Goal: Task Accomplishment & Management: Manage account settings

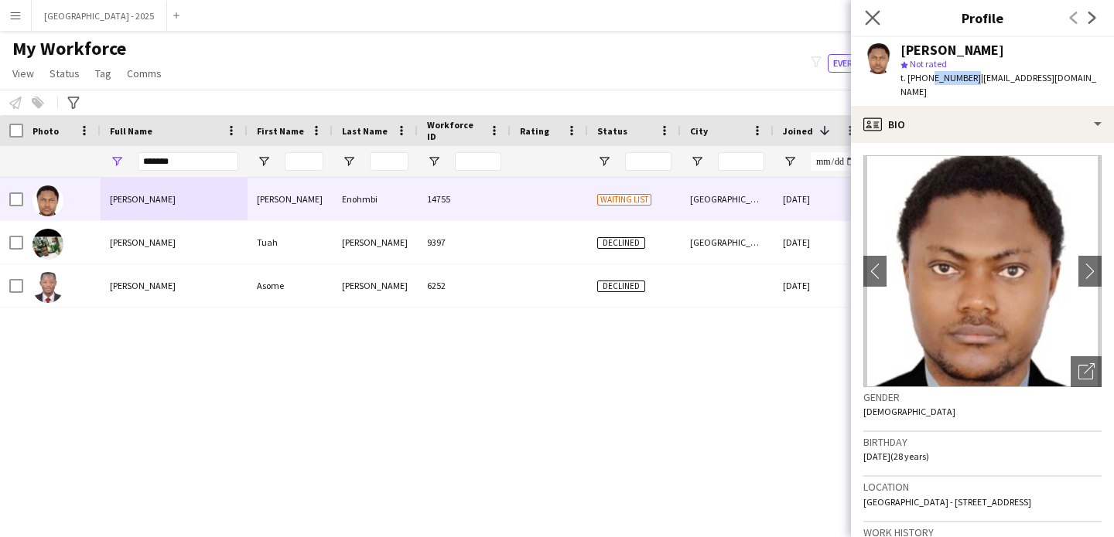
click at [880, 15] on app-icon "Close pop-in" at bounding box center [872, 18] width 22 height 22
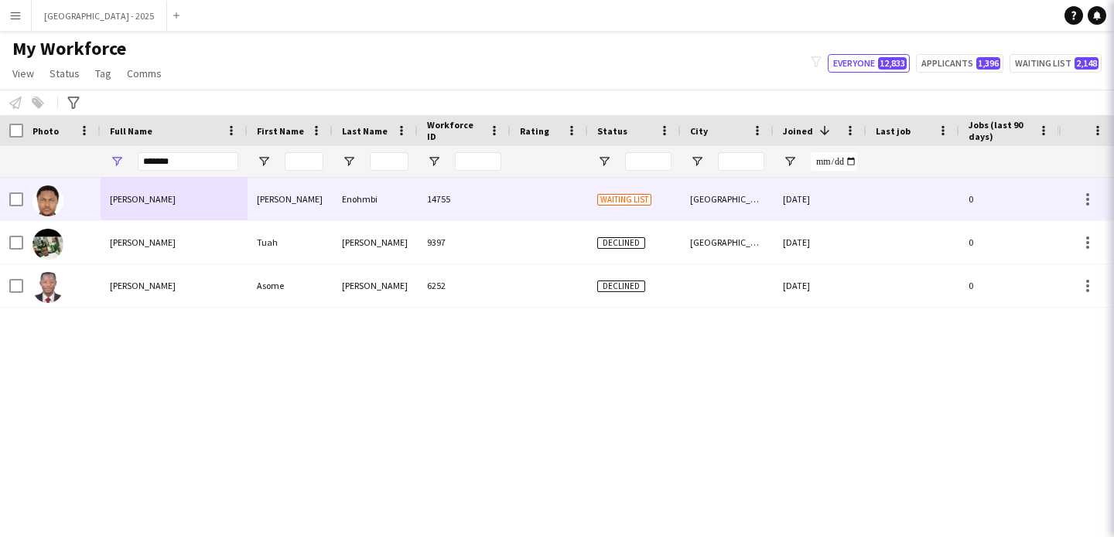
click at [1113, 15] on icon "Close pop-in" at bounding box center [1135, 18] width 12 height 12
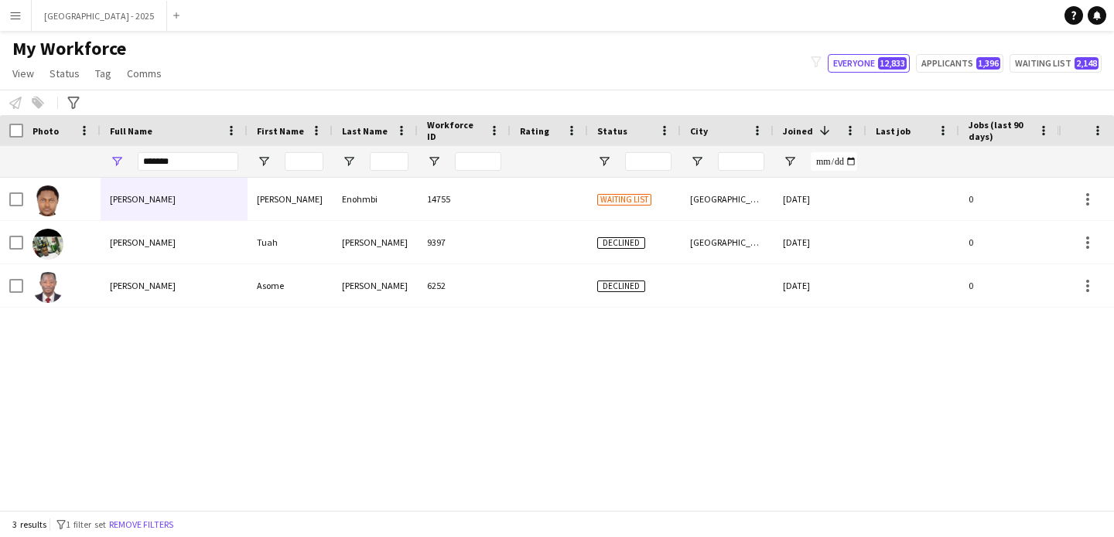
scroll to position [0, 521]
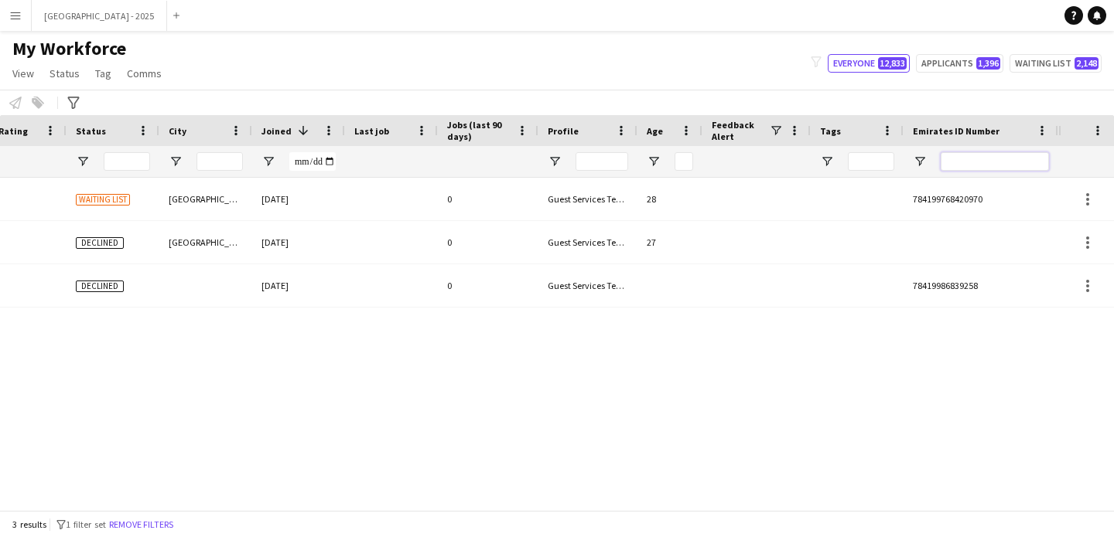
click at [1005, 156] on input "Emirates ID Number Filter Input" at bounding box center [994, 161] width 108 height 19
paste input "*******"
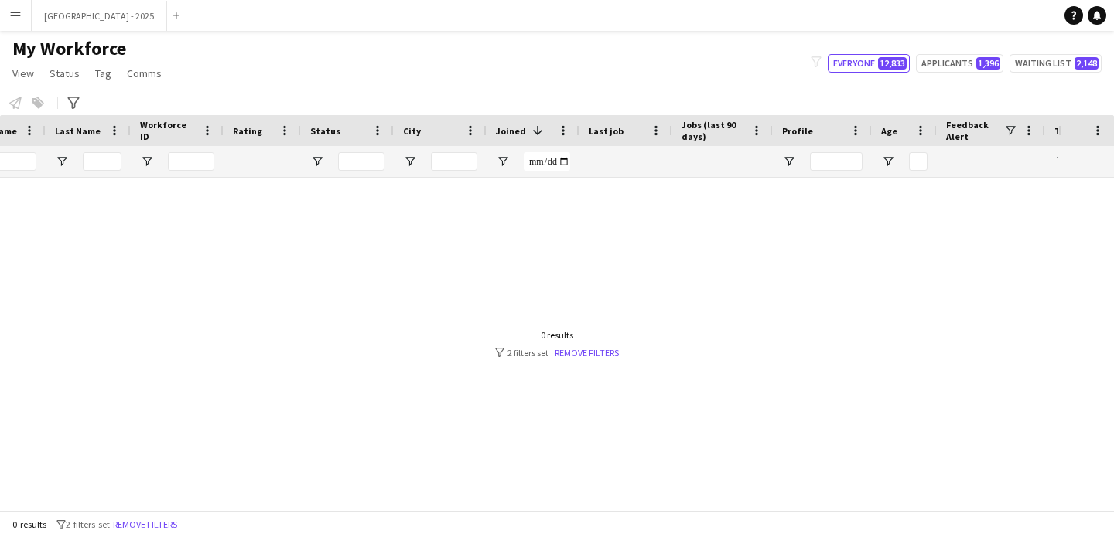
scroll to position [0, 0]
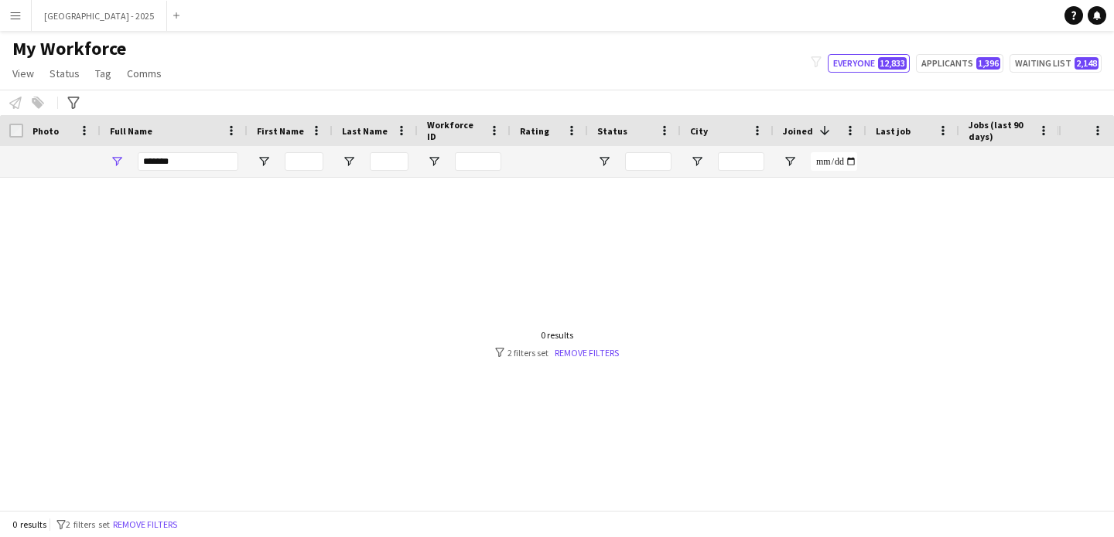
type input "*******"
click at [222, 161] on input "*******" at bounding box center [188, 161] width 101 height 19
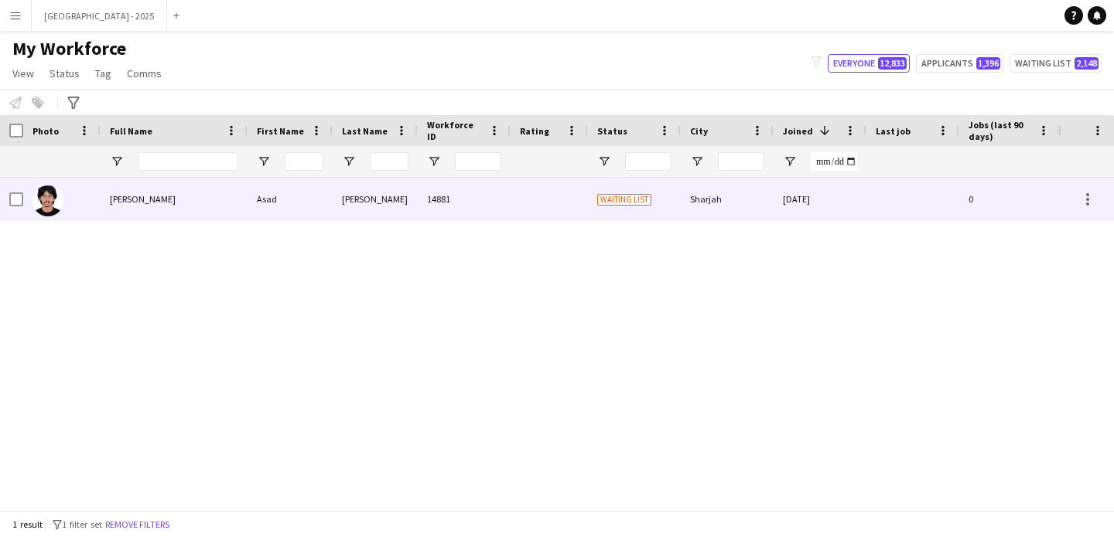
click at [271, 217] on div "Asad" at bounding box center [289, 199] width 85 height 43
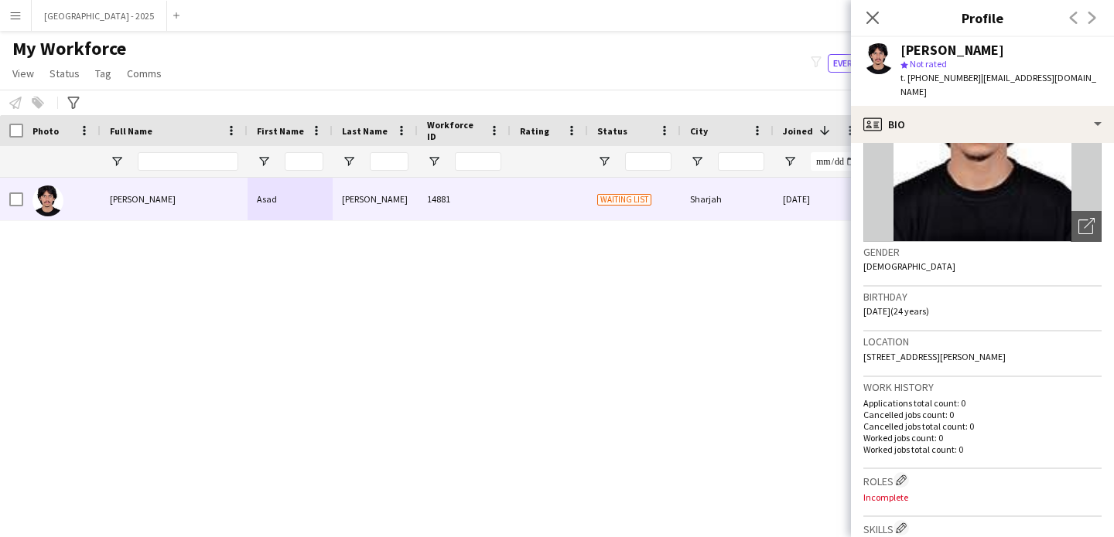
scroll to position [469, 0]
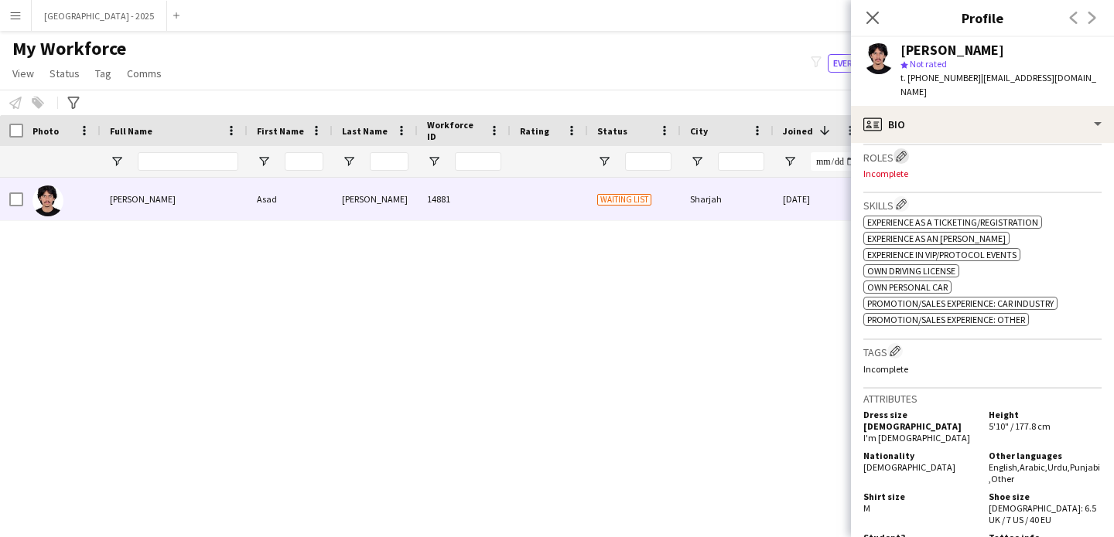
click at [899, 155] on app-icon "Edit crew company roles" at bounding box center [900, 156] width 11 height 11
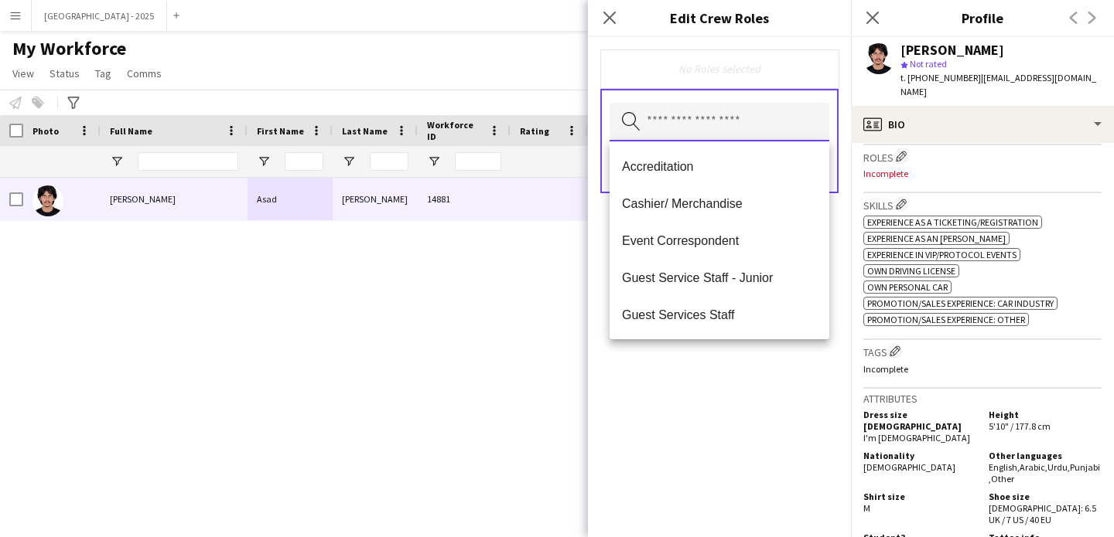
click at [658, 131] on input "text" at bounding box center [719, 122] width 220 height 39
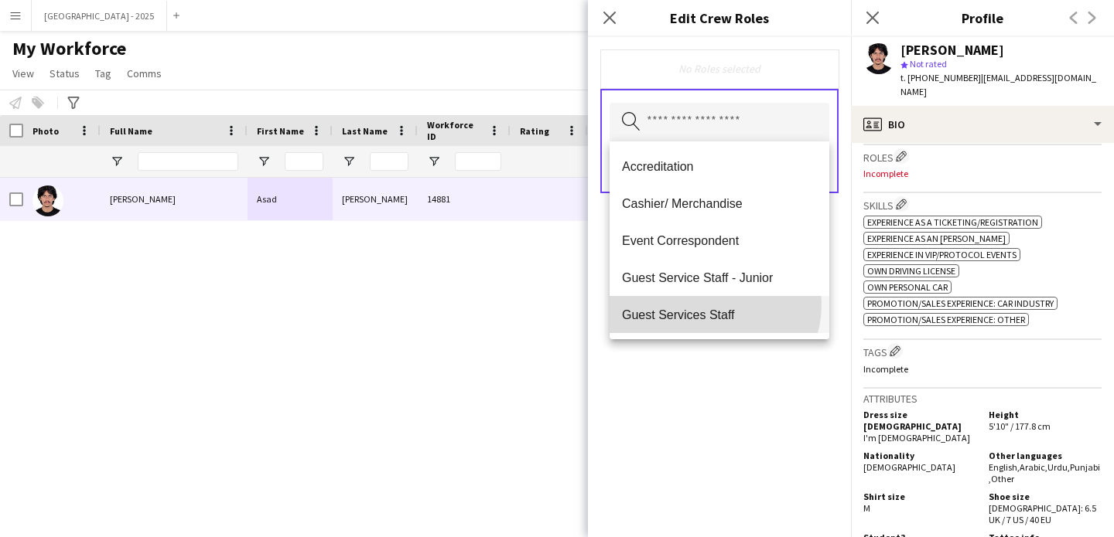
click at [711, 305] on mat-option "Guest Services Staff" at bounding box center [719, 314] width 220 height 37
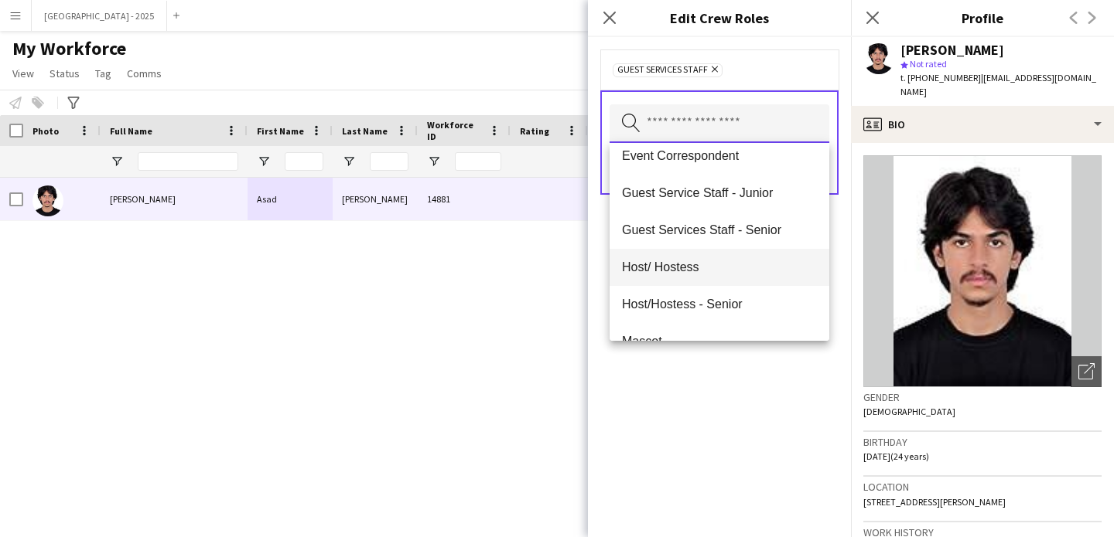
scroll to position [90, 0]
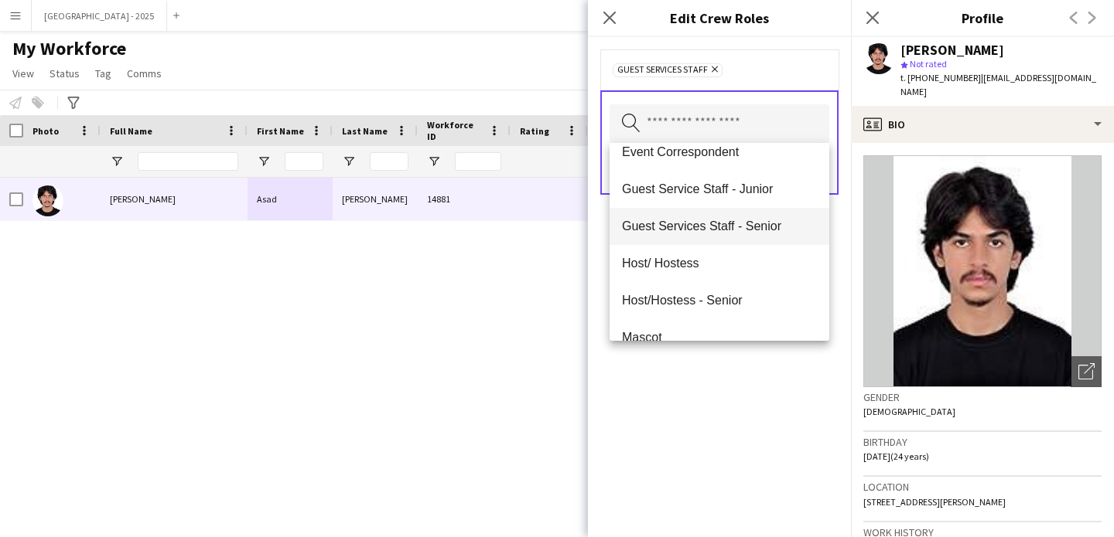
click at [741, 240] on mat-option "Guest Services Staff - Senior" at bounding box center [719, 226] width 220 height 37
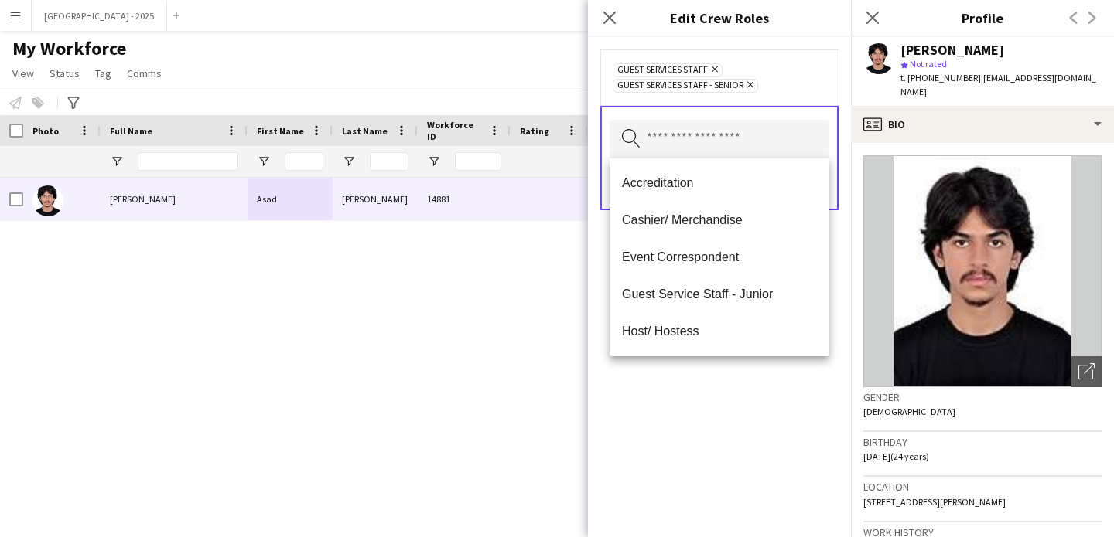
click at [742, 377] on div "Guest Services Staff Remove Guest Services Staff - Senior Remove Search by role…" at bounding box center [719, 287] width 263 height 500
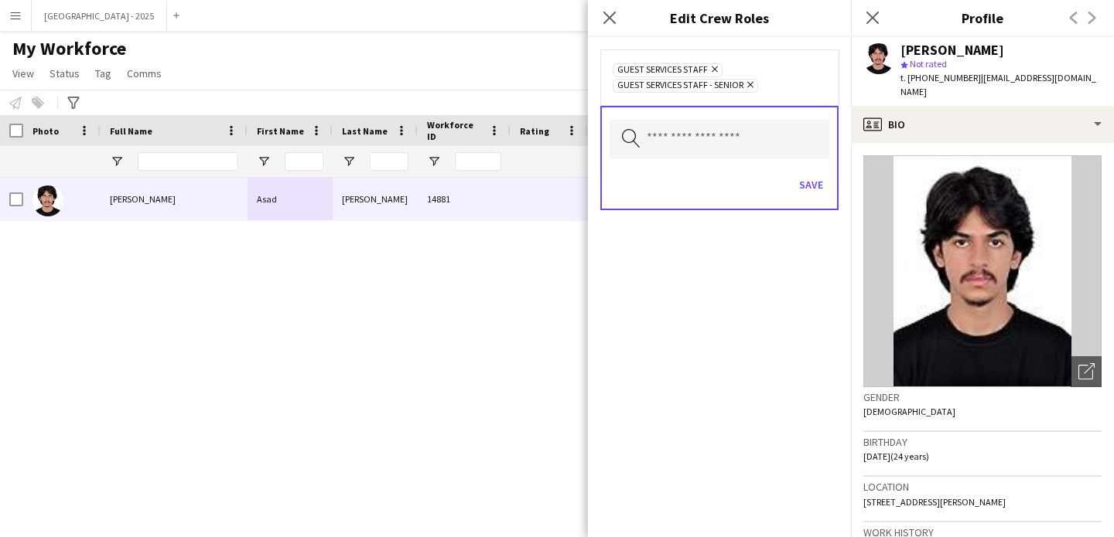
click at [803, 200] on div "Save" at bounding box center [719, 187] width 220 height 44
click at [807, 193] on button "Save" at bounding box center [811, 184] width 36 height 25
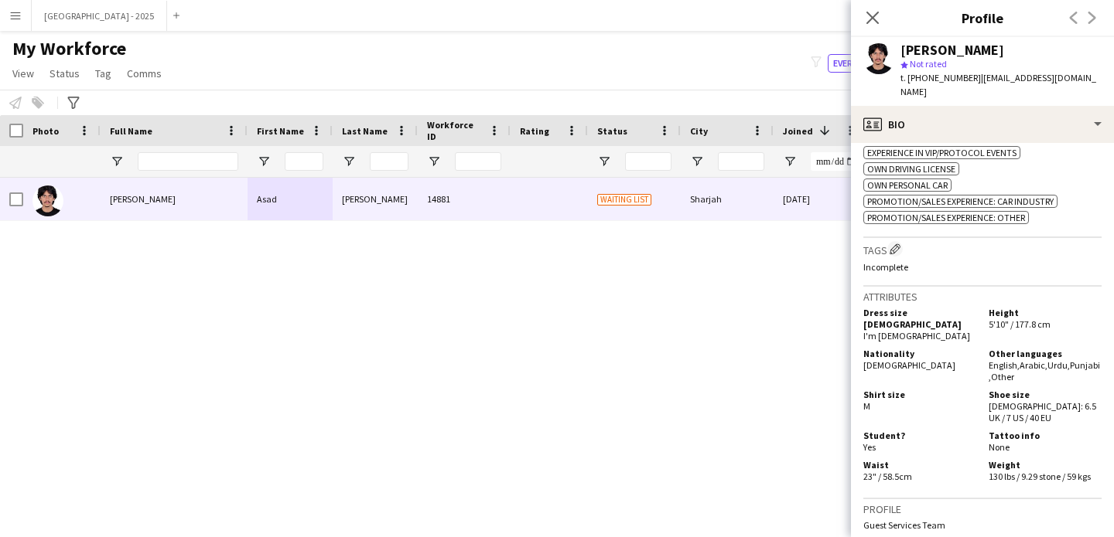
scroll to position [610, 0]
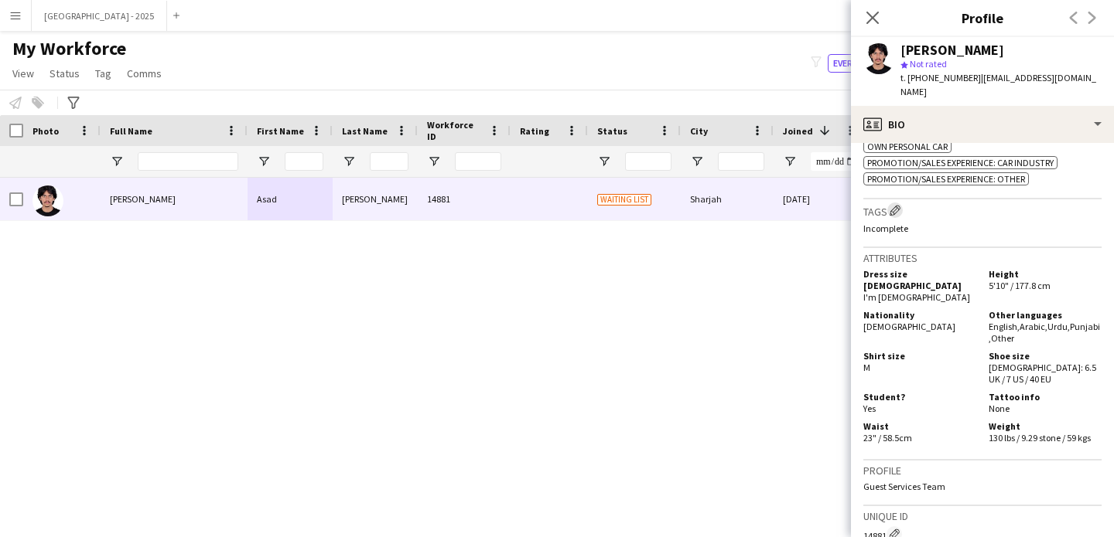
click at [902, 212] on button "Edit crew company tags" at bounding box center [894, 210] width 15 height 15
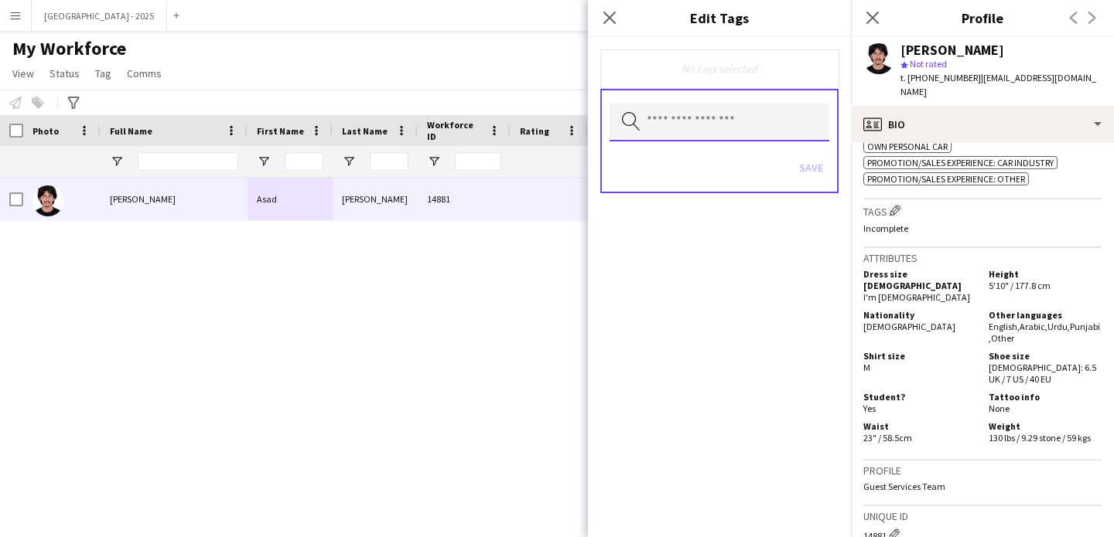
click at [700, 128] on input "text" at bounding box center [719, 122] width 220 height 39
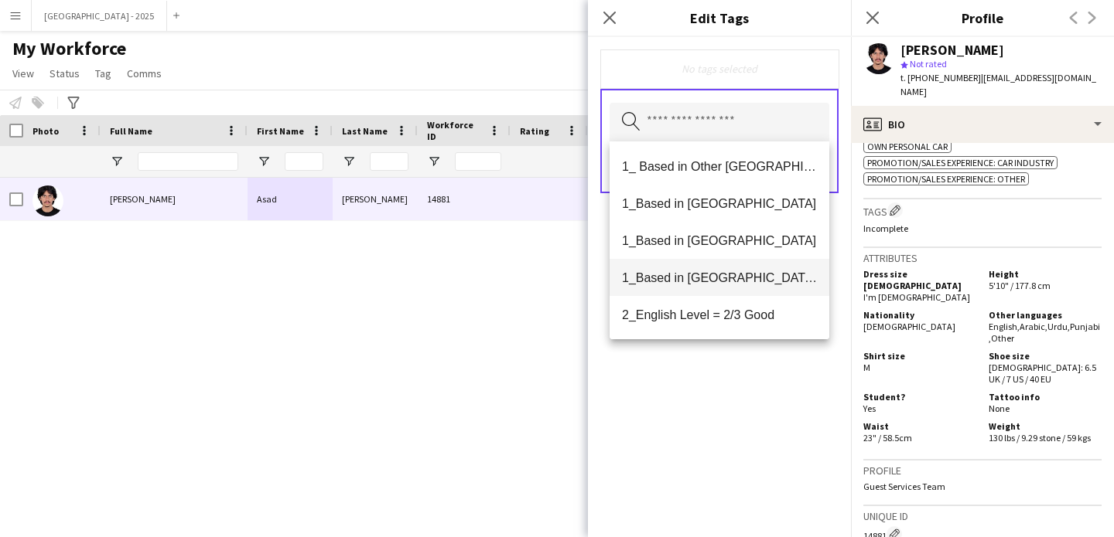
click at [722, 274] on span "1_Based in [GEOGRAPHIC_DATA]/[GEOGRAPHIC_DATA]/Ajman" at bounding box center [719, 278] width 195 height 15
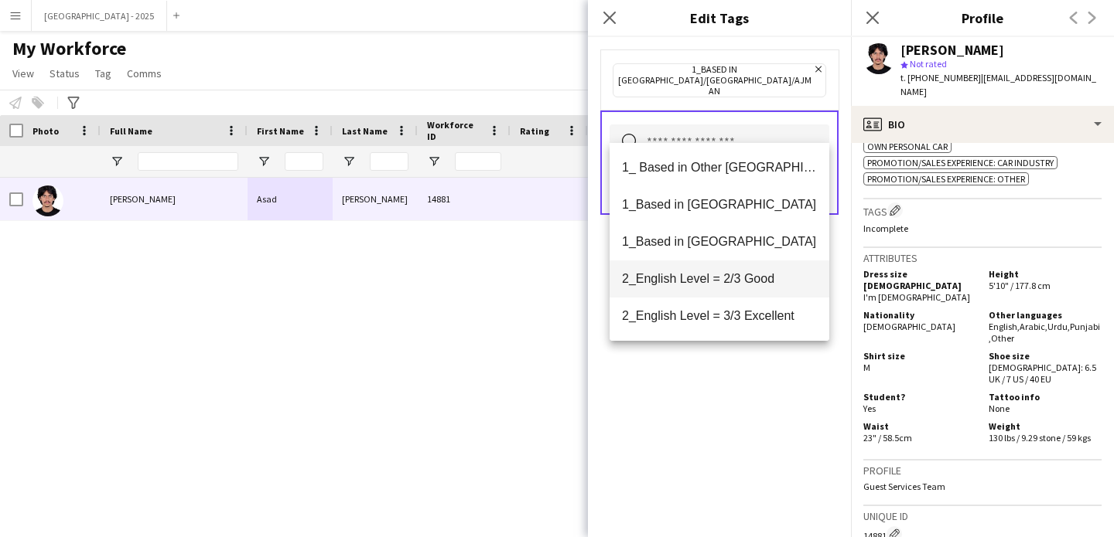
click at [722, 281] on span "2_English Level = 2/3 Good" at bounding box center [719, 278] width 195 height 15
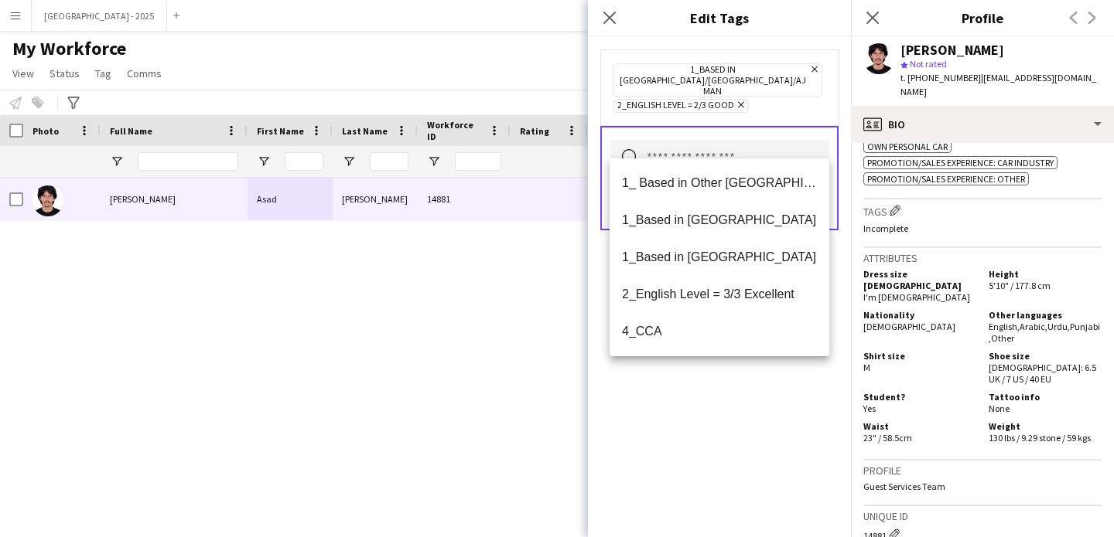
click at [728, 377] on div "1_Based in [GEOGRAPHIC_DATA]/[GEOGRAPHIC_DATA]/Ajman Remove 2_English Level = 2…" at bounding box center [719, 287] width 263 height 500
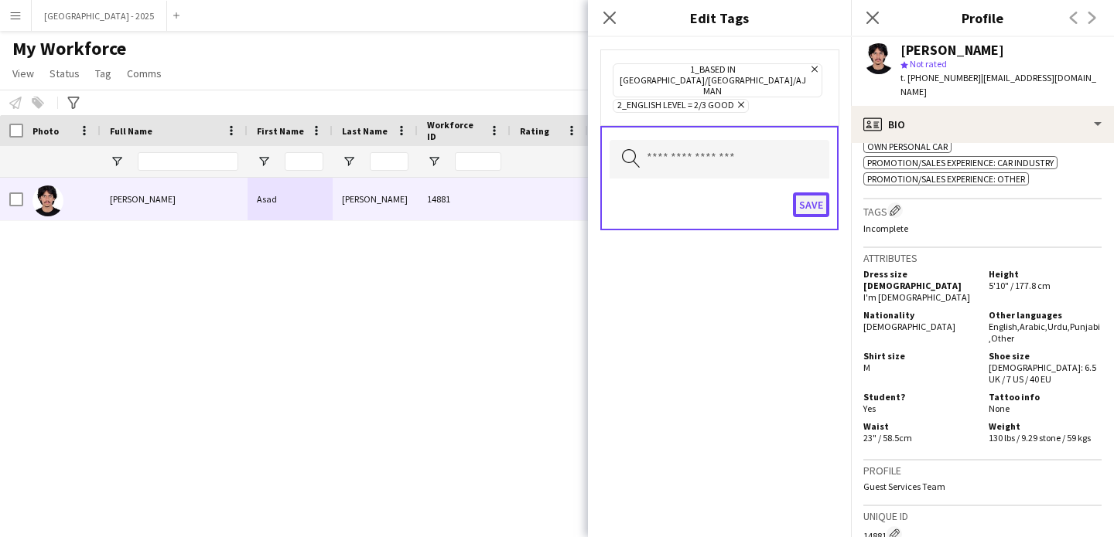
click at [811, 193] on button "Save" at bounding box center [811, 205] width 36 height 25
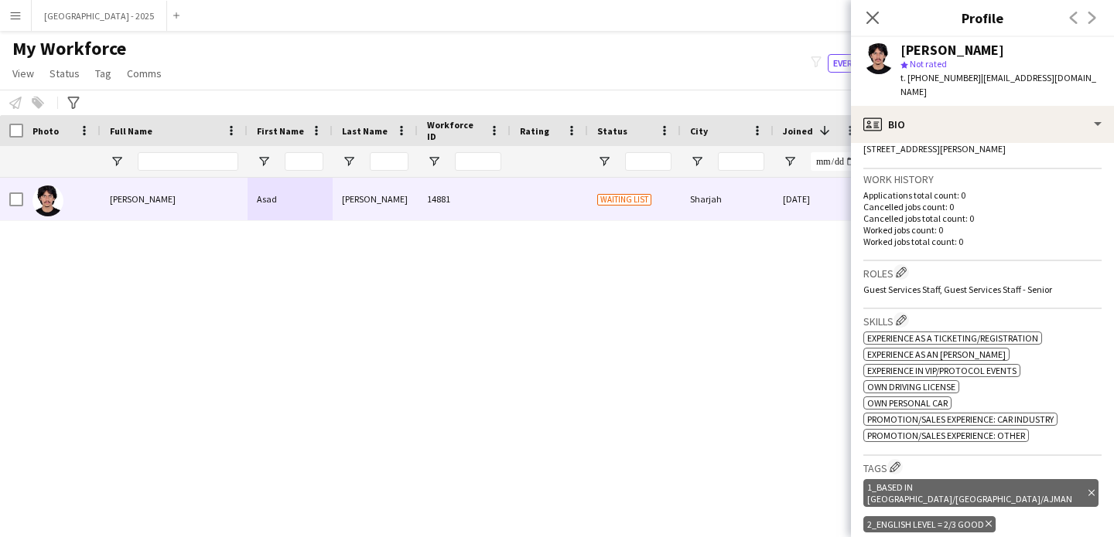
scroll to position [0, 0]
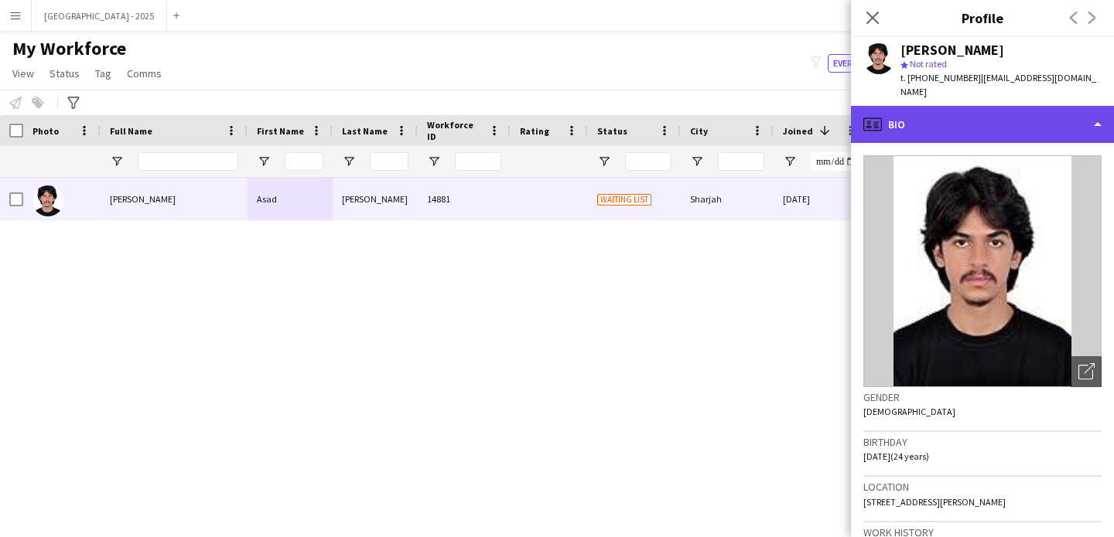
click at [917, 106] on div "profile Bio" at bounding box center [982, 124] width 263 height 37
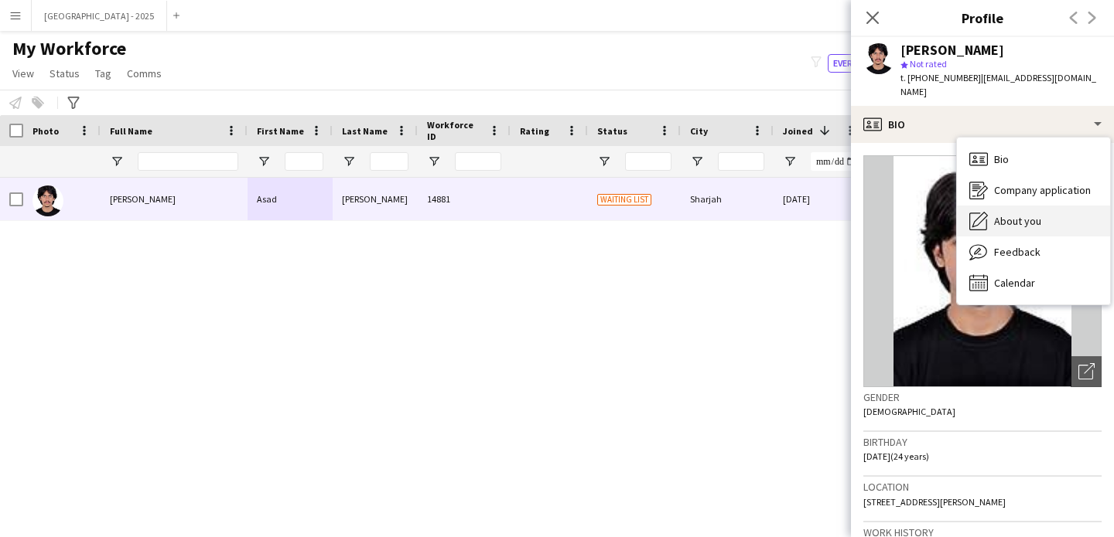
click at [1025, 214] on span "About you" at bounding box center [1017, 221] width 47 height 14
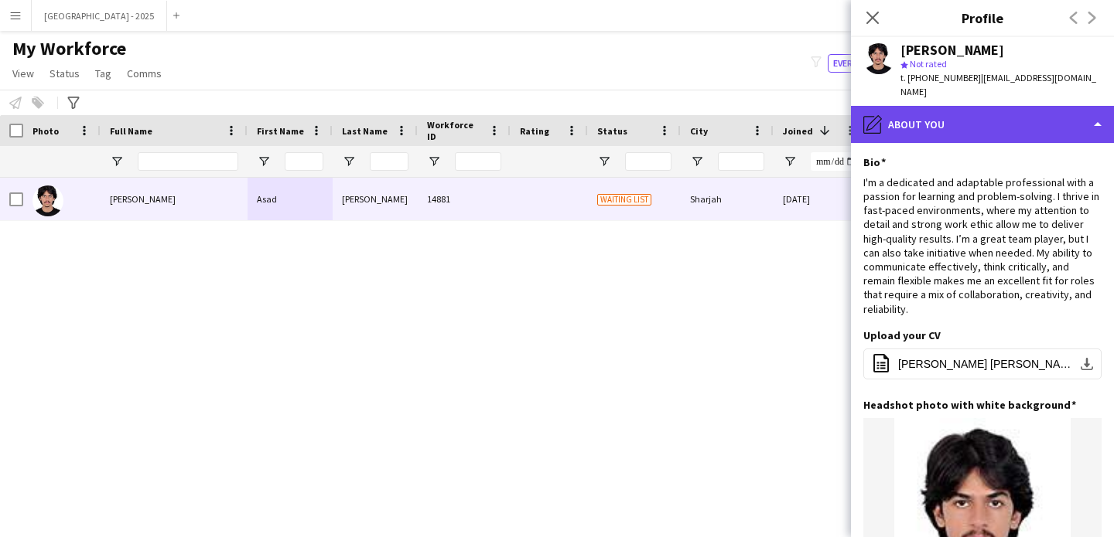
click at [938, 121] on div "pencil4 About you" at bounding box center [982, 124] width 263 height 37
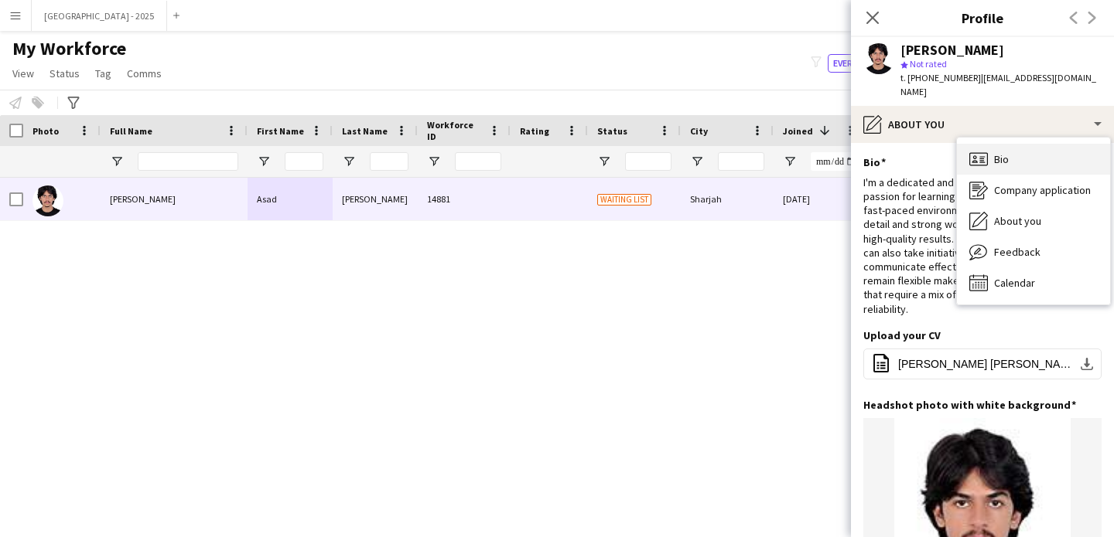
click at [1009, 153] on div "Bio Bio" at bounding box center [1033, 159] width 153 height 31
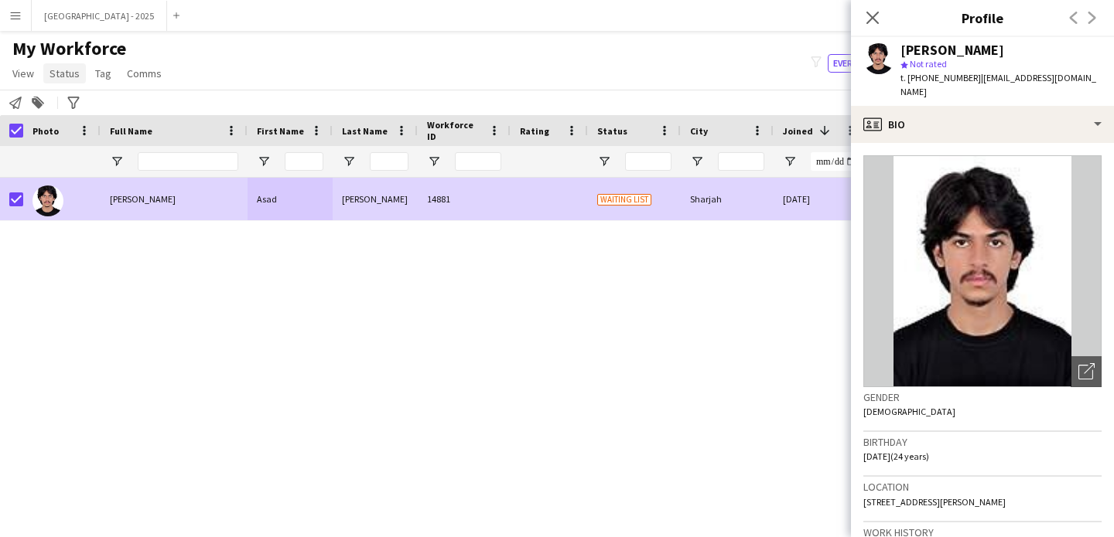
click at [65, 73] on span "Status" at bounding box center [64, 74] width 30 height 14
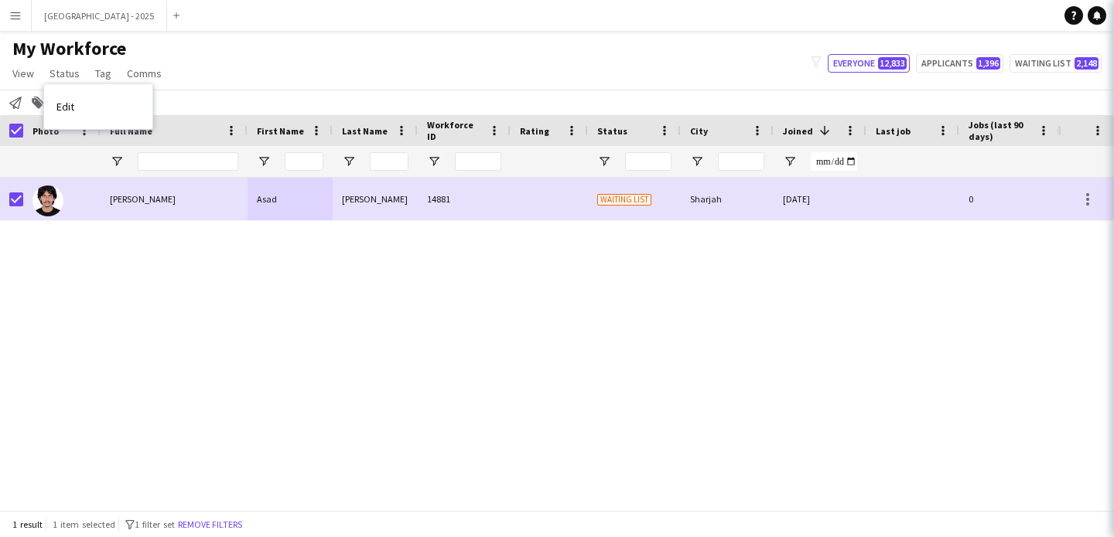
click at [91, 103] on link "Edit" at bounding box center [98, 106] width 108 height 32
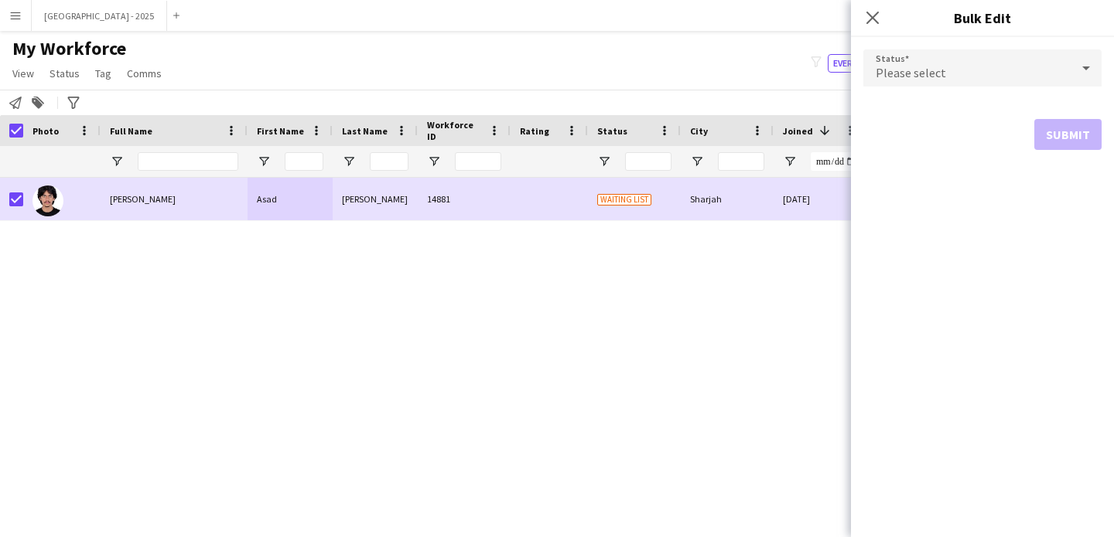
click at [985, 68] on div "Please select" at bounding box center [966, 67] width 207 height 37
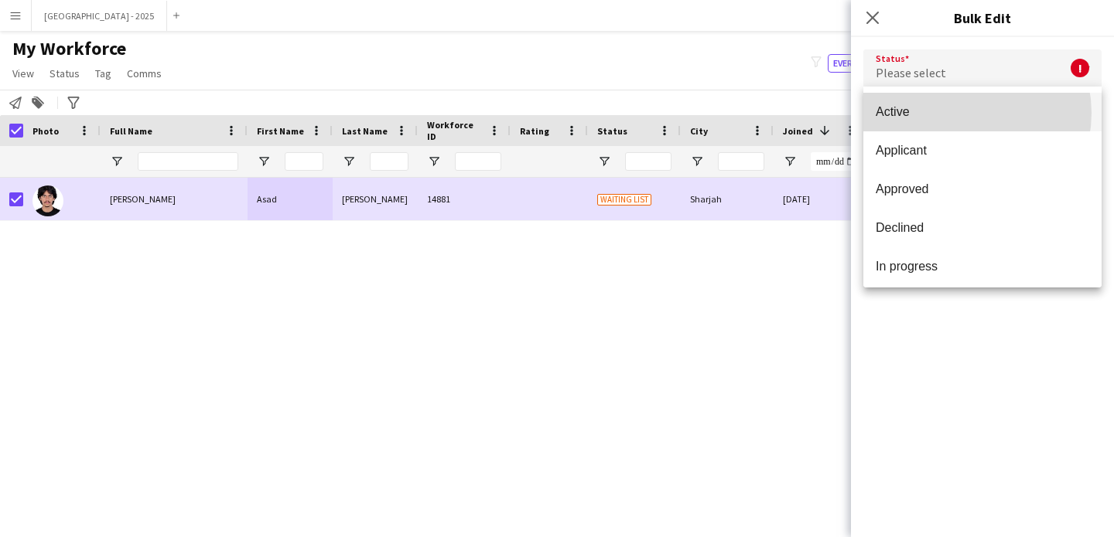
click at [960, 113] on span "Active" at bounding box center [981, 111] width 213 height 15
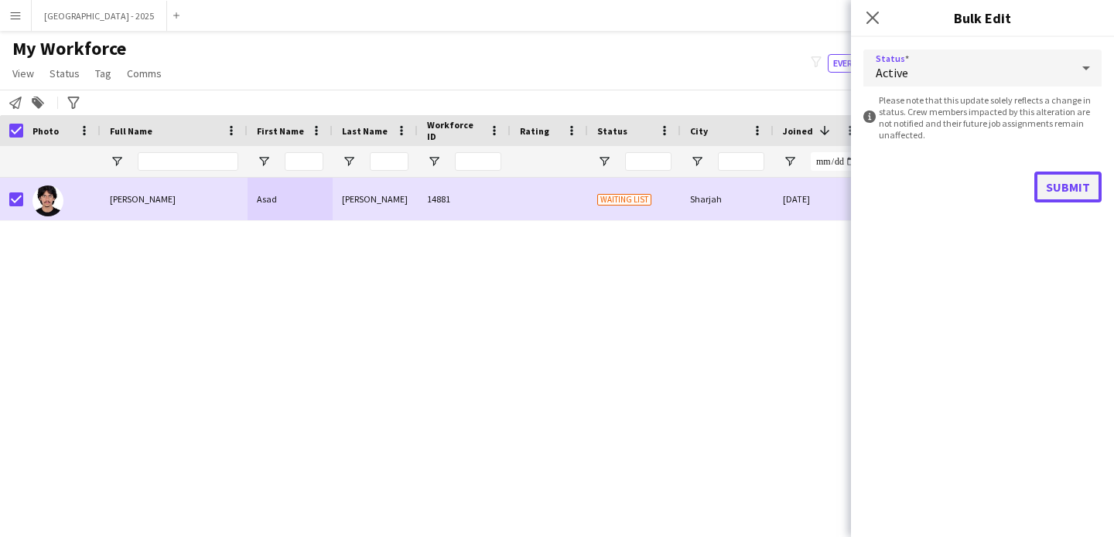
click at [1084, 193] on button "Submit" at bounding box center [1067, 187] width 67 height 31
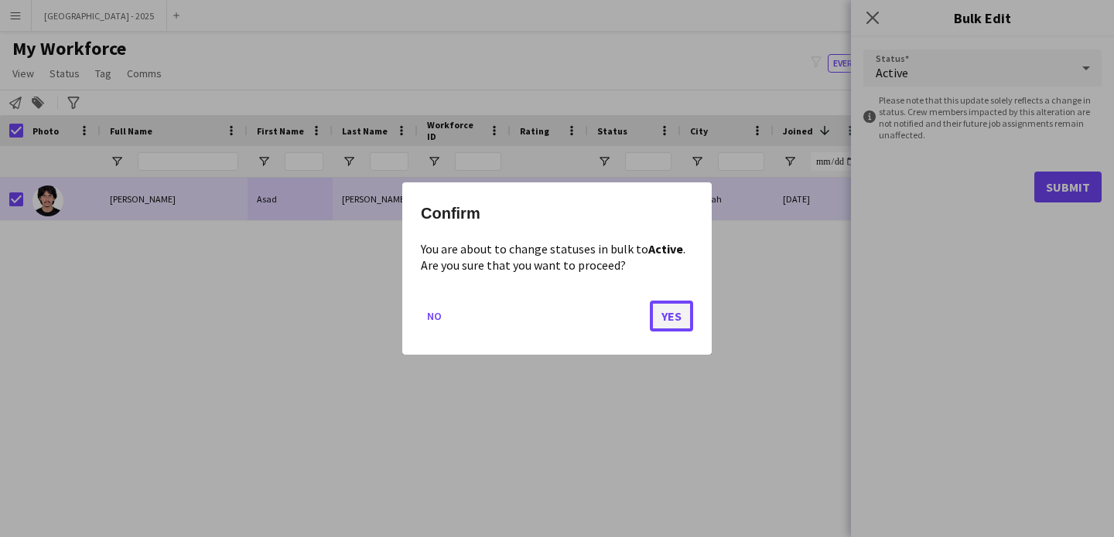
click at [666, 321] on button "Yes" at bounding box center [671, 316] width 43 height 31
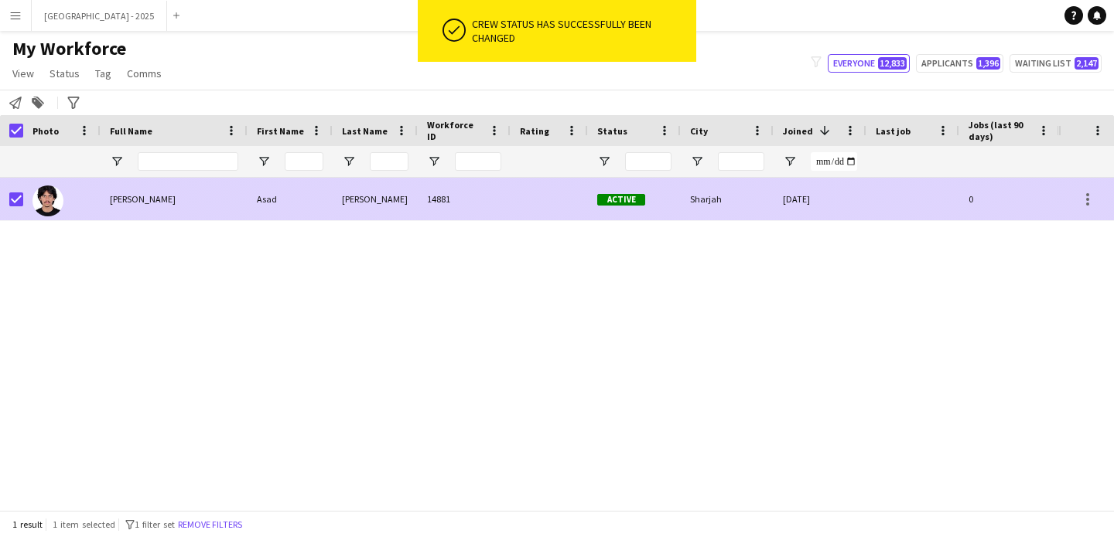
click at [5, 203] on div at bounding box center [11, 199] width 23 height 43
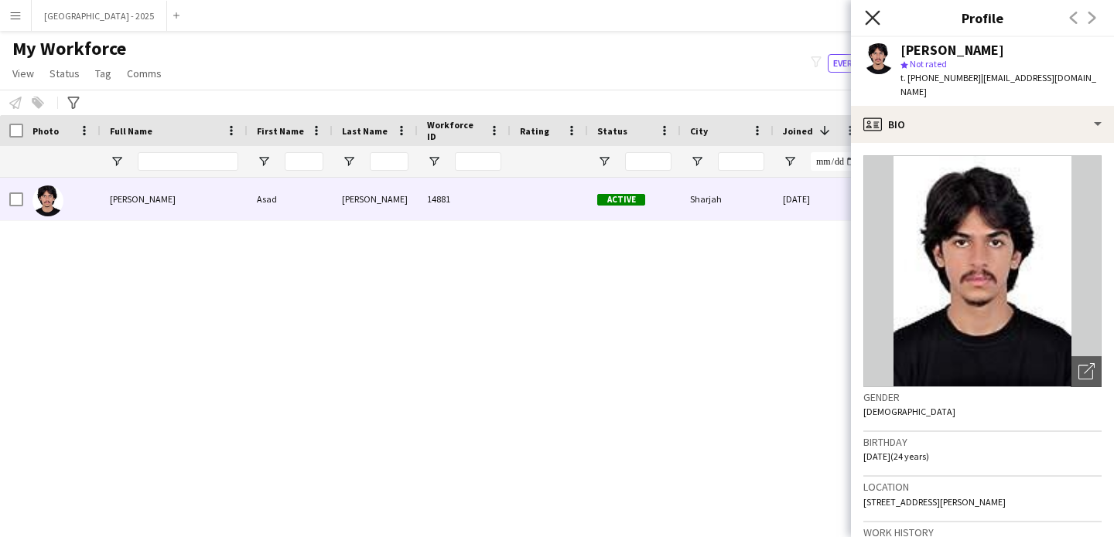
click at [876, 20] on icon "Close pop-in" at bounding box center [872, 17] width 15 height 15
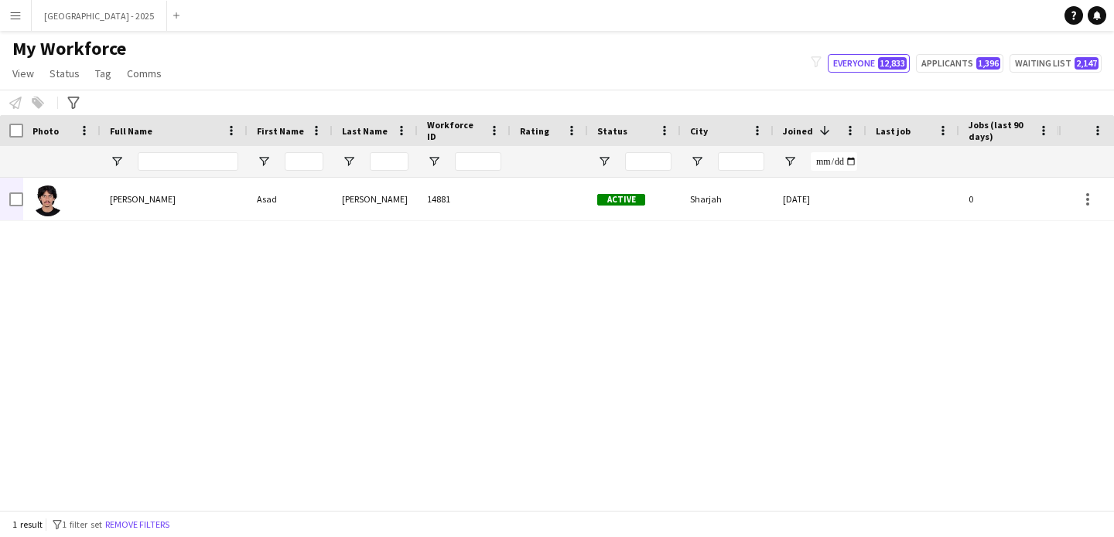
scroll to position [0, 521]
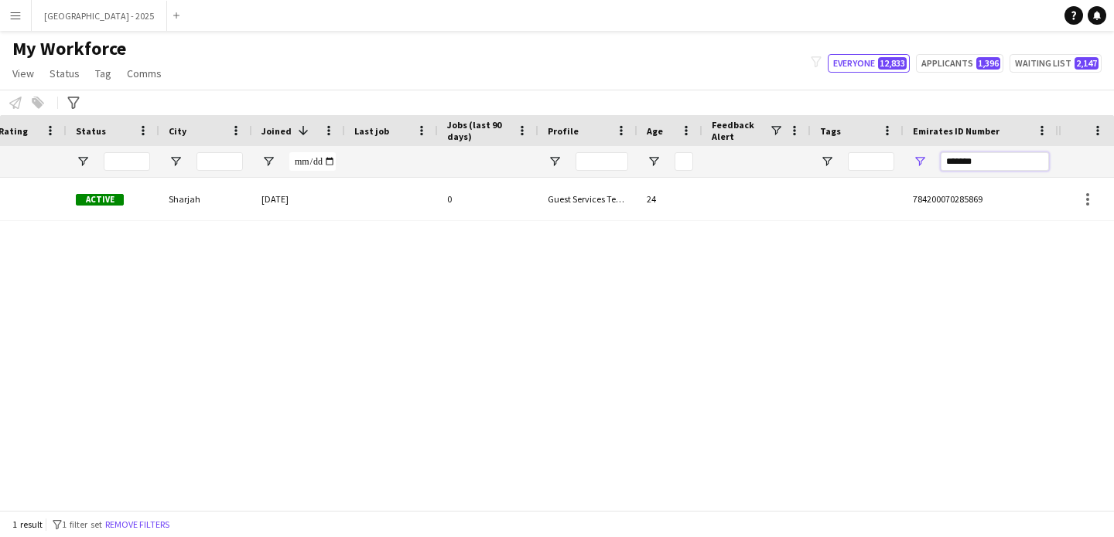
click at [942, 157] on input "*******" at bounding box center [994, 161] width 108 height 19
paste input "Emirates ID Number Filter Input"
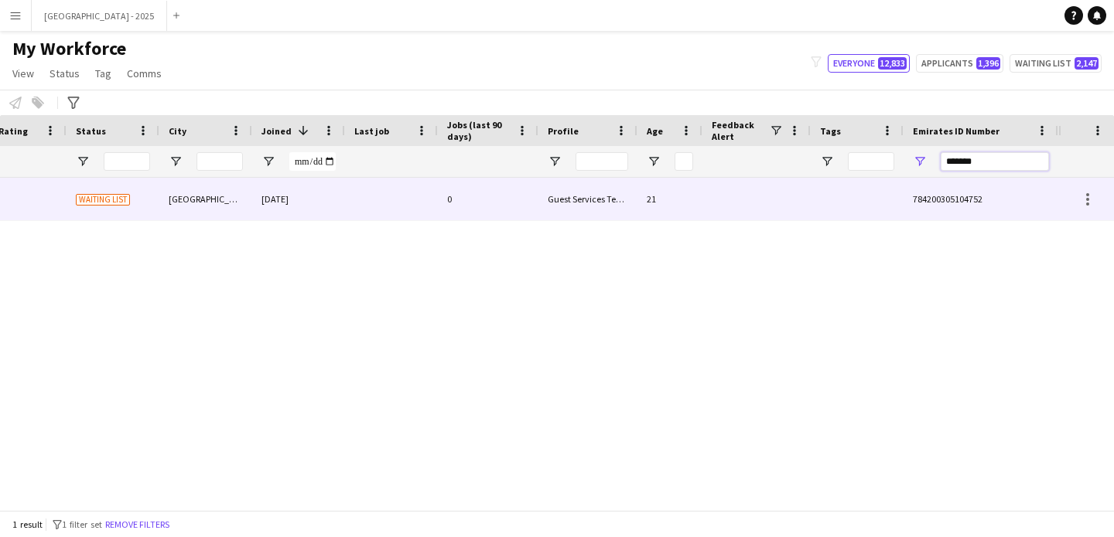
type input "*******"
click at [459, 203] on div "0" at bounding box center [488, 199] width 101 height 43
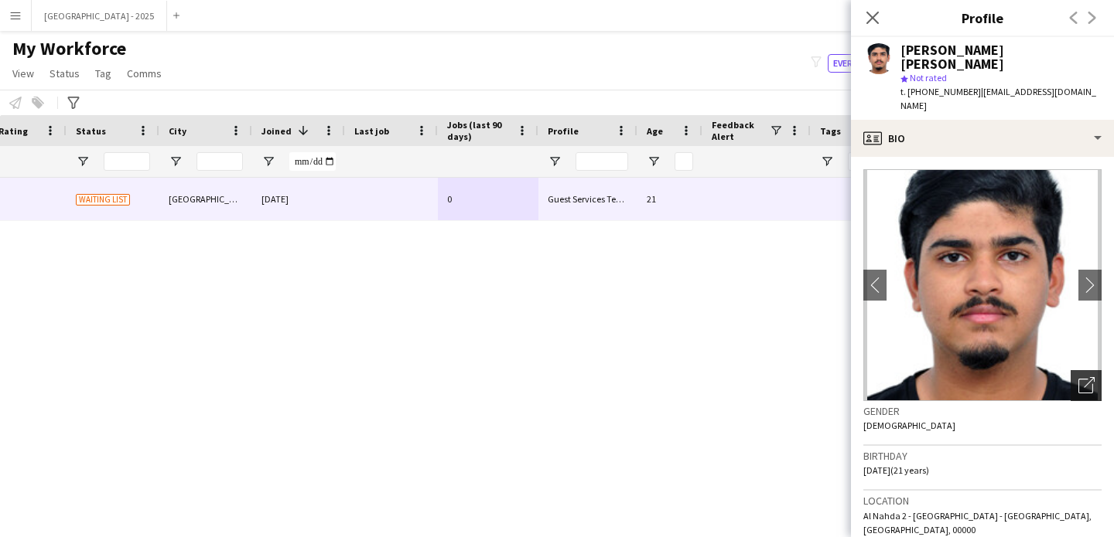
click at [1084, 370] on div "Open photos pop-in" at bounding box center [1085, 385] width 31 height 31
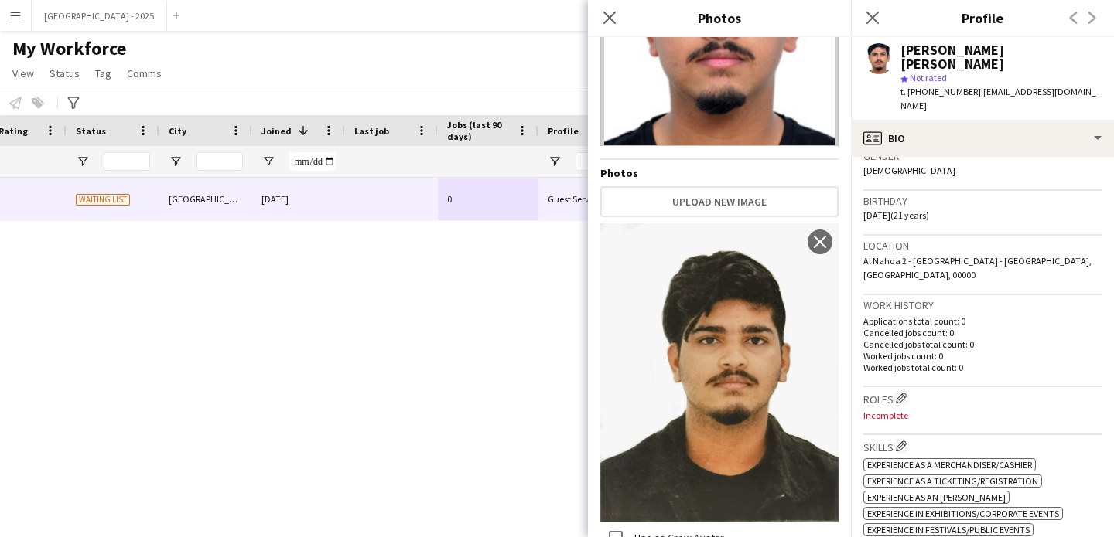
scroll to position [339, 0]
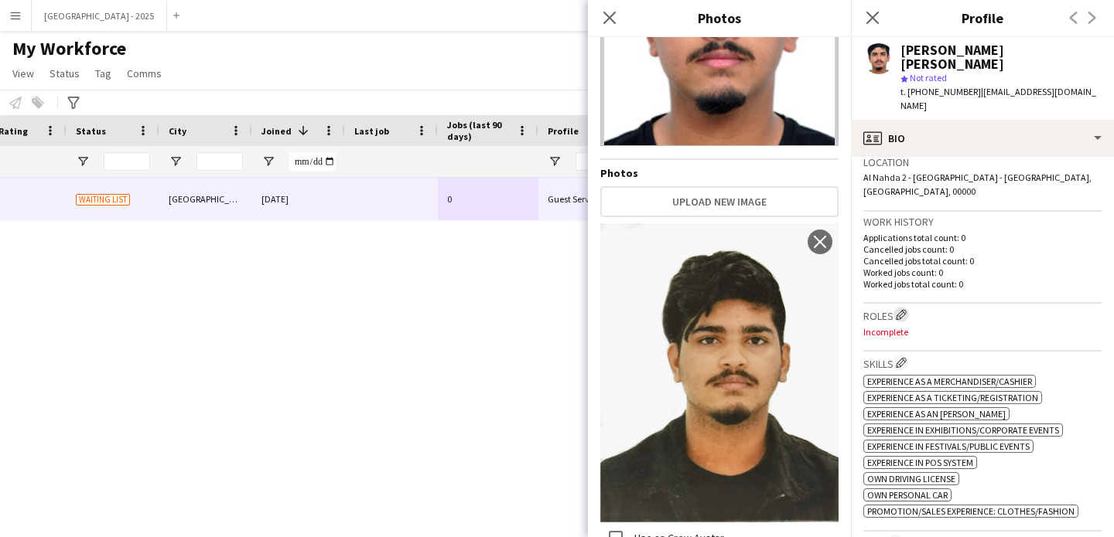
click at [906, 309] on app-icon "Edit crew company roles" at bounding box center [900, 314] width 11 height 11
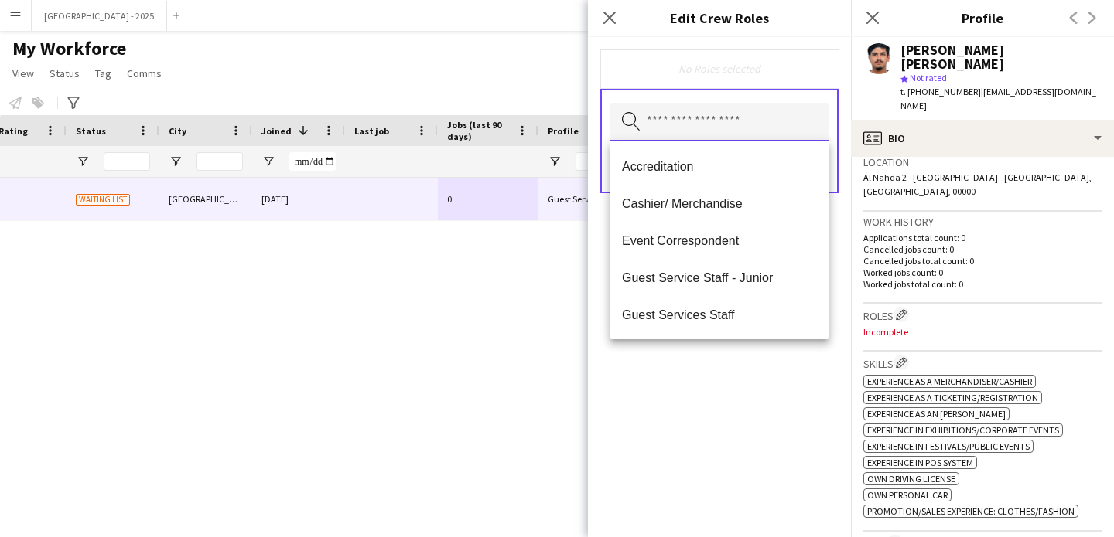
click at [715, 109] on input "text" at bounding box center [719, 122] width 220 height 39
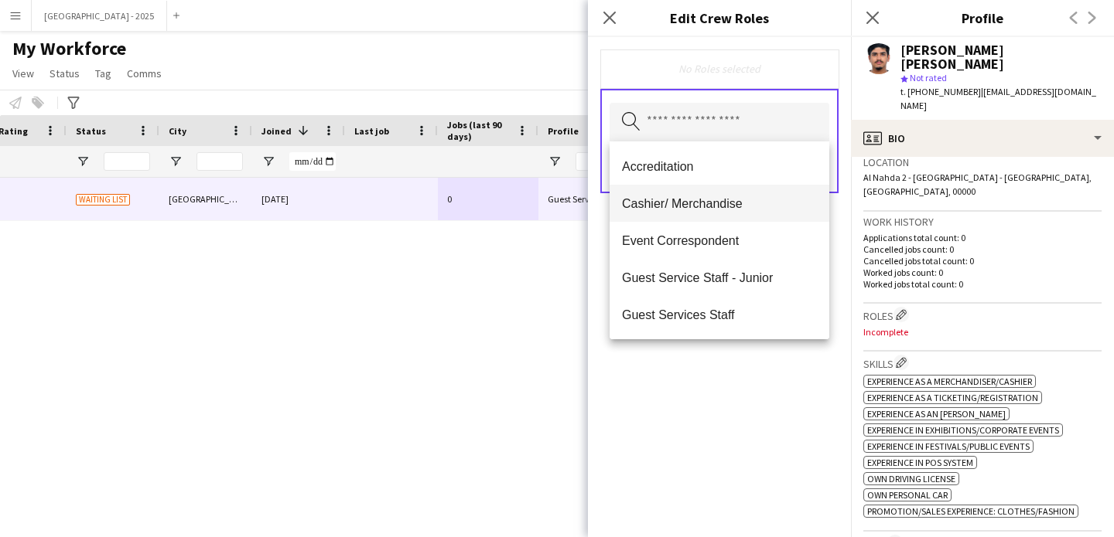
click at [726, 211] on mat-option "Cashier/ Merchandise" at bounding box center [719, 203] width 220 height 37
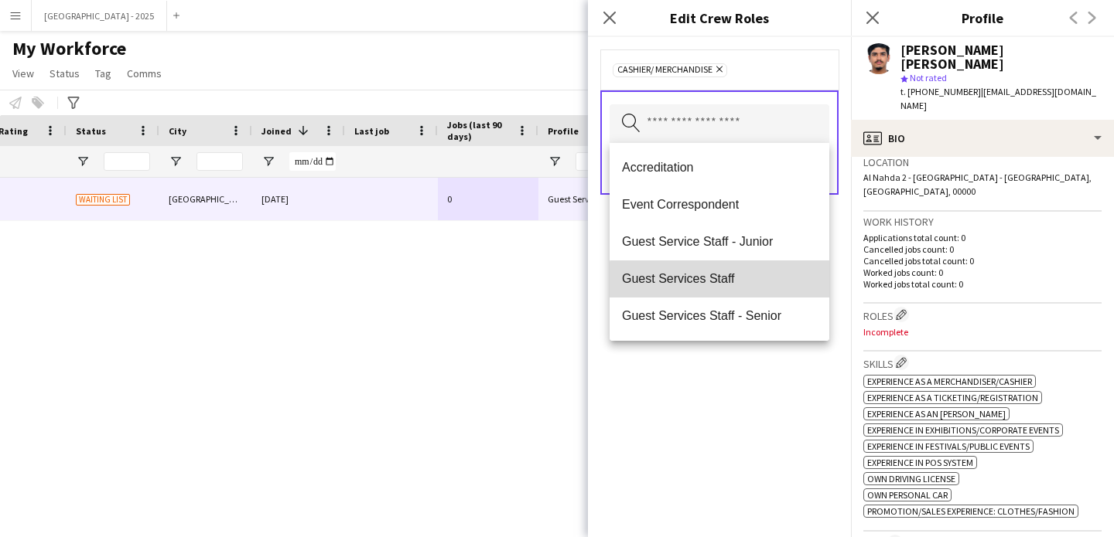
click at [732, 286] on span "Guest Services Staff" at bounding box center [719, 278] width 195 height 15
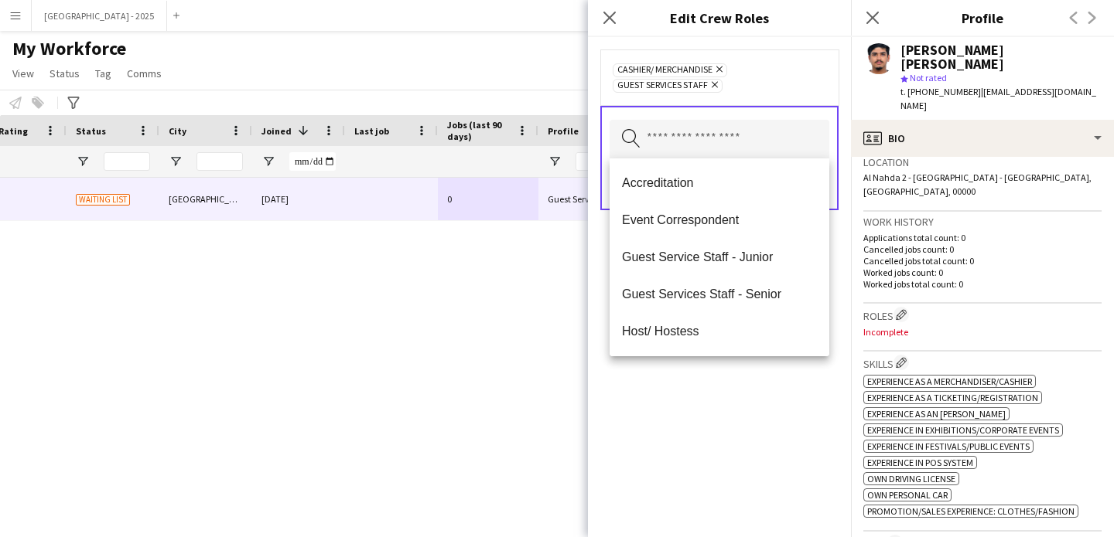
click at [727, 414] on div "Cashier/ Merchandise Remove Guest Services Staff Remove Search by role type Save" at bounding box center [719, 287] width 263 height 500
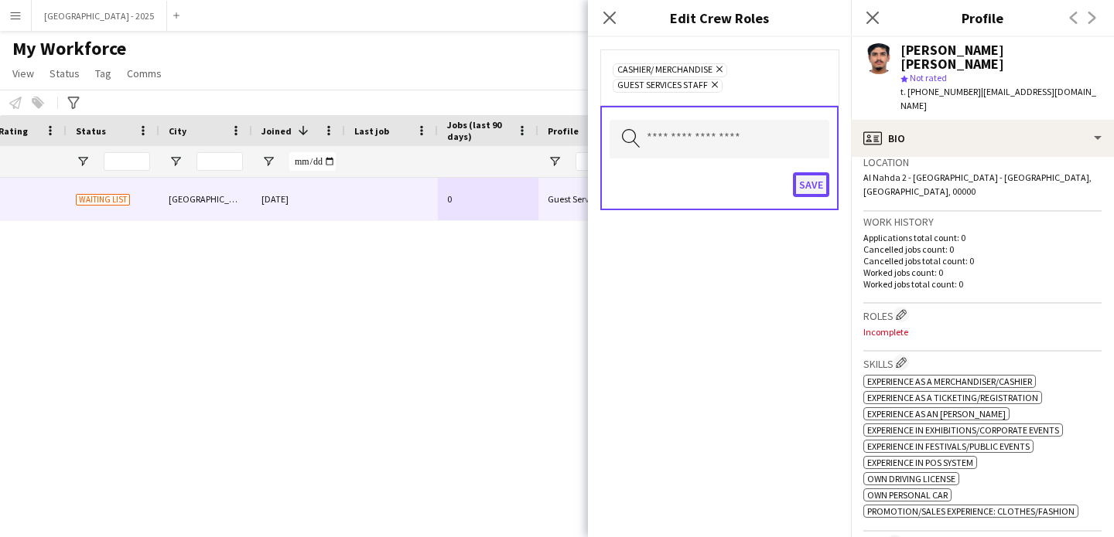
click at [801, 178] on button "Save" at bounding box center [811, 184] width 36 height 25
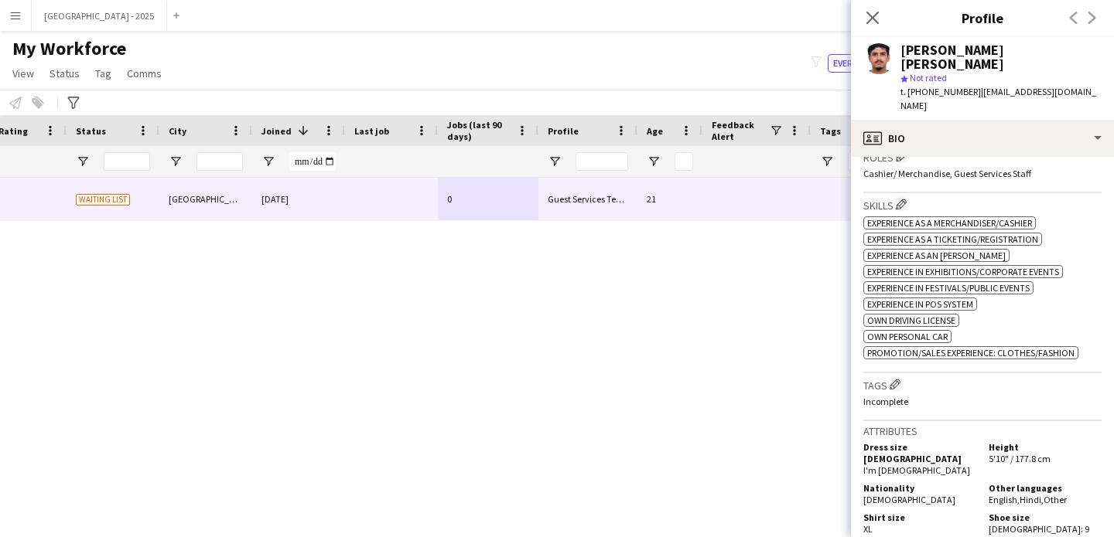
scroll to position [662, 0]
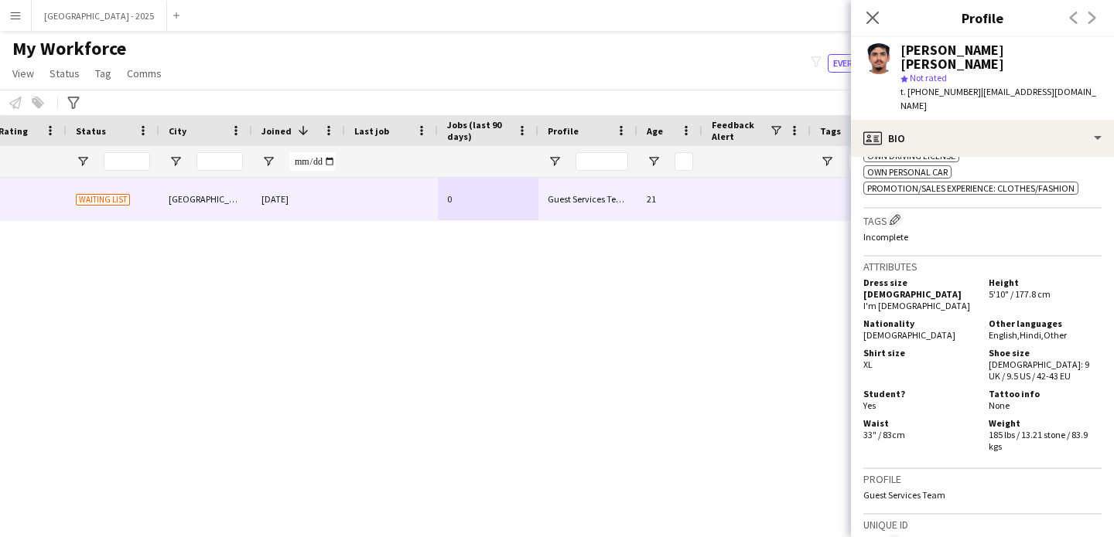
click at [895, 231] on p "Incomplete" at bounding box center [982, 237] width 238 height 12
click at [897, 212] on button "Edit crew company tags" at bounding box center [894, 219] width 15 height 15
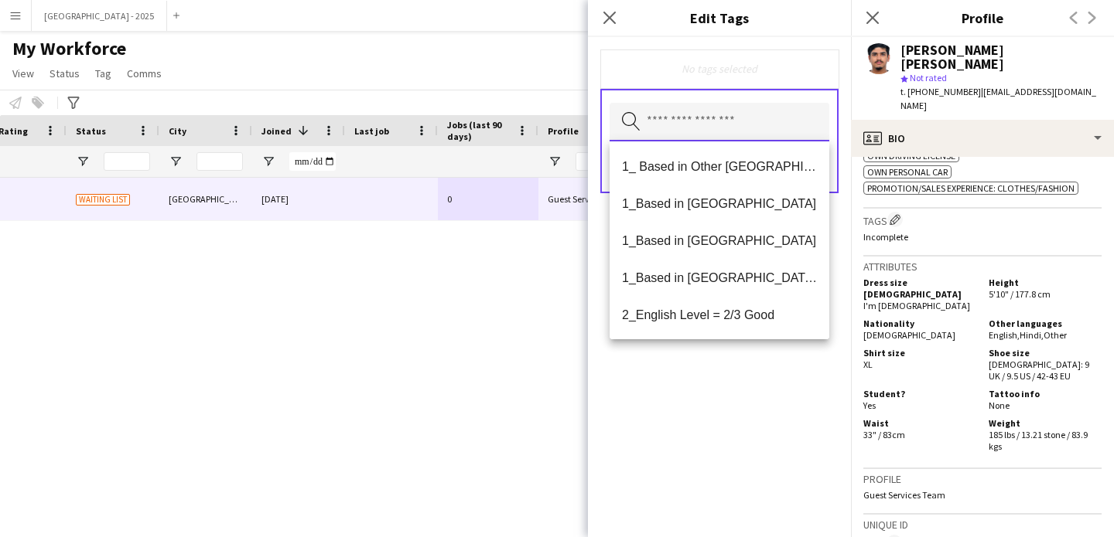
click at [696, 120] on input "text" at bounding box center [719, 122] width 220 height 39
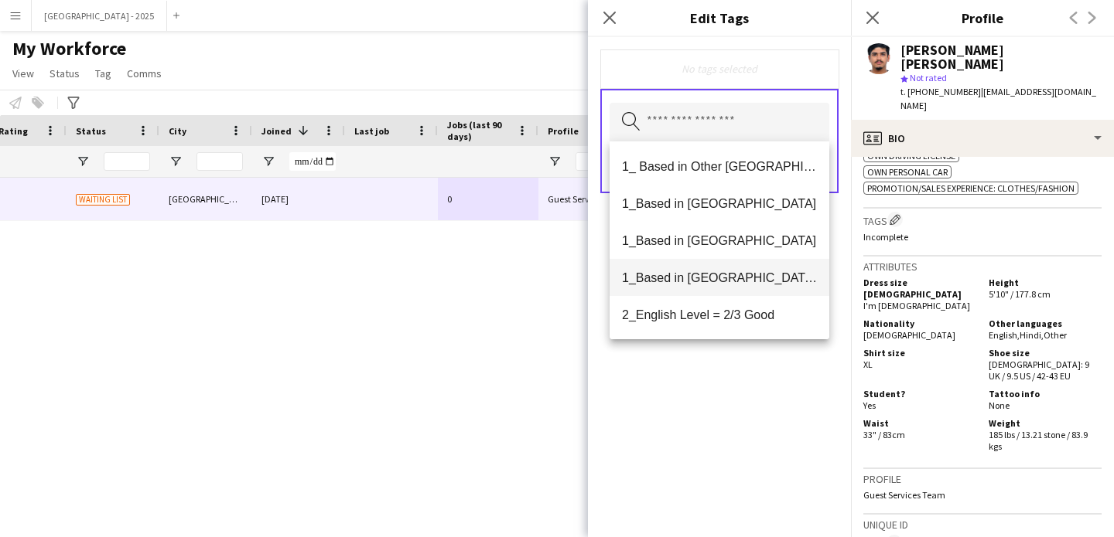
click at [718, 284] on span "1_Based in [GEOGRAPHIC_DATA]/[GEOGRAPHIC_DATA]/Ajman" at bounding box center [719, 278] width 195 height 15
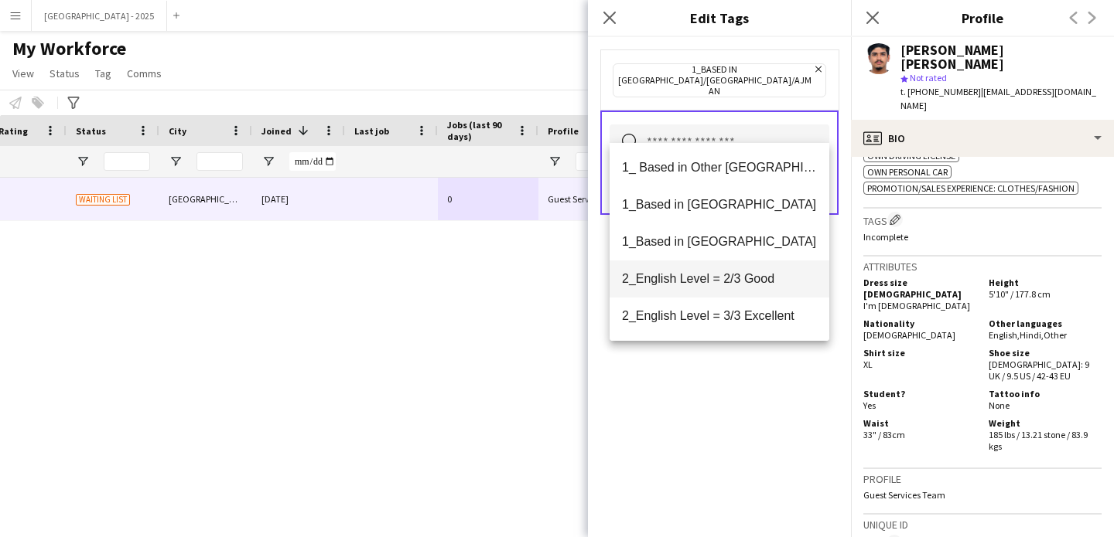
click at [746, 288] on mat-option "2_English Level = 2/3 Good" at bounding box center [719, 279] width 220 height 37
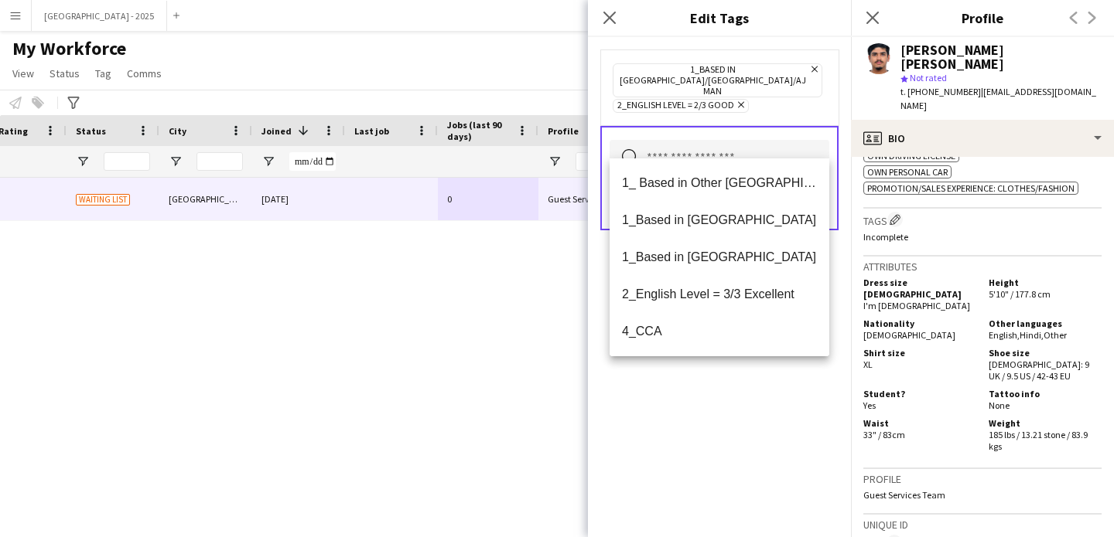
click at [773, 410] on div "1_Based in [GEOGRAPHIC_DATA]/[GEOGRAPHIC_DATA]/Ajman Remove 2_English Level = 2…" at bounding box center [719, 287] width 263 height 500
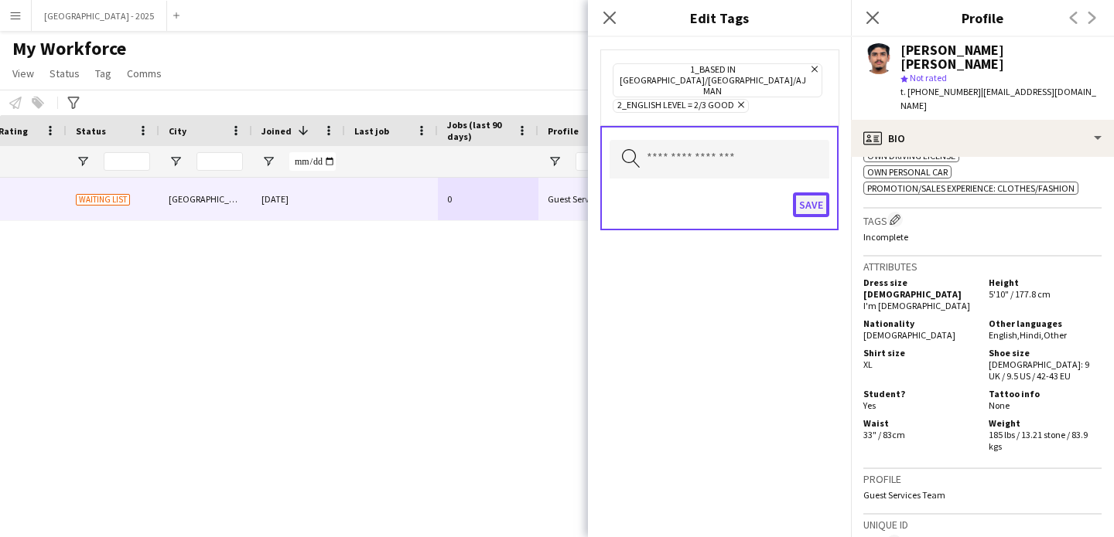
click at [824, 193] on button "Save" at bounding box center [811, 205] width 36 height 25
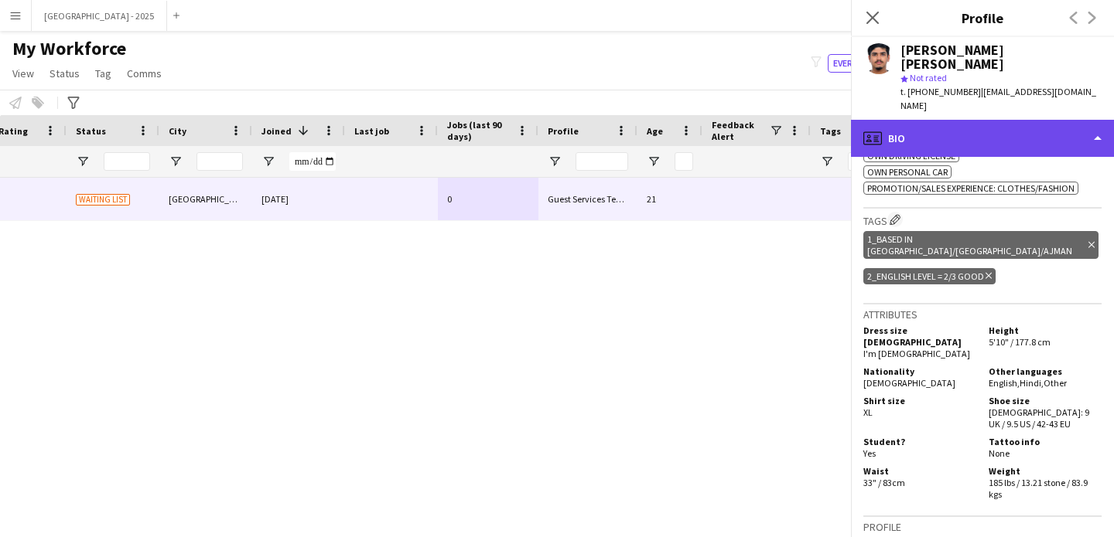
click at [944, 120] on div "profile Bio" at bounding box center [982, 138] width 263 height 37
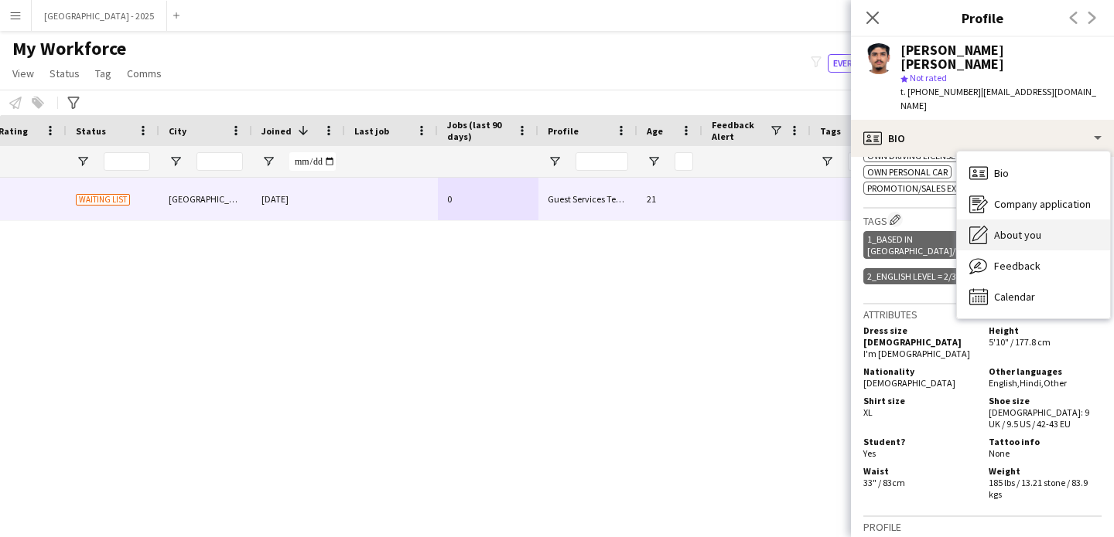
click at [1016, 228] on span "About you" at bounding box center [1017, 235] width 47 height 14
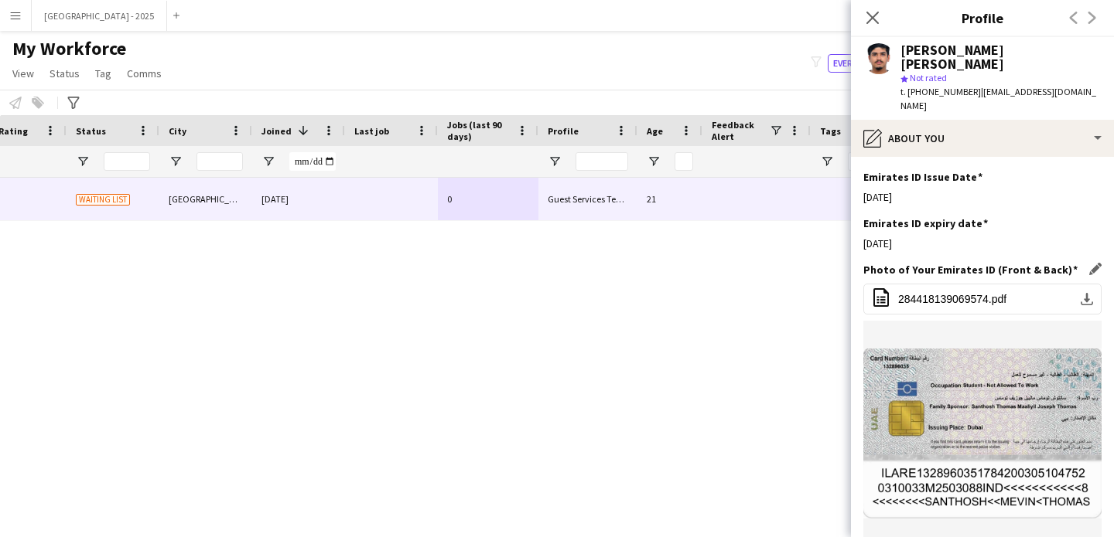
scroll to position [597, 0]
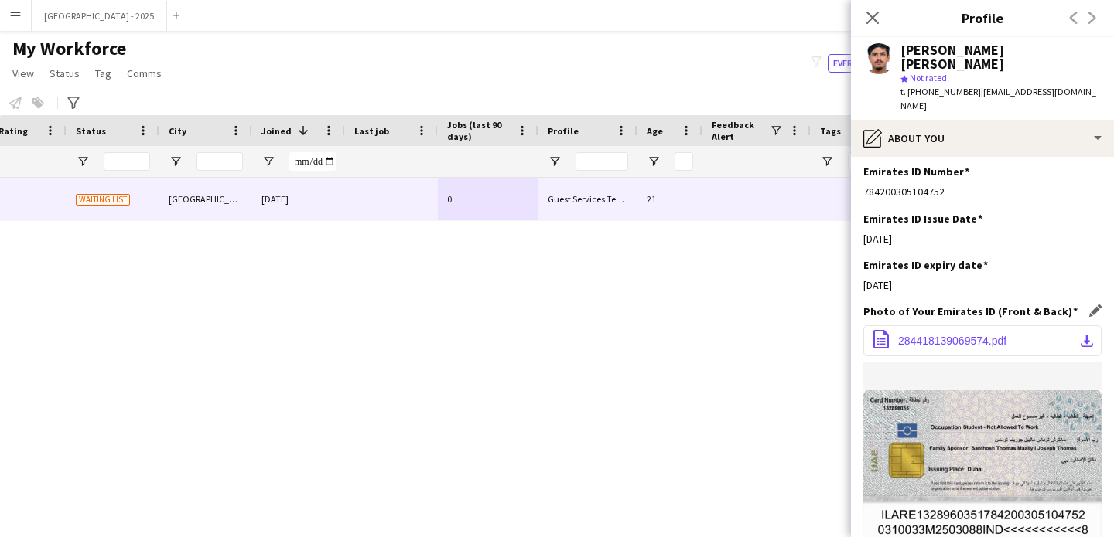
click at [994, 335] on span "284418139069574.pdf" at bounding box center [952, 341] width 108 height 12
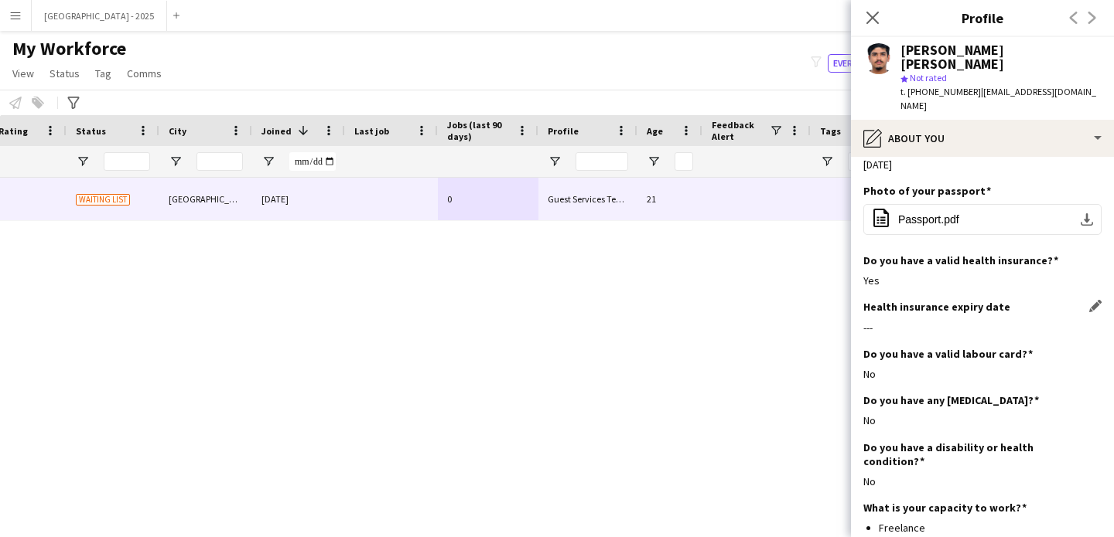
scroll to position [1201, 0]
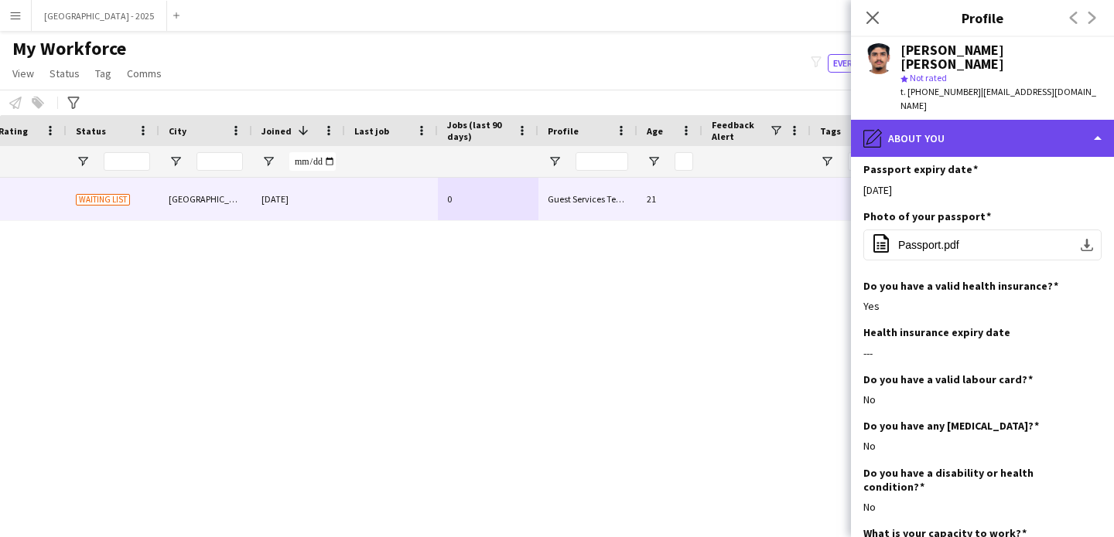
click at [938, 120] on div "pencil4 About you" at bounding box center [982, 138] width 263 height 37
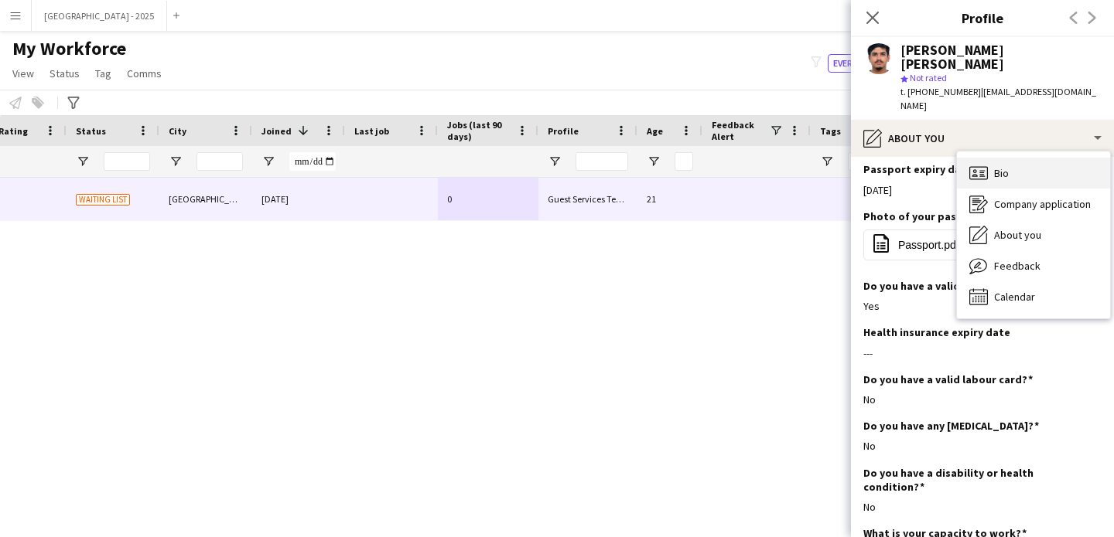
click at [1052, 158] on div "Bio Bio" at bounding box center [1033, 173] width 153 height 31
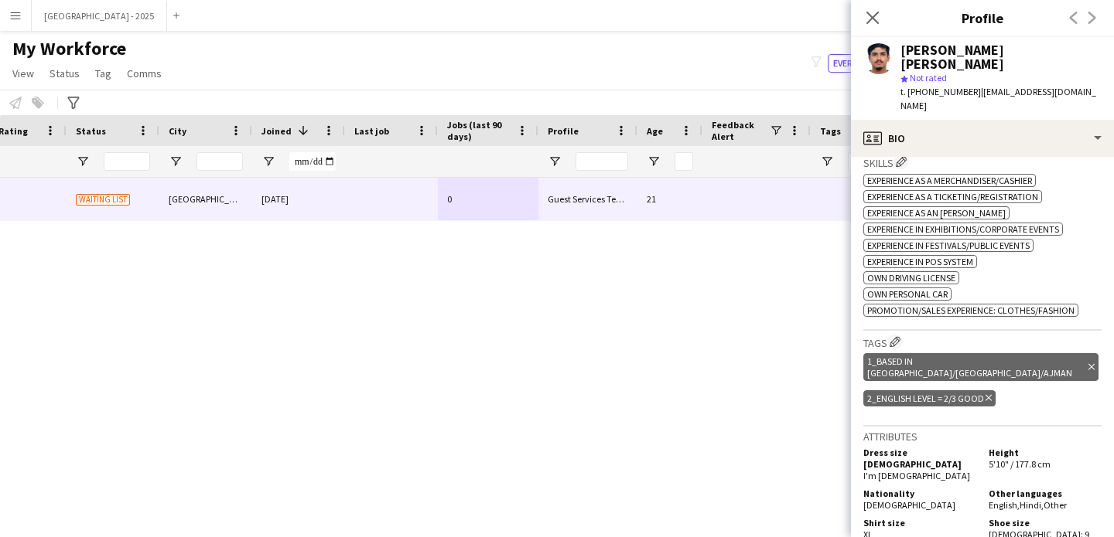
scroll to position [387, 0]
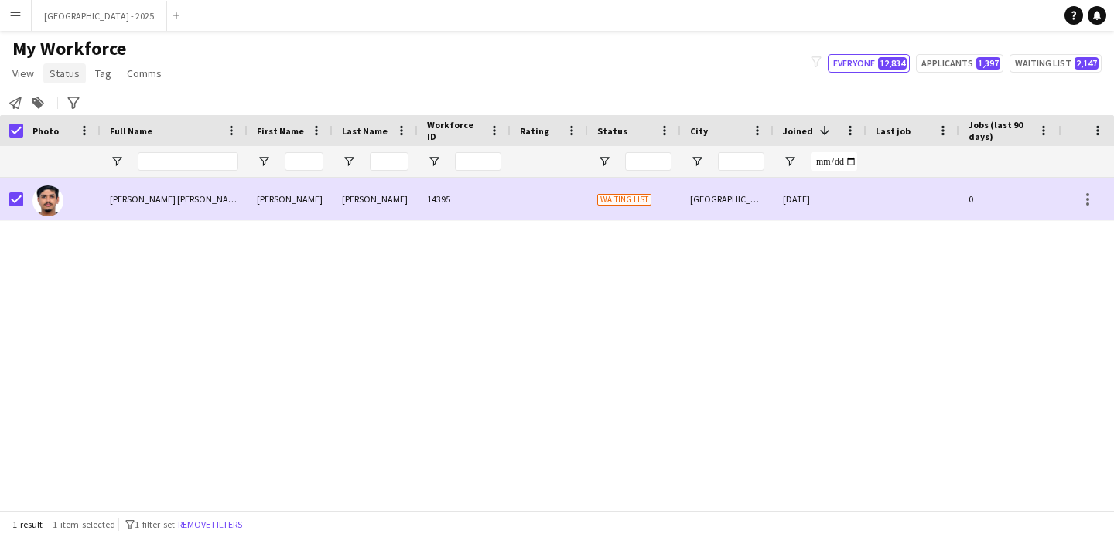
click at [60, 80] on span "Status" at bounding box center [64, 74] width 30 height 14
click at [71, 98] on link "Edit" at bounding box center [98, 106] width 108 height 32
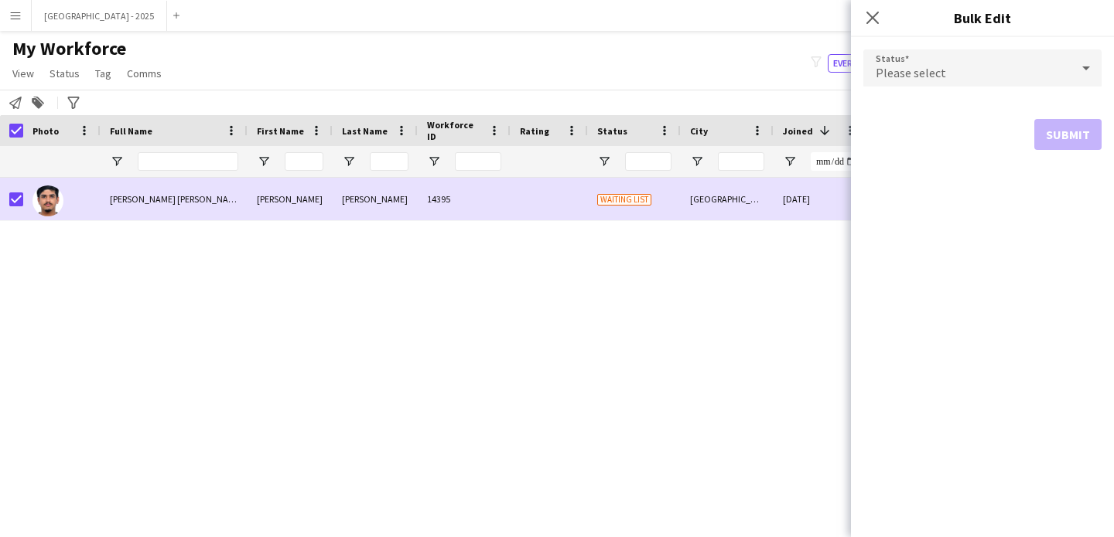
click at [981, 87] on mat-select "Please select" at bounding box center [982, 68] width 238 height 39
click at [947, 81] on div "Please select" at bounding box center [966, 67] width 207 height 37
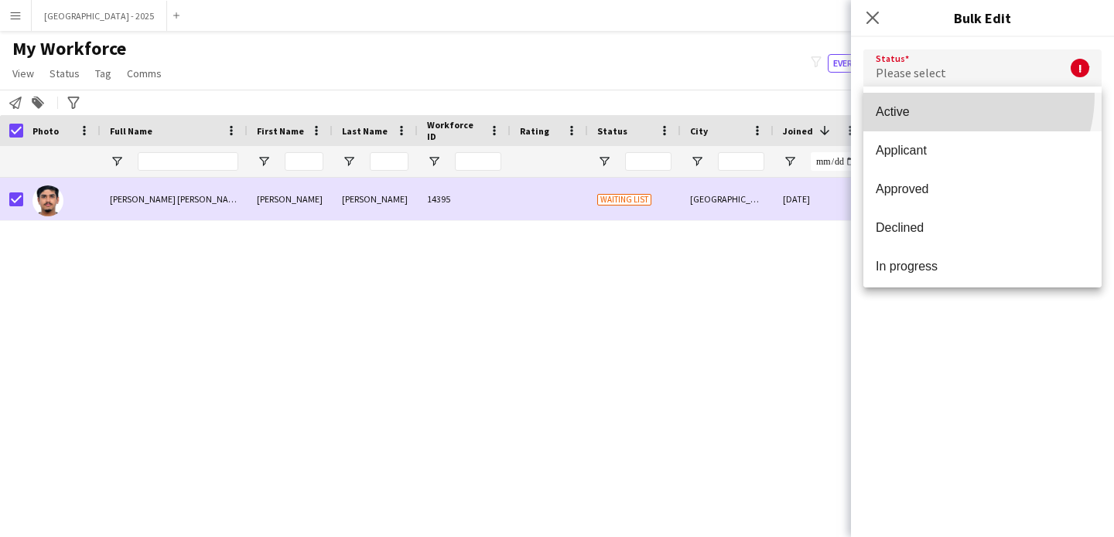
click at [947, 95] on mat-option "Active" at bounding box center [982, 112] width 238 height 39
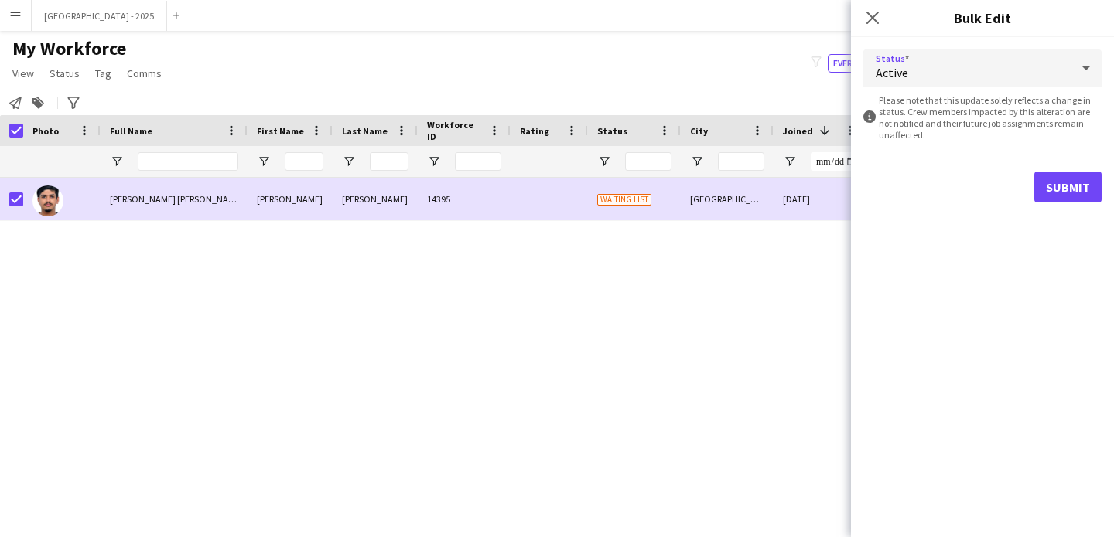
click at [1043, 149] on form "Status Active information-circle Please note that this update solely reflects a…" at bounding box center [982, 126] width 238 height 178
click at [1055, 172] on form "Status Active information-circle Please note that this update solely reflects a…" at bounding box center [982, 126] width 238 height 178
click at [1063, 182] on button "Submit" at bounding box center [1067, 187] width 67 height 31
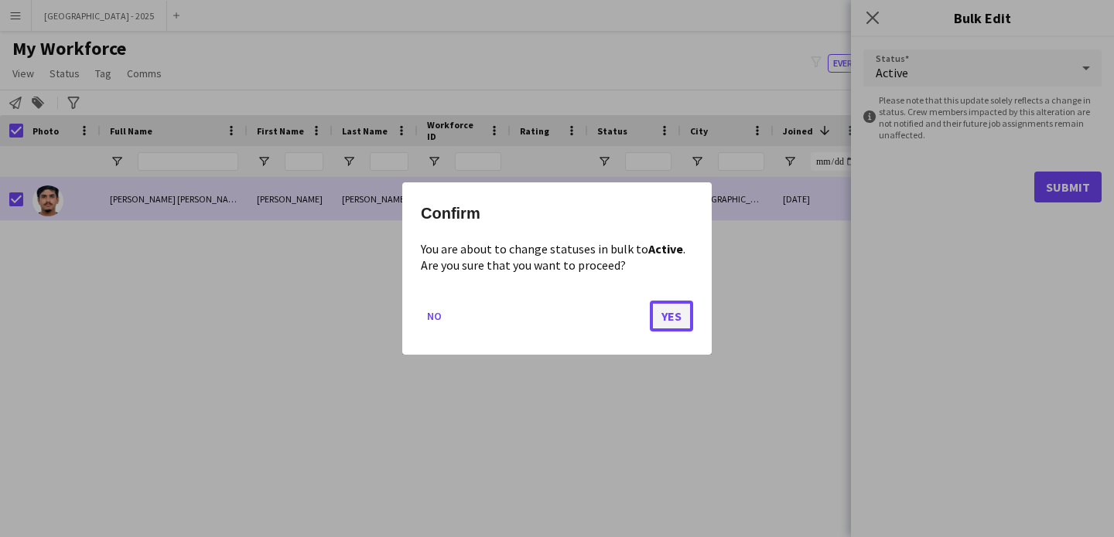
click at [662, 304] on button "Yes" at bounding box center [671, 316] width 43 height 31
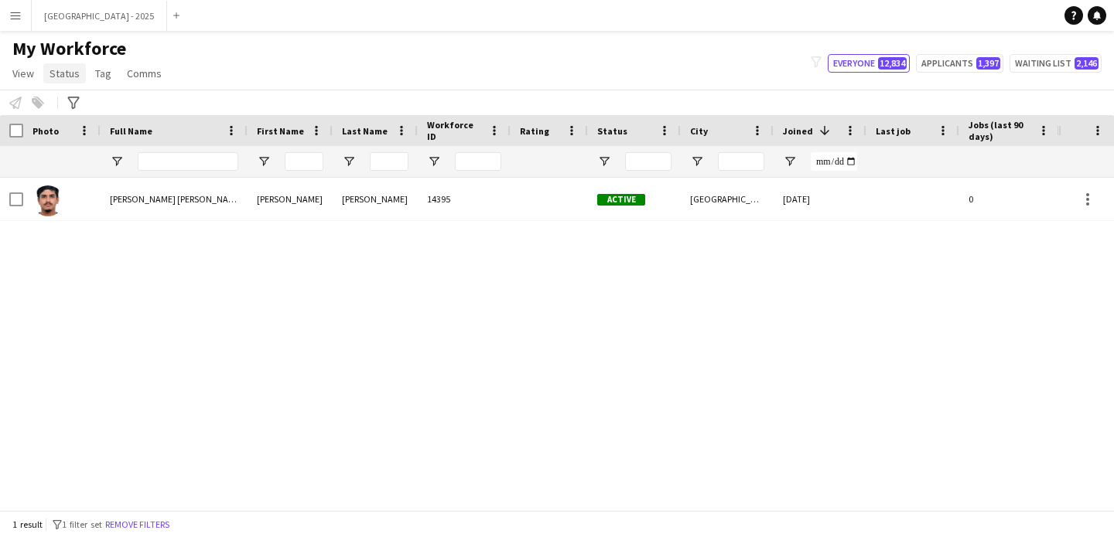
click at [60, 67] on span "Status" at bounding box center [64, 74] width 30 height 14
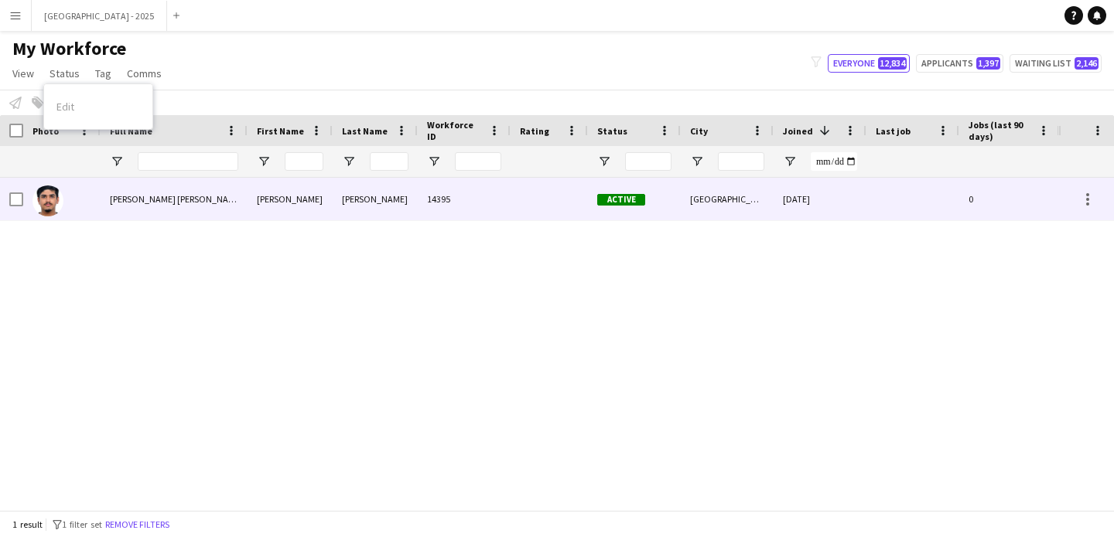
click at [145, 194] on span "Mevin Thomas Santhosh" at bounding box center [176, 199] width 133 height 12
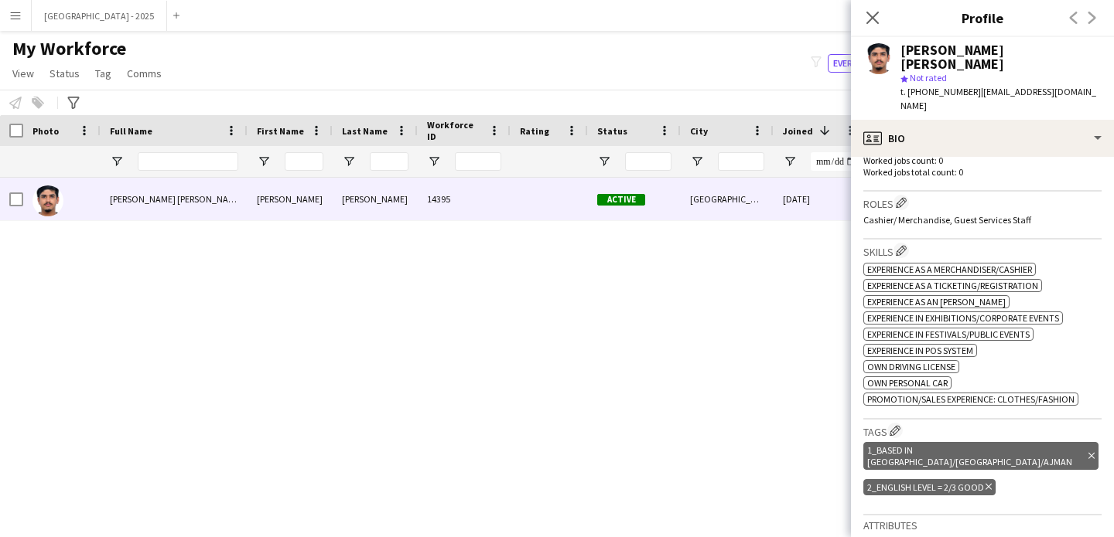
scroll to position [352, 0]
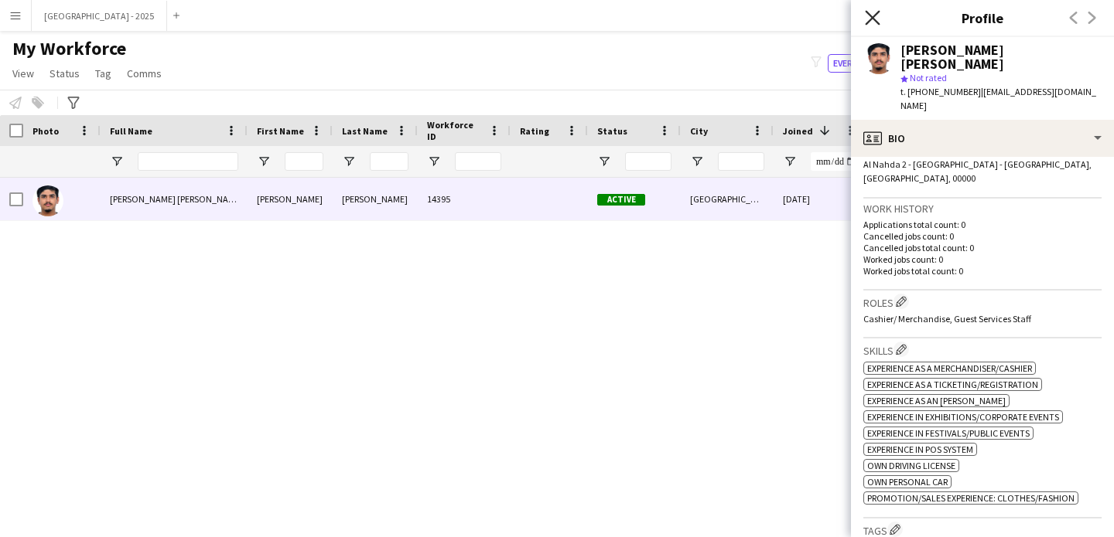
click at [874, 20] on icon at bounding box center [872, 17] width 15 height 15
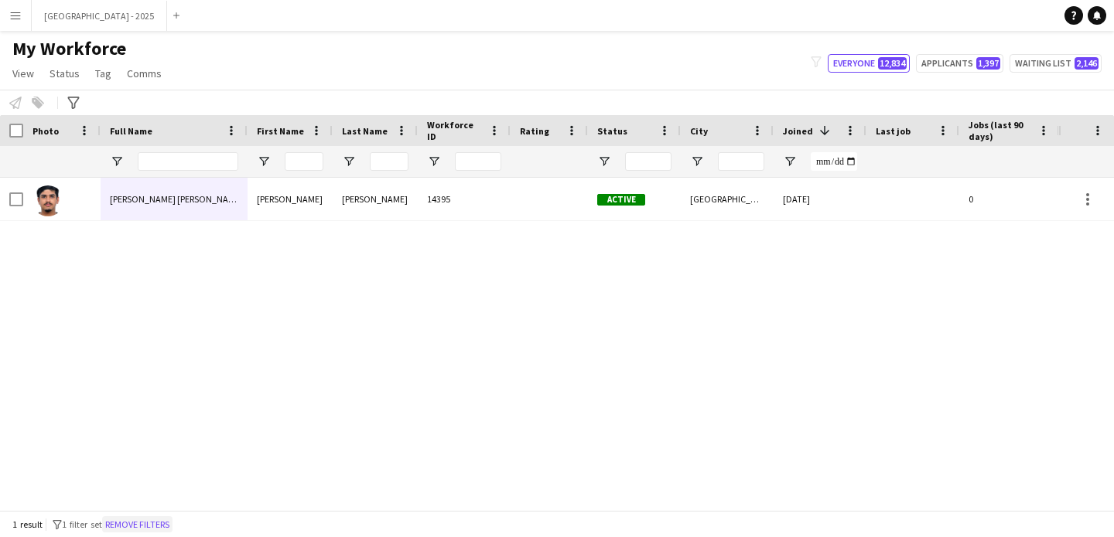
click at [164, 522] on button "Remove filters" at bounding box center [137, 525] width 70 height 17
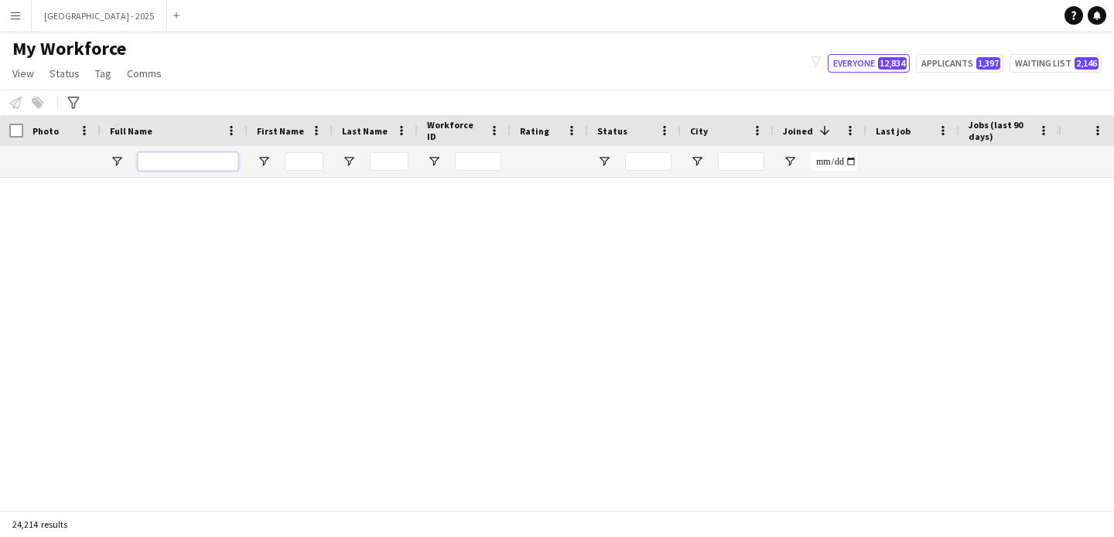
click at [182, 162] on input "Full Name Filter Input" at bounding box center [188, 161] width 101 height 19
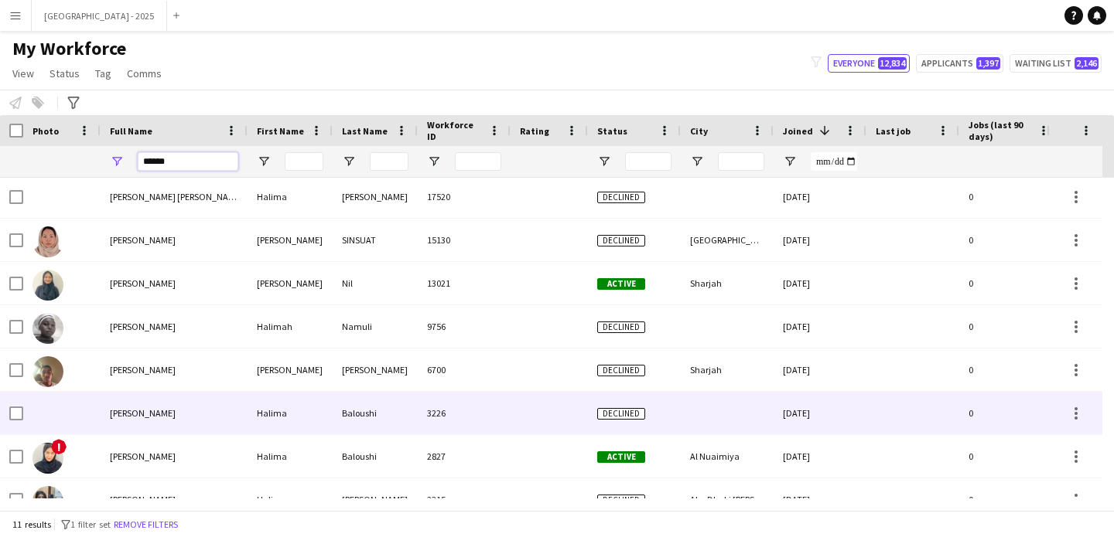
scroll to position [155, 0]
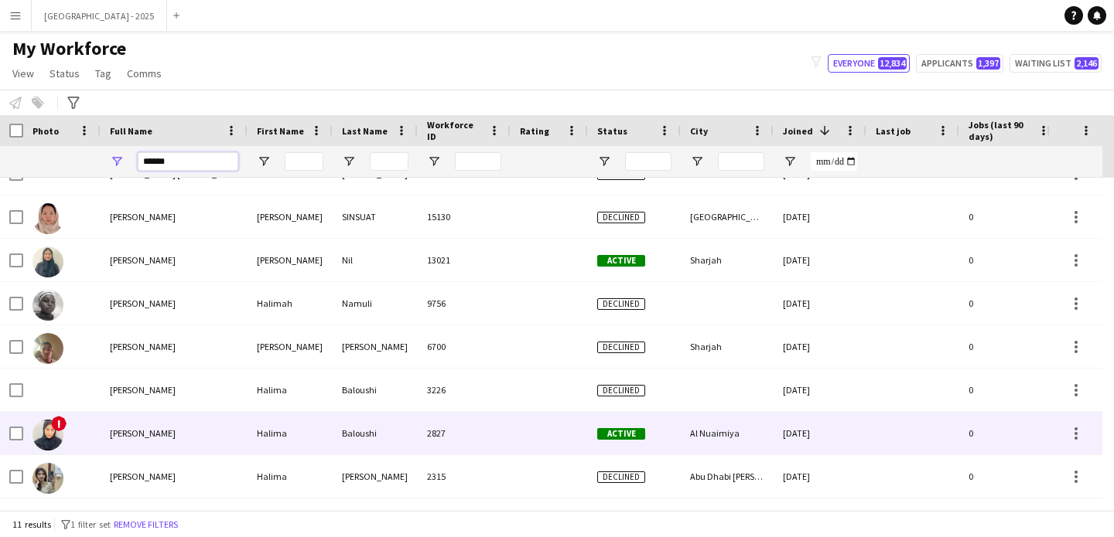
type input "******"
click at [260, 420] on div "Halima" at bounding box center [289, 433] width 85 height 43
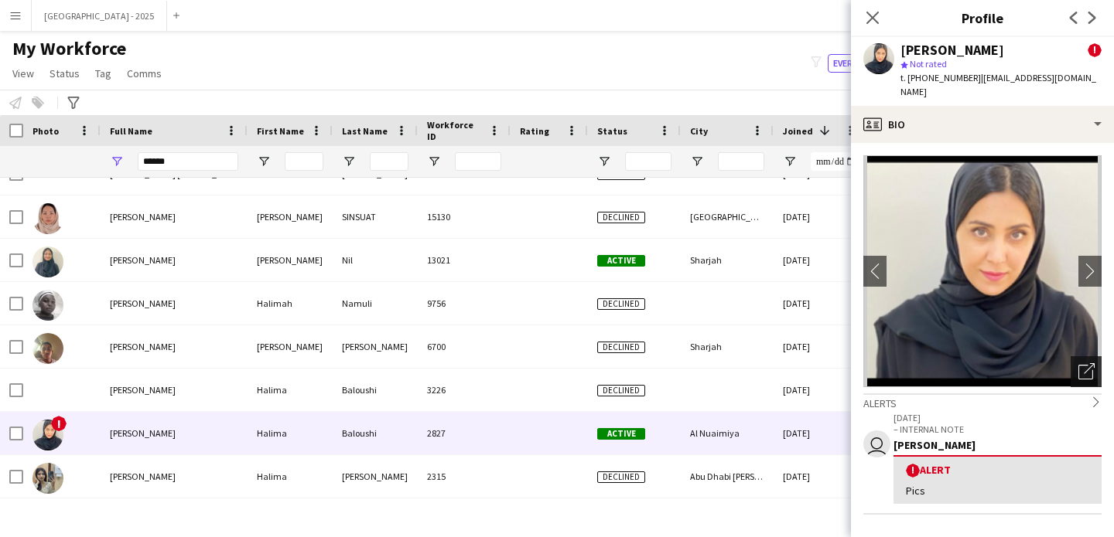
click at [1078, 363] on icon "Open photos pop-in" at bounding box center [1086, 371] width 16 height 16
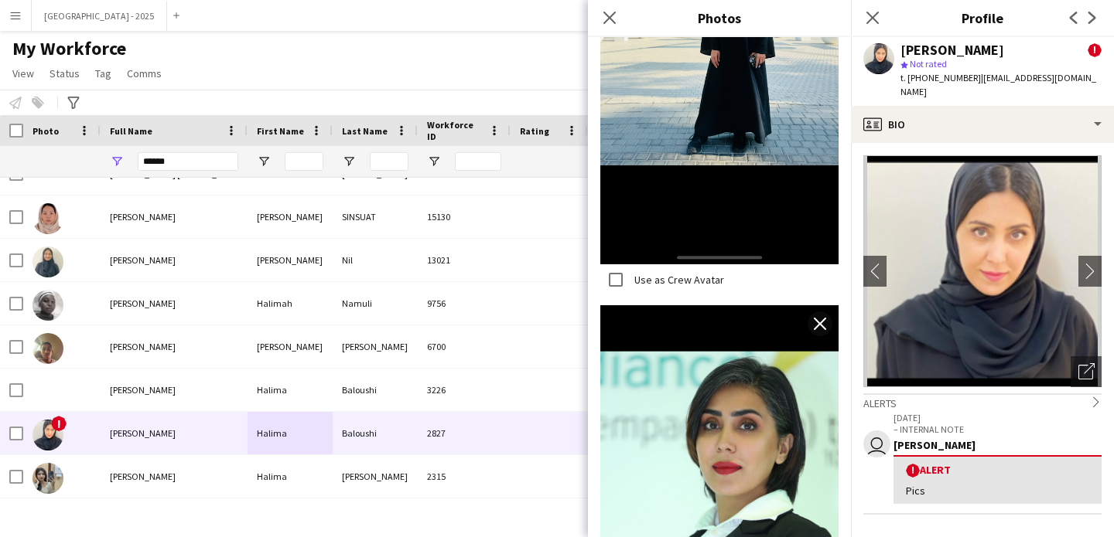
scroll to position [5134, 0]
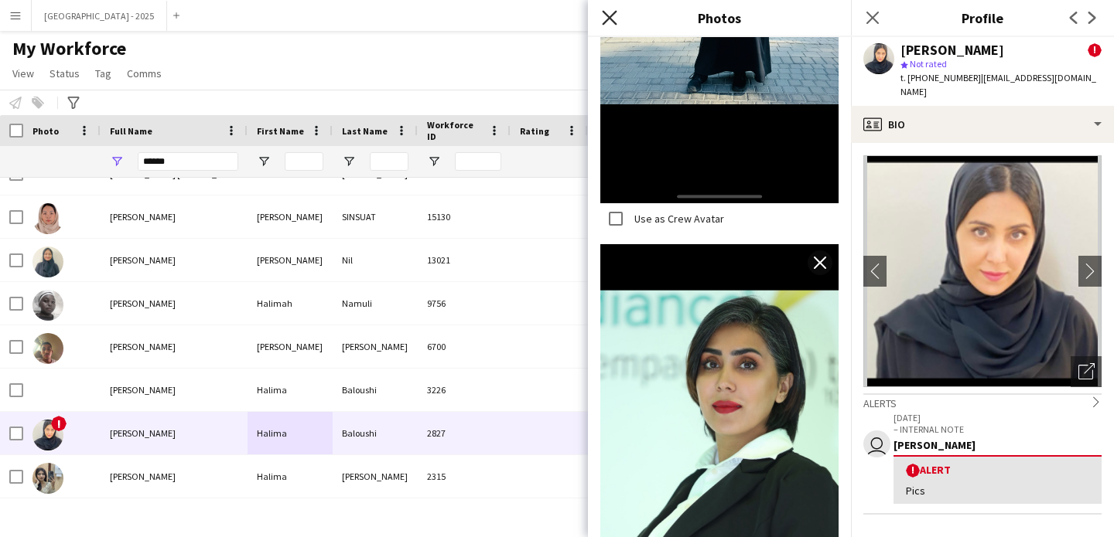
click at [609, 12] on icon "Close pop-in" at bounding box center [609, 17] width 15 height 15
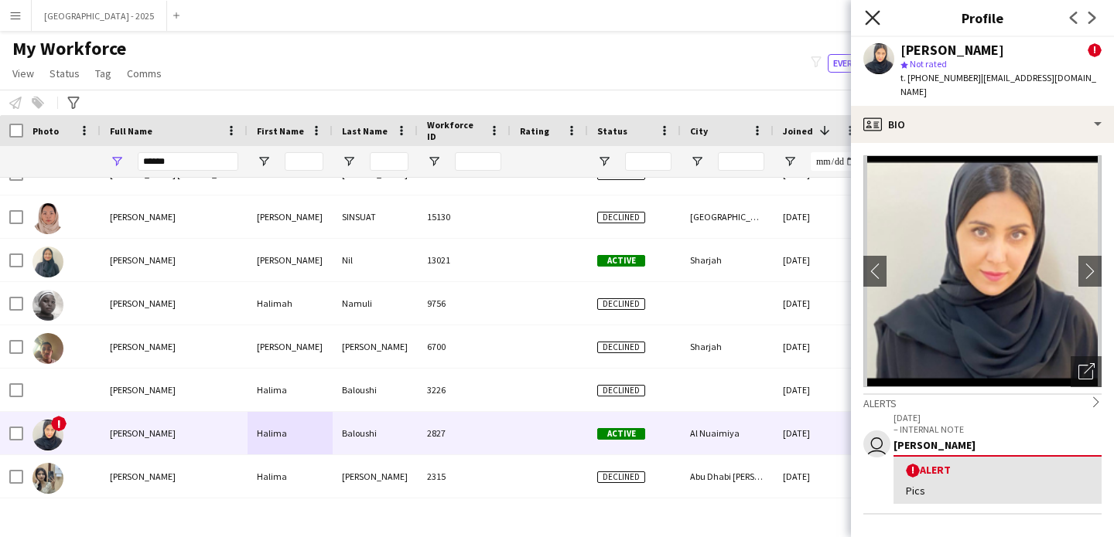
click at [877, 17] on icon "Close pop-in" at bounding box center [872, 17] width 15 height 15
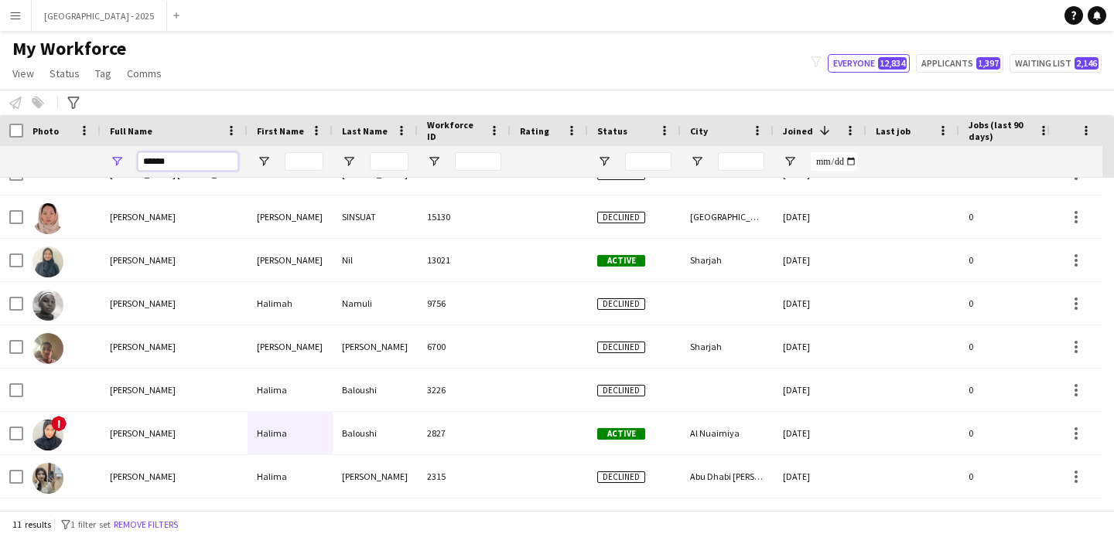
click at [221, 165] on input "******" at bounding box center [188, 161] width 101 height 19
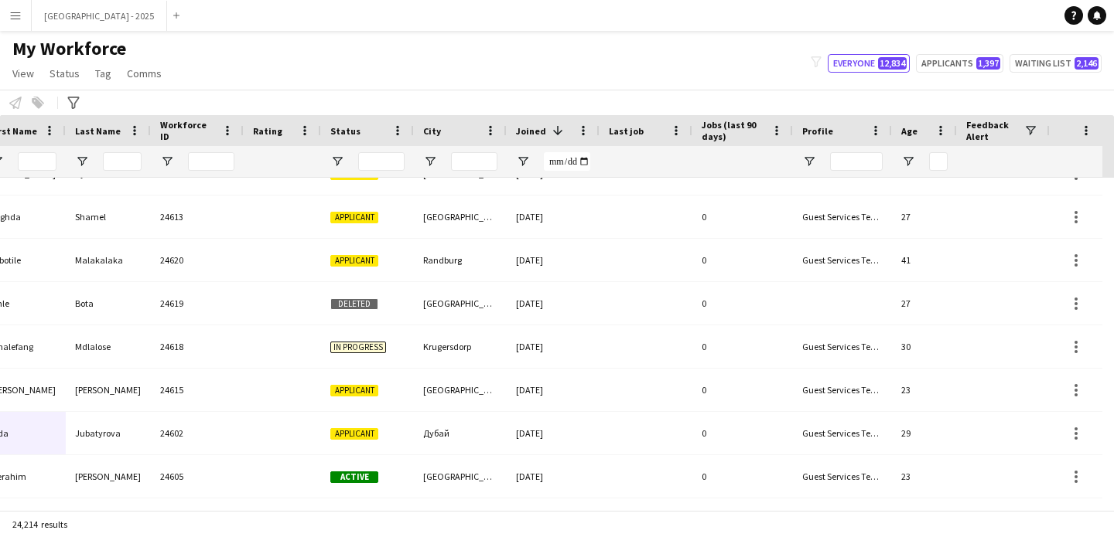
scroll to position [0, 533]
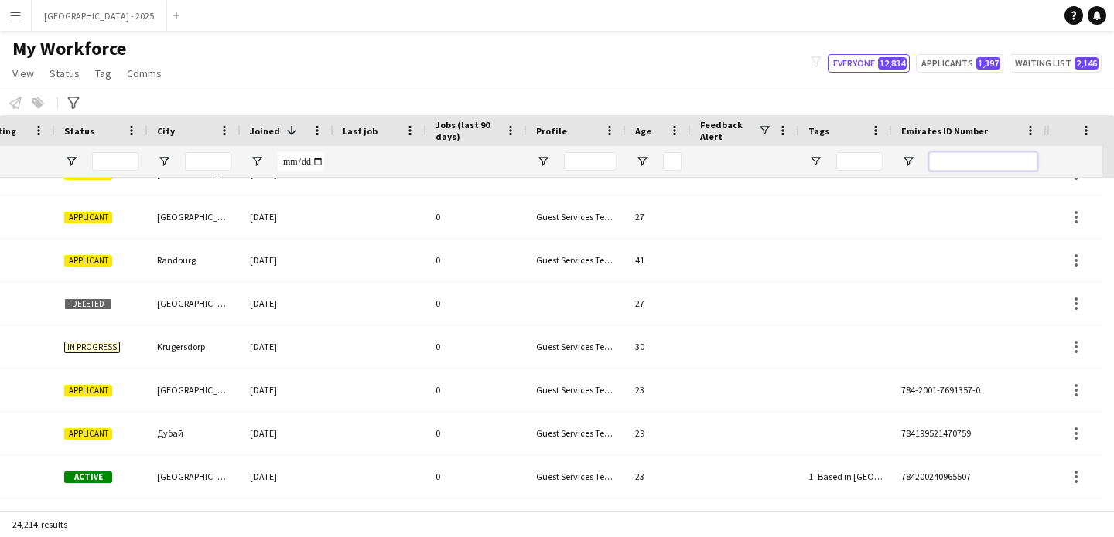
click at [959, 165] on input "Emirates ID Number Filter Input" at bounding box center [983, 161] width 108 height 19
paste input "*******"
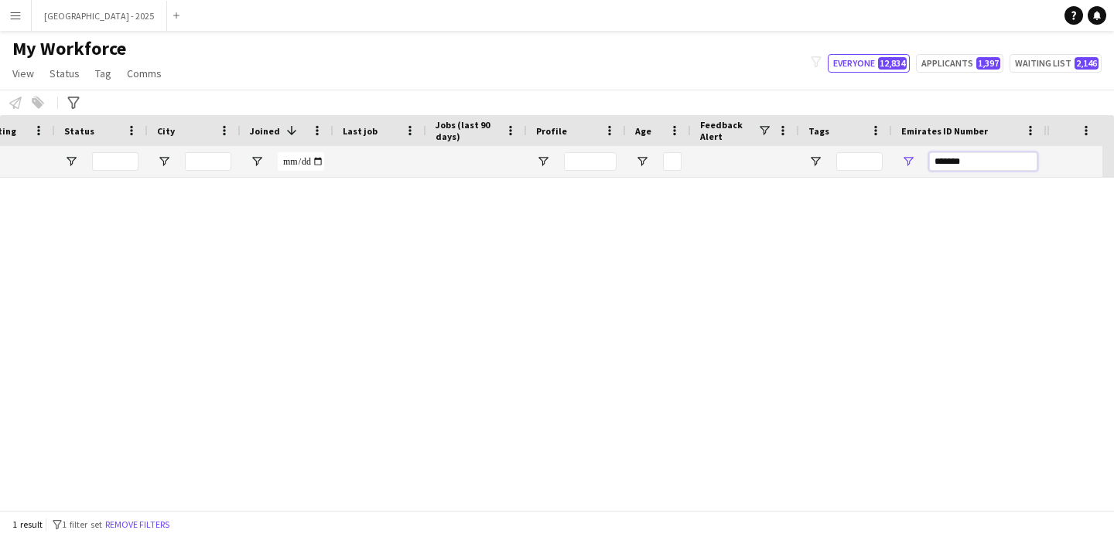
scroll to position [0, 0]
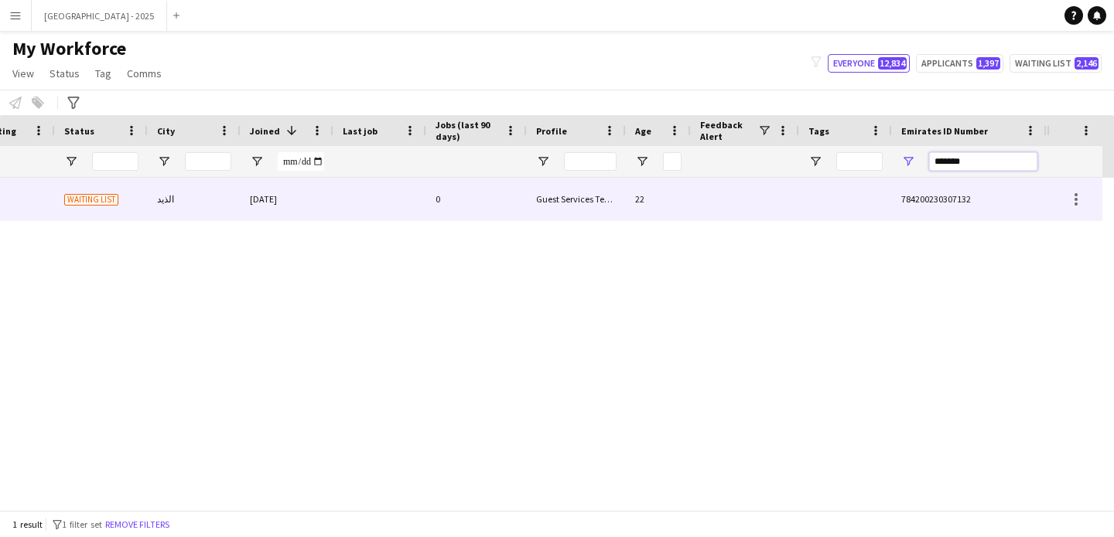
type input "*******"
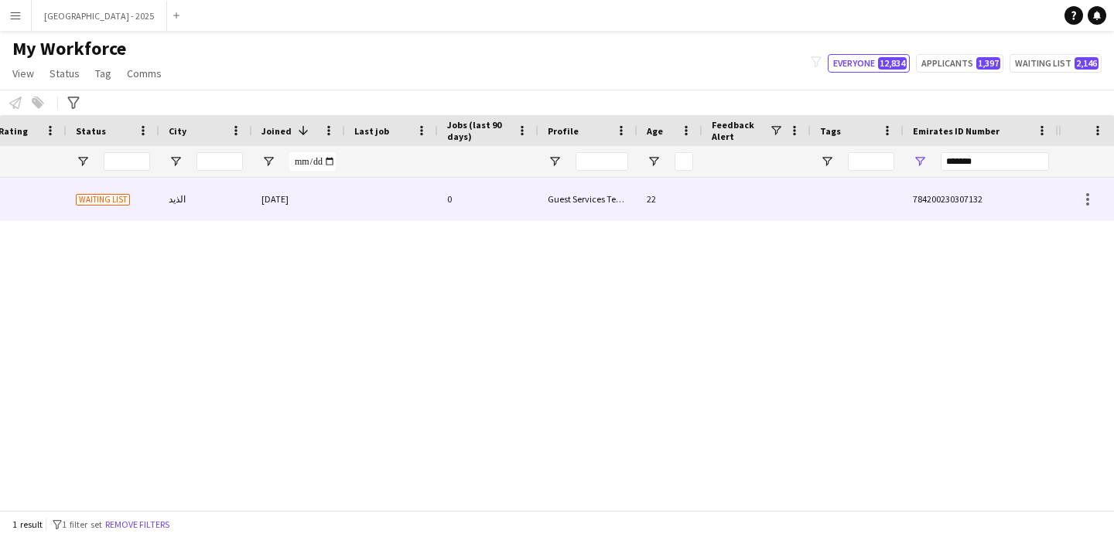
scroll to position [0, 521]
click at [255, 203] on div "26-09-2024" at bounding box center [298, 199] width 93 height 43
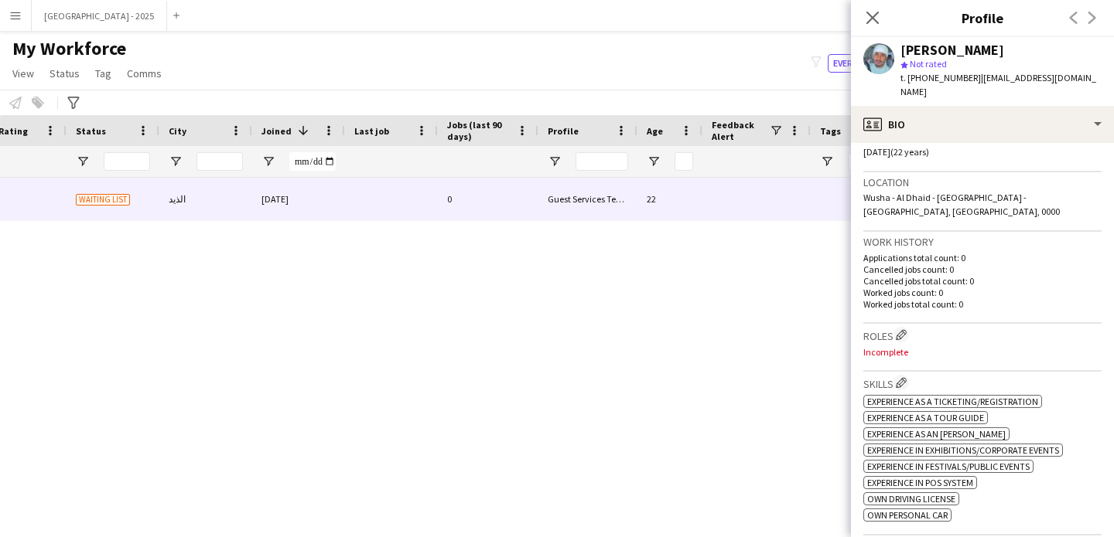
scroll to position [28, 0]
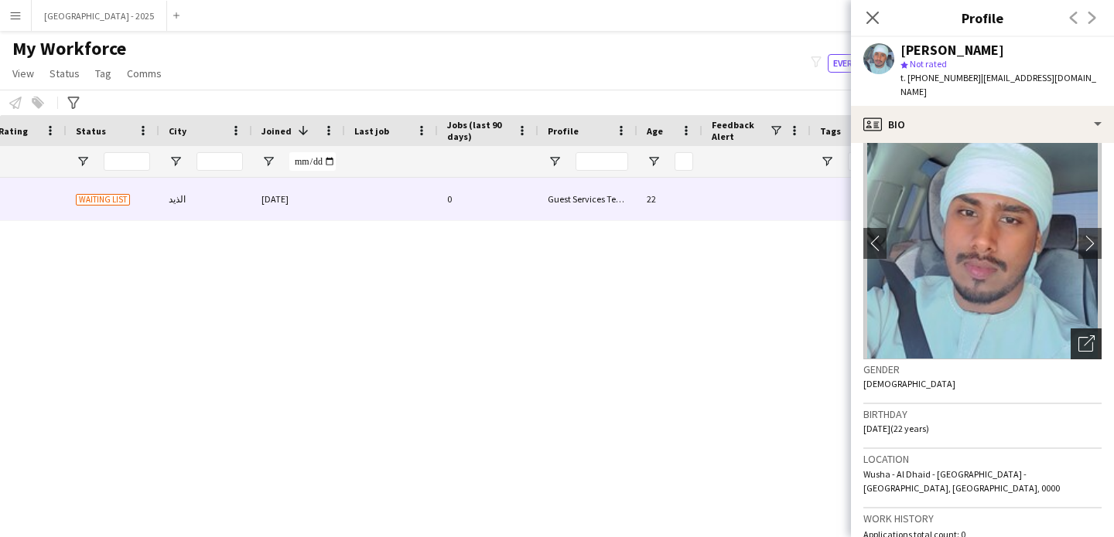
click at [1078, 336] on icon "Open photos pop-in" at bounding box center [1086, 344] width 16 height 16
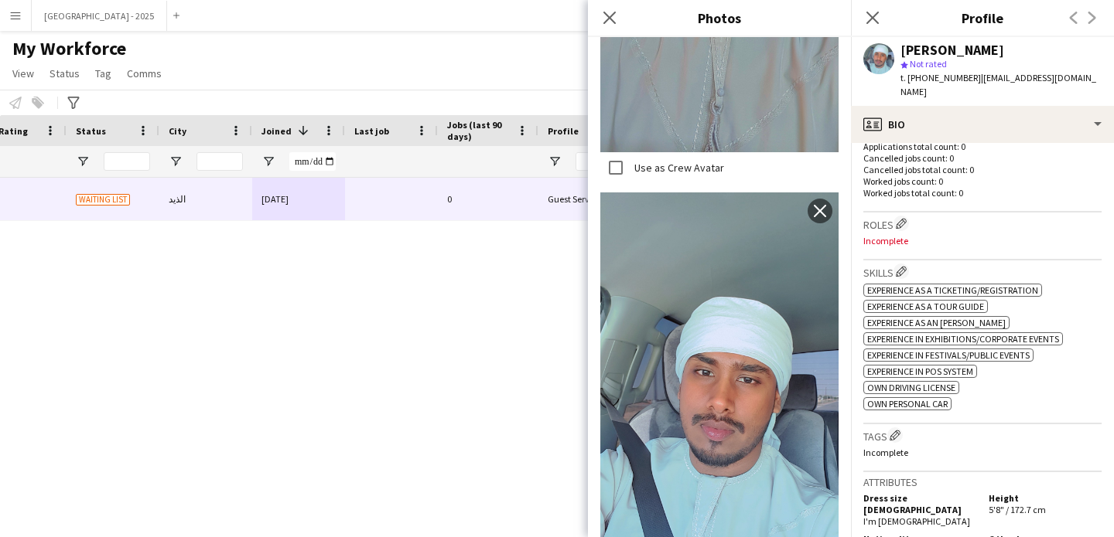
scroll to position [2040, 0]
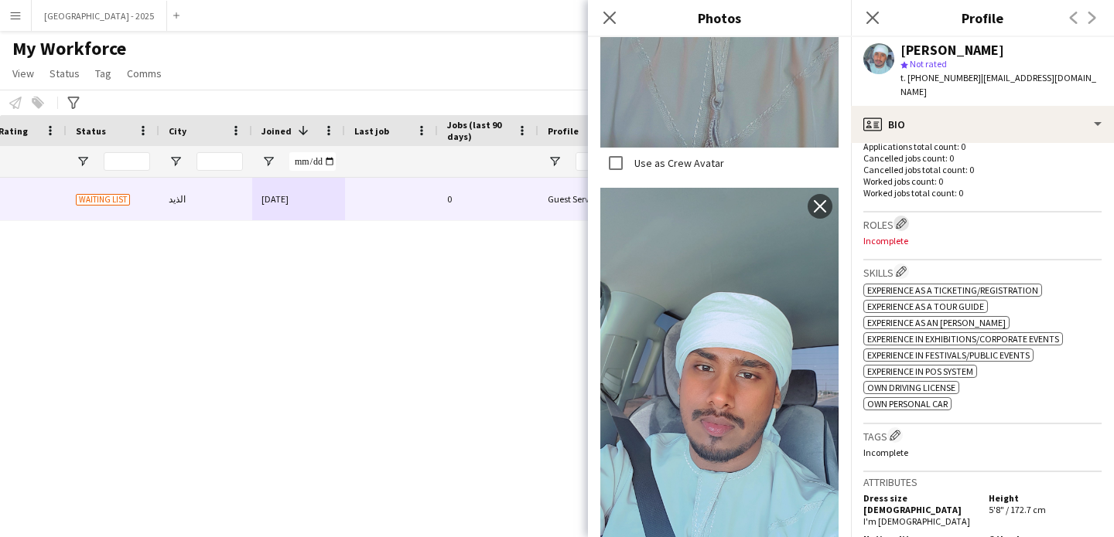
click at [904, 218] on app-icon "Edit crew company roles" at bounding box center [900, 223] width 11 height 11
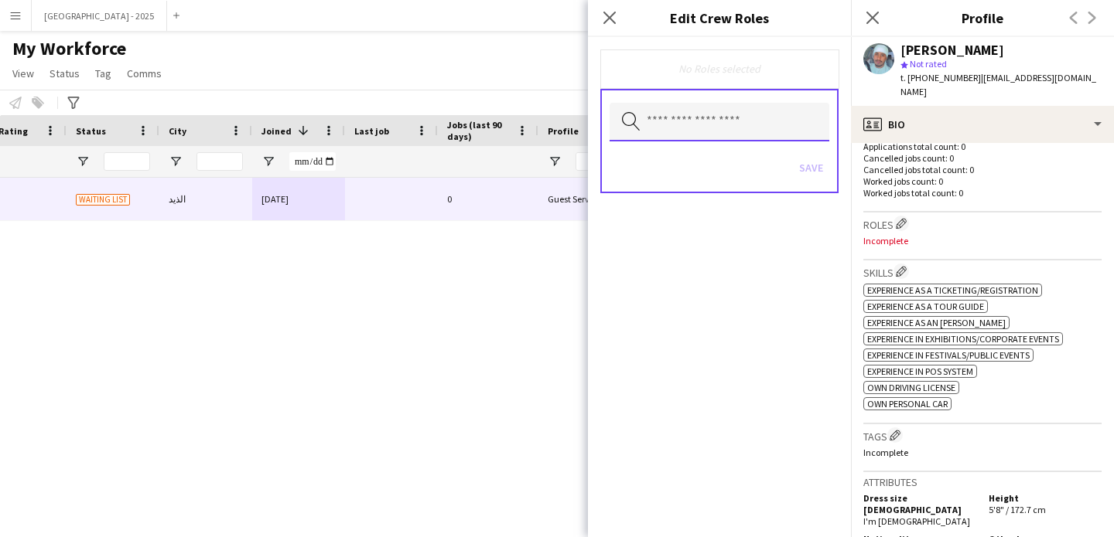
click at [702, 104] on input "text" at bounding box center [719, 122] width 220 height 39
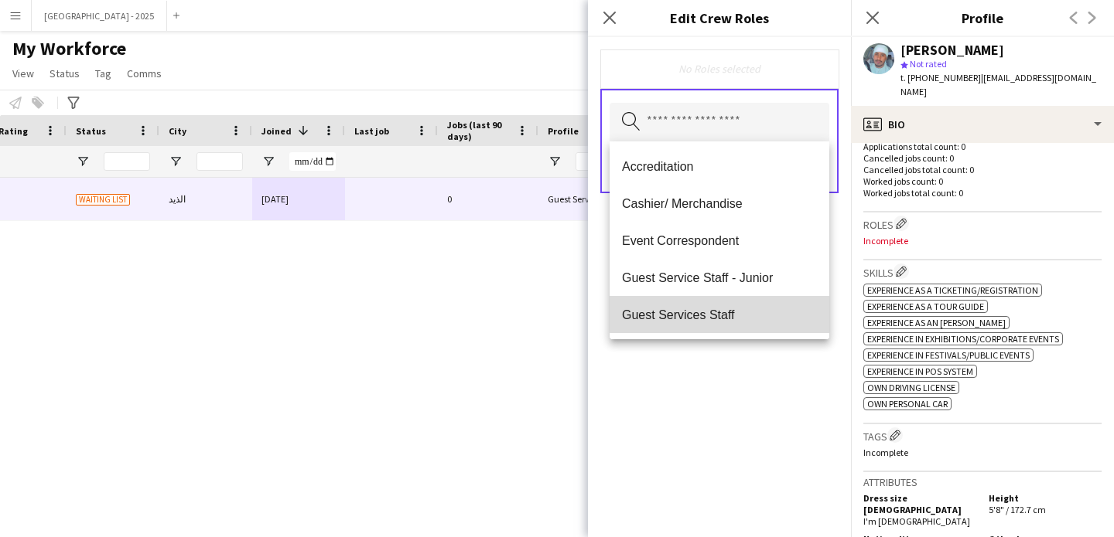
click at [725, 303] on mat-option "Guest Services Staff" at bounding box center [719, 314] width 220 height 37
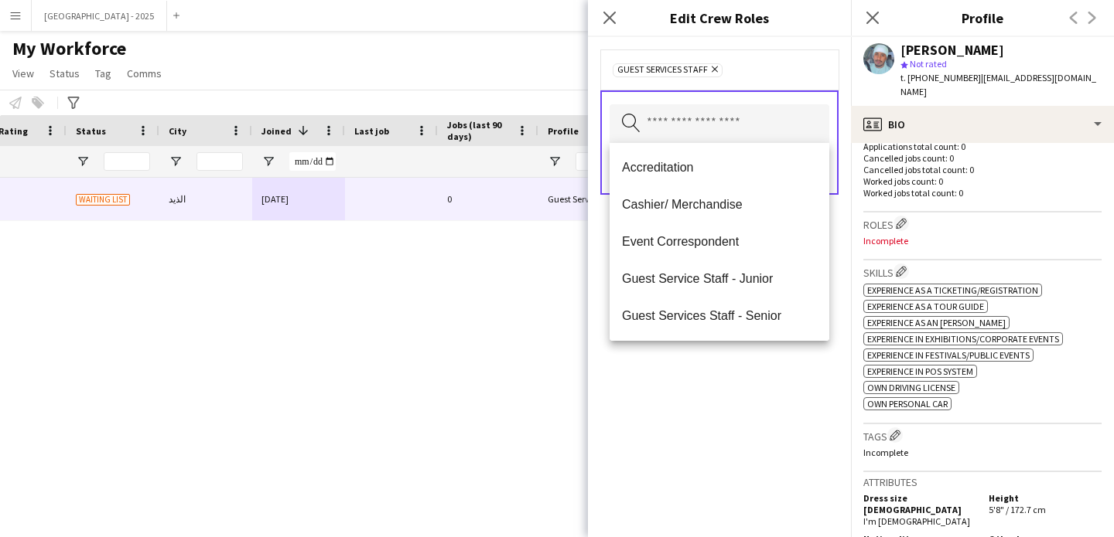
click at [737, 366] on div "Guest Services Staff Remove Search by role type Save" at bounding box center [719, 287] width 263 height 500
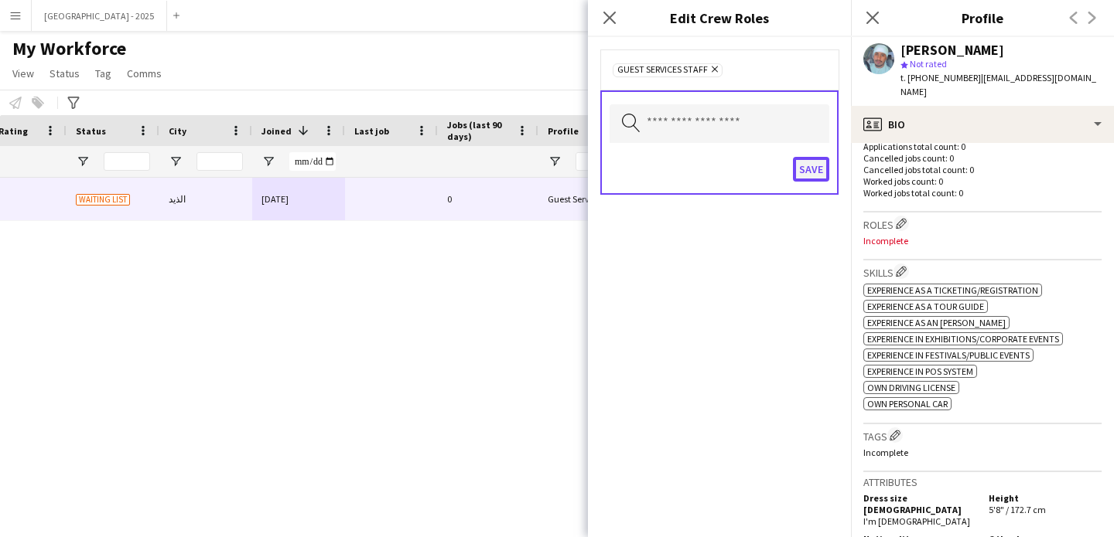
click at [816, 162] on button "Save" at bounding box center [811, 169] width 36 height 25
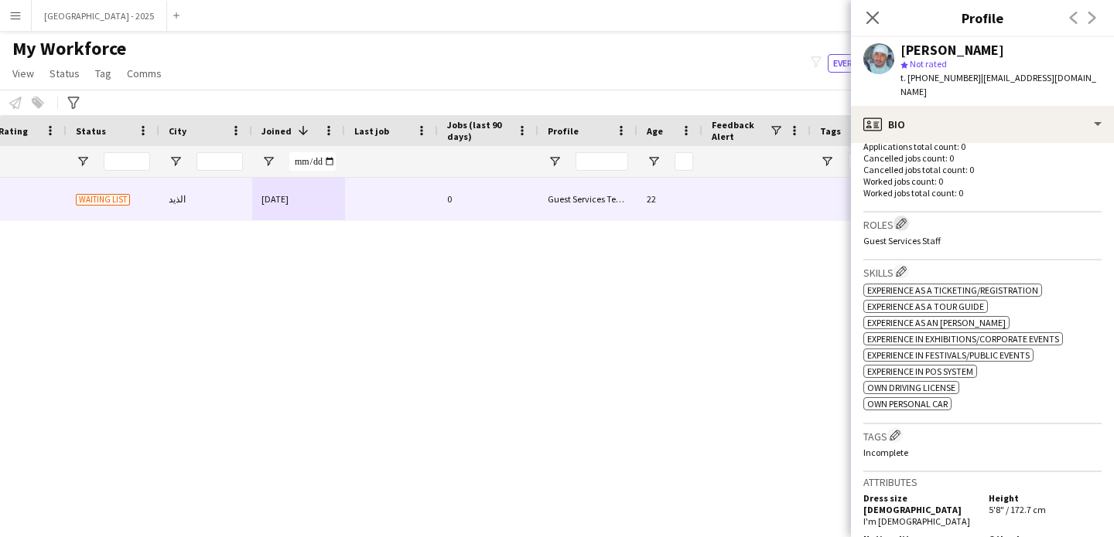
click at [906, 218] on app-icon "Edit crew company roles" at bounding box center [900, 223] width 11 height 11
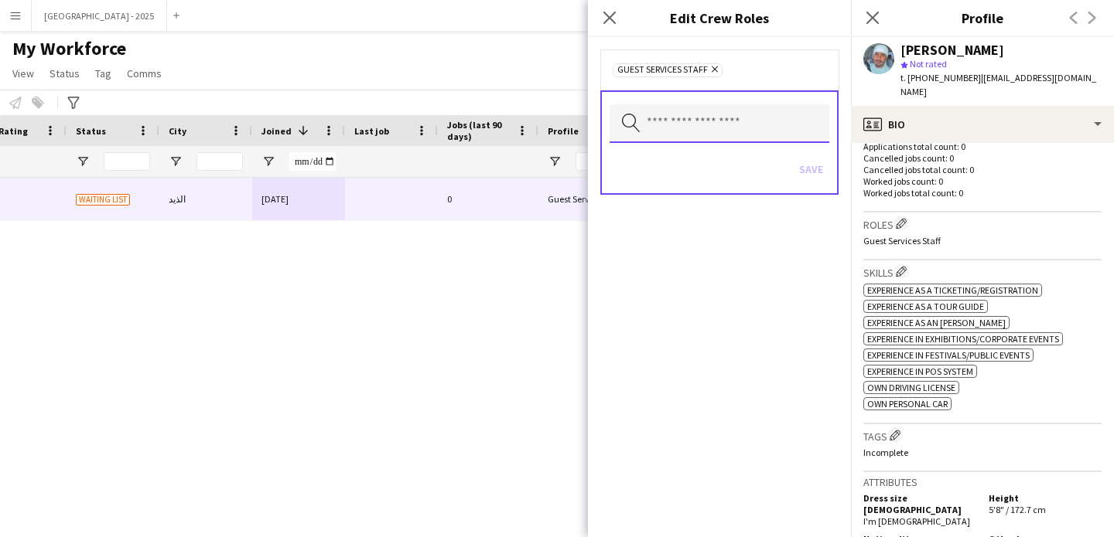
click at [723, 137] on input "text" at bounding box center [719, 123] width 220 height 39
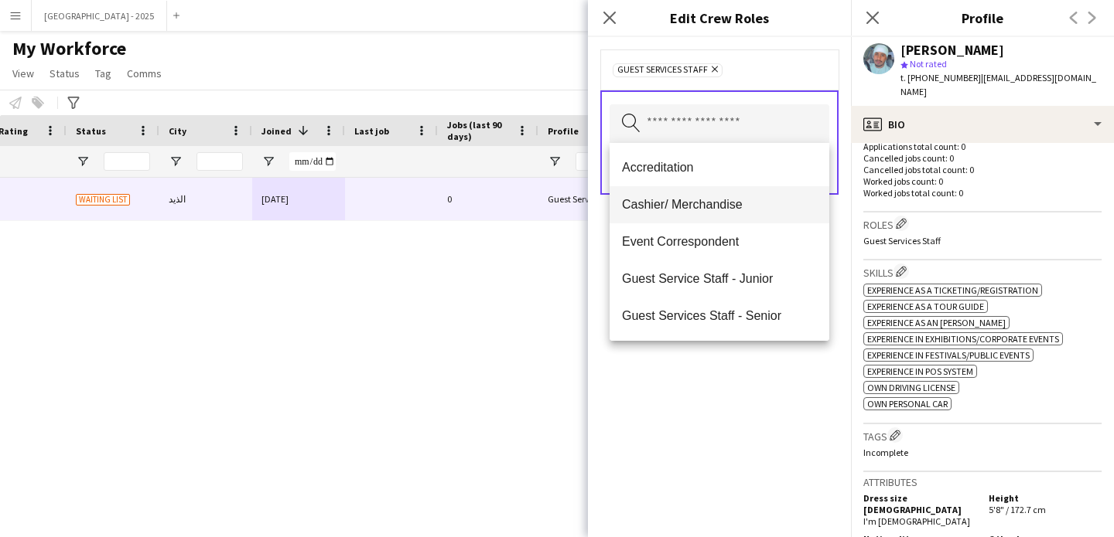
click at [711, 203] on span "Cashier/ Merchandise" at bounding box center [719, 204] width 195 height 15
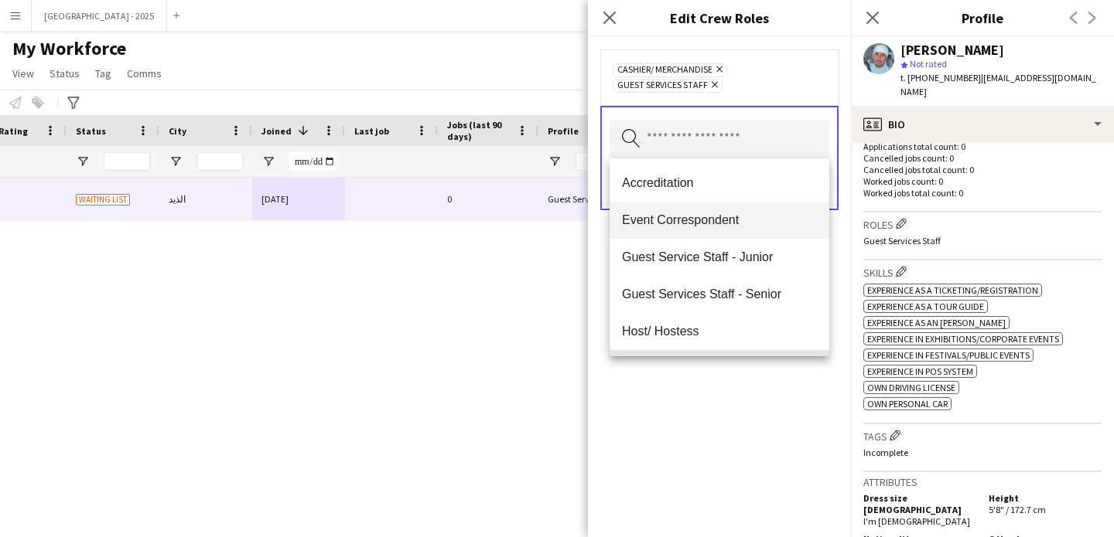
drag, startPoint x: 766, startPoint y: 350, endPoint x: 802, endPoint y: 230, distance: 125.2
click at [766, 350] on mat-option "Host/Hostess - Senior" at bounding box center [719, 368] width 220 height 37
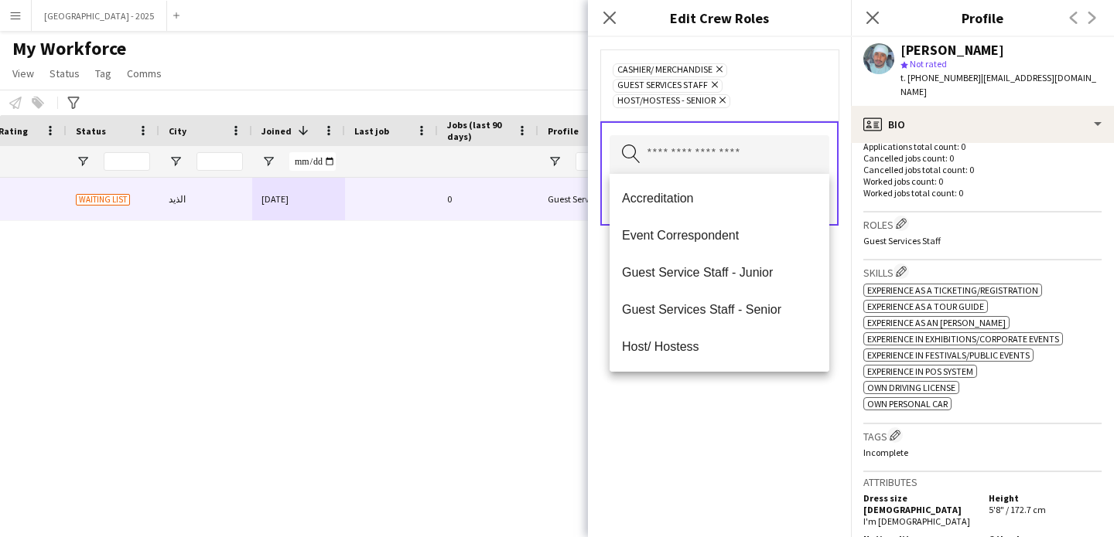
click at [719, 98] on icon at bounding box center [722, 100] width 6 height 6
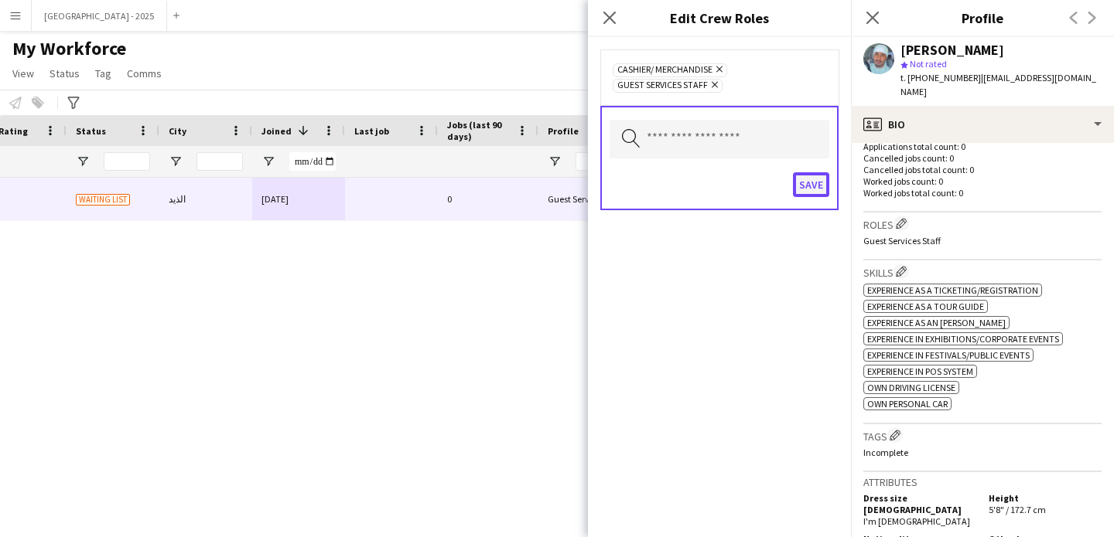
click at [819, 186] on button "Save" at bounding box center [811, 184] width 36 height 25
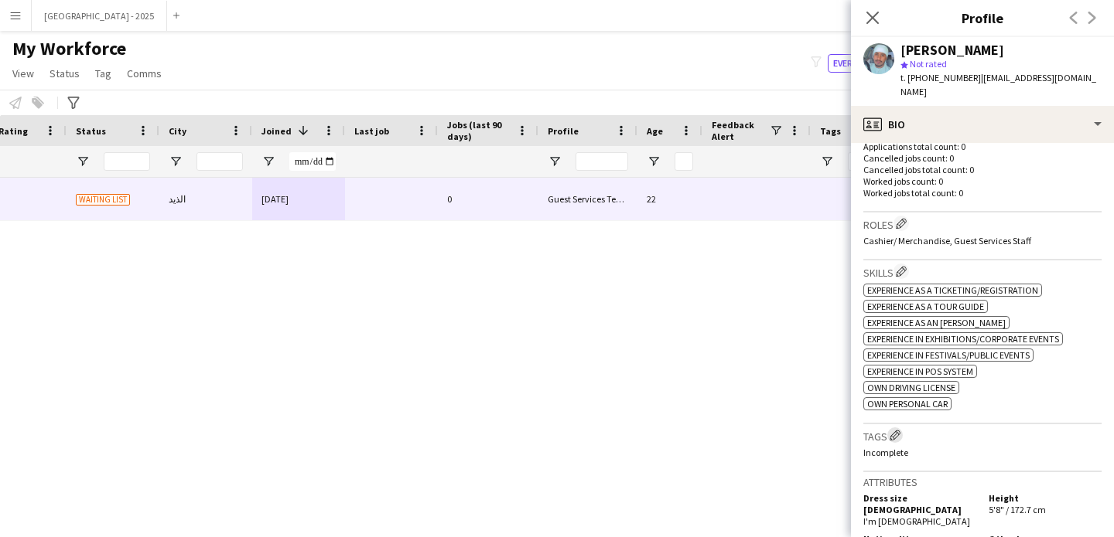
click at [894, 430] on app-icon "Edit crew company tags" at bounding box center [894, 435] width 11 height 11
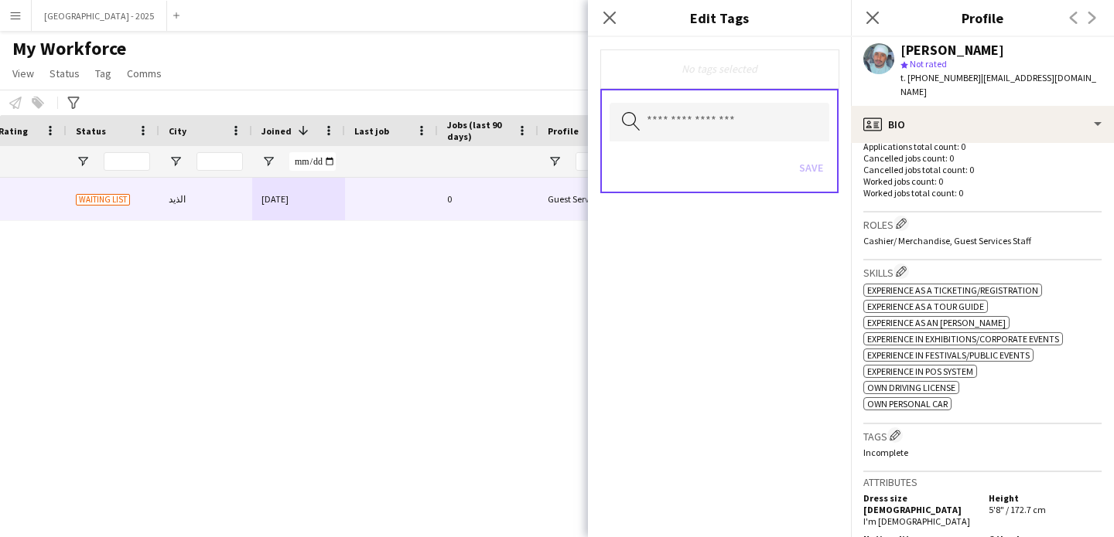
click at [732, 99] on div "Search by tag name Save" at bounding box center [719, 141] width 238 height 104
click at [732, 108] on input "text" at bounding box center [719, 122] width 220 height 39
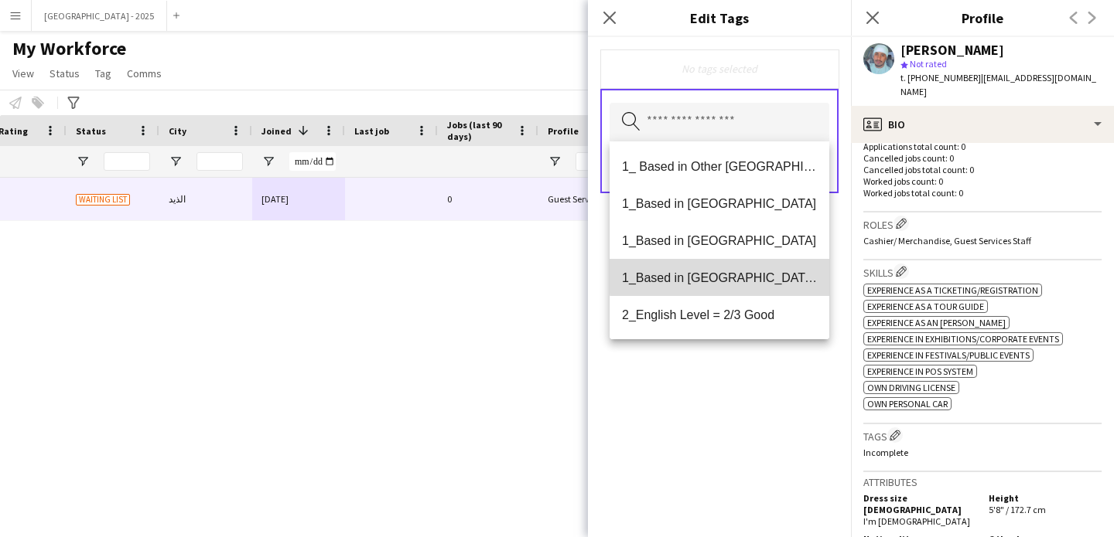
click at [734, 275] on span "1_Based in [GEOGRAPHIC_DATA]/[GEOGRAPHIC_DATA]/Ajman" at bounding box center [719, 278] width 195 height 15
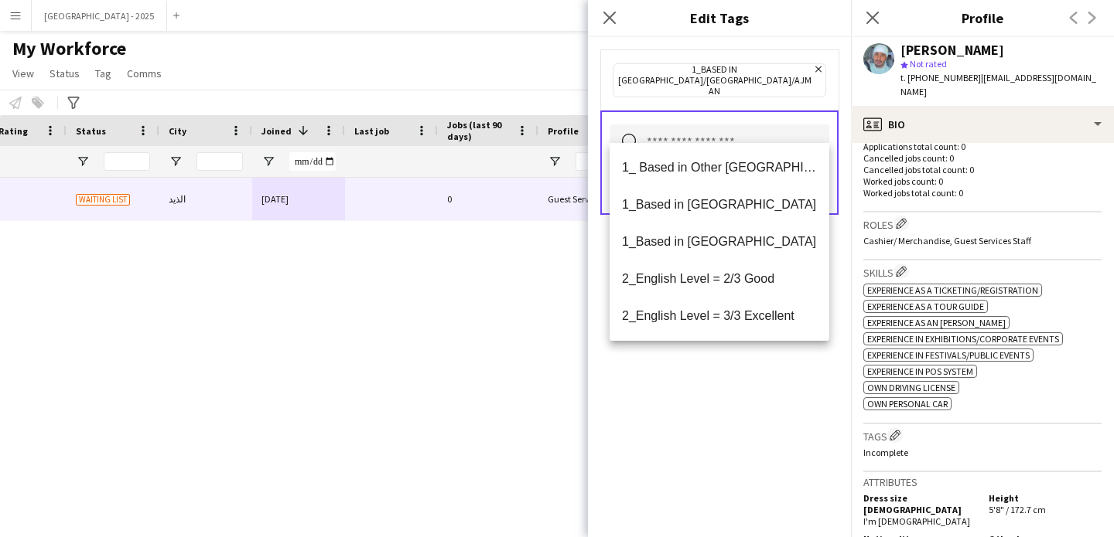
click at [729, 270] on mat-option "2_English Level = 2/3 Good" at bounding box center [719, 279] width 220 height 37
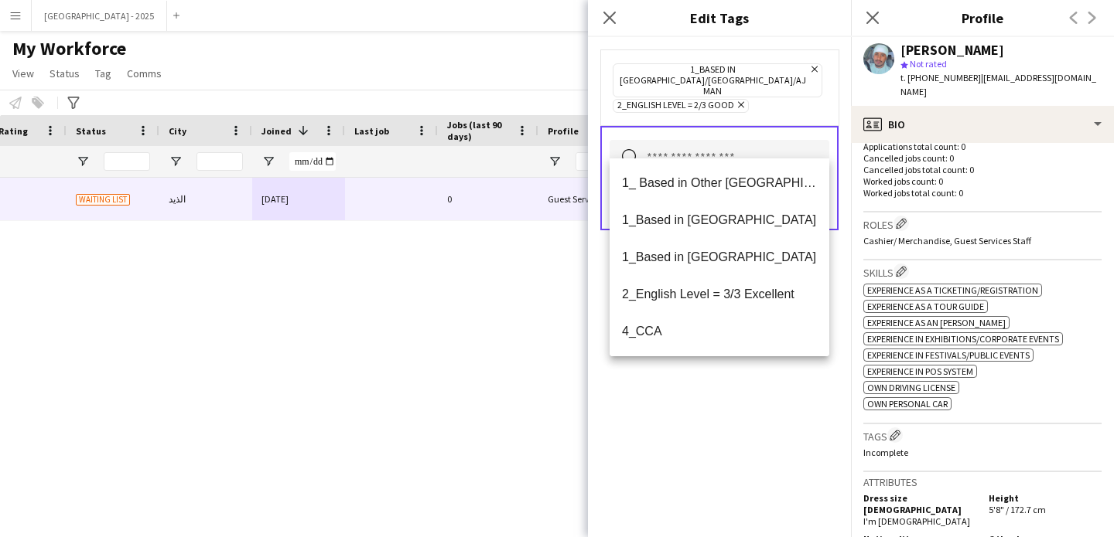
click at [729, 385] on div "1_Based in [GEOGRAPHIC_DATA]/[GEOGRAPHIC_DATA]/Ajman Remove 2_English Level = 2…" at bounding box center [719, 287] width 263 height 500
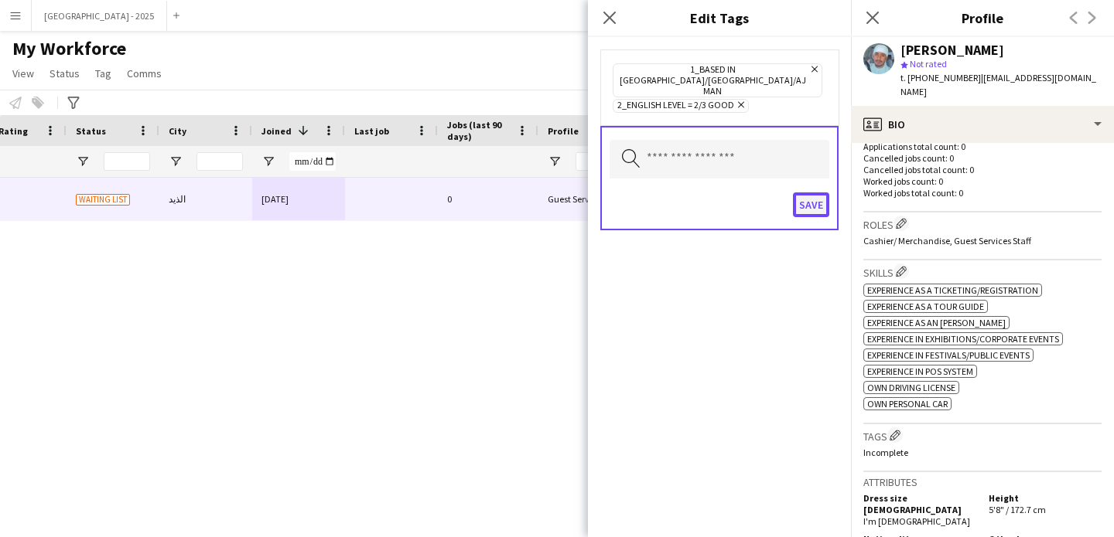
click at [810, 193] on button "Save" at bounding box center [811, 205] width 36 height 25
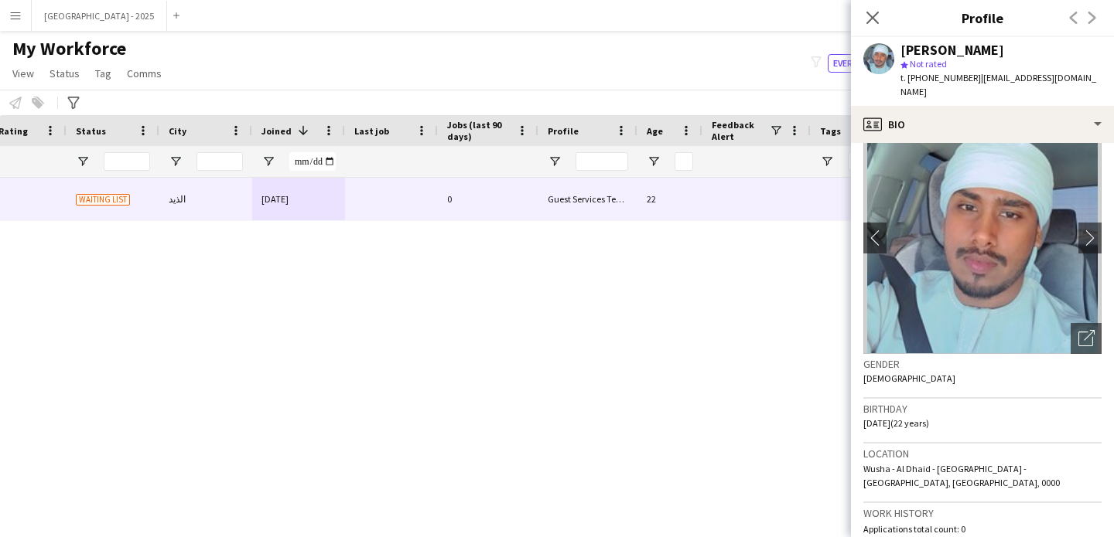
scroll to position [0, 0]
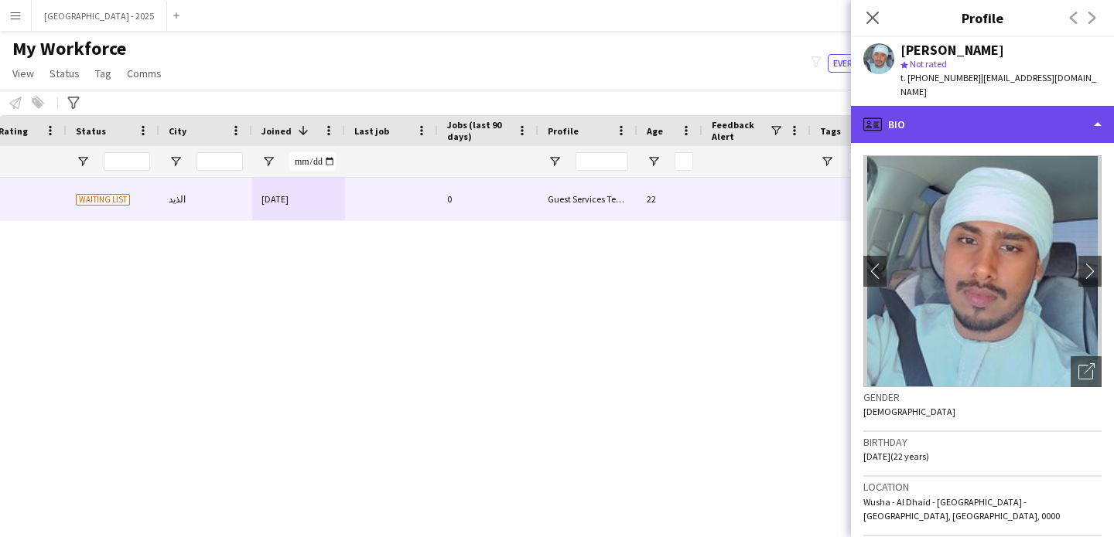
click at [909, 106] on div "profile Bio" at bounding box center [982, 124] width 263 height 37
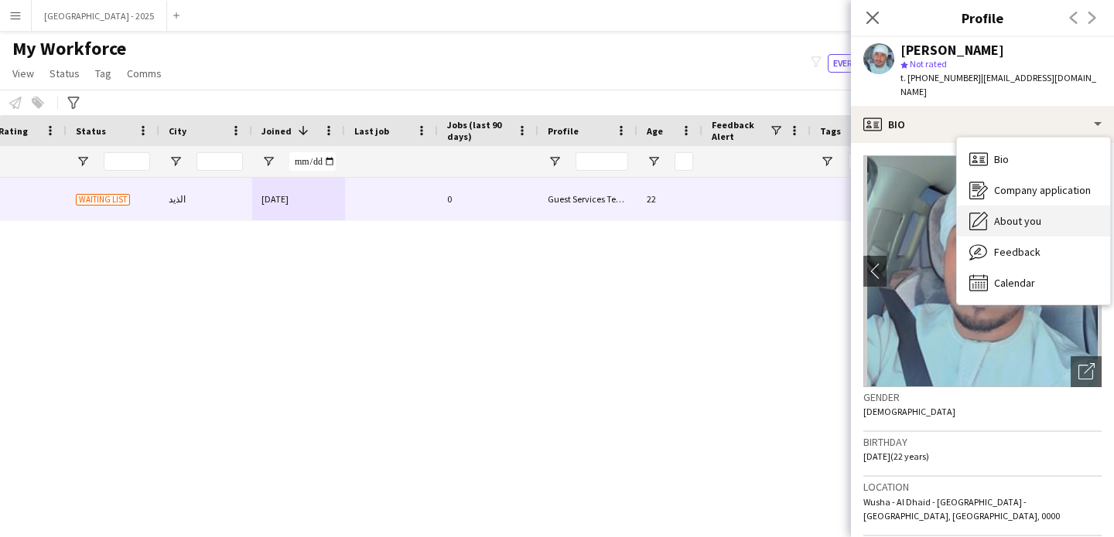
click at [1002, 214] on span "About you" at bounding box center [1017, 221] width 47 height 14
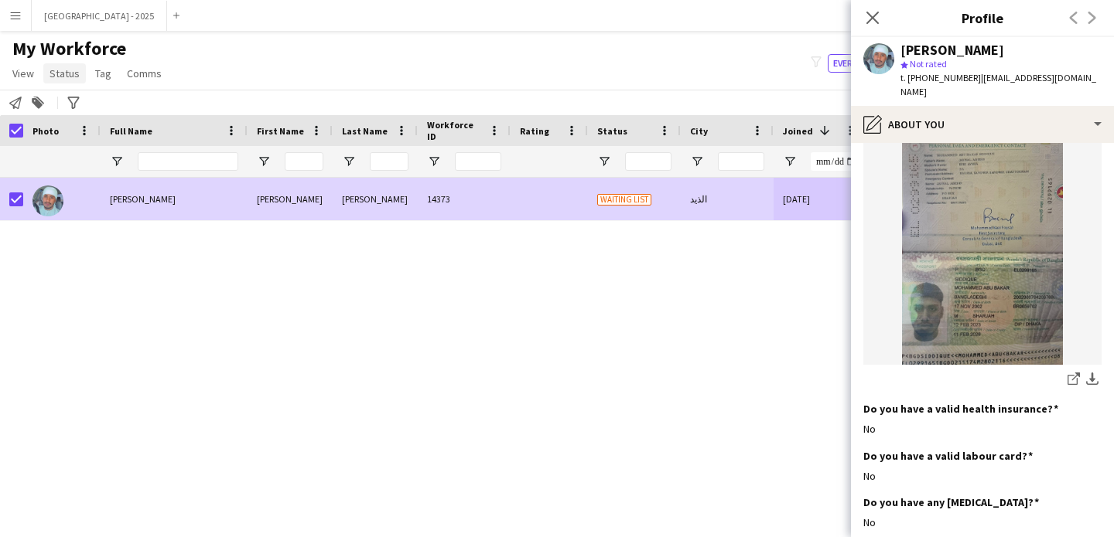
click at [58, 79] on span "Status" at bounding box center [64, 74] width 30 height 14
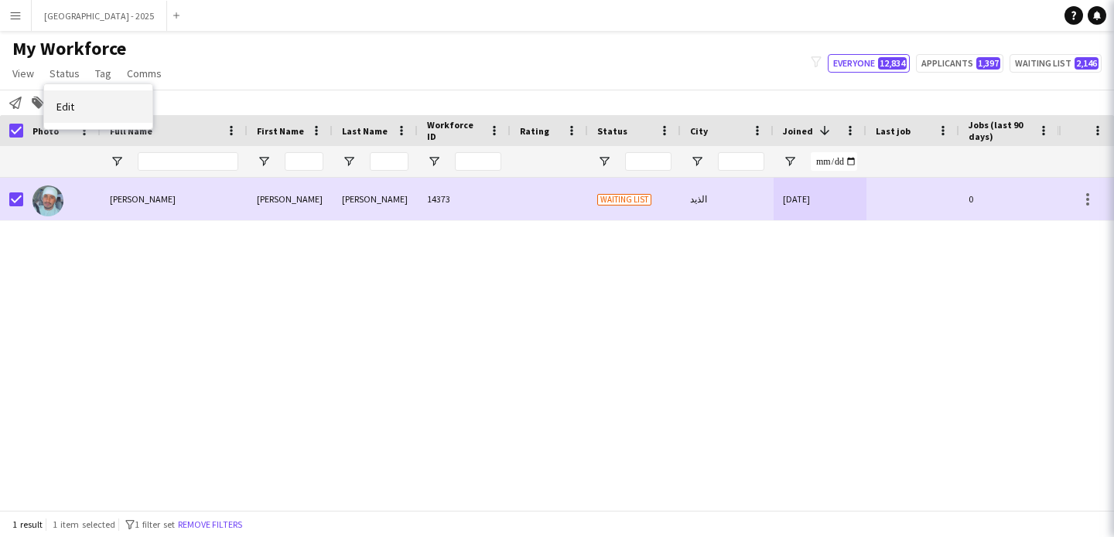
click at [80, 98] on link "Edit" at bounding box center [98, 106] width 108 height 32
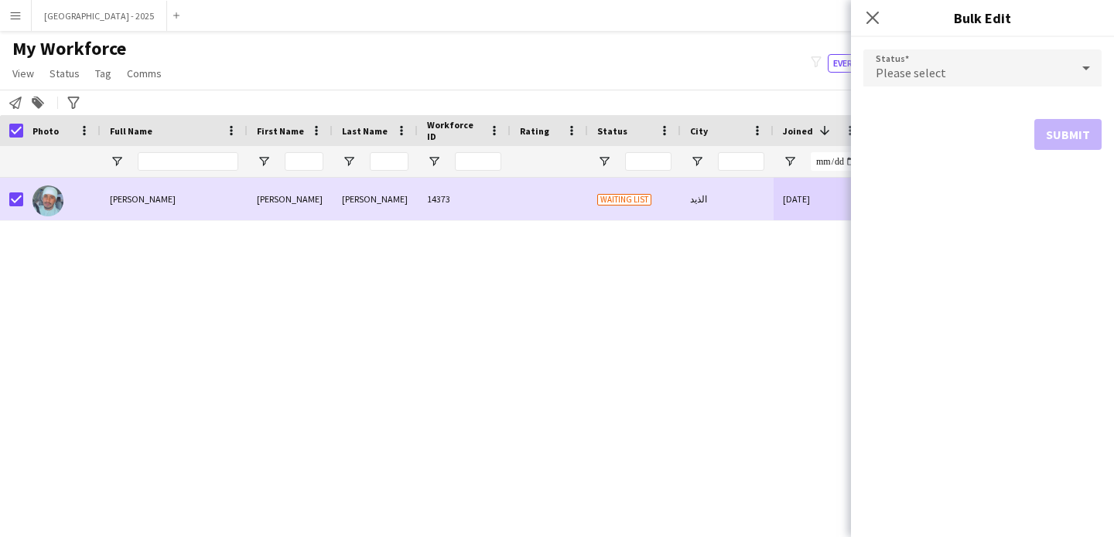
click at [902, 56] on div "Please select" at bounding box center [966, 67] width 207 height 37
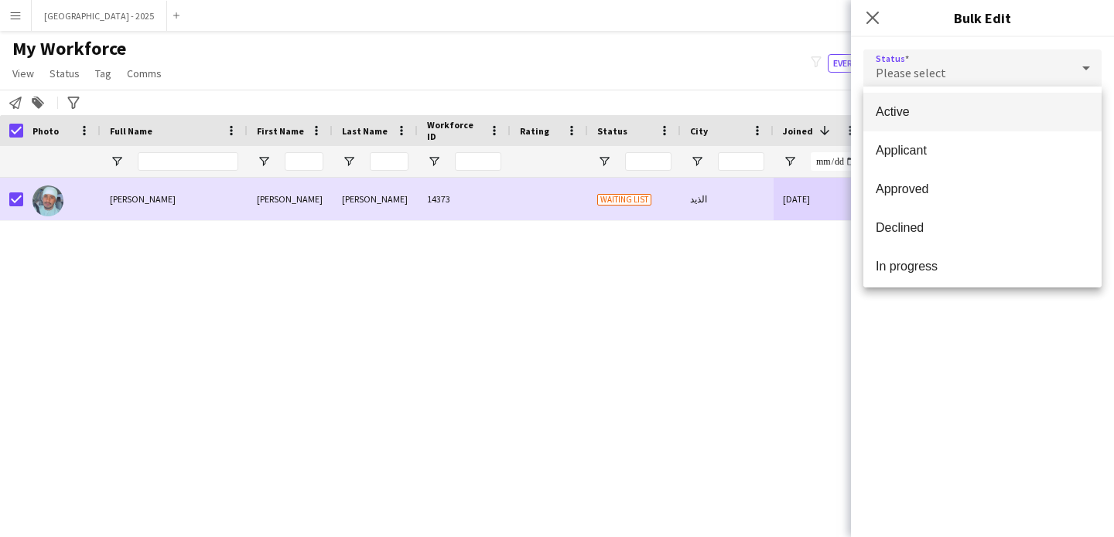
drag, startPoint x: 902, startPoint y: 104, endPoint x: 911, endPoint y: 113, distance: 13.1
click at [902, 104] on mat-option "Active" at bounding box center [982, 112] width 238 height 39
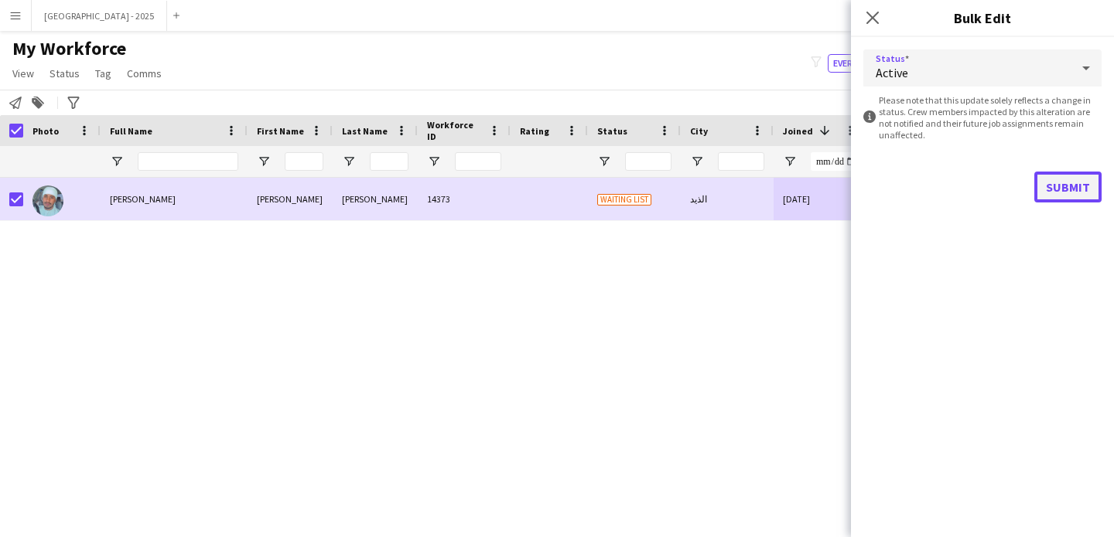
click at [1041, 182] on button "Submit" at bounding box center [1067, 187] width 67 height 31
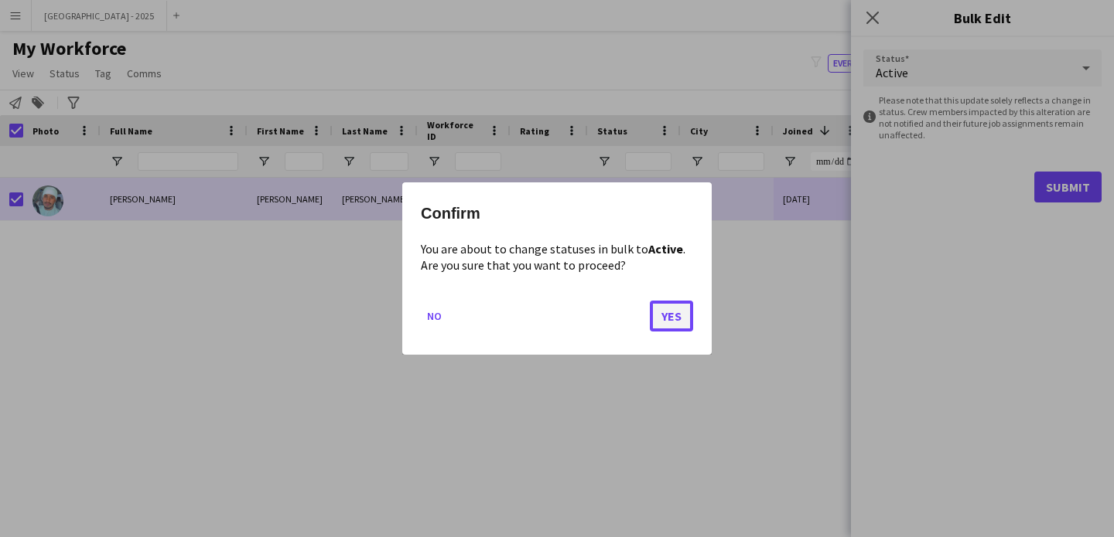
click at [660, 320] on button "Yes" at bounding box center [671, 316] width 43 height 31
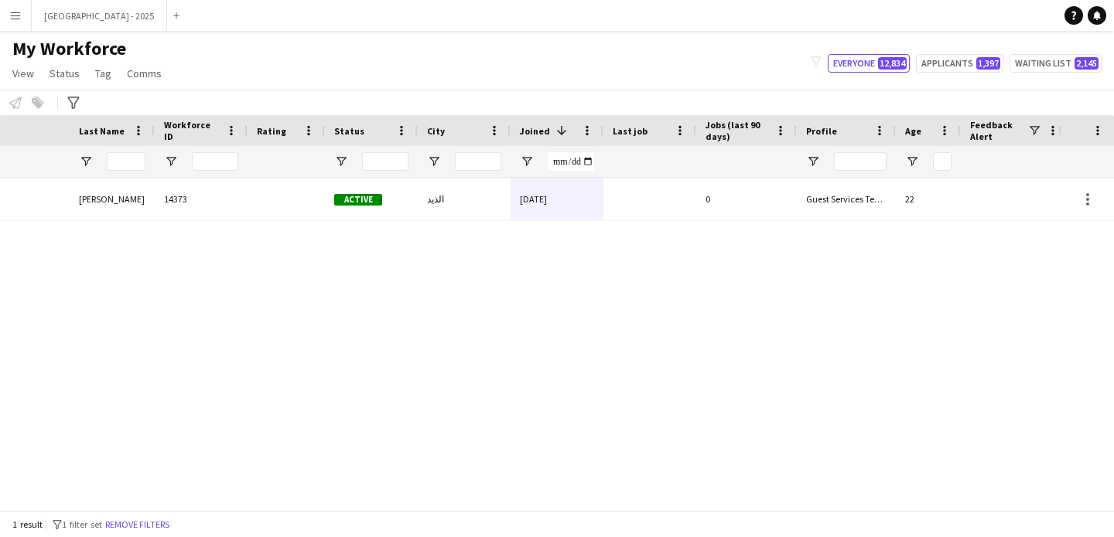
scroll to position [0, 521]
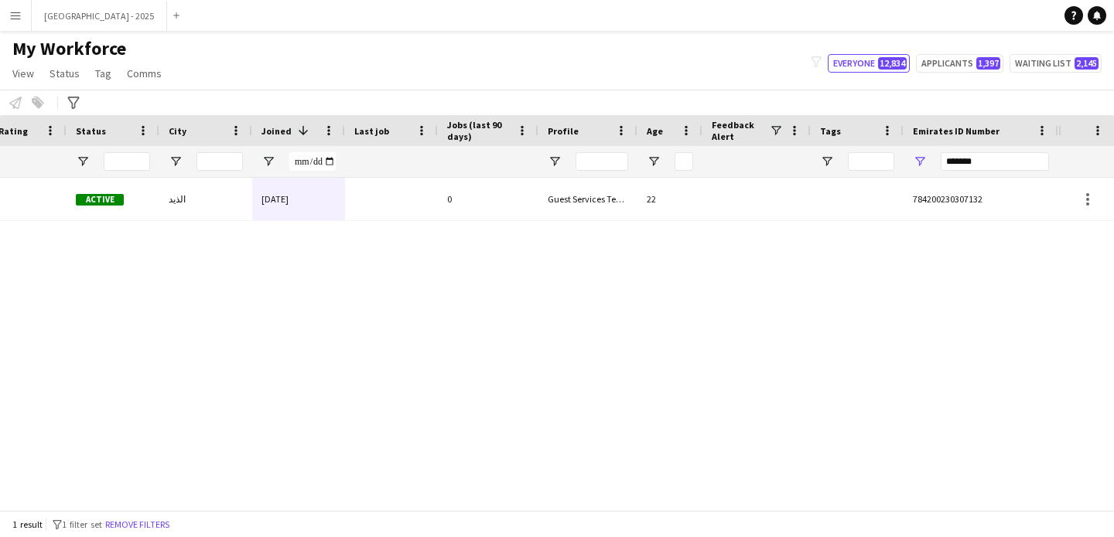
click at [937, 167] on div "*******" at bounding box center [980, 161] width 155 height 31
drag, startPoint x: 938, startPoint y: 167, endPoint x: 949, endPoint y: 167, distance: 10.8
click at [942, 167] on div "*******" at bounding box center [980, 161] width 155 height 31
click at [949, 167] on input "*******" at bounding box center [994, 161] width 108 height 19
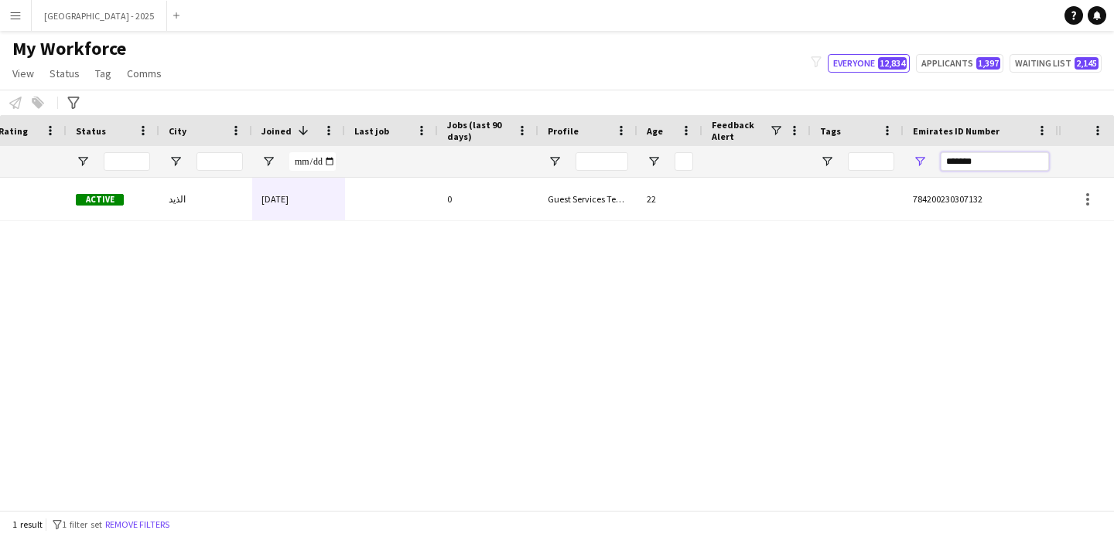
paste input "Emirates ID Number Filter Input"
type input "*******"
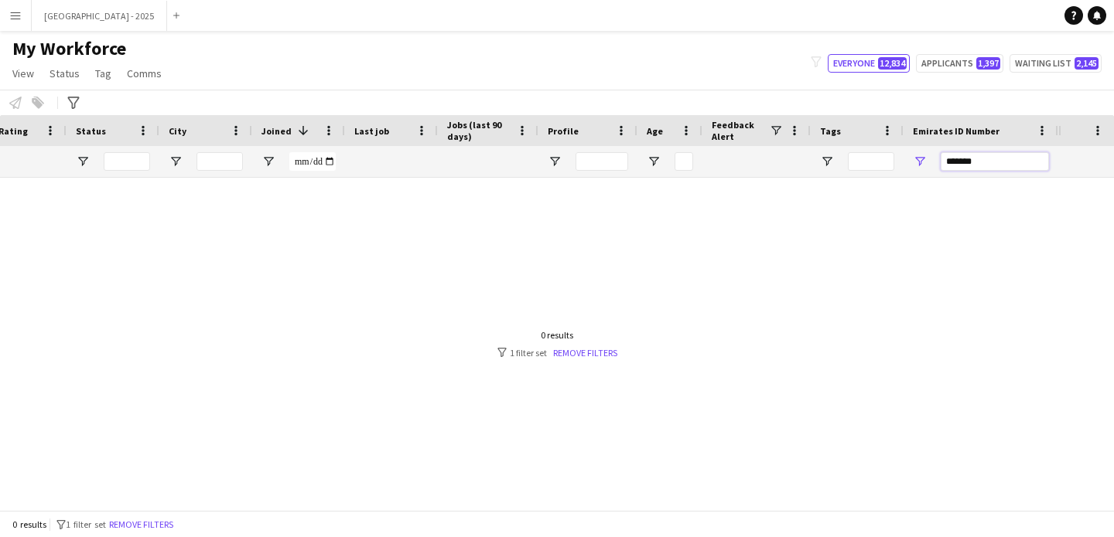
click at [985, 161] on input "*******" at bounding box center [994, 161] width 108 height 19
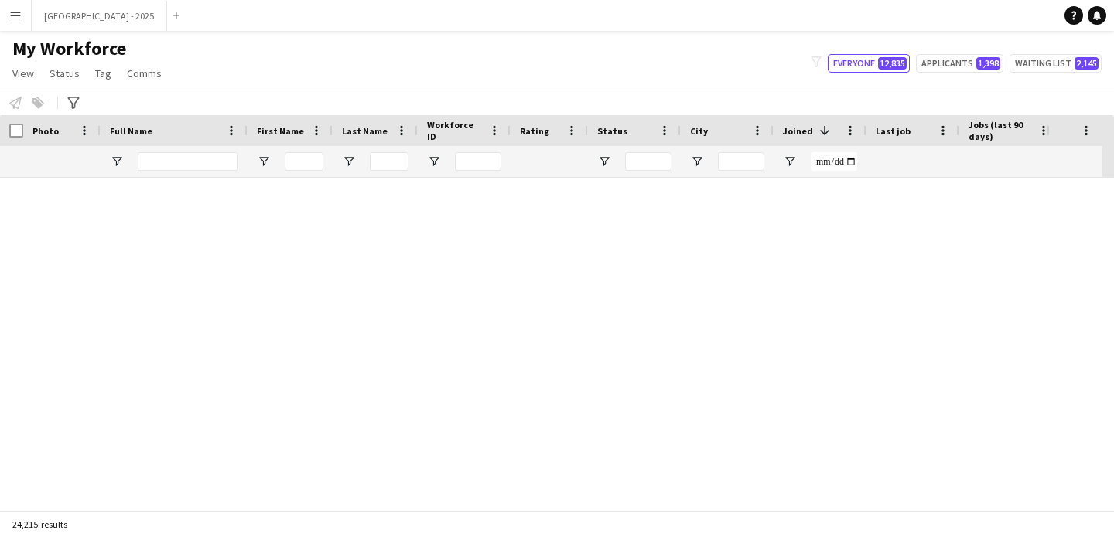
click at [195, 160] on input "Full Name Filter Input" at bounding box center [188, 161] width 101 height 19
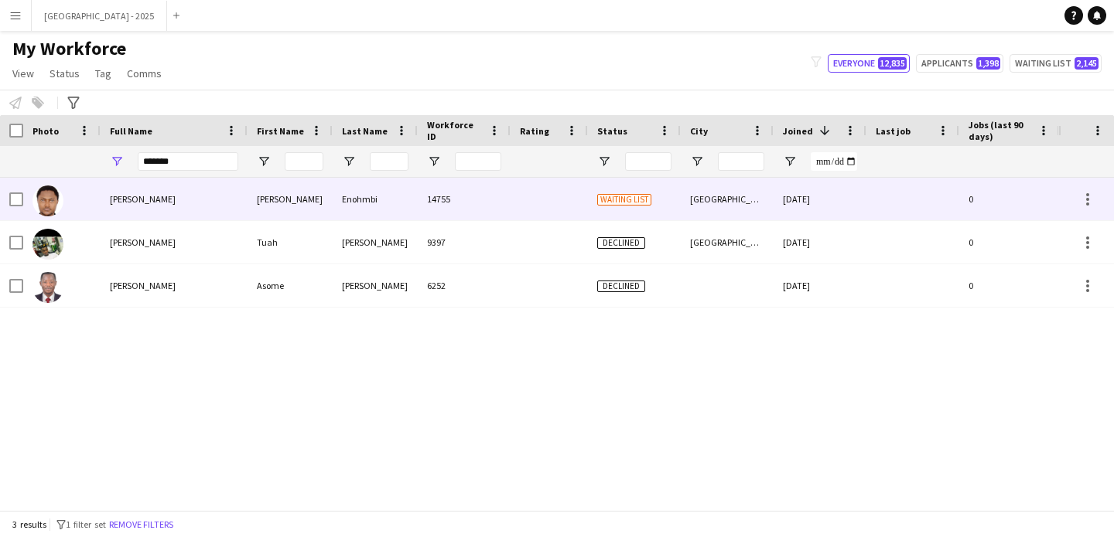
type input "*******"
click at [184, 210] on div "[PERSON_NAME]" at bounding box center [174, 199] width 147 height 43
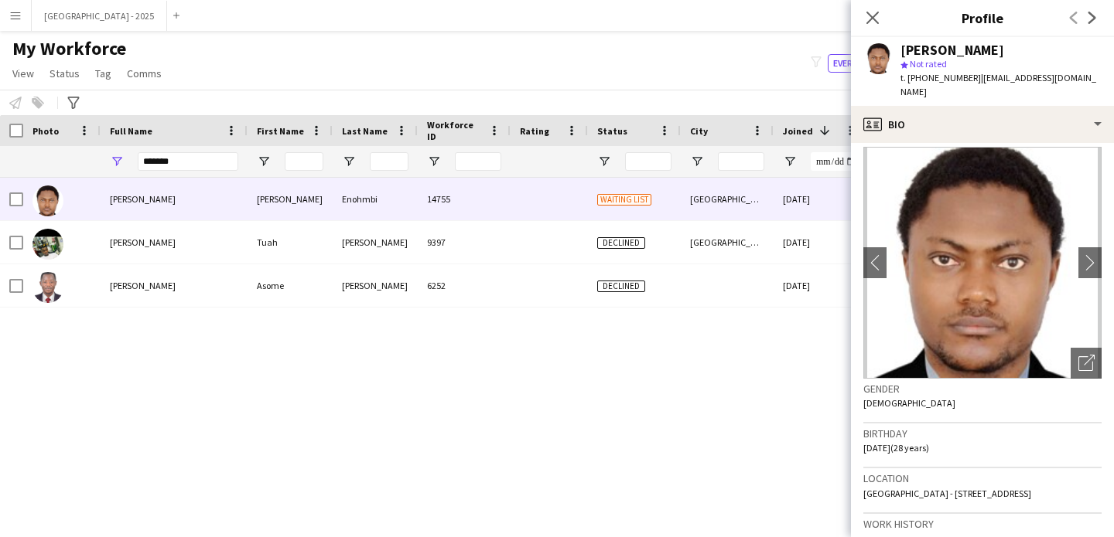
scroll to position [21, 0]
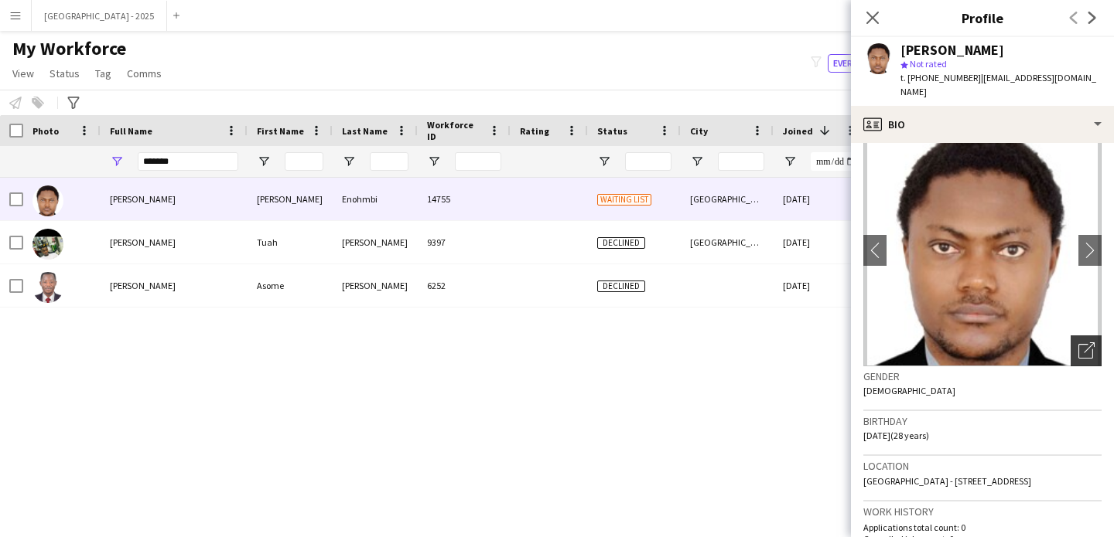
click at [1078, 343] on icon "Open photos pop-in" at bounding box center [1086, 351] width 16 height 16
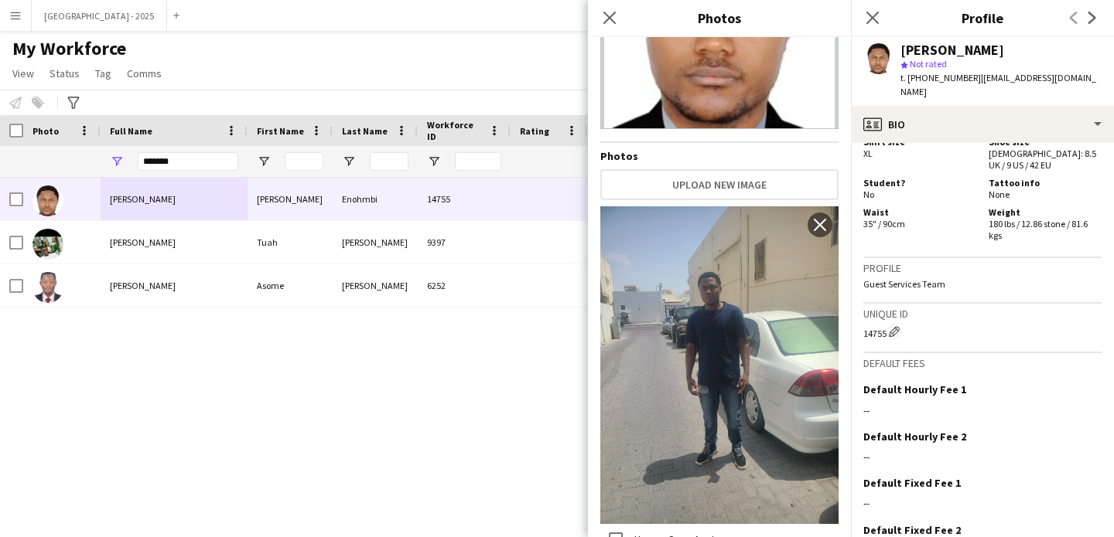
scroll to position [764, 0]
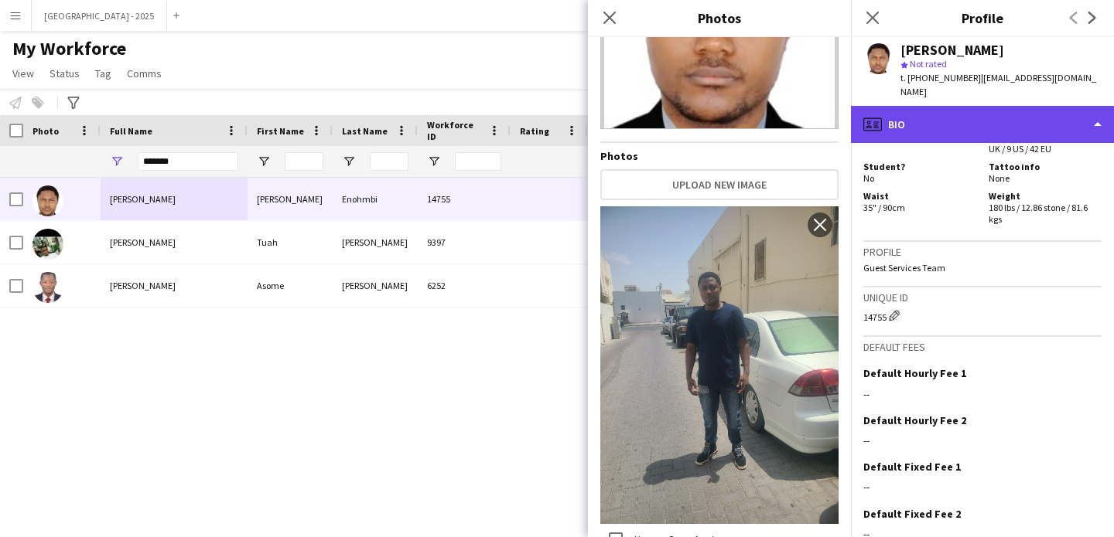
click at [957, 117] on div "profile Bio" at bounding box center [982, 124] width 263 height 37
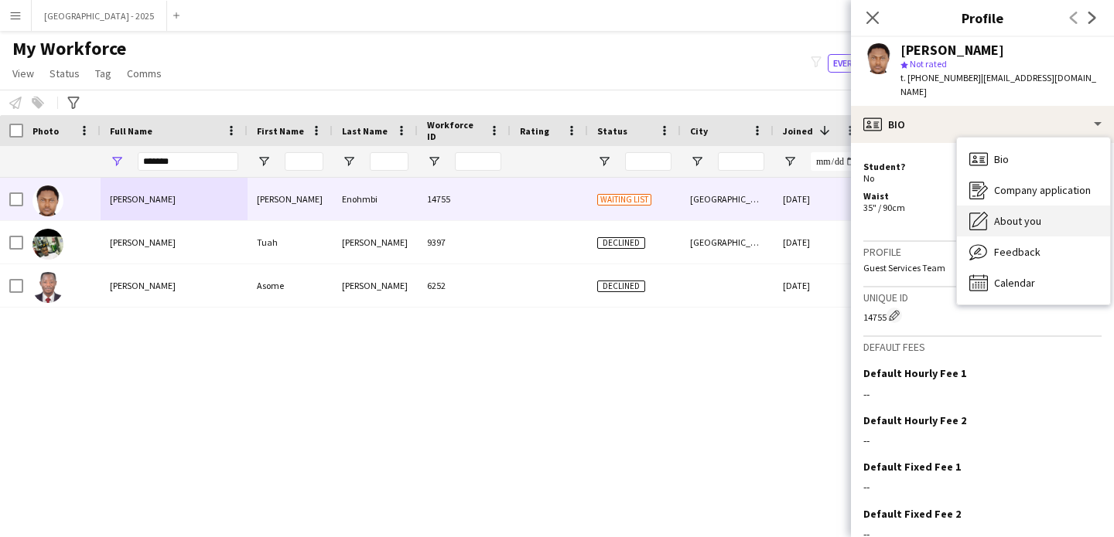
click at [1004, 214] on span "About you" at bounding box center [1017, 221] width 47 height 14
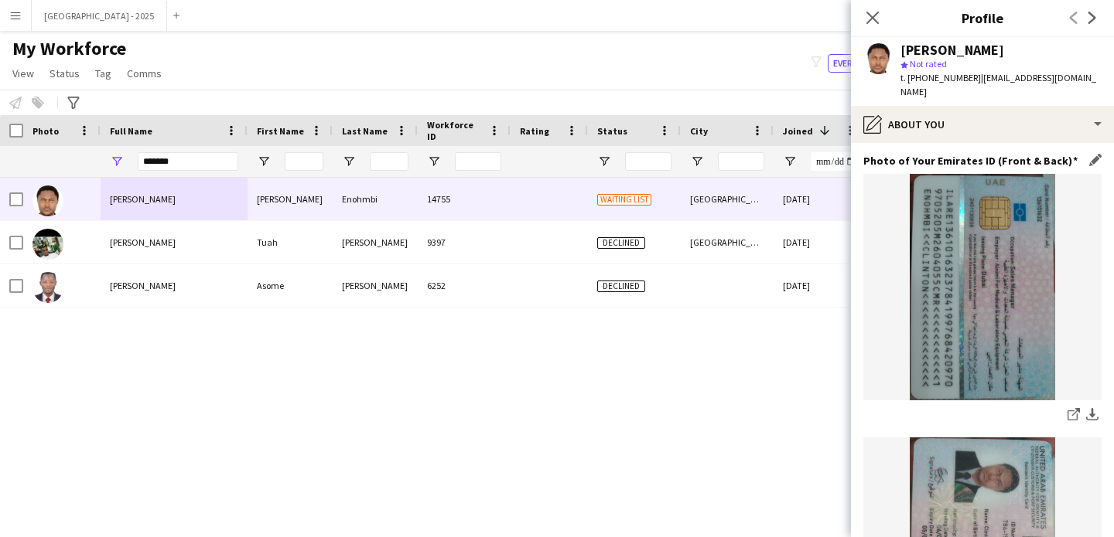
scroll to position [532, 0]
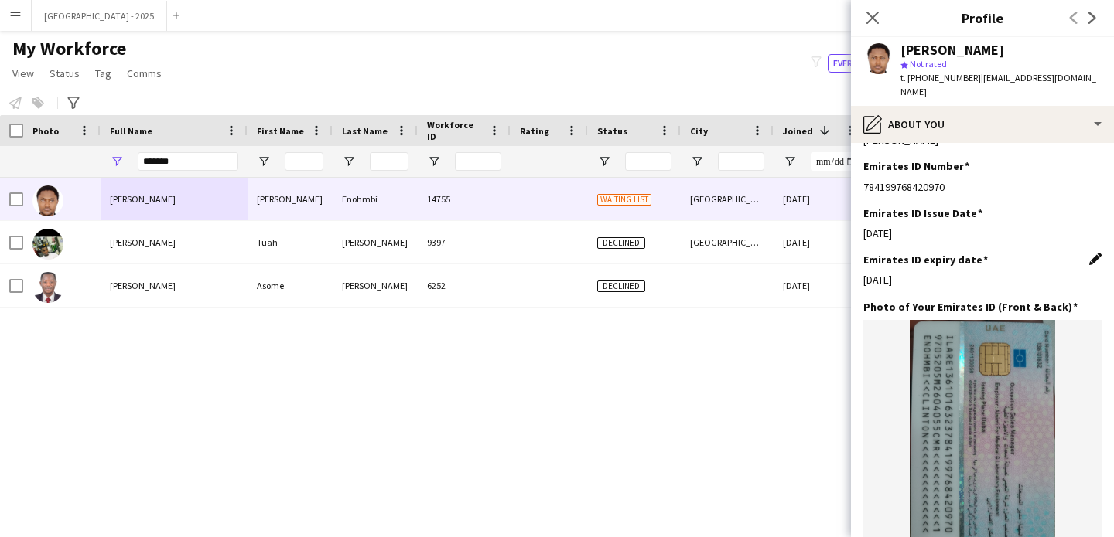
click at [1089, 253] on app-icon "Edit this field" at bounding box center [1095, 259] width 12 height 12
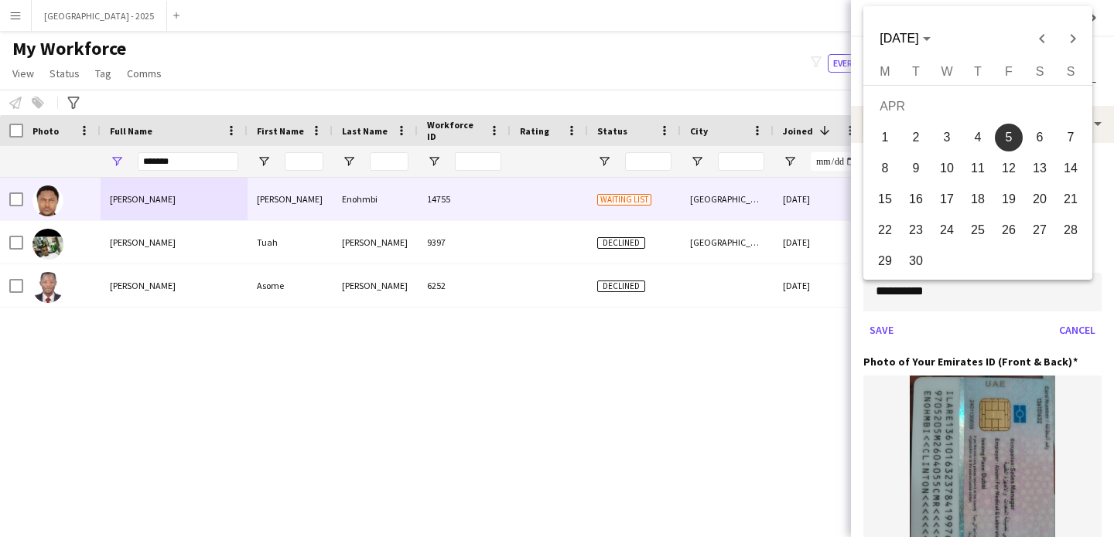
click at [957, 280] on body "Menu Boards Boards Boards All jobs Status Workforce Workforce My Workforce Recr…" at bounding box center [557, 268] width 1114 height 537
click at [958, 49] on div "[DATE] [DATE]" at bounding box center [977, 38] width 221 height 31
click at [936, 45] on span "Choose month and year" at bounding box center [904, 38] width 63 height 37
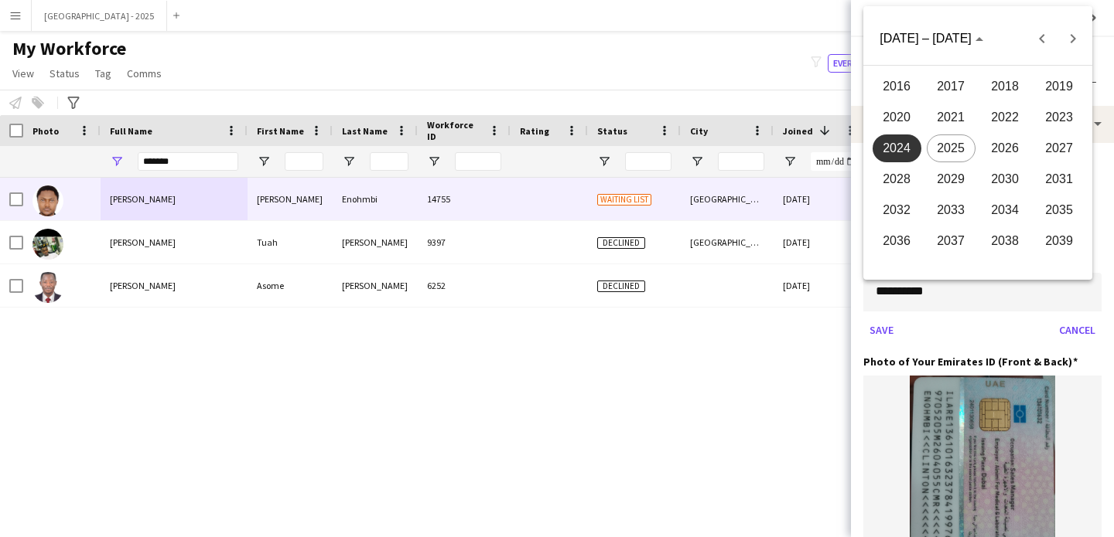
click at [1005, 142] on span "2026" at bounding box center [1005, 149] width 49 height 28
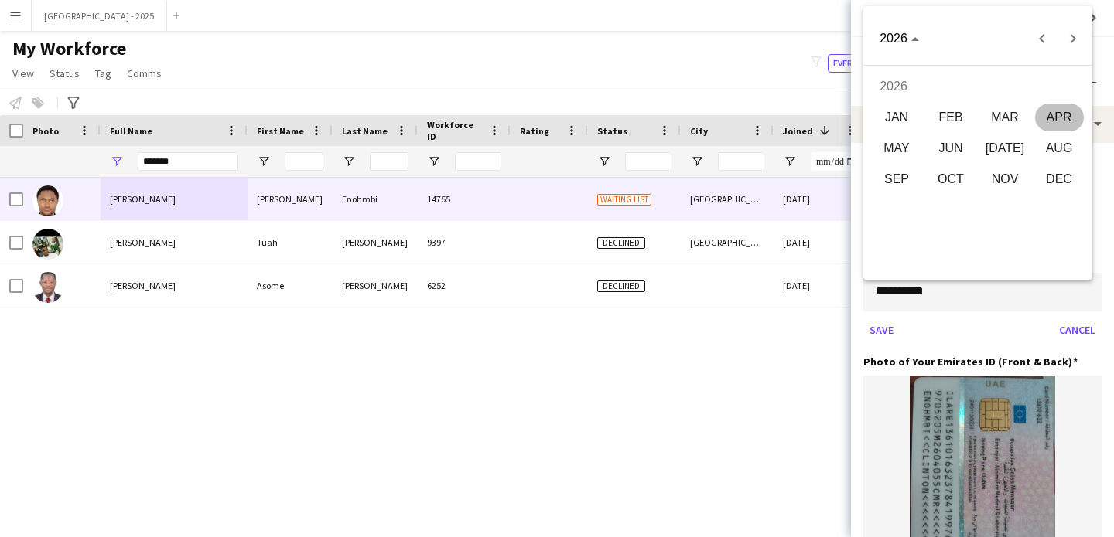
click at [1049, 117] on span "APR" at bounding box center [1059, 118] width 49 height 28
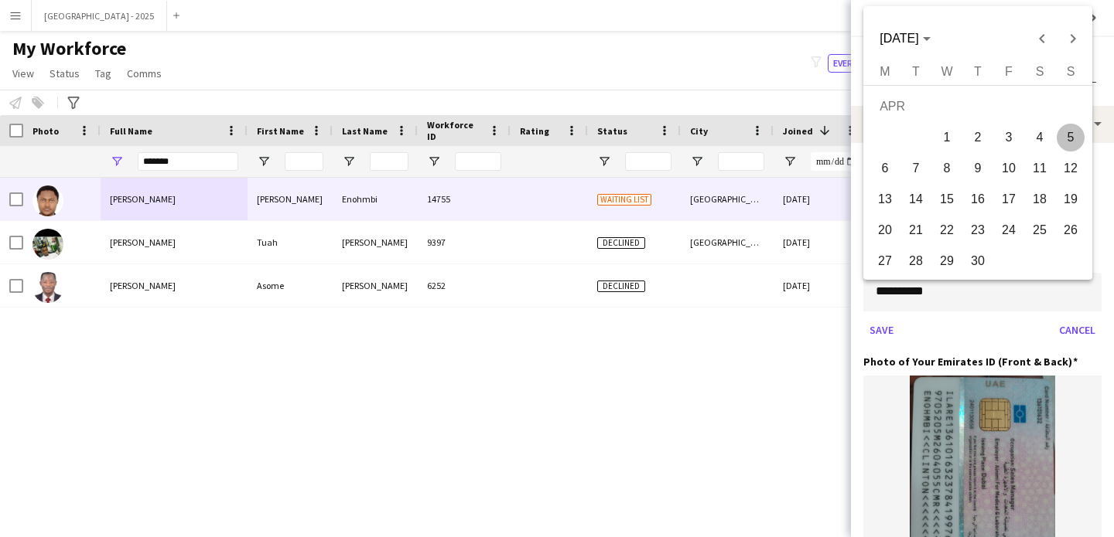
click at [1060, 138] on span "5" at bounding box center [1070, 138] width 28 height 28
type input "**********"
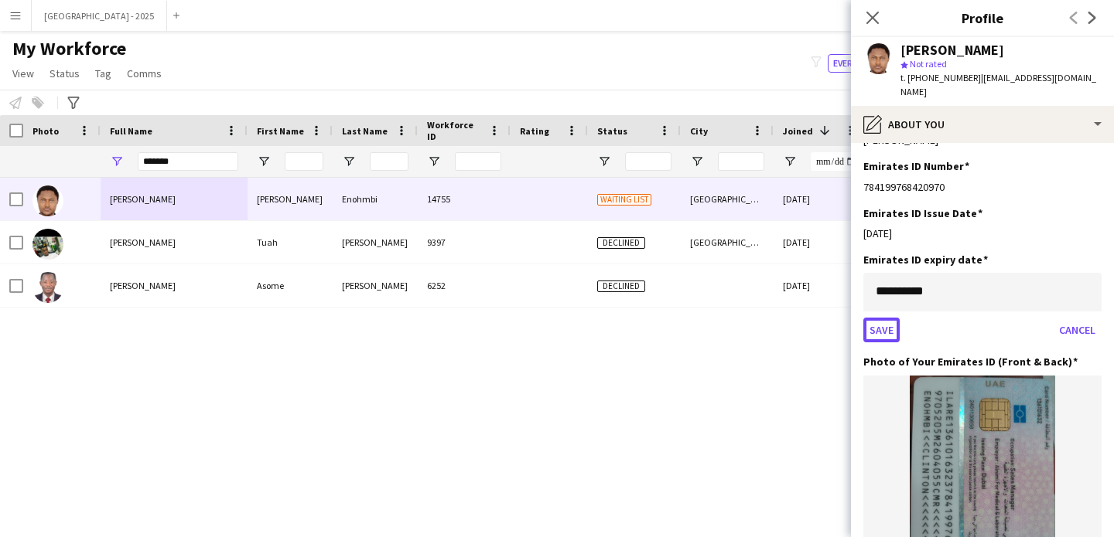
drag, startPoint x: 898, startPoint y: 317, endPoint x: 887, endPoint y: 316, distance: 10.9
click at [898, 318] on button "Save" at bounding box center [881, 330] width 36 height 25
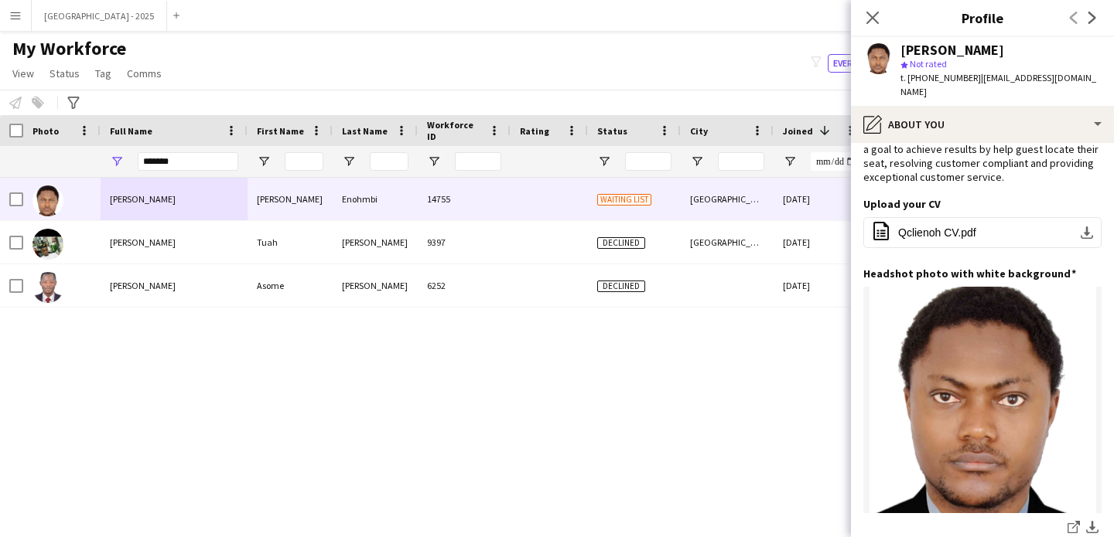
scroll to position [0, 0]
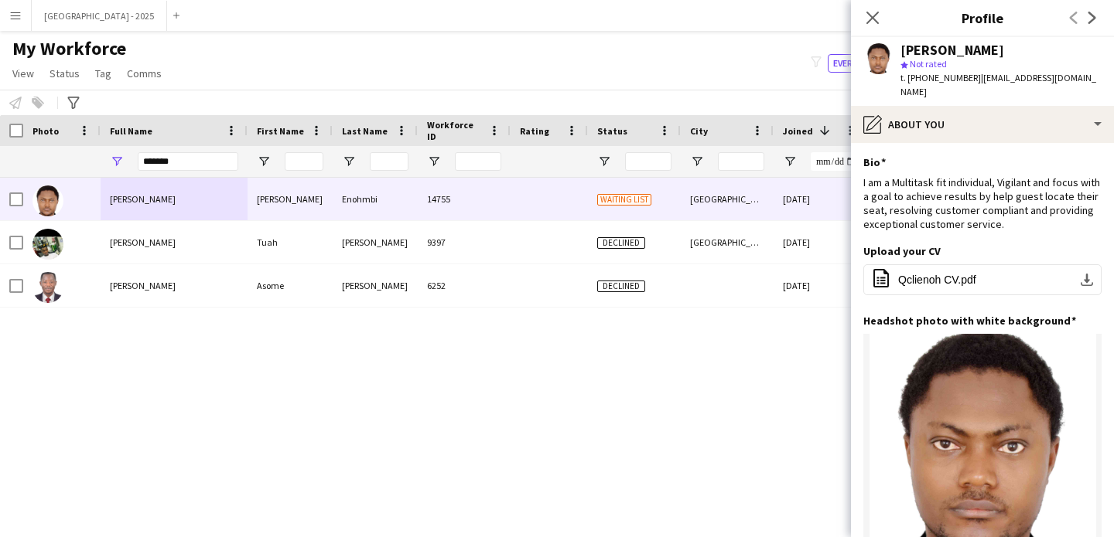
click at [936, 143] on app-section-data-types "Bio Edit this field I am a Multitask fit individual, Vigilant and focus with a …" at bounding box center [982, 340] width 263 height 394
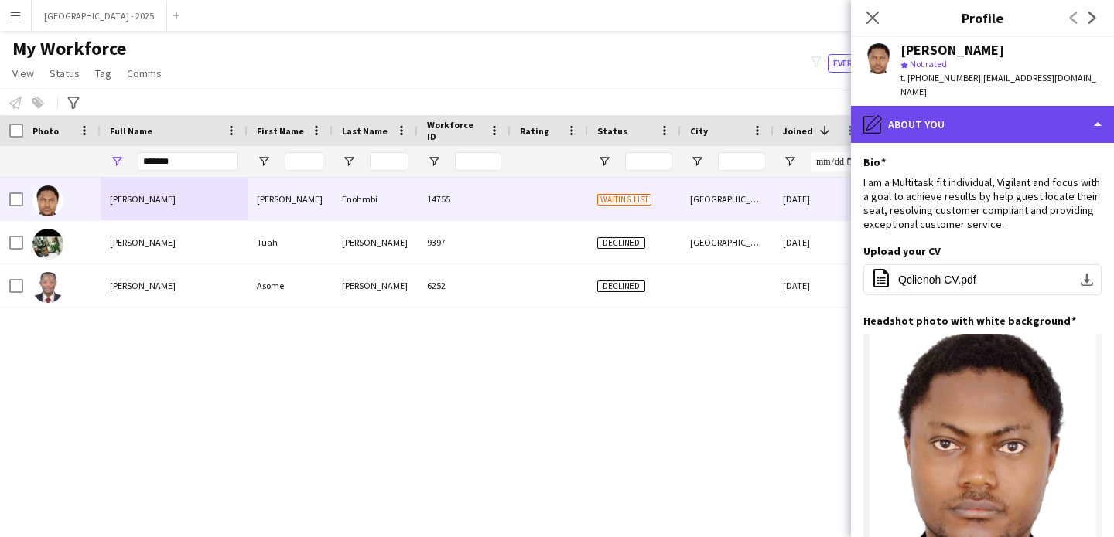
click at [935, 118] on div "pencil4 About you" at bounding box center [982, 124] width 263 height 37
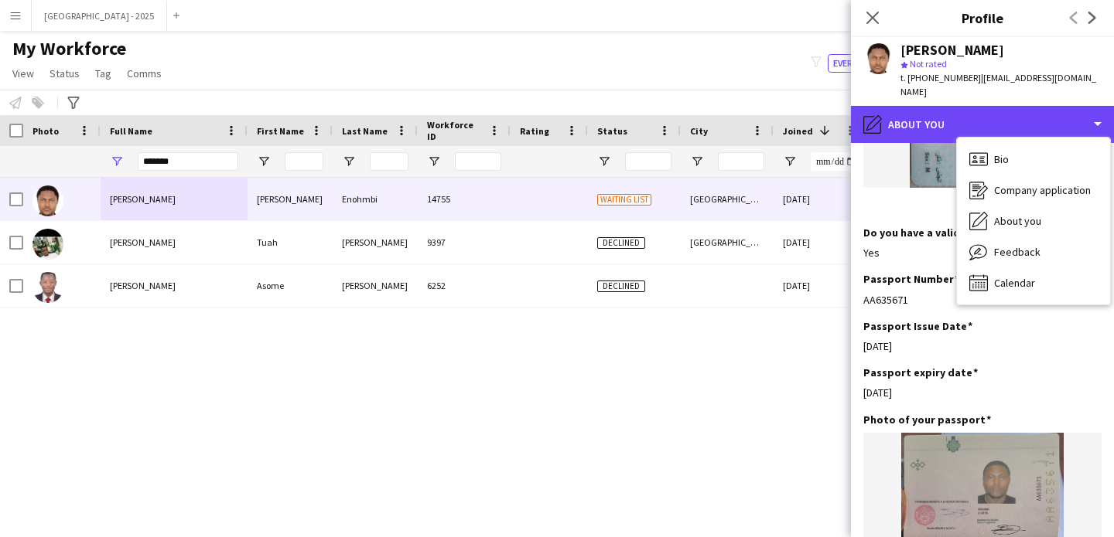
scroll to position [1249, 0]
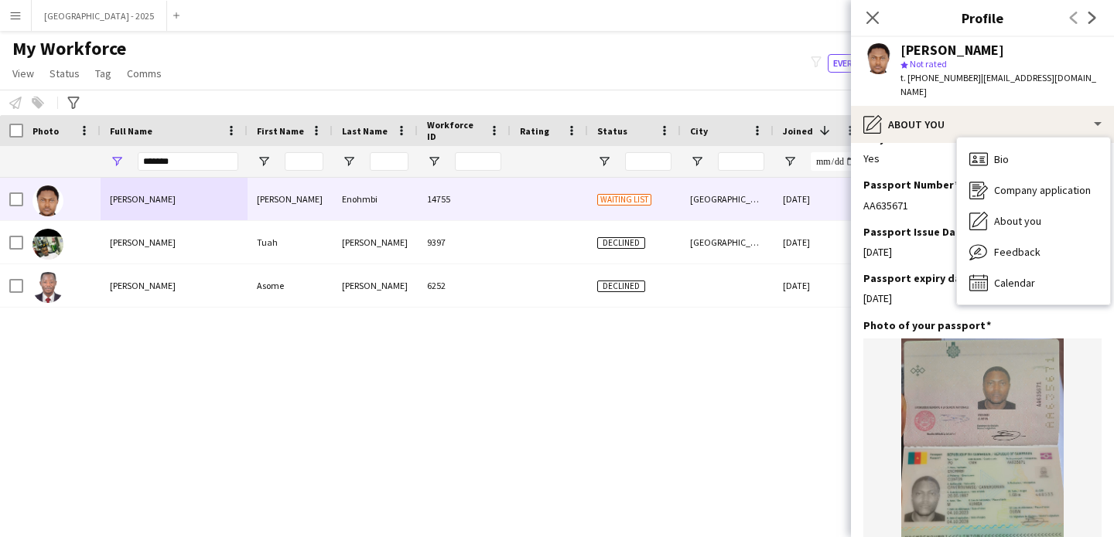
click at [899, 298] on div "Passport expiry date Edit this field [DATE]" at bounding box center [982, 294] width 238 height 46
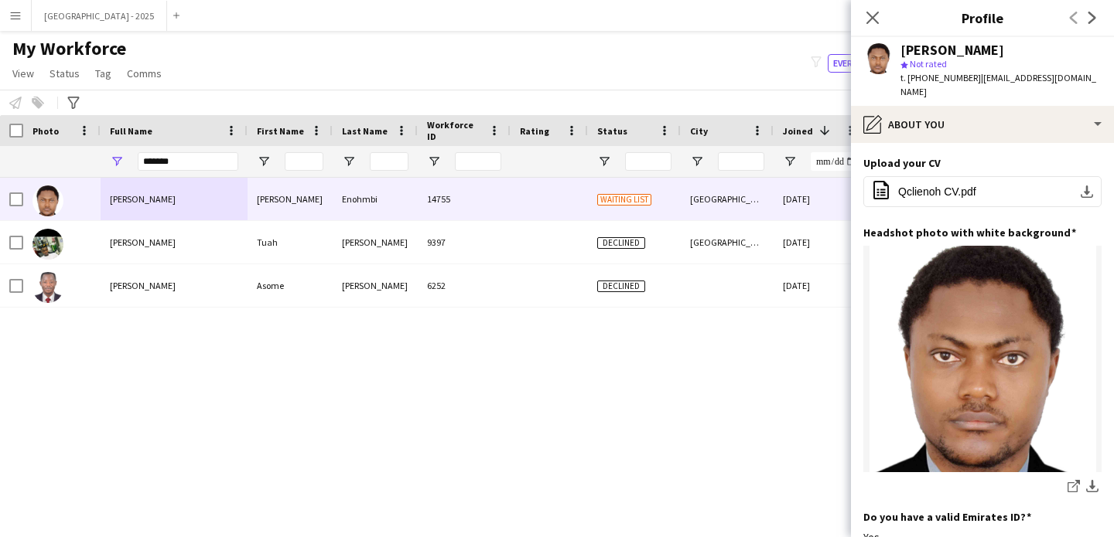
scroll to position [0, 0]
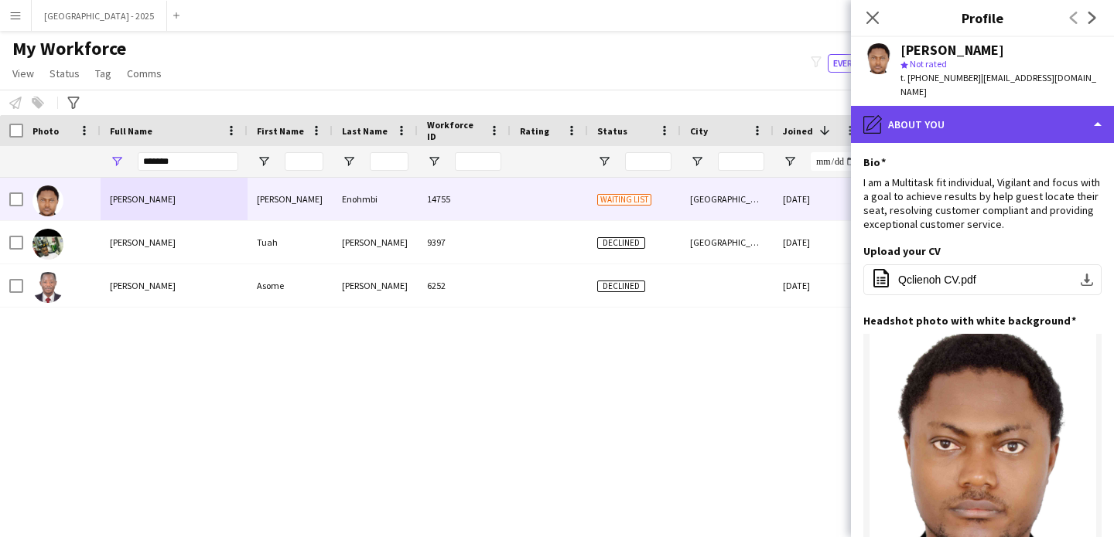
click at [926, 118] on div "pencil4 About you" at bounding box center [982, 124] width 263 height 37
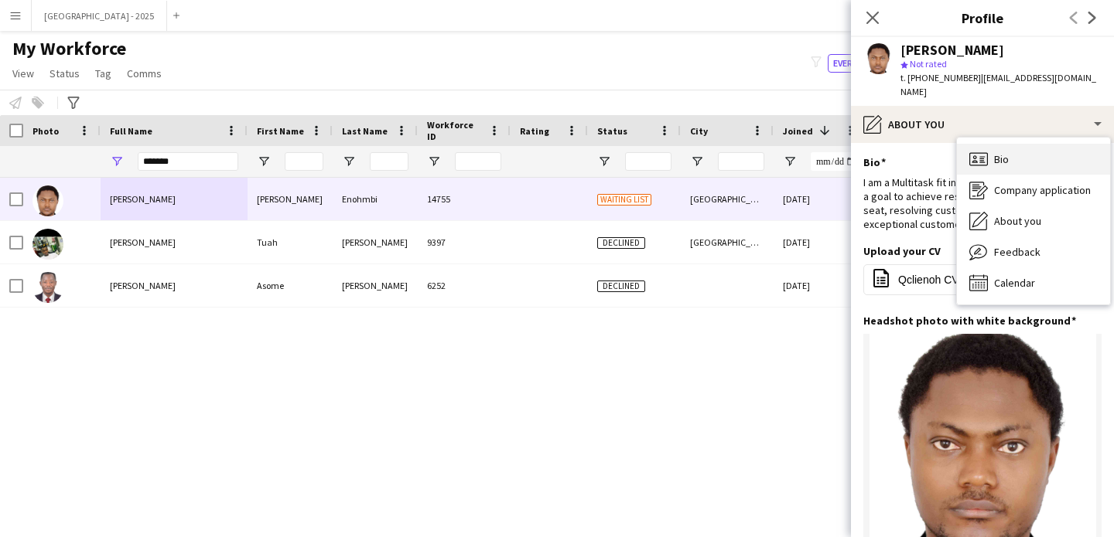
click at [982, 150] on icon "Bio" at bounding box center [978, 159] width 19 height 19
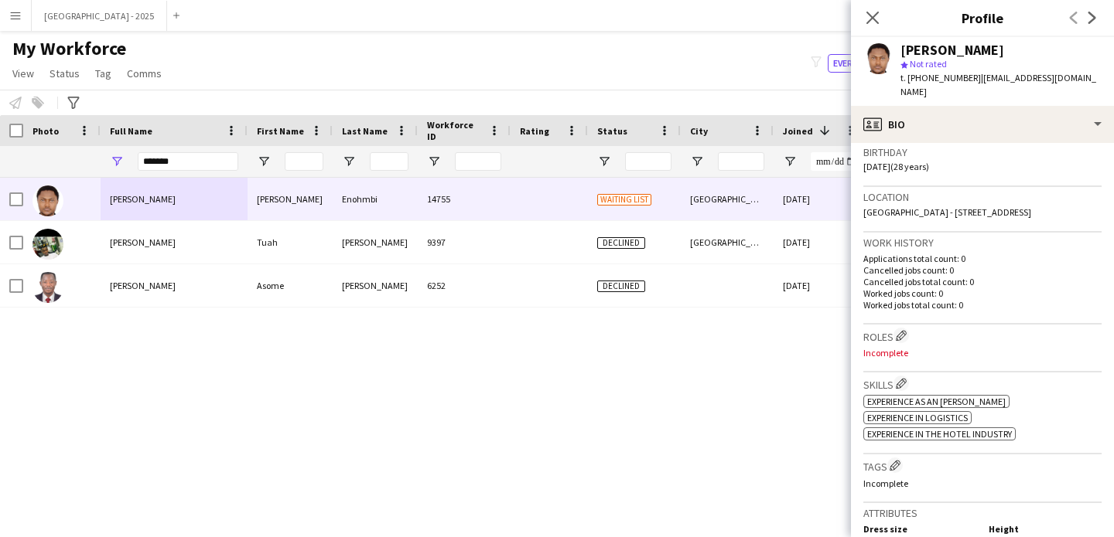
scroll to position [295, 0]
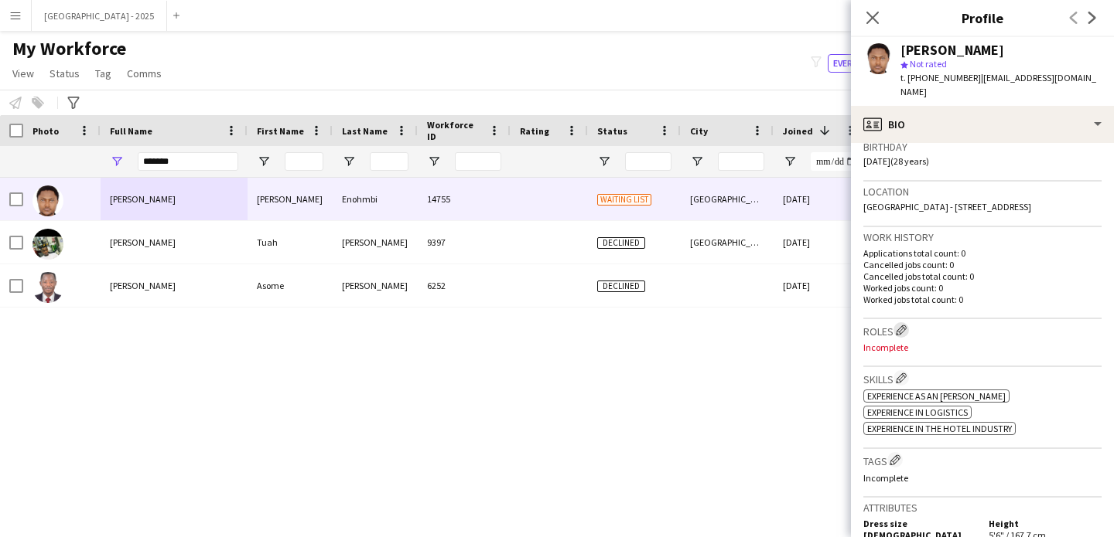
click at [906, 326] on app-icon "Edit crew company roles" at bounding box center [900, 330] width 11 height 11
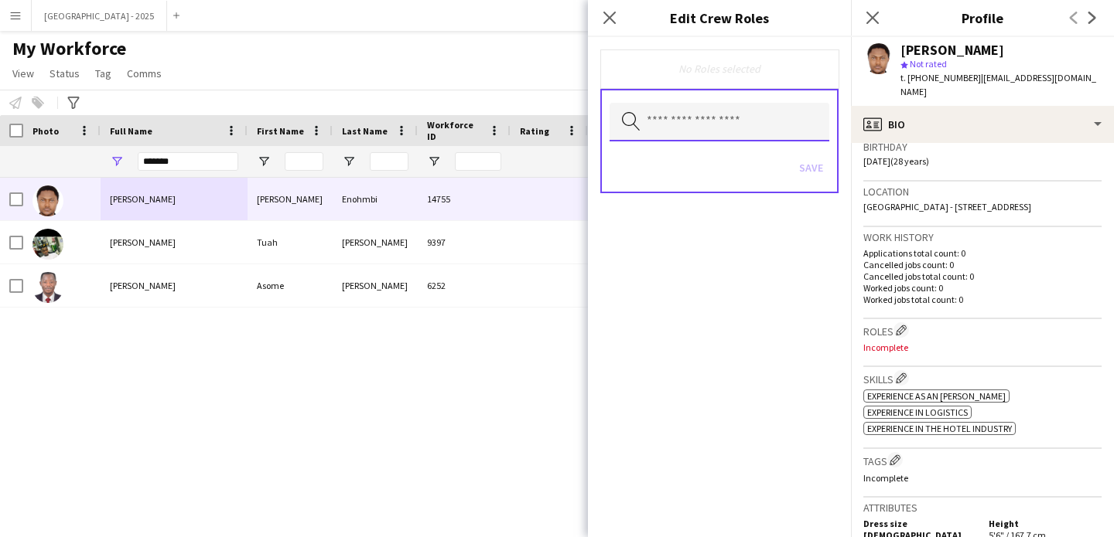
click at [722, 138] on input "text" at bounding box center [719, 122] width 220 height 39
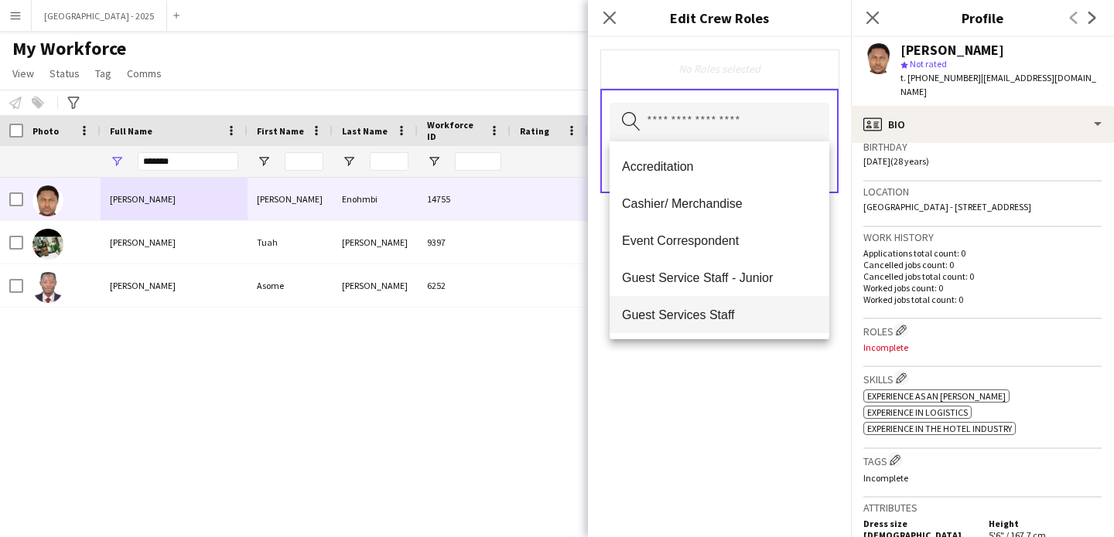
click at [735, 306] on mat-option "Guest Services Staff" at bounding box center [719, 314] width 220 height 37
click at [742, 370] on div "Guest Services Staff Remove Search by role type Save" at bounding box center [719, 287] width 263 height 500
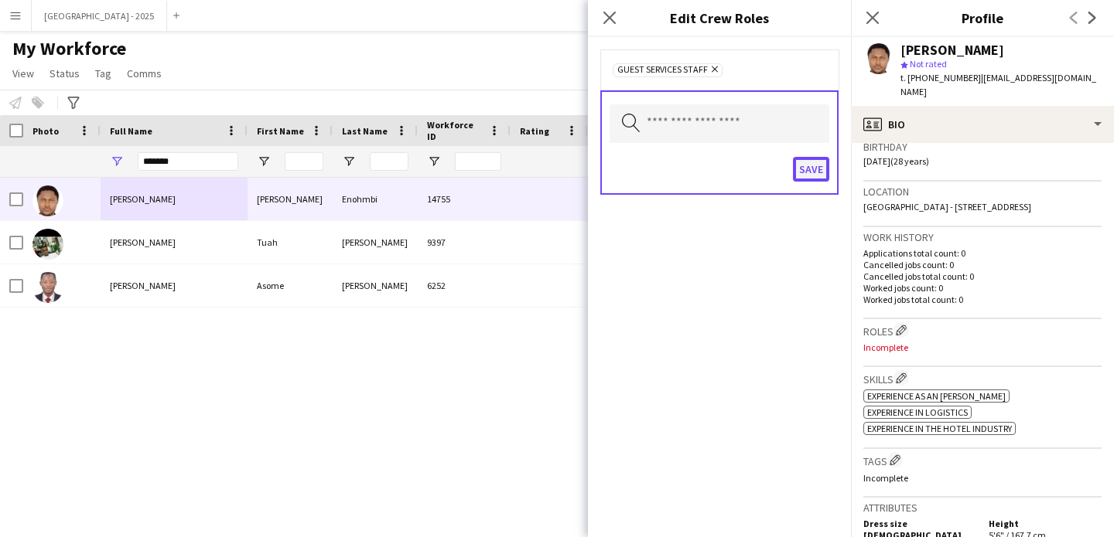
click at [814, 162] on button "Save" at bounding box center [811, 169] width 36 height 25
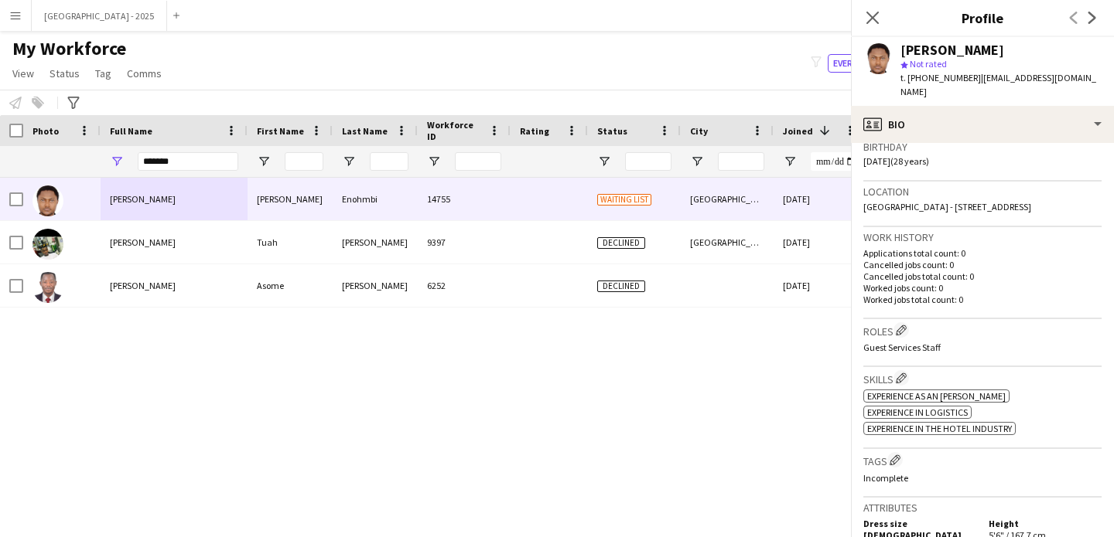
scroll to position [433, 0]
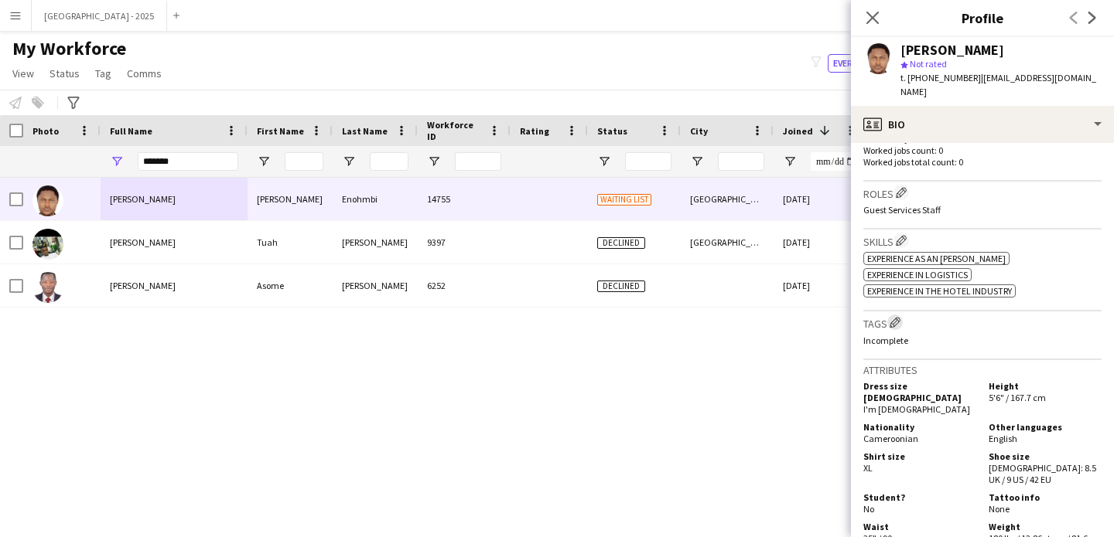
click at [894, 323] on app-icon "Edit crew company tags" at bounding box center [894, 322] width 11 height 11
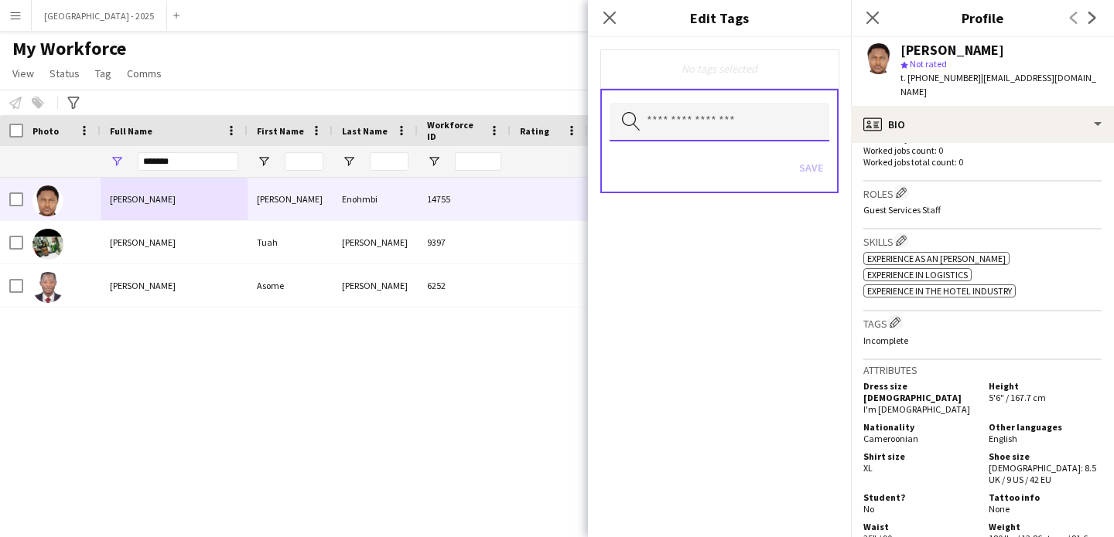
click at [723, 124] on input "text" at bounding box center [719, 122] width 220 height 39
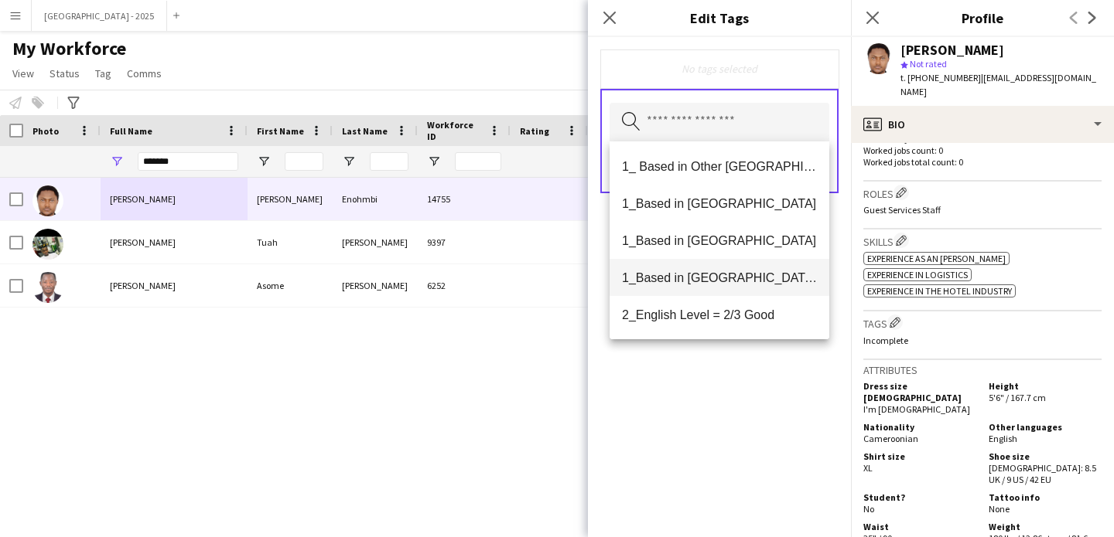
click at [735, 278] on span "1_Based in [GEOGRAPHIC_DATA]/[GEOGRAPHIC_DATA]/Ajman" at bounding box center [719, 278] width 195 height 15
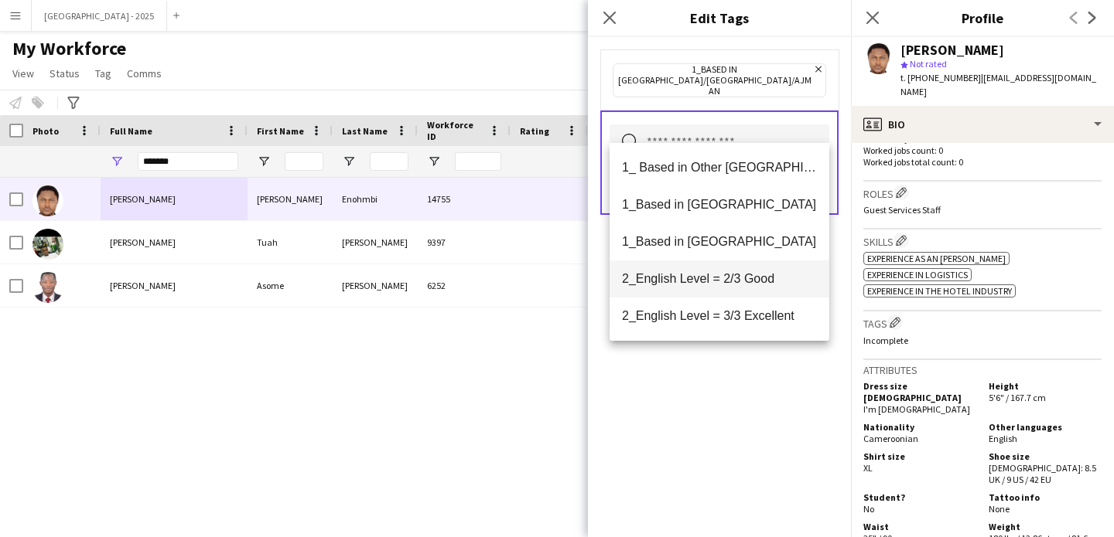
click at [737, 285] on span "2_English Level = 2/3 Good" at bounding box center [719, 278] width 195 height 15
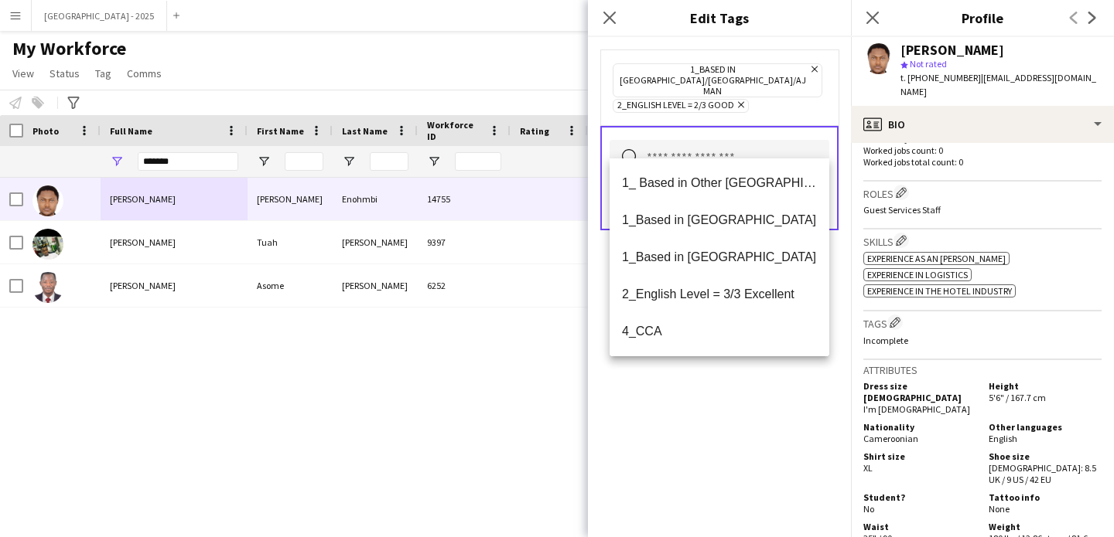
click at [745, 418] on div "1_Based in [GEOGRAPHIC_DATA]/[GEOGRAPHIC_DATA]/Ajman Remove 2_English Level = 2…" at bounding box center [719, 287] width 263 height 500
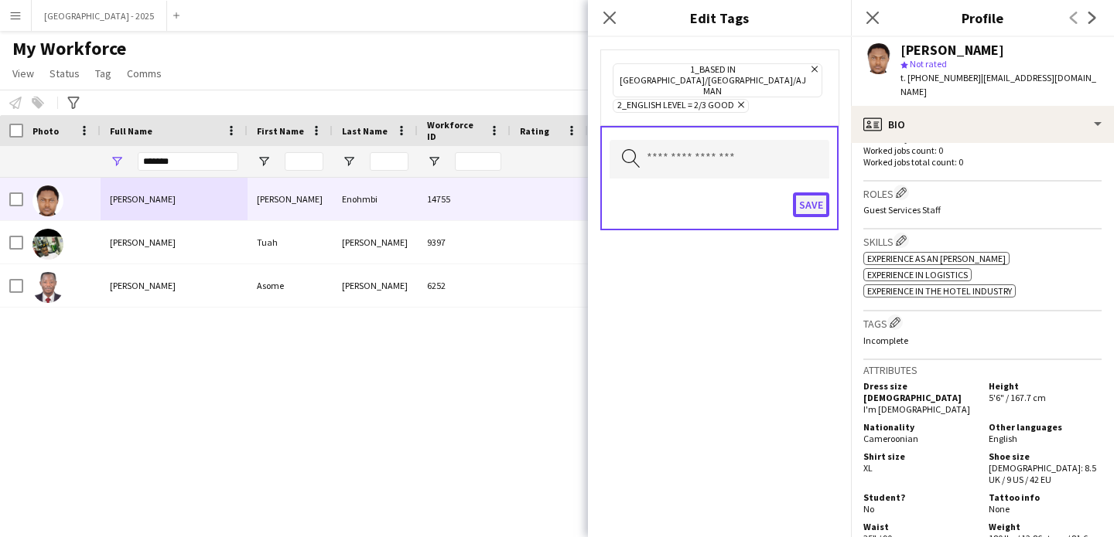
click at [806, 193] on button "Save" at bounding box center [811, 205] width 36 height 25
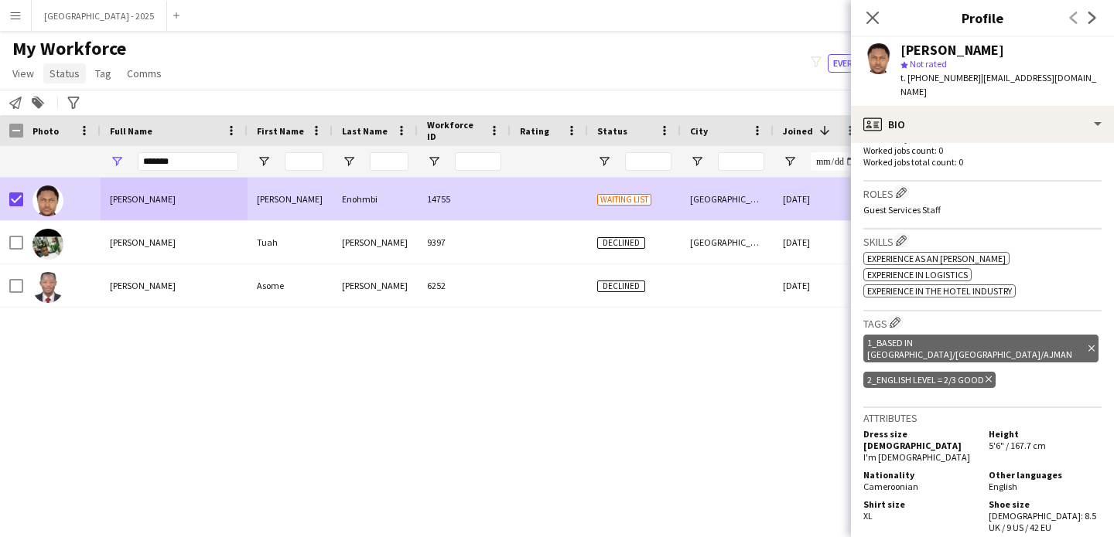
click at [60, 76] on span "Status" at bounding box center [64, 74] width 30 height 14
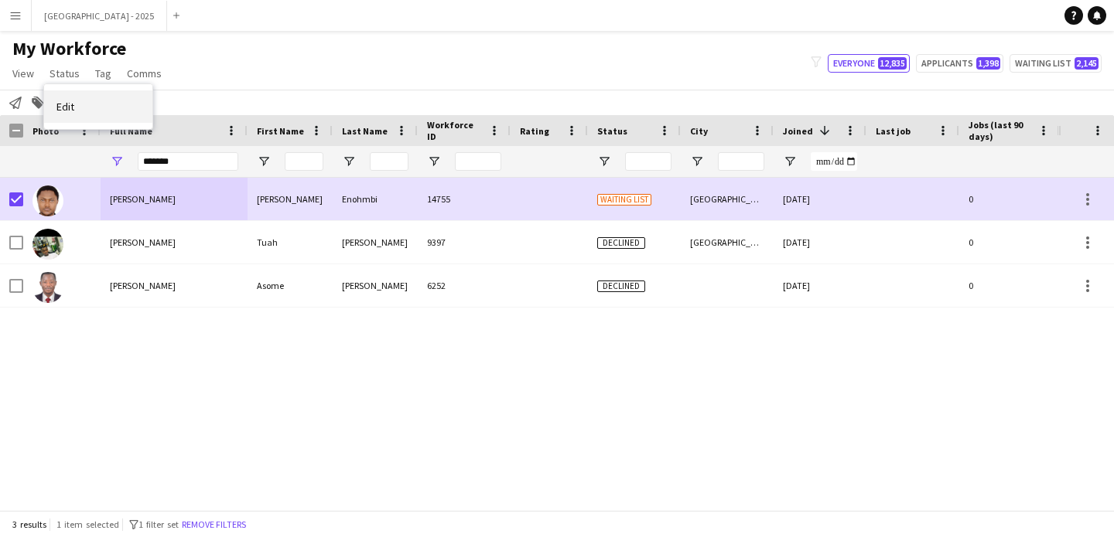
click at [65, 100] on span "Edit" at bounding box center [65, 107] width 18 height 14
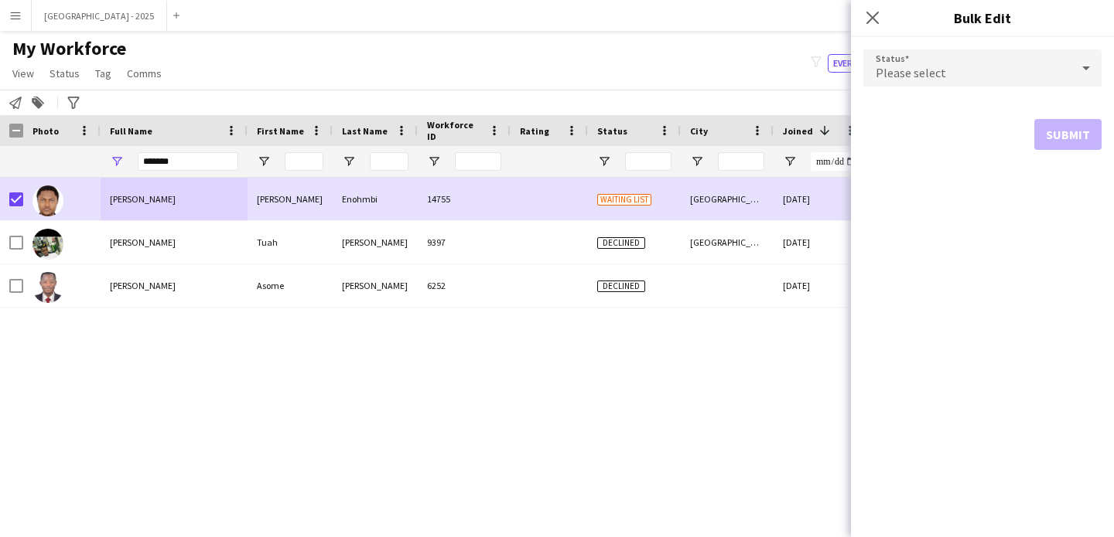
click at [923, 64] on div "Please select" at bounding box center [966, 67] width 207 height 37
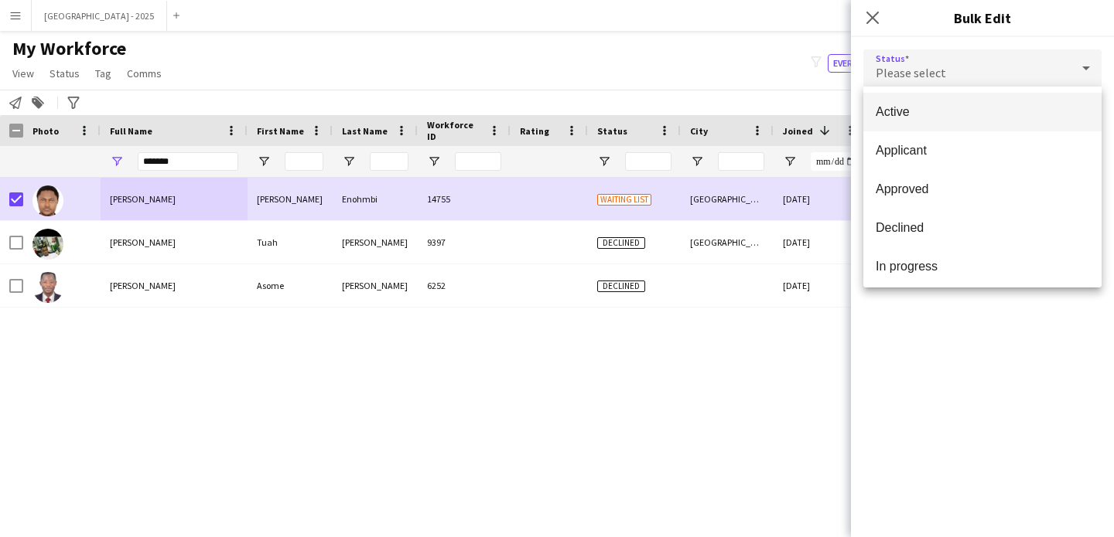
click at [933, 101] on mat-option "Active" at bounding box center [982, 112] width 238 height 39
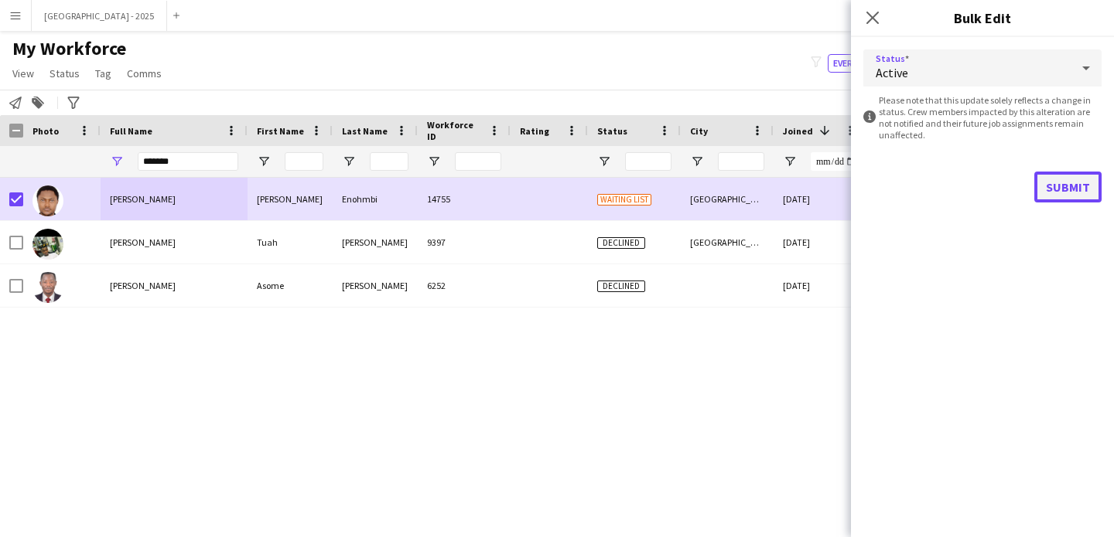
click at [1056, 176] on button "Submit" at bounding box center [1067, 187] width 67 height 31
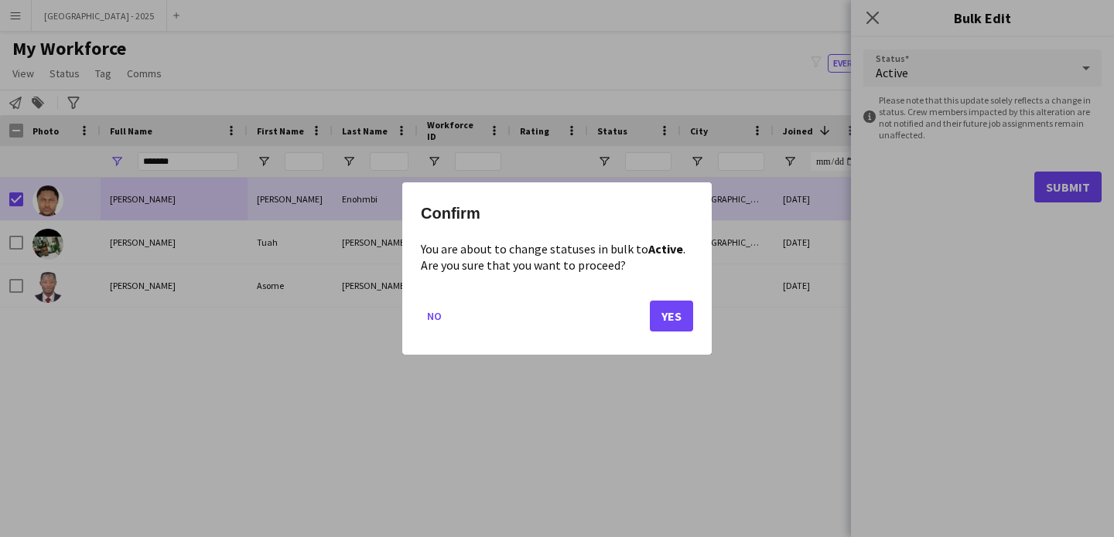
click at [661, 333] on mat-dialog-actions "No Yes" at bounding box center [557, 322] width 272 height 66
click at [668, 323] on button "Yes" at bounding box center [671, 316] width 43 height 31
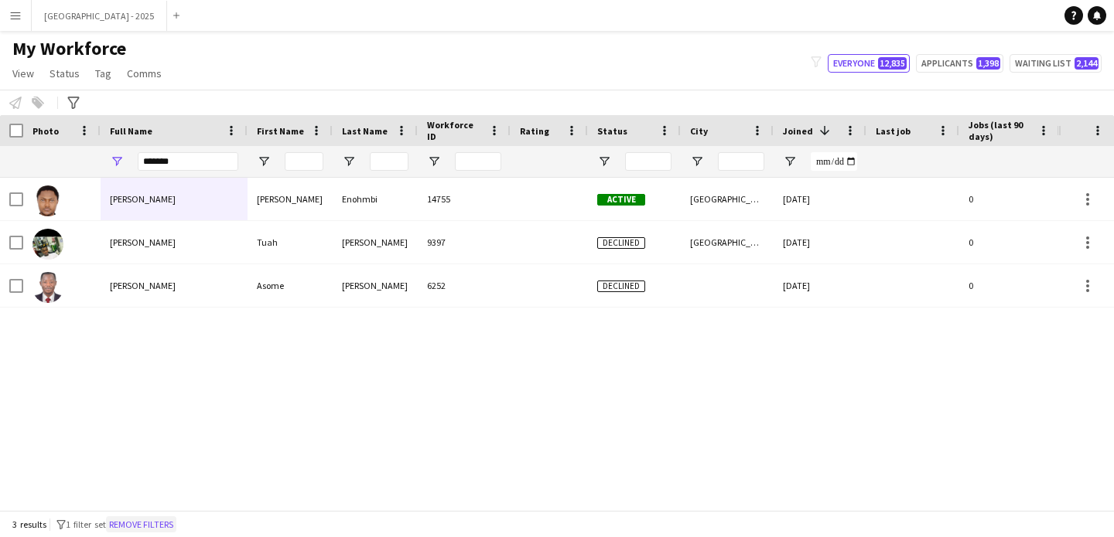
click at [142, 521] on button "Remove filters" at bounding box center [141, 525] width 70 height 17
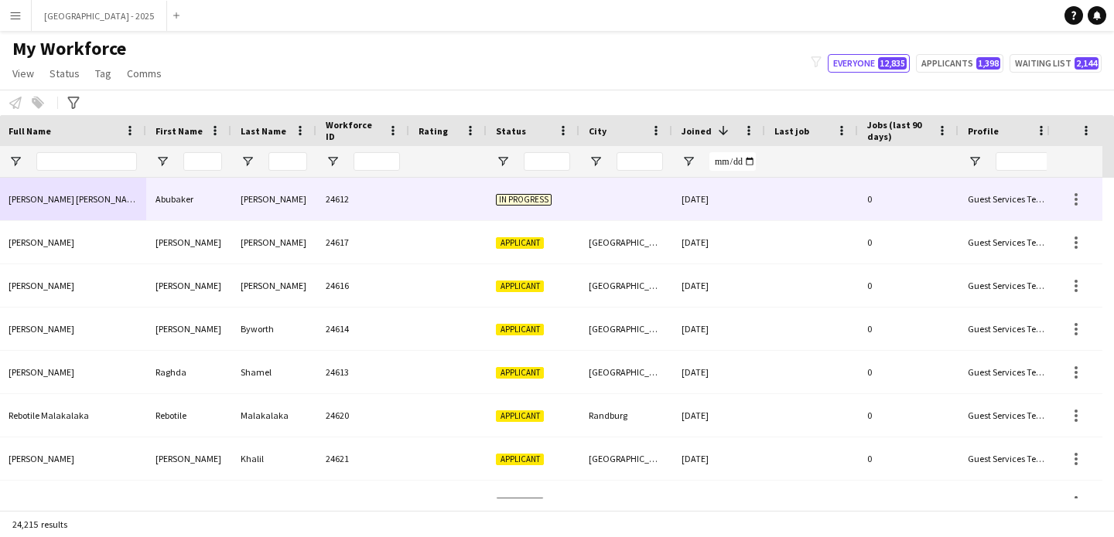
scroll to position [0, 0]
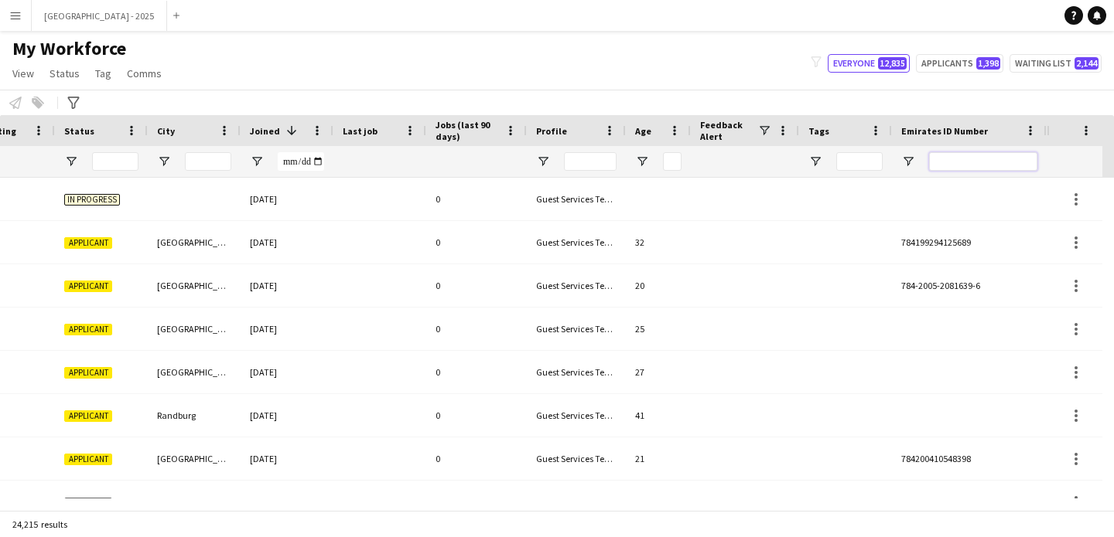
click at [957, 152] on input "Emirates ID Number Filter Input" at bounding box center [983, 161] width 108 height 19
paste input "*******"
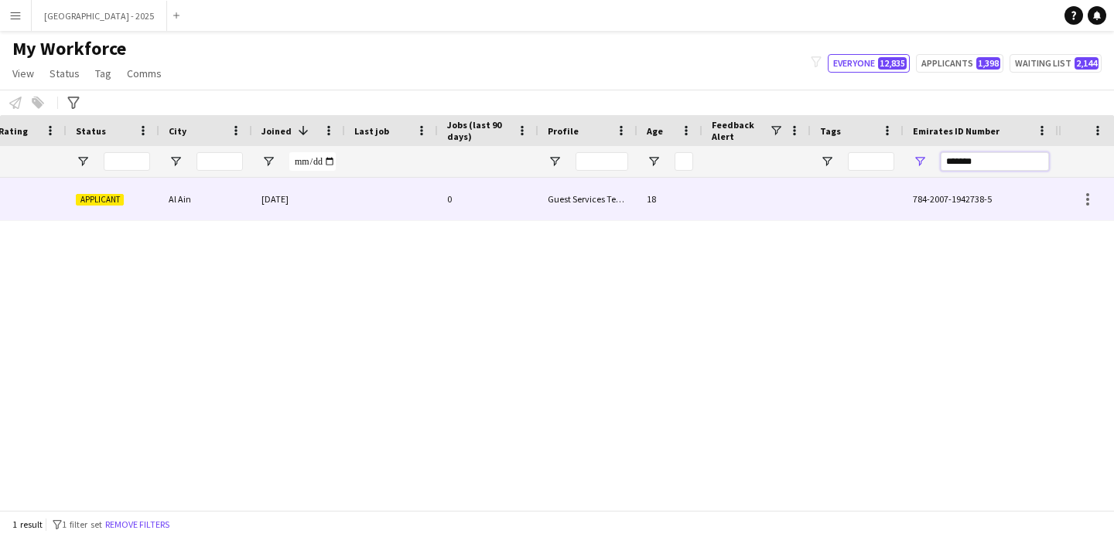
scroll to position [0, 521]
click at [490, 191] on div "0" at bounding box center [488, 199] width 101 height 43
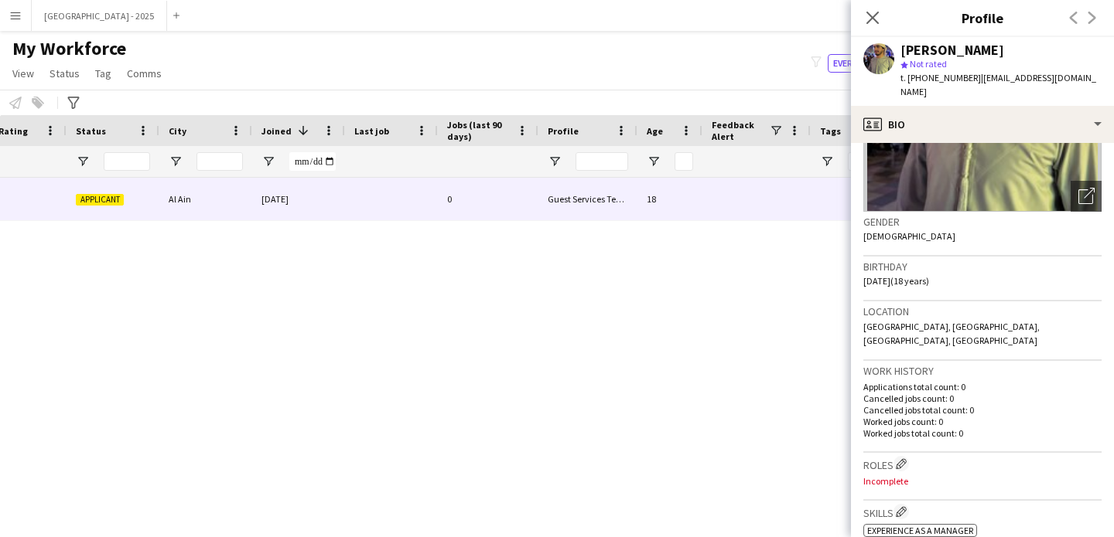
scroll to position [190, 0]
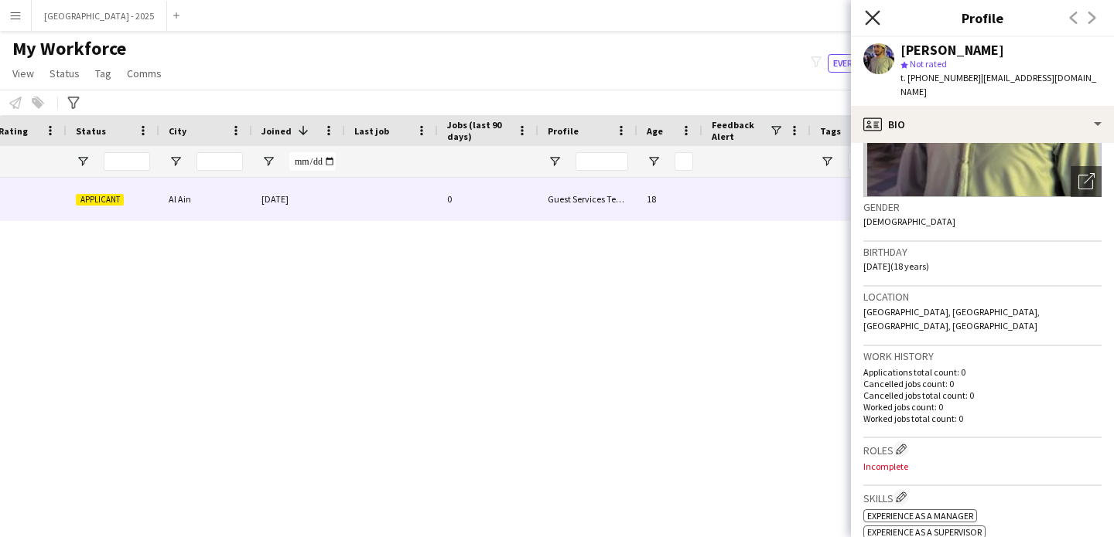
click at [878, 13] on icon "Close pop-in" at bounding box center [872, 17] width 15 height 15
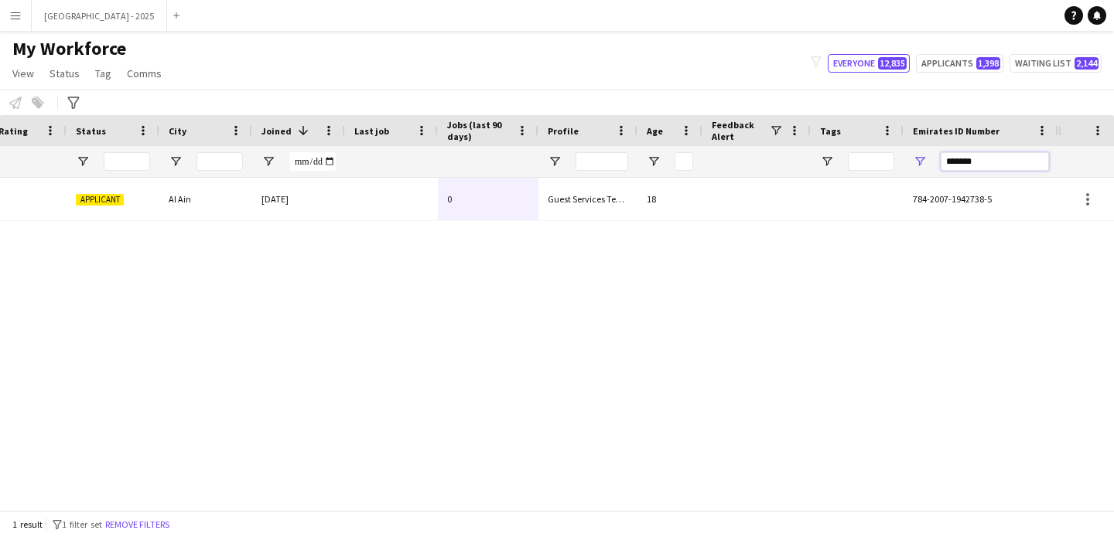
click at [950, 155] on input "*******" at bounding box center [994, 161] width 108 height 19
click at [954, 159] on input "*******" at bounding box center [994, 161] width 108 height 19
paste input "Emirates ID Number Filter Input"
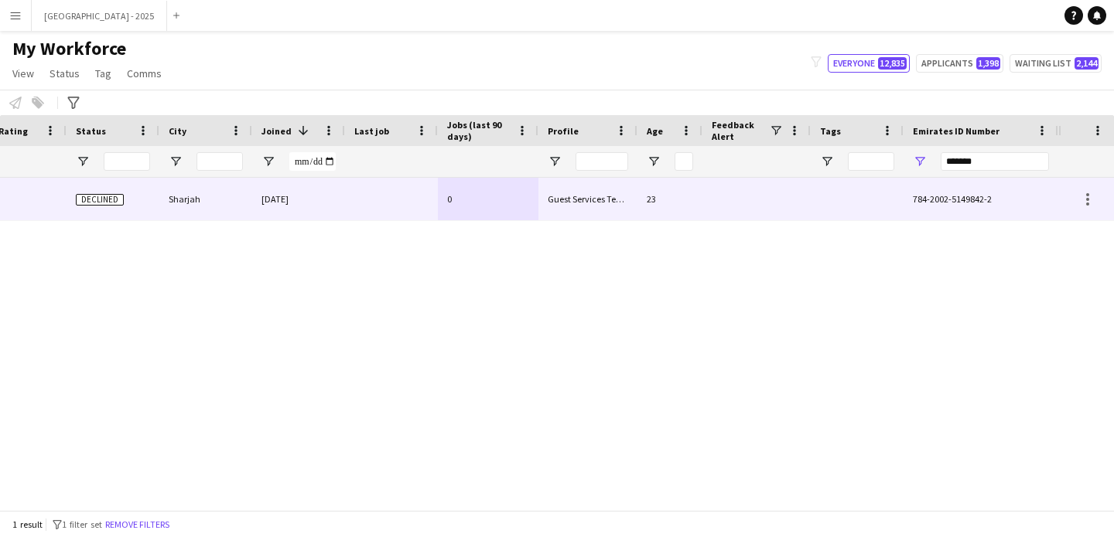
click at [768, 194] on div at bounding box center [756, 199] width 108 height 43
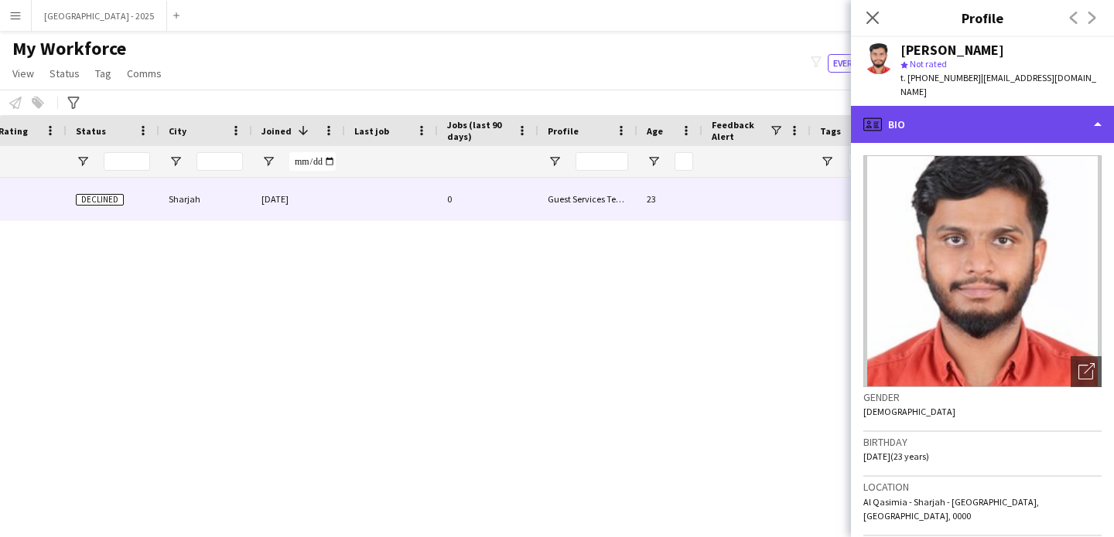
click at [998, 127] on div "profile Bio" at bounding box center [982, 124] width 263 height 37
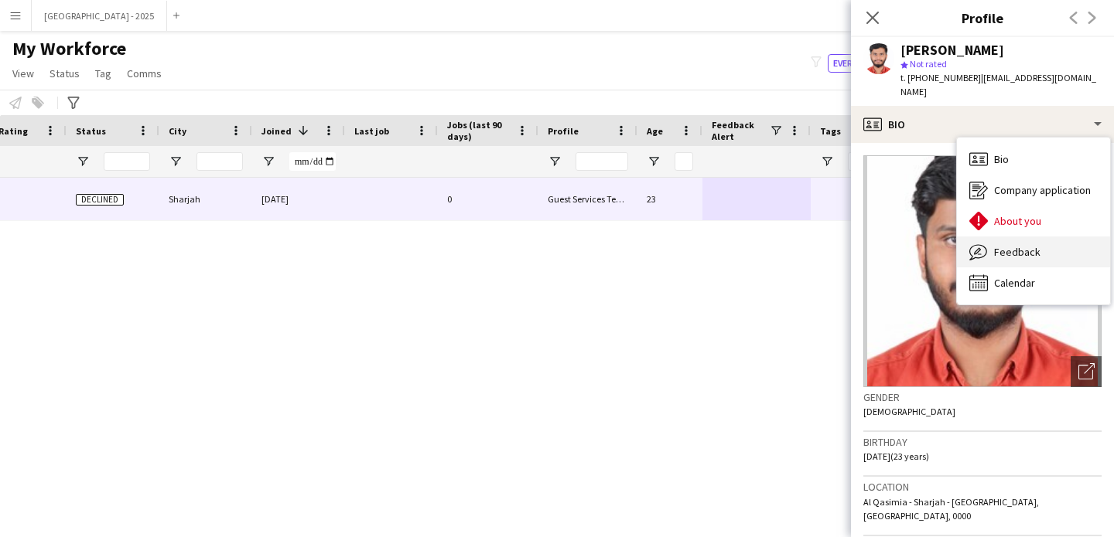
click at [1032, 254] on span "Feedback" at bounding box center [1017, 252] width 46 height 14
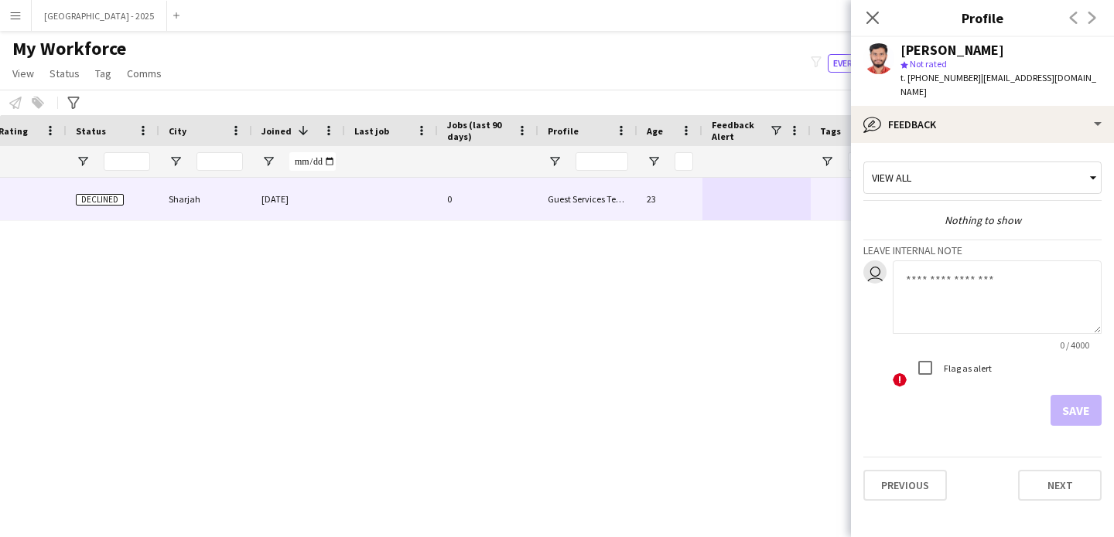
click at [993, 145] on app-crew-profile-feedback-tab "View all Nothing to show Leave internal note user 0 / 4000 ! Flag as alert Save…" at bounding box center [982, 340] width 263 height 394
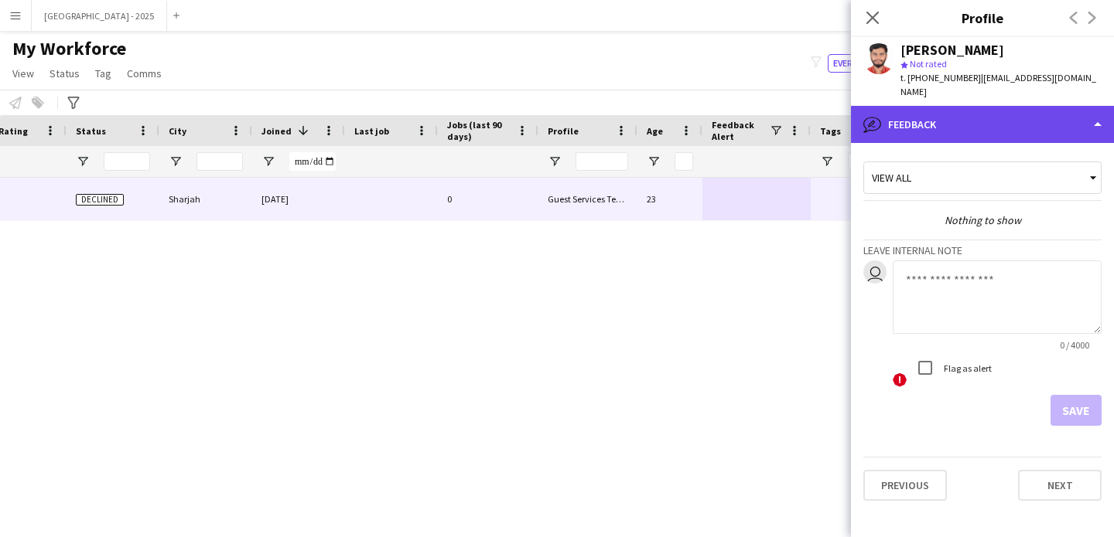
click at [994, 135] on div "bubble-pencil Feedback" at bounding box center [982, 124] width 263 height 37
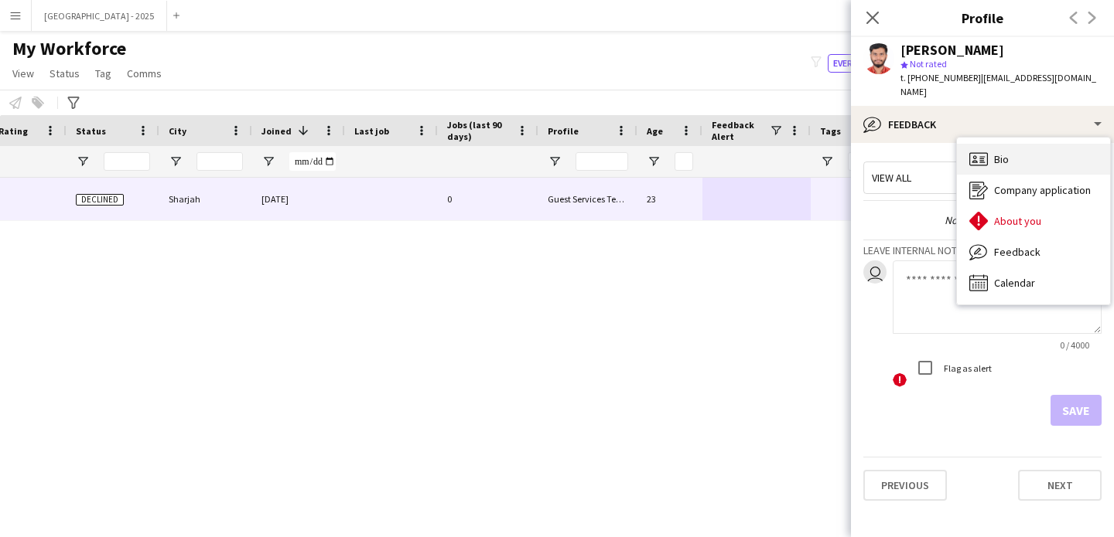
click at [1038, 172] on div "Bio Bio" at bounding box center [1033, 159] width 153 height 31
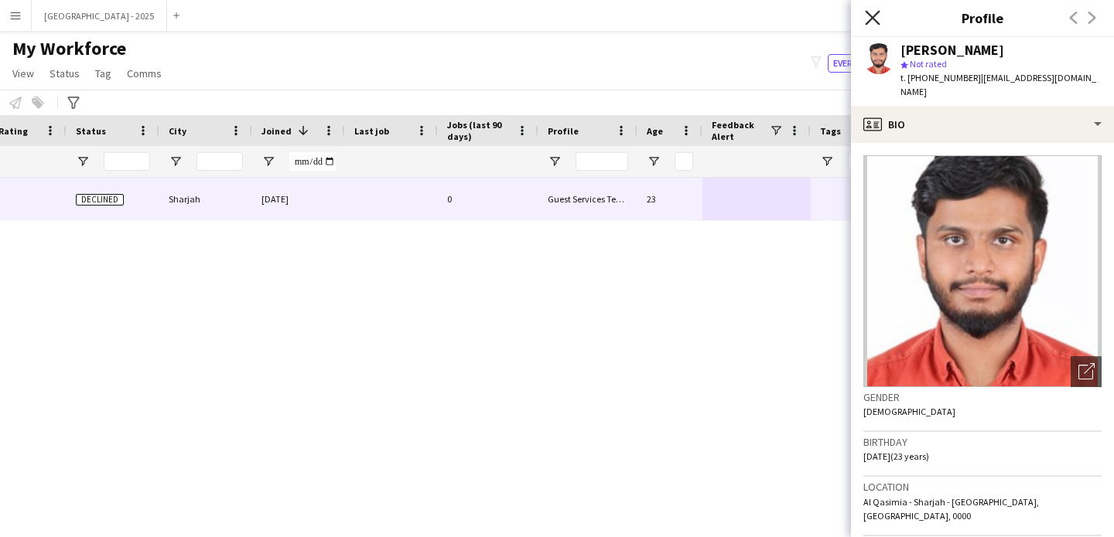
click at [872, 18] on icon at bounding box center [872, 17] width 15 height 15
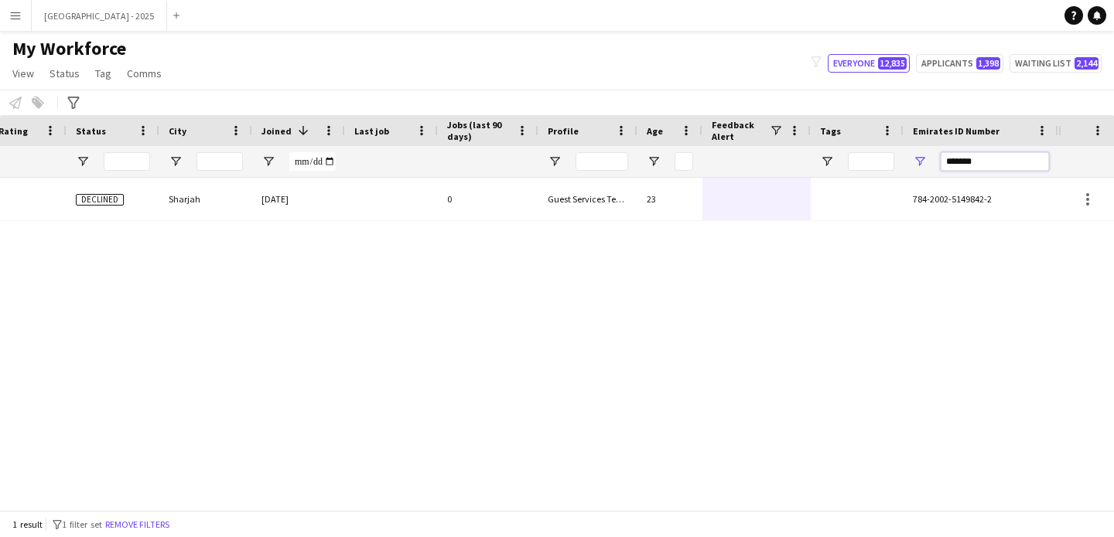
click at [972, 157] on input "*******" at bounding box center [994, 161] width 108 height 19
paste input "Emirates ID Number Filter Input"
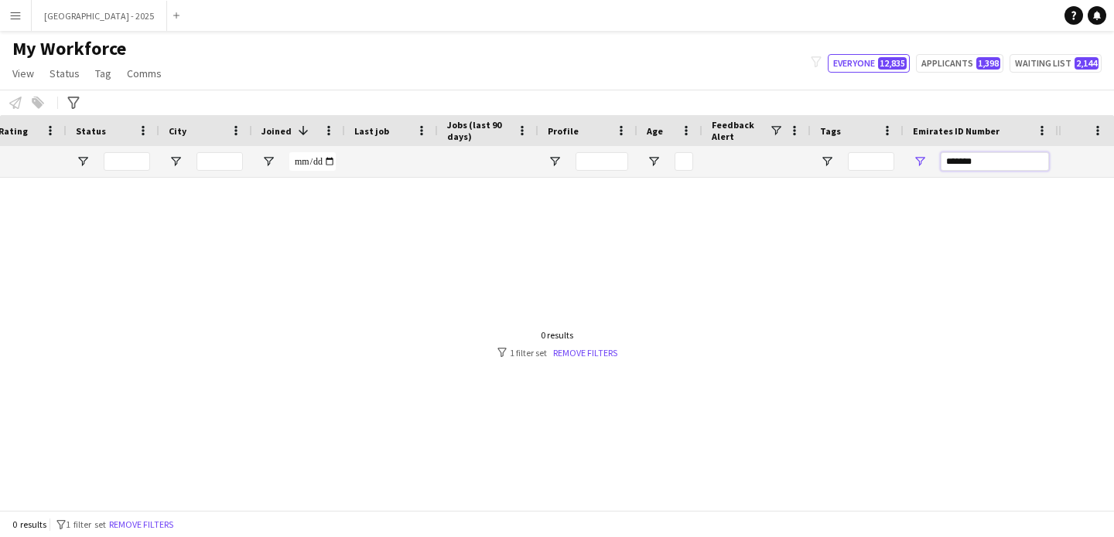
type input "*******"
click at [759, 207] on div at bounding box center [756, 199] width 108 height 43
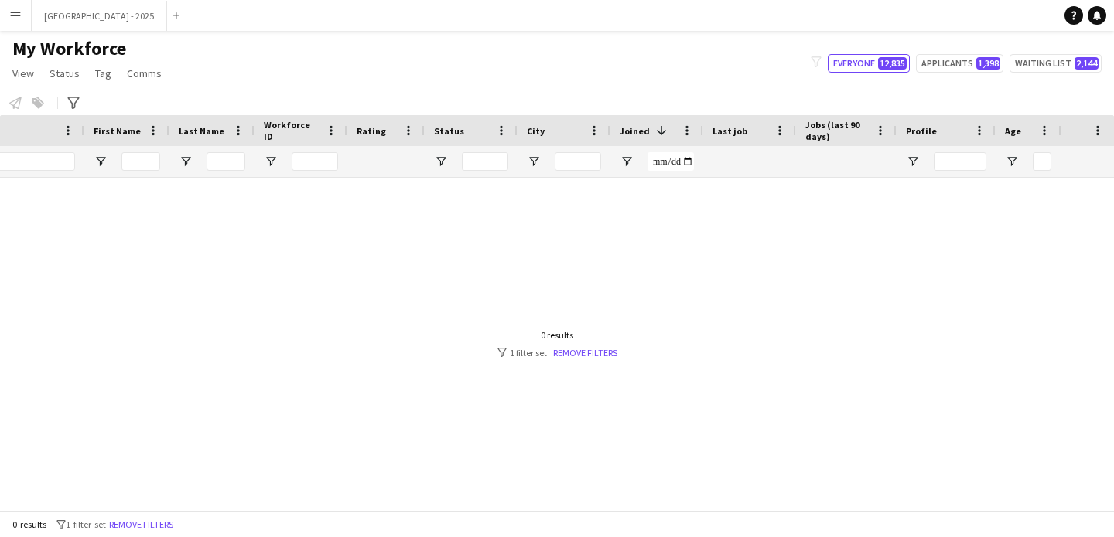
scroll to position [0, 0]
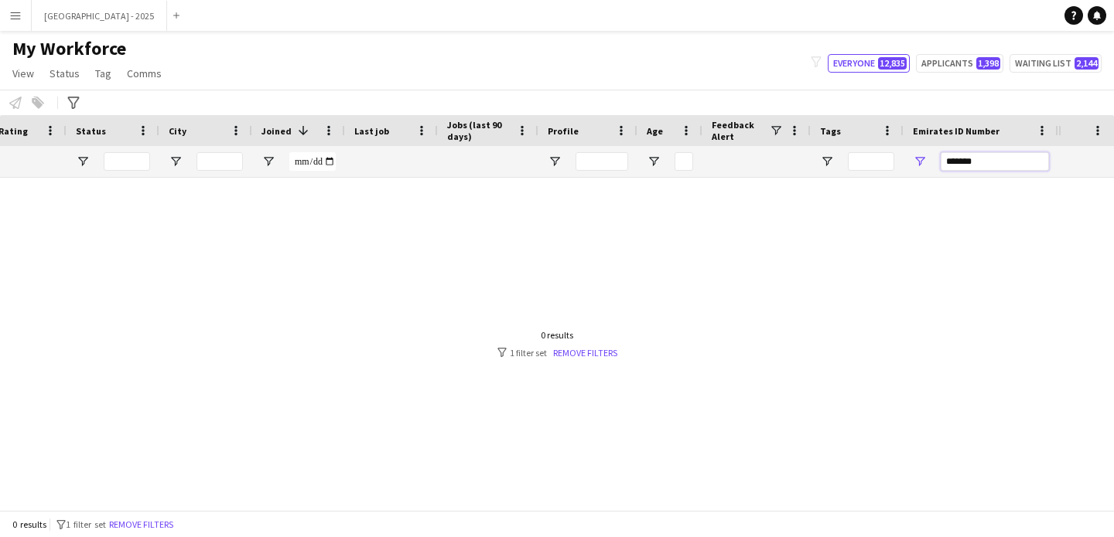
click at [981, 168] on input "*******" at bounding box center [994, 161] width 108 height 19
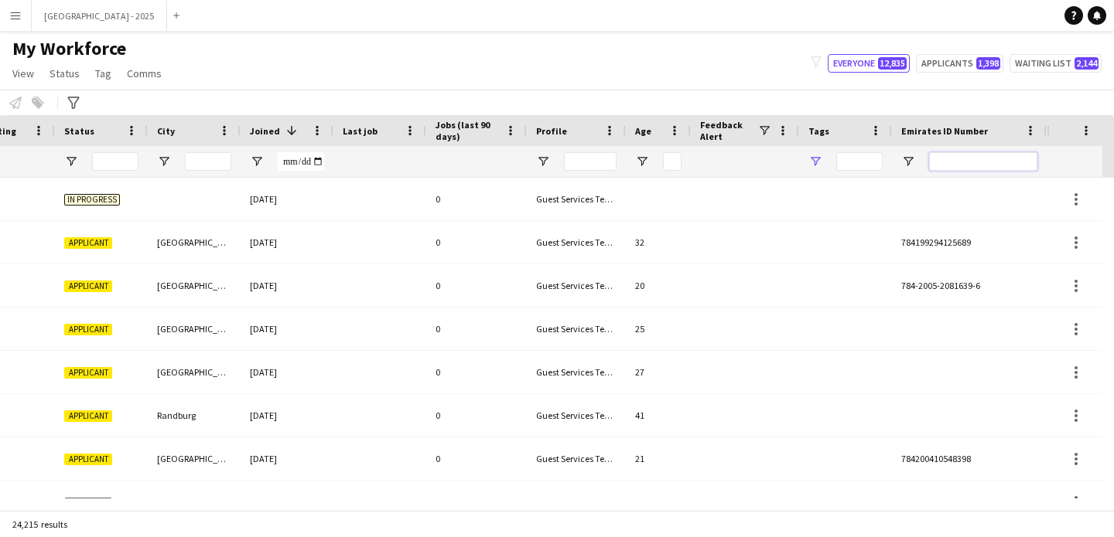
scroll to position [0, 477]
click at [977, 161] on input "Emirates ID Number Filter Input" at bounding box center [983, 161] width 108 height 19
paste input "*******"
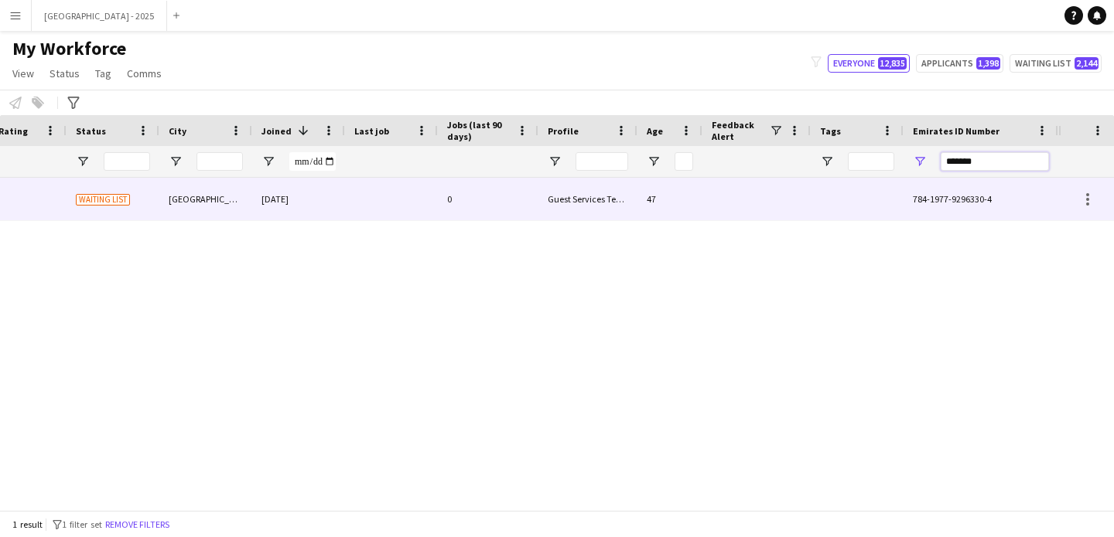
type input "*******"
click at [890, 209] on div at bounding box center [856, 199] width 93 height 43
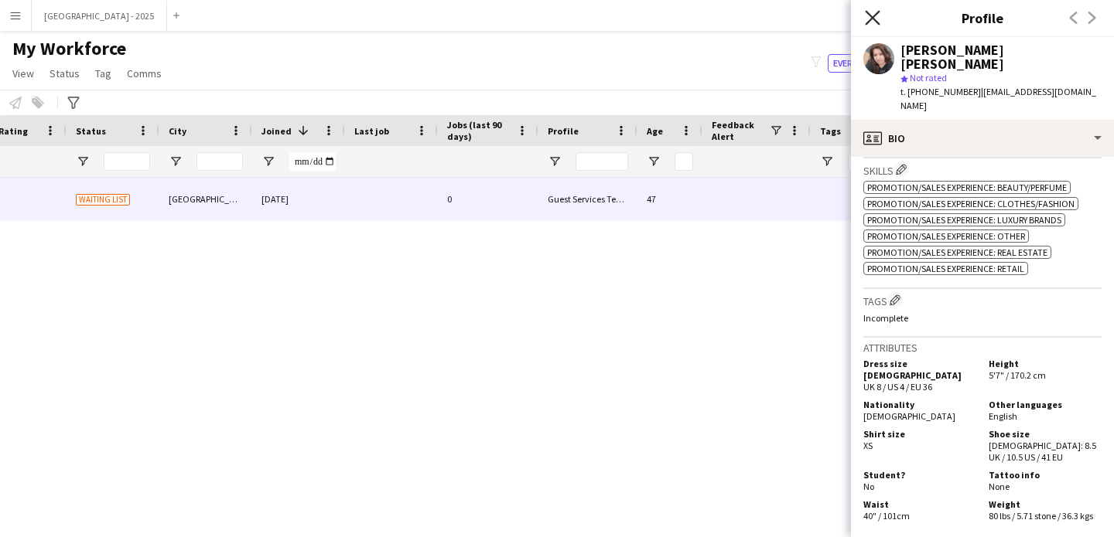
click at [872, 16] on icon at bounding box center [872, 17] width 15 height 15
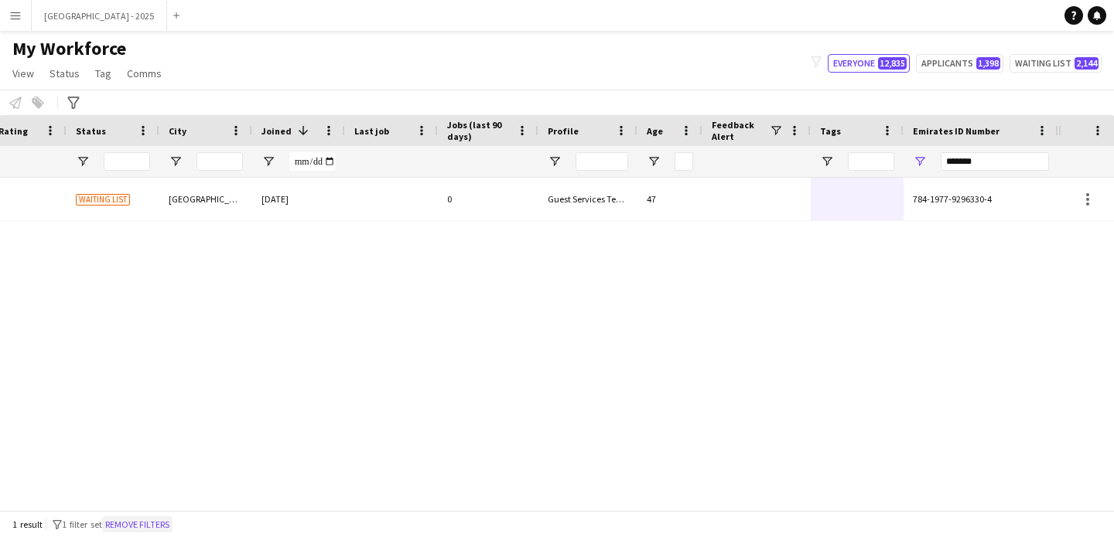
click at [172, 524] on button "Remove filters" at bounding box center [137, 525] width 70 height 17
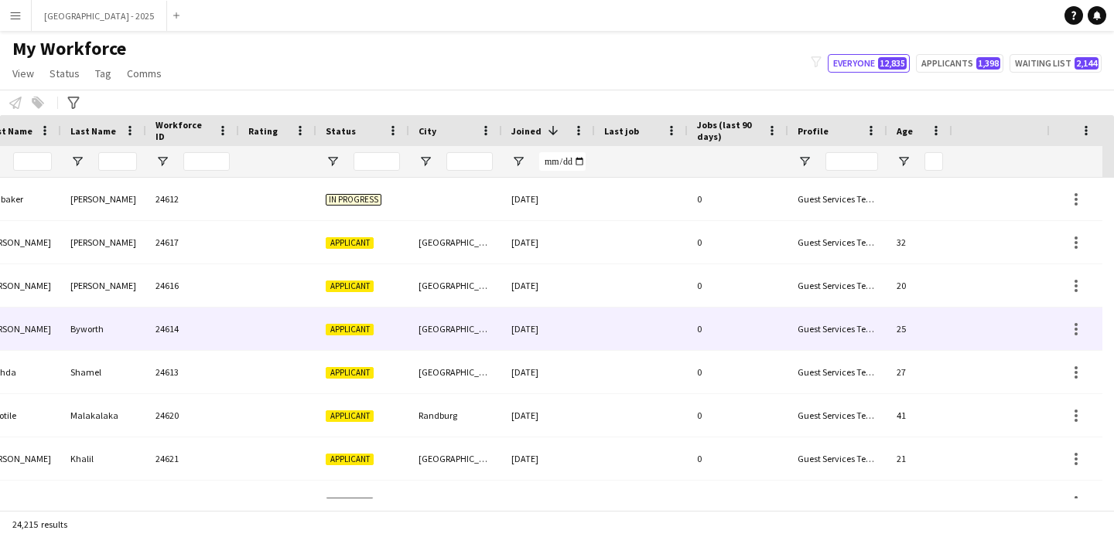
scroll to position [0, 0]
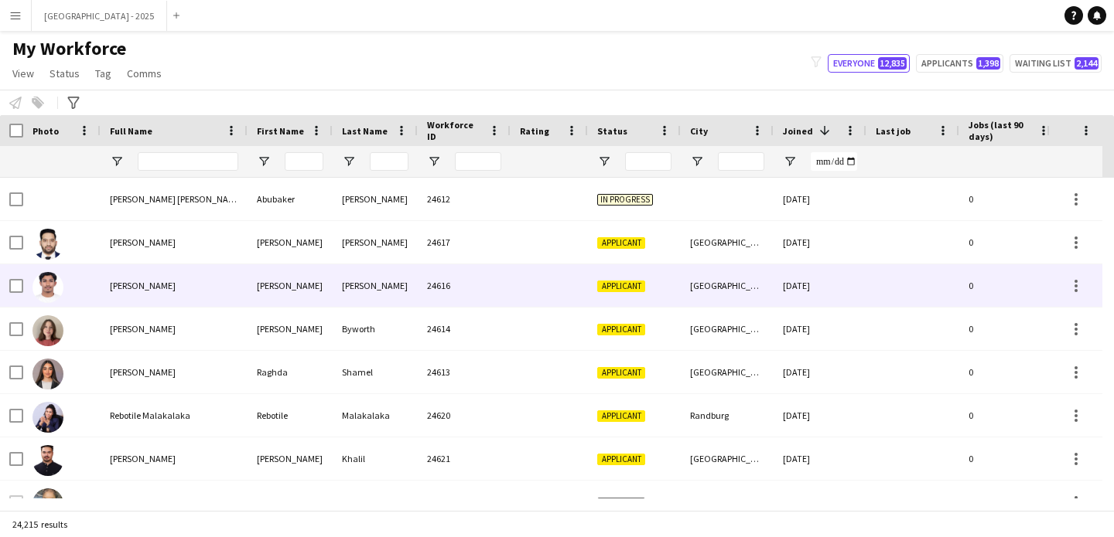
click at [120, 258] on div "[PERSON_NAME]" at bounding box center [174, 242] width 147 height 43
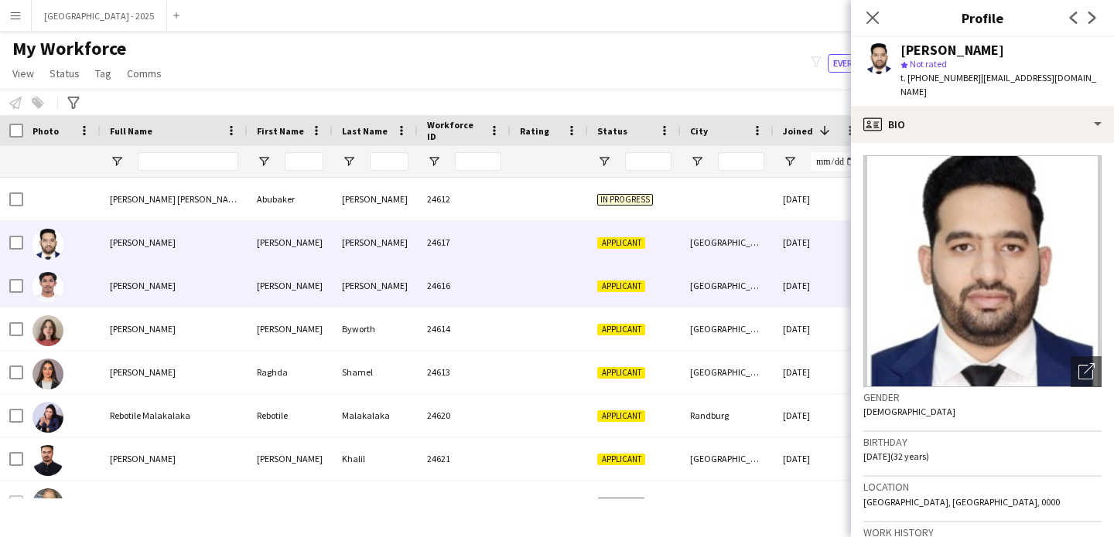
click at [424, 290] on div "24616" at bounding box center [464, 285] width 93 height 43
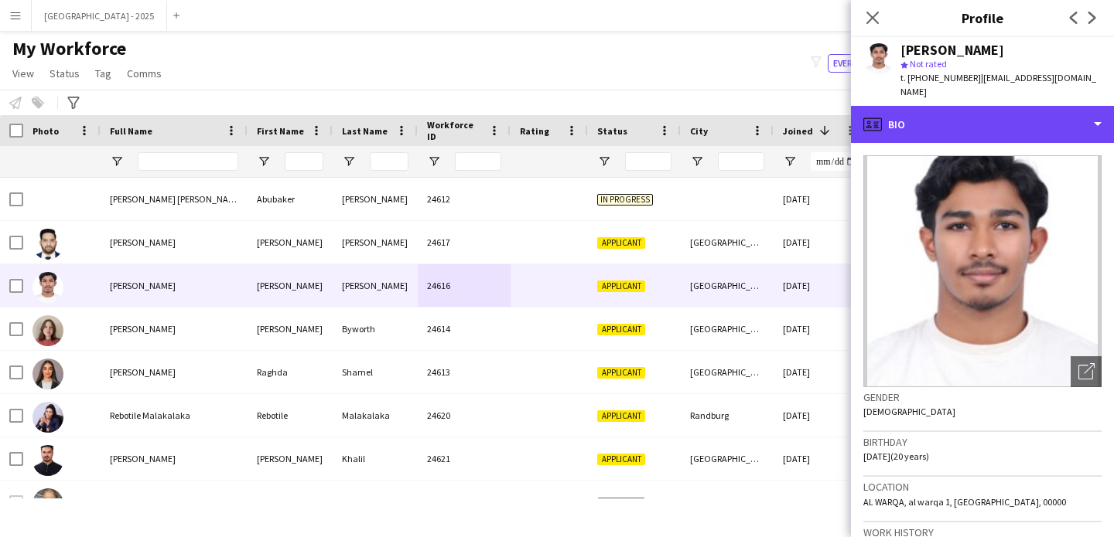
drag, startPoint x: 1016, startPoint y: 101, endPoint x: 987, endPoint y: 135, distance: 45.0
click at [1016, 106] on div "profile Bio" at bounding box center [982, 124] width 263 height 37
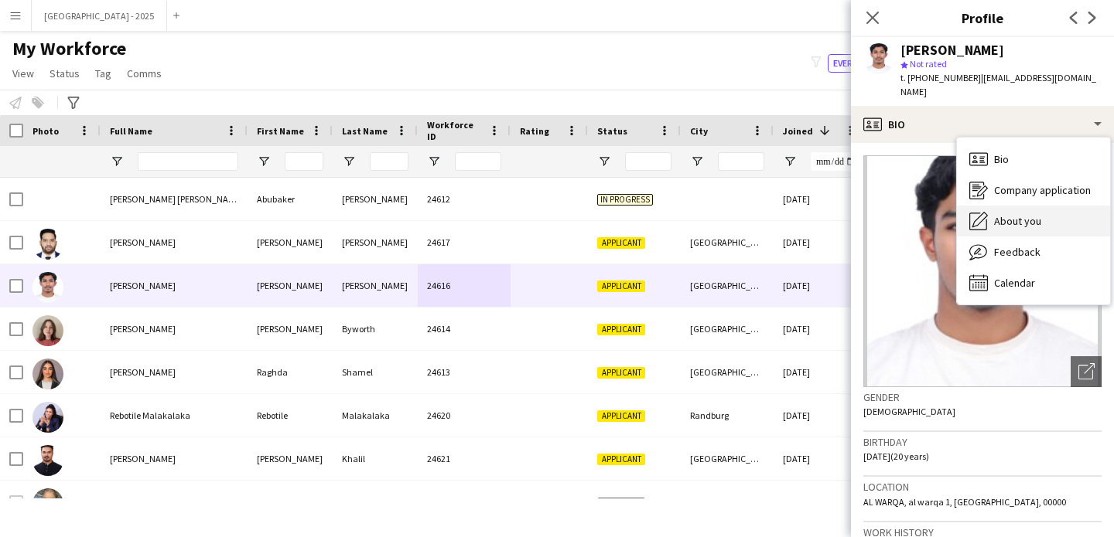
click at [987, 212] on icon at bounding box center [979, 219] width 15 height 15
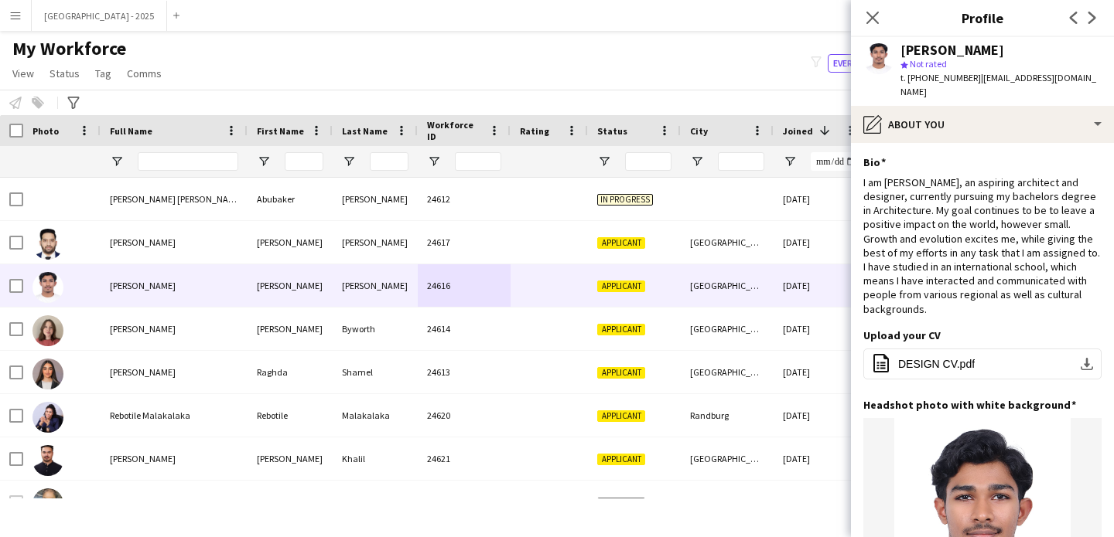
click at [977, 84] on span "| [EMAIL_ADDRESS][DOMAIN_NAME]" at bounding box center [998, 85] width 196 height 26
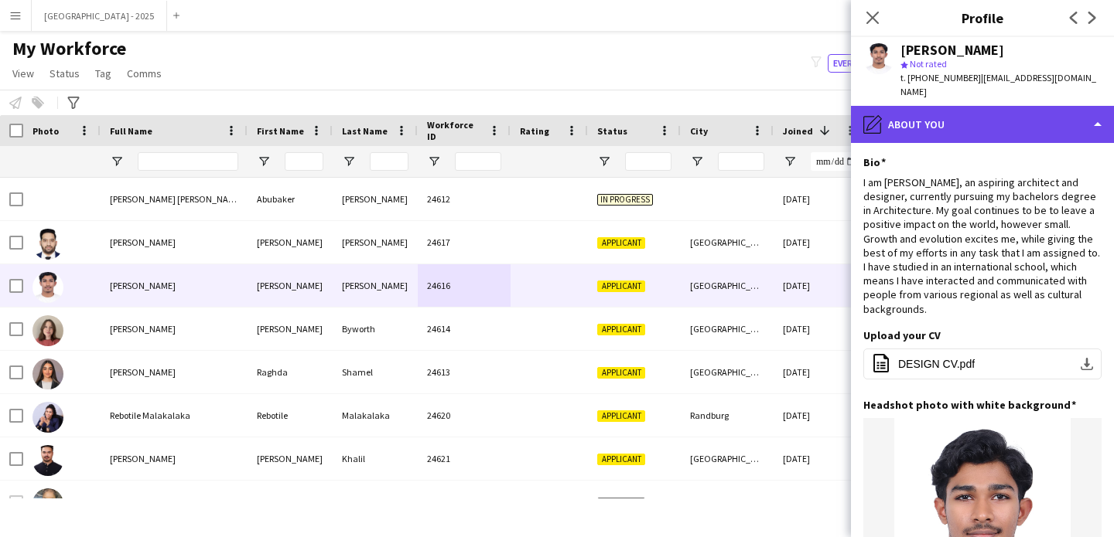
click at [974, 106] on div "pencil4 About you" at bounding box center [982, 124] width 263 height 37
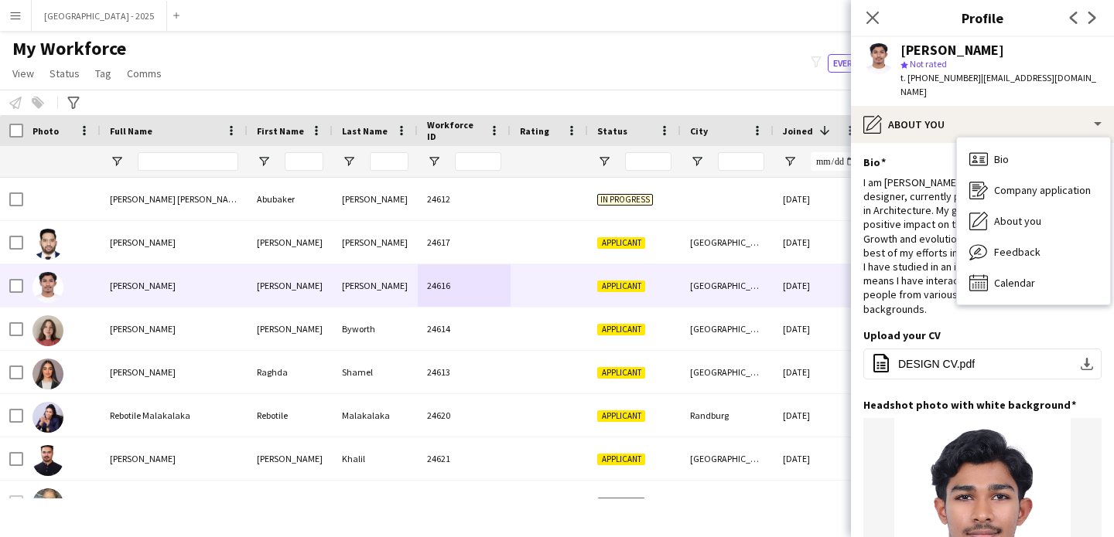
click at [1003, 138] on div "Bio Bio Company application Company application About you About you Feedback Fe…" at bounding box center [1033, 221] width 153 height 167
click at [1008, 152] on span "Bio" at bounding box center [1001, 159] width 15 height 14
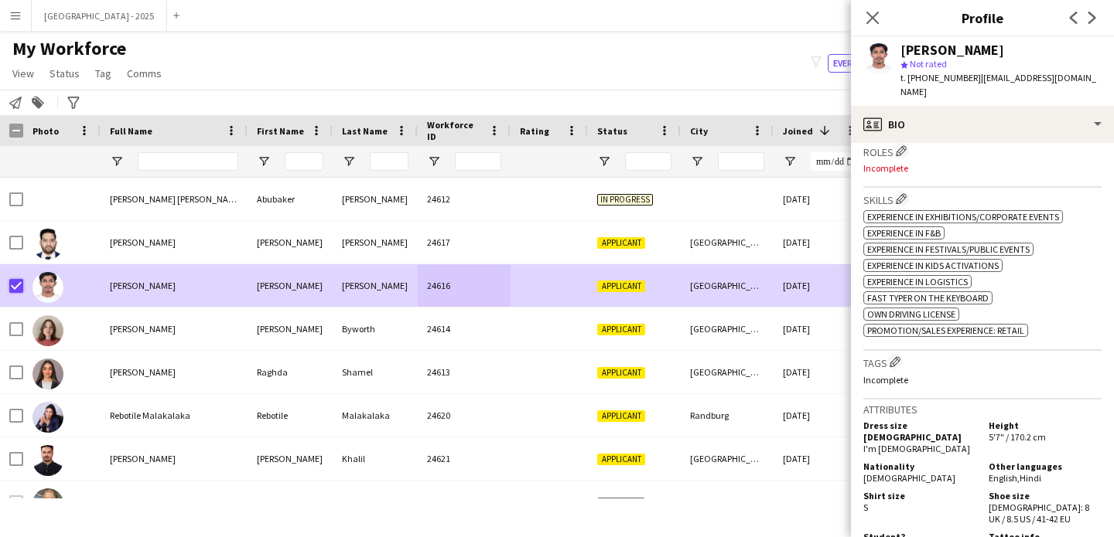
scroll to position [466, 0]
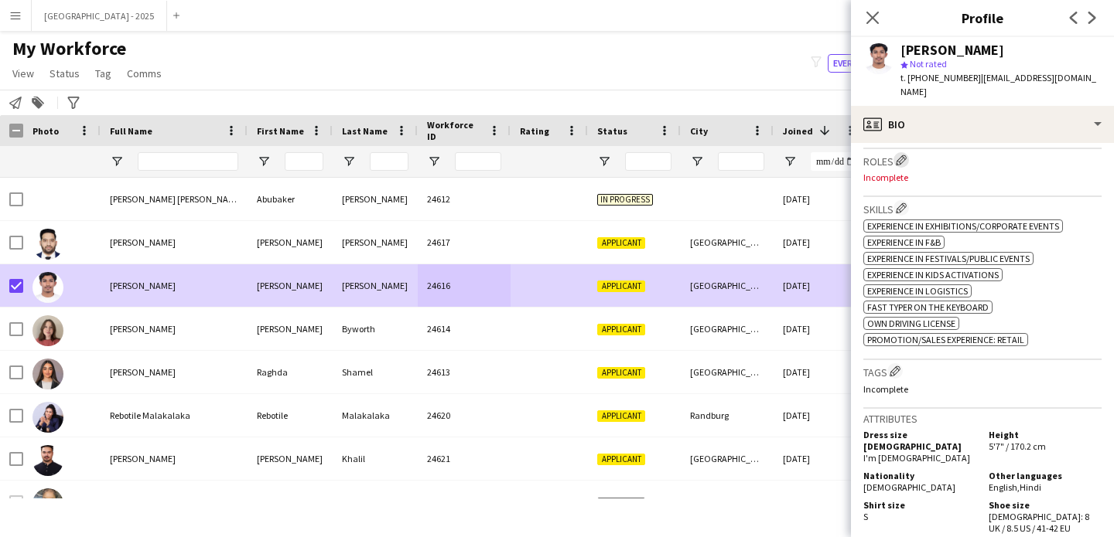
click at [906, 152] on button "Edit crew company roles" at bounding box center [900, 159] width 15 height 15
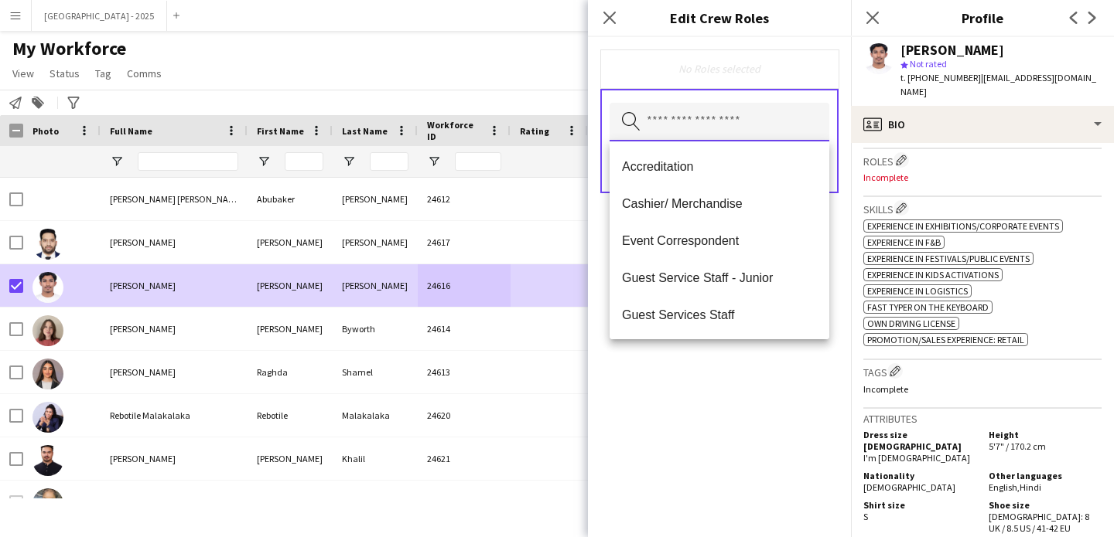
click at [701, 120] on input "text" at bounding box center [719, 122] width 220 height 39
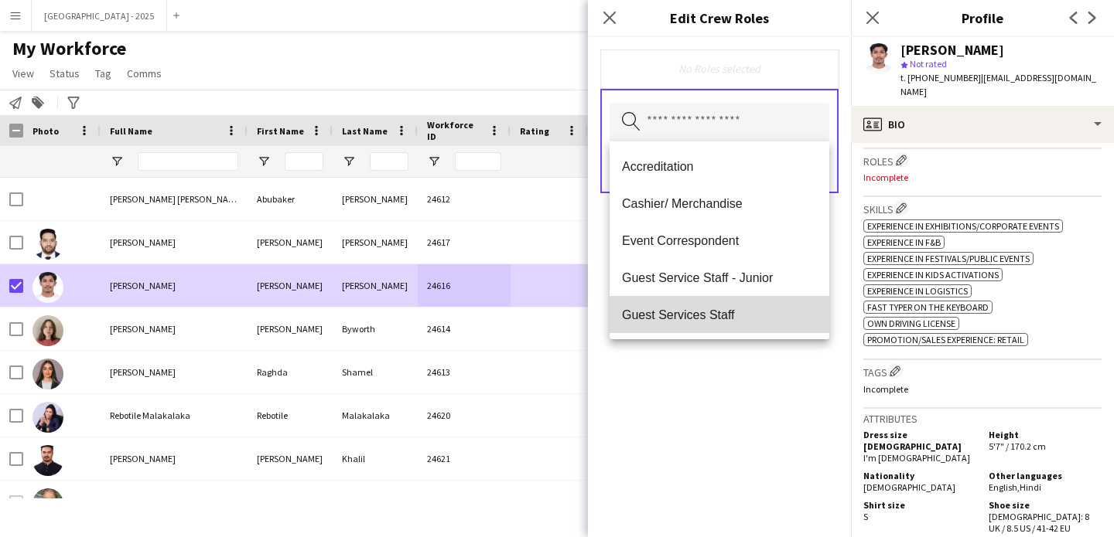
click at [733, 313] on span "Guest Services Staff" at bounding box center [719, 315] width 195 height 15
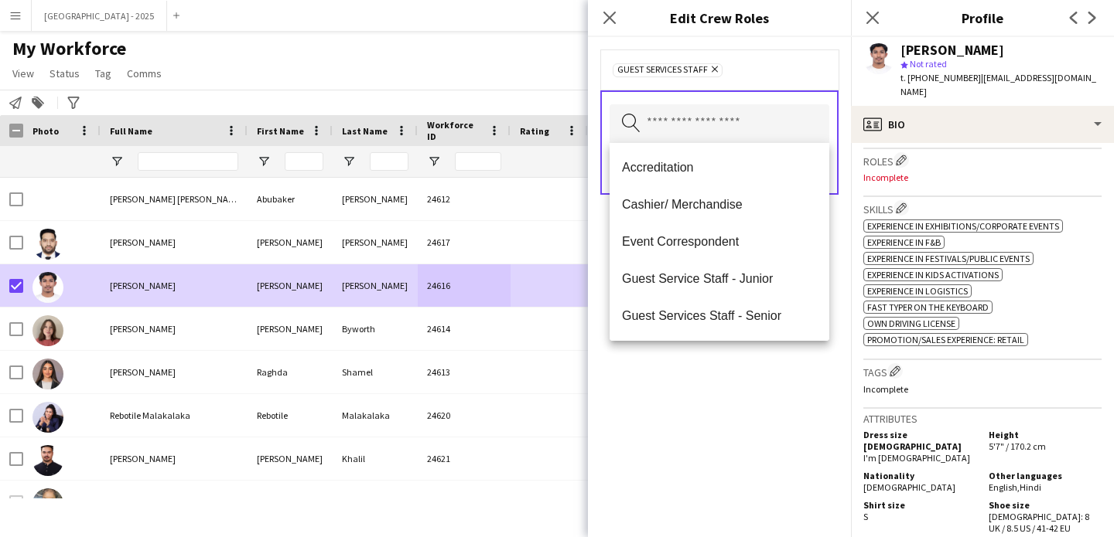
click at [793, 367] on div "Guest Services Staff Remove Search by role type Save" at bounding box center [719, 287] width 263 height 500
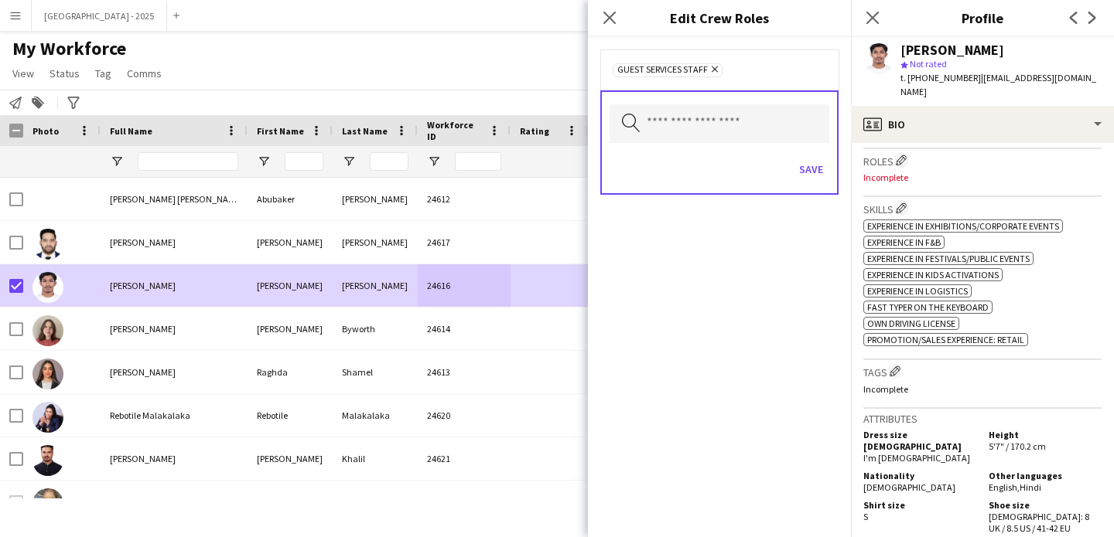
click at [820, 149] on div "Save" at bounding box center [719, 171] width 220 height 44
click at [806, 172] on button "Save" at bounding box center [811, 169] width 36 height 25
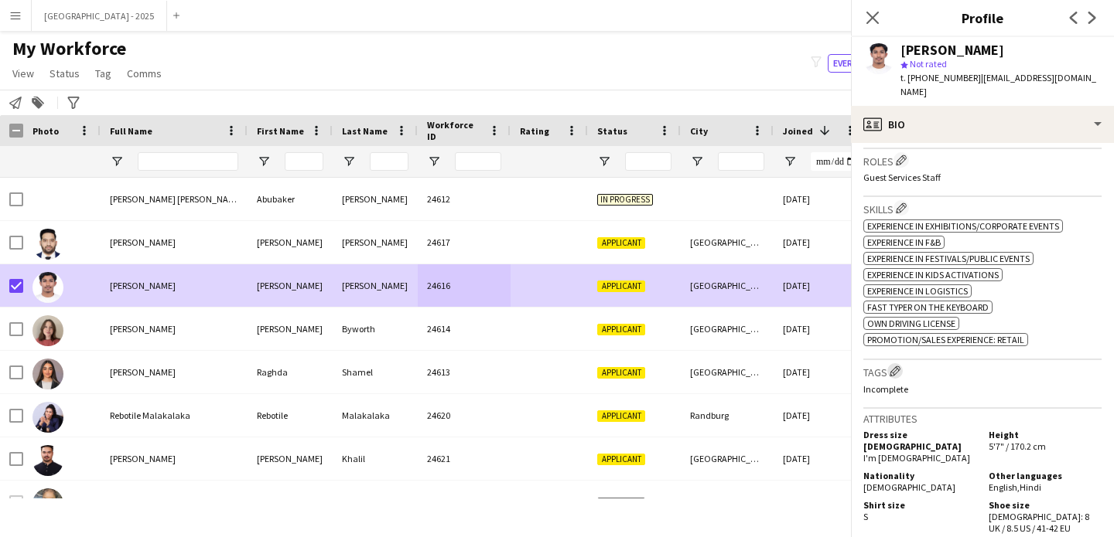
click at [895, 369] on app-icon "Edit crew company tags" at bounding box center [894, 371] width 11 height 11
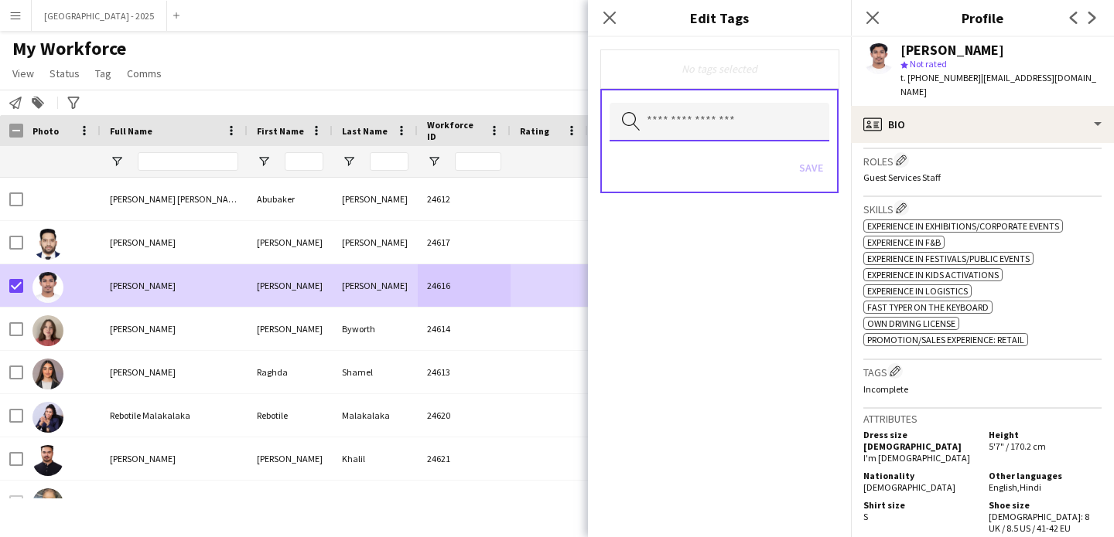
click at [768, 125] on input "text" at bounding box center [719, 122] width 220 height 39
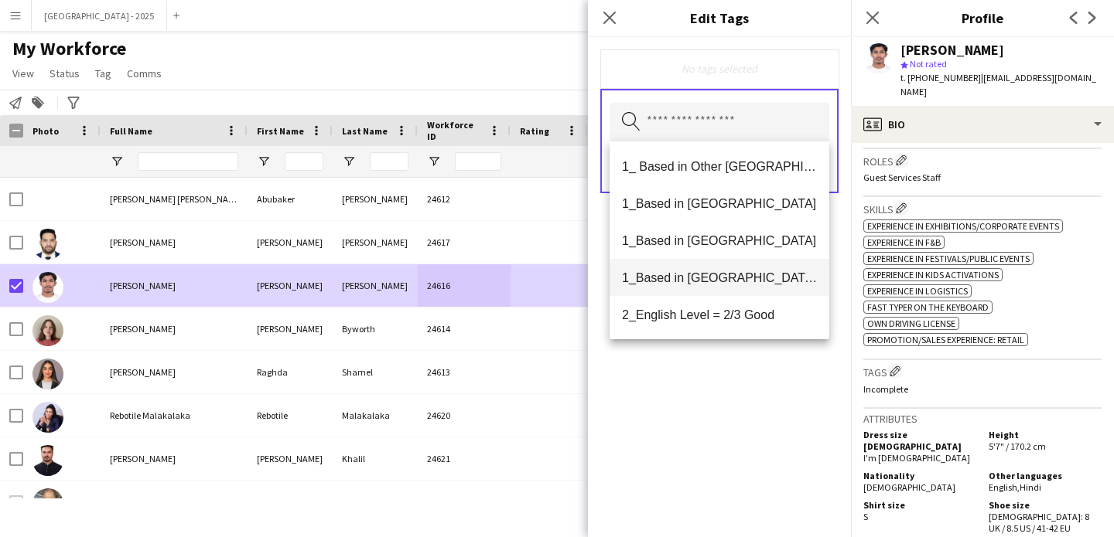
click at [745, 281] on span "1_Based in [GEOGRAPHIC_DATA]/[GEOGRAPHIC_DATA]/Ajman" at bounding box center [719, 278] width 195 height 15
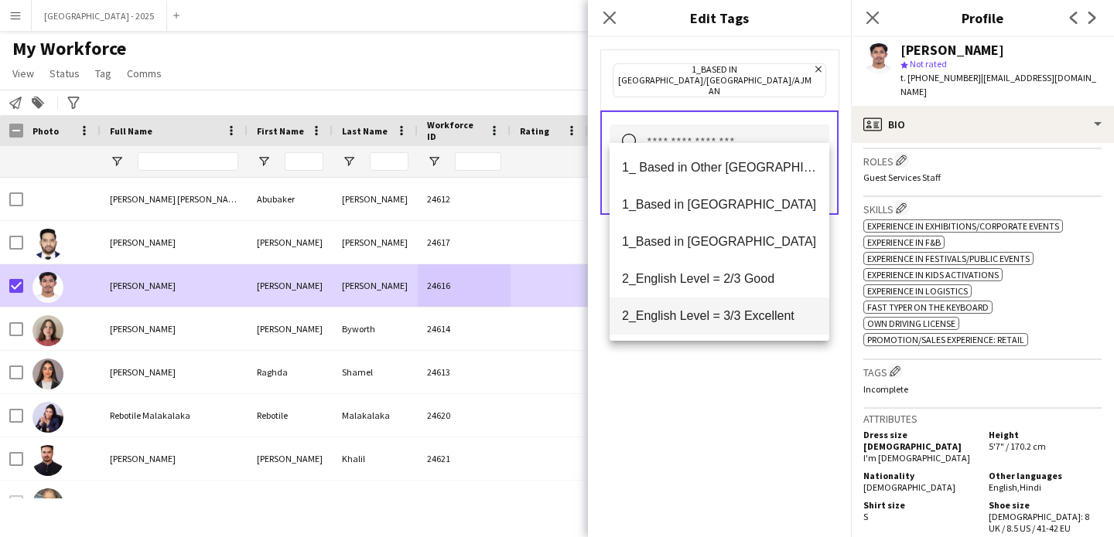
click at [744, 315] on span "2_English Level = 3/3 Excellent" at bounding box center [719, 316] width 195 height 15
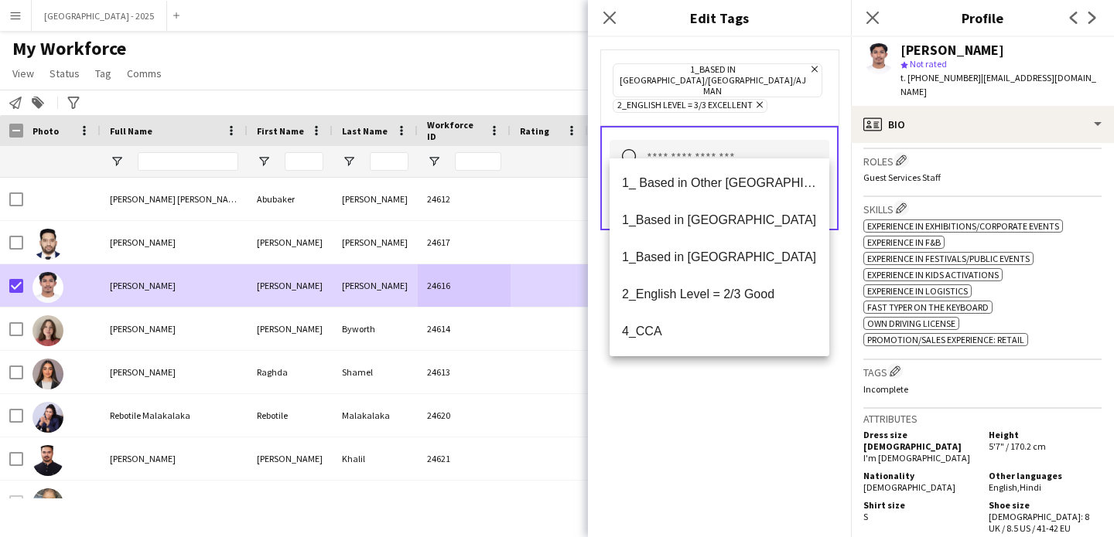
click at [750, 381] on div "1_Based in [GEOGRAPHIC_DATA]/[GEOGRAPHIC_DATA]/Ajman Remove 2_English Level = 3…" at bounding box center [719, 287] width 263 height 500
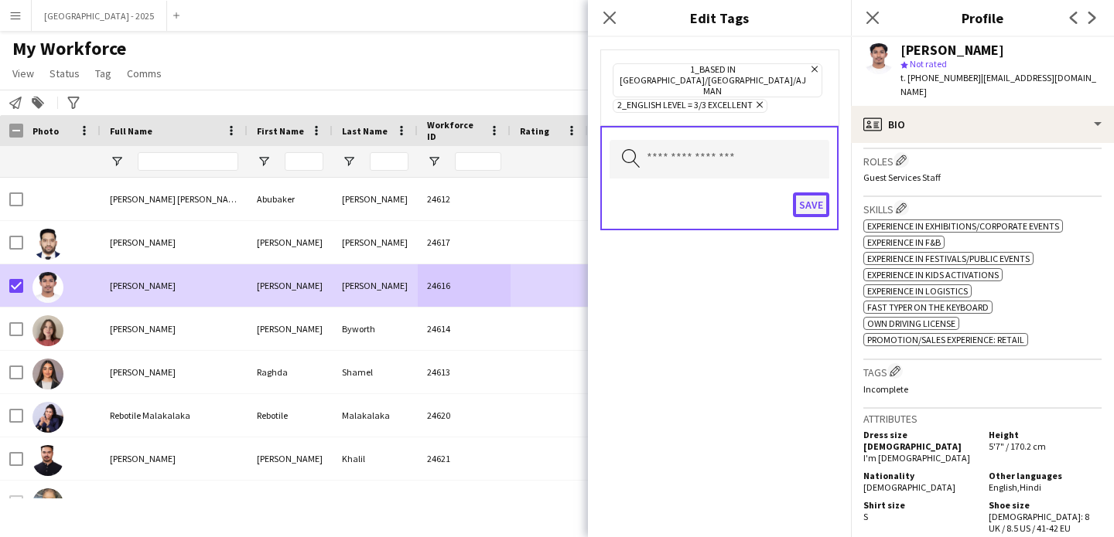
click at [810, 193] on button "Save" at bounding box center [811, 205] width 36 height 25
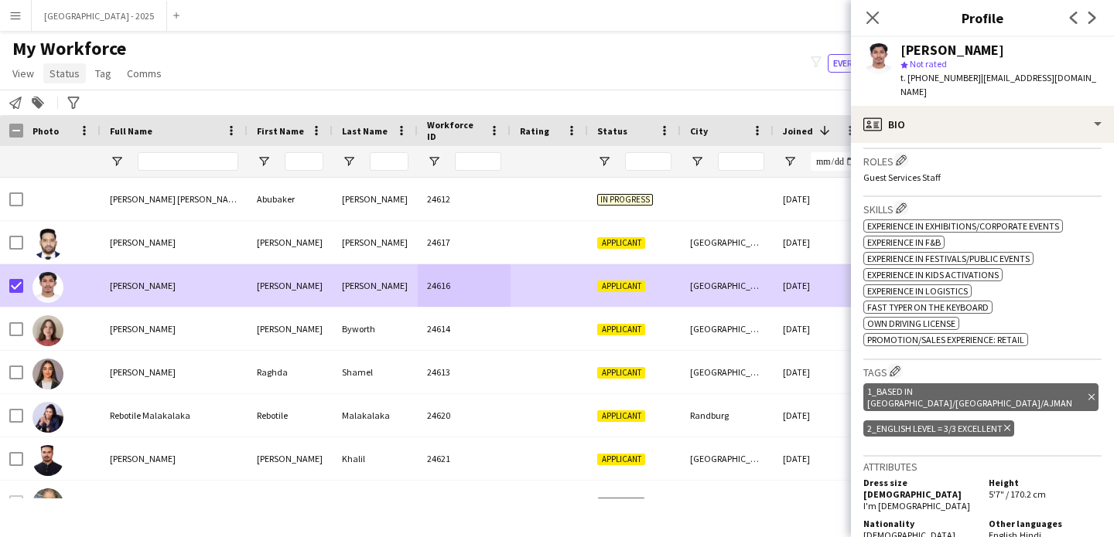
click at [60, 79] on span "Status" at bounding box center [64, 74] width 30 height 14
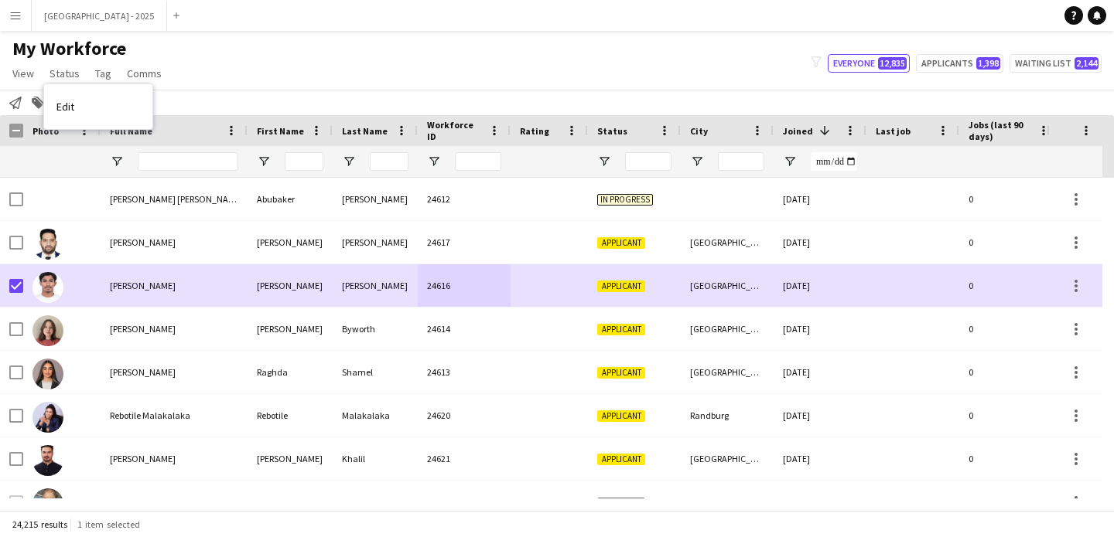
click at [73, 109] on span "Edit" at bounding box center [65, 107] width 18 height 14
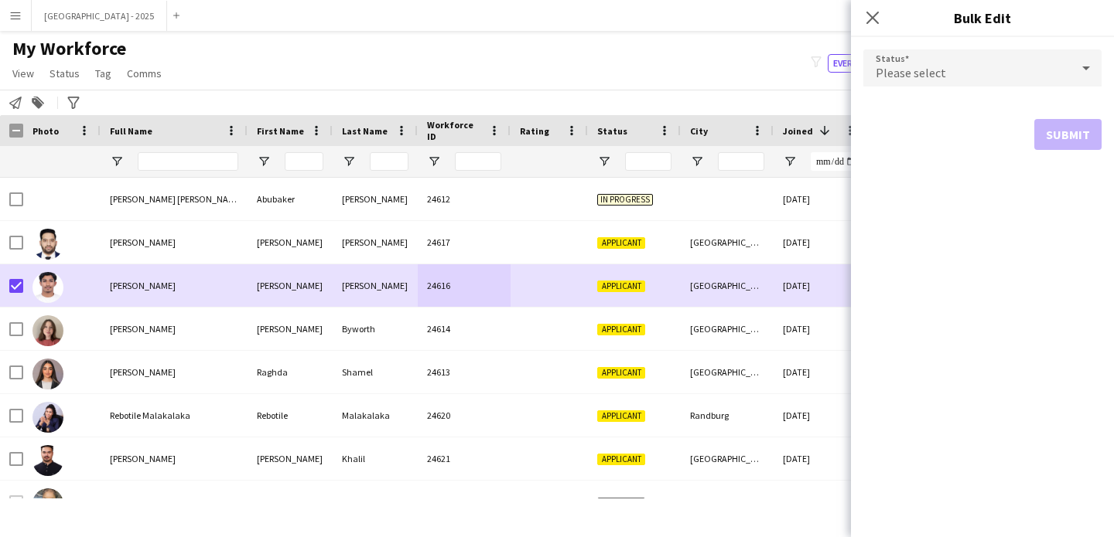
click at [979, 50] on div "Please select" at bounding box center [966, 67] width 207 height 37
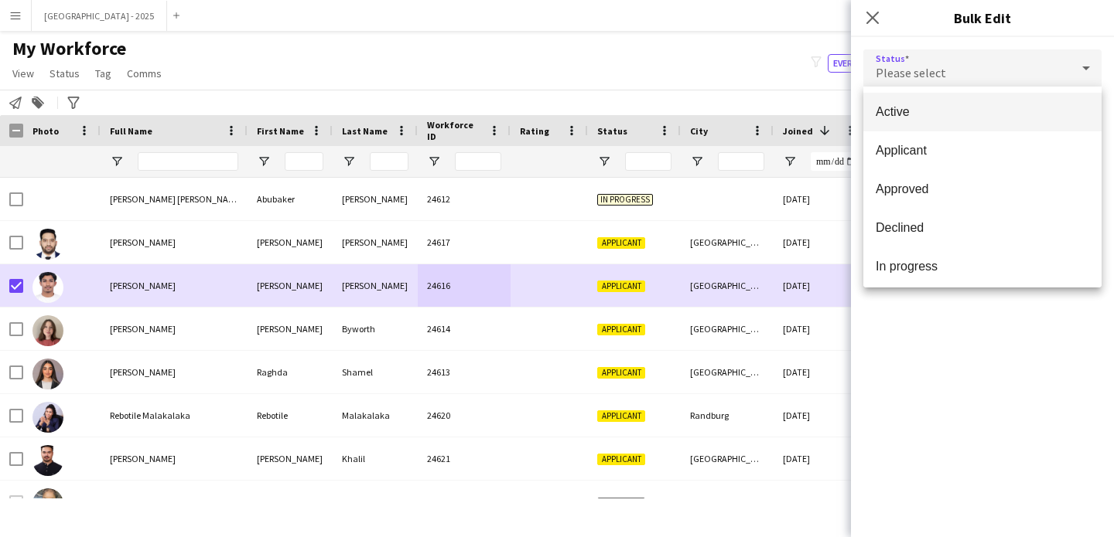
click at [956, 117] on span "Active" at bounding box center [981, 111] width 213 height 15
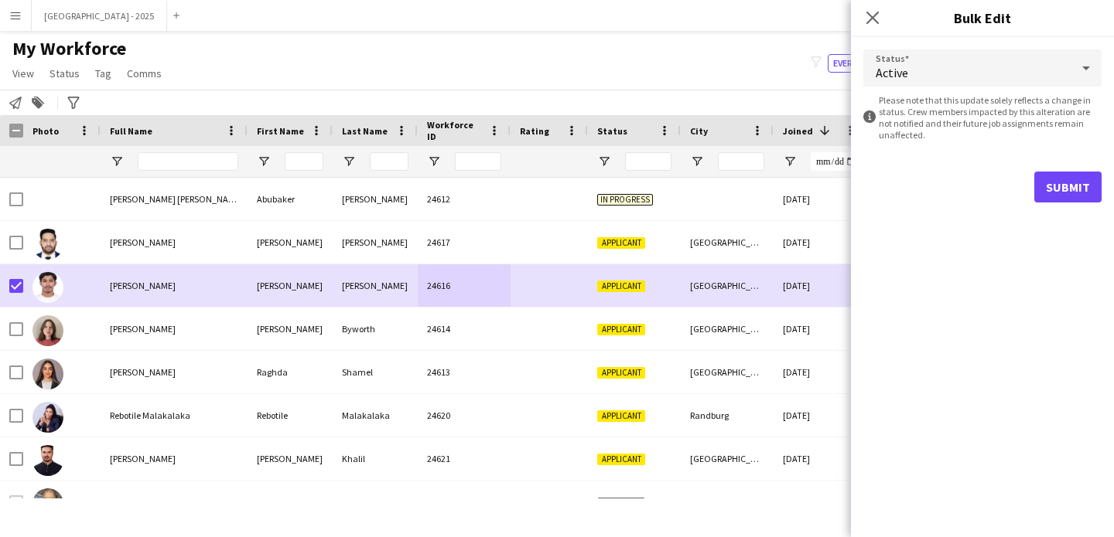
click at [1056, 169] on form "Status Active information-circle Please note that this update solely reflects a…" at bounding box center [982, 126] width 238 height 178
click at [1052, 183] on button "Submit" at bounding box center [1067, 187] width 67 height 31
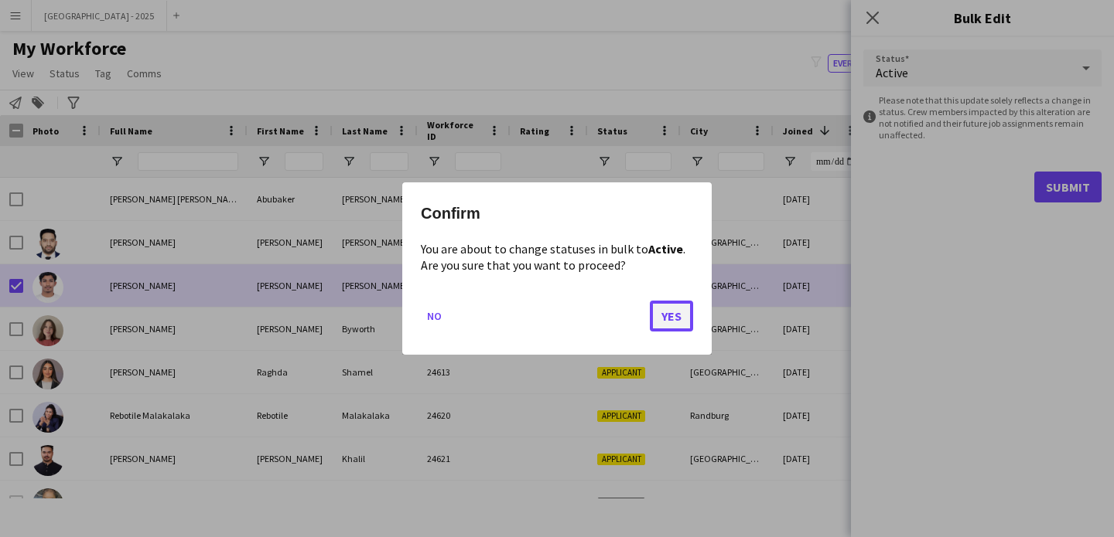
click at [660, 318] on button "Yes" at bounding box center [671, 316] width 43 height 31
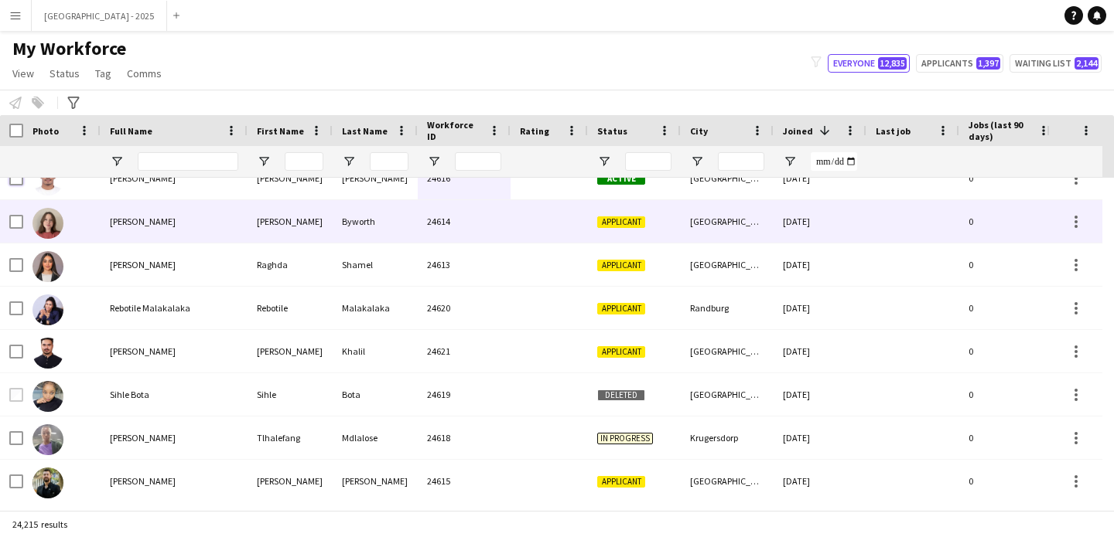
scroll to position [116, 0]
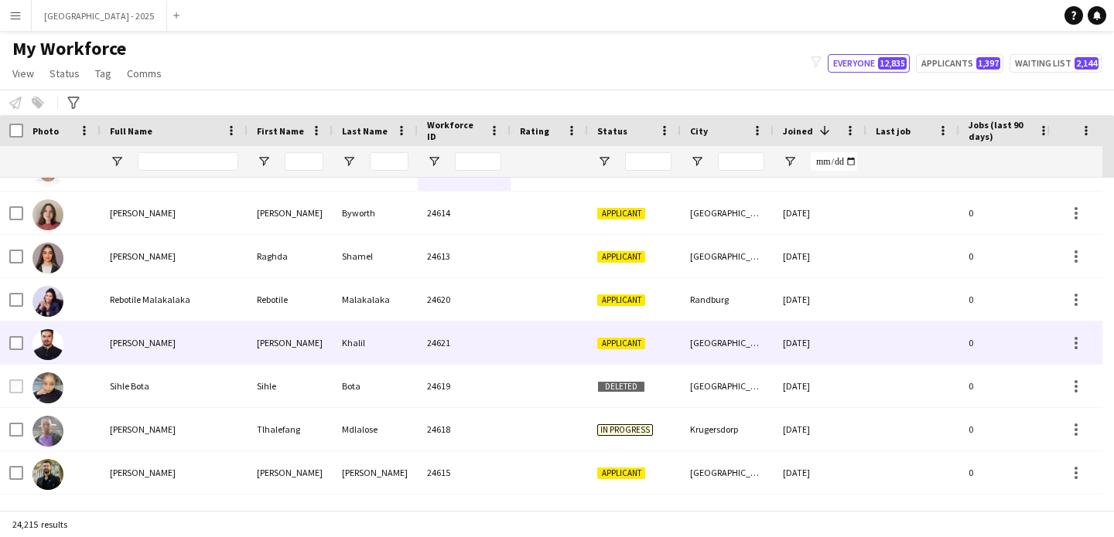
click at [602, 335] on div "Applicant" at bounding box center [634, 343] width 93 height 43
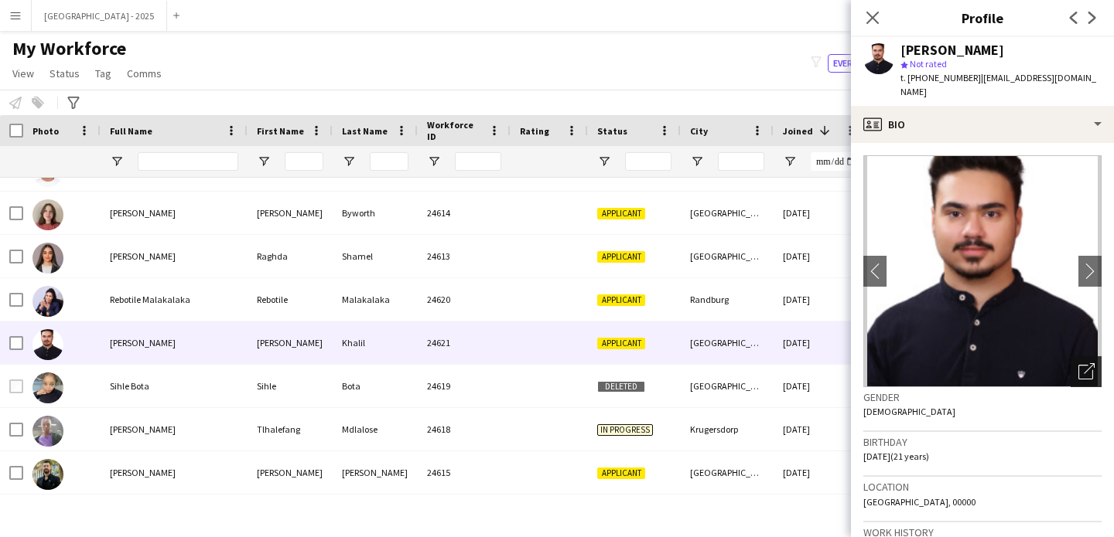
click at [1078, 363] on icon "Open photos pop-in" at bounding box center [1086, 371] width 16 height 16
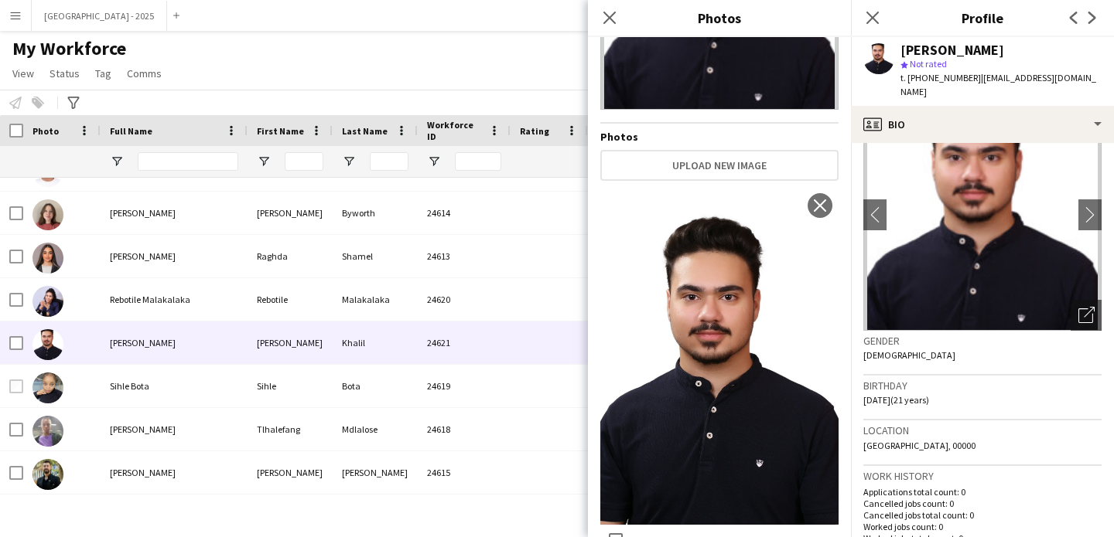
scroll to position [0, 0]
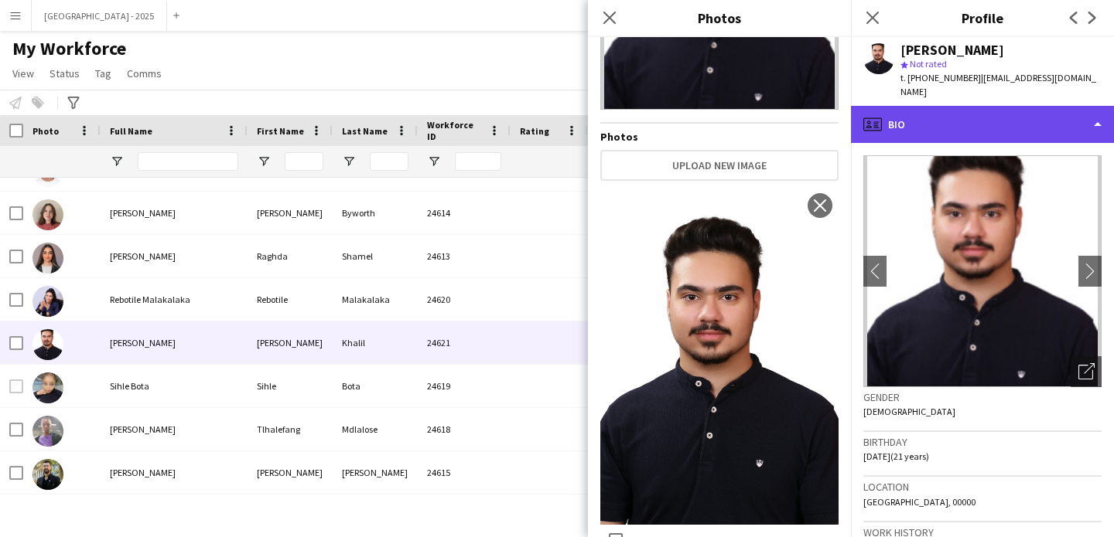
click at [981, 106] on div "profile Bio" at bounding box center [982, 124] width 263 height 37
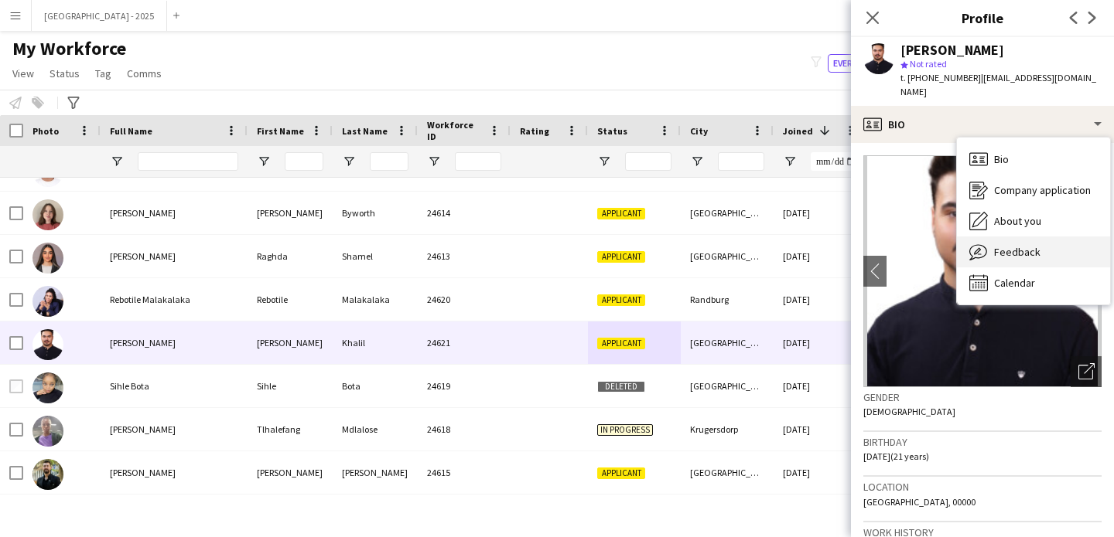
click at [1043, 240] on div "Feedback Feedback" at bounding box center [1033, 252] width 153 height 31
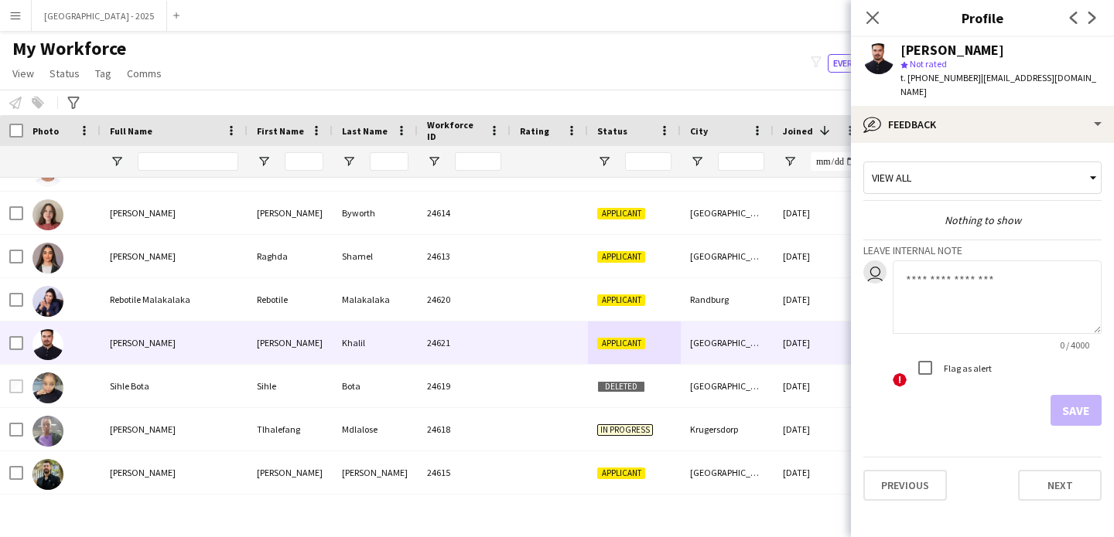
click at [976, 143] on app-crew-profile-feedback-tab "View all Nothing to show Leave internal note user 0 / 4000 ! Flag as alert Save…" at bounding box center [982, 340] width 263 height 394
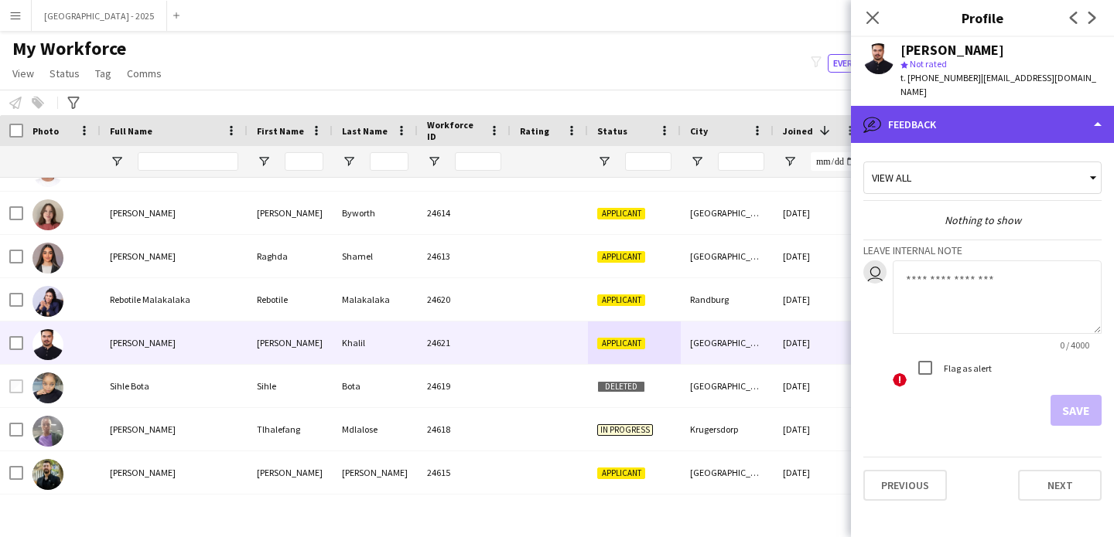
click at [974, 126] on div "bubble-pencil Feedback" at bounding box center [982, 124] width 263 height 37
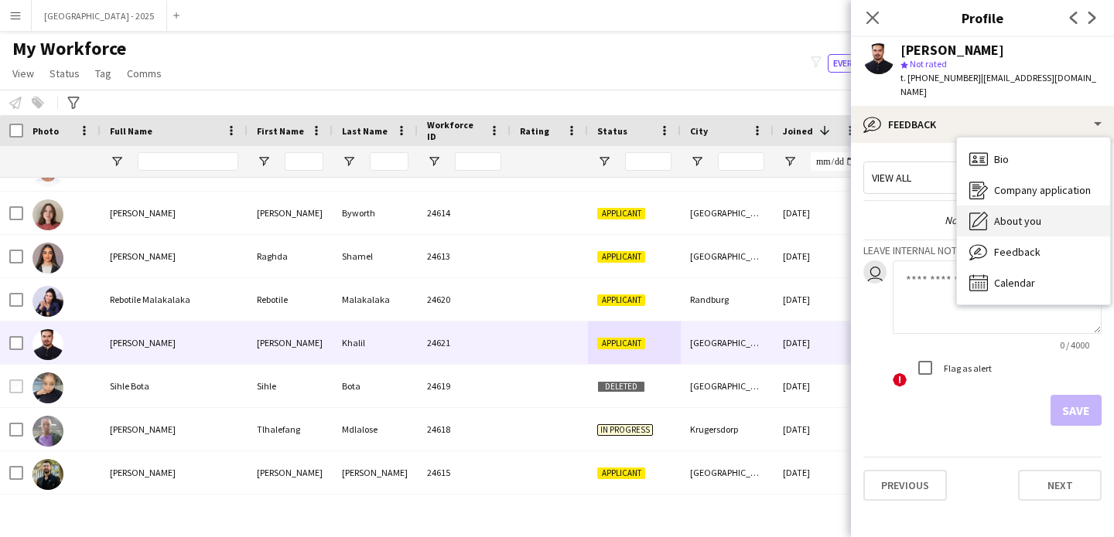
click at [1022, 206] on div "About you About you" at bounding box center [1033, 221] width 153 height 31
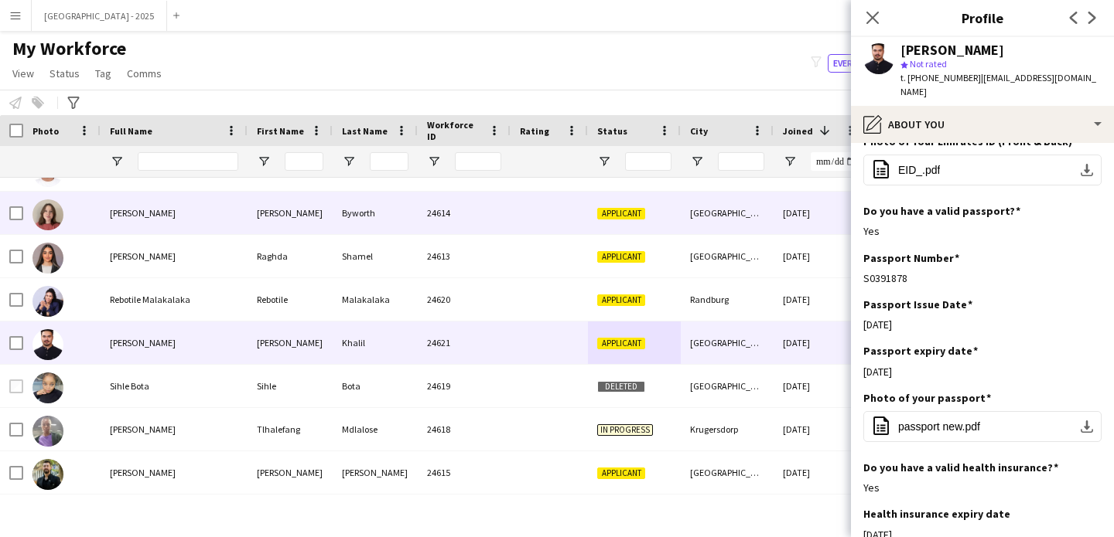
scroll to position [810, 0]
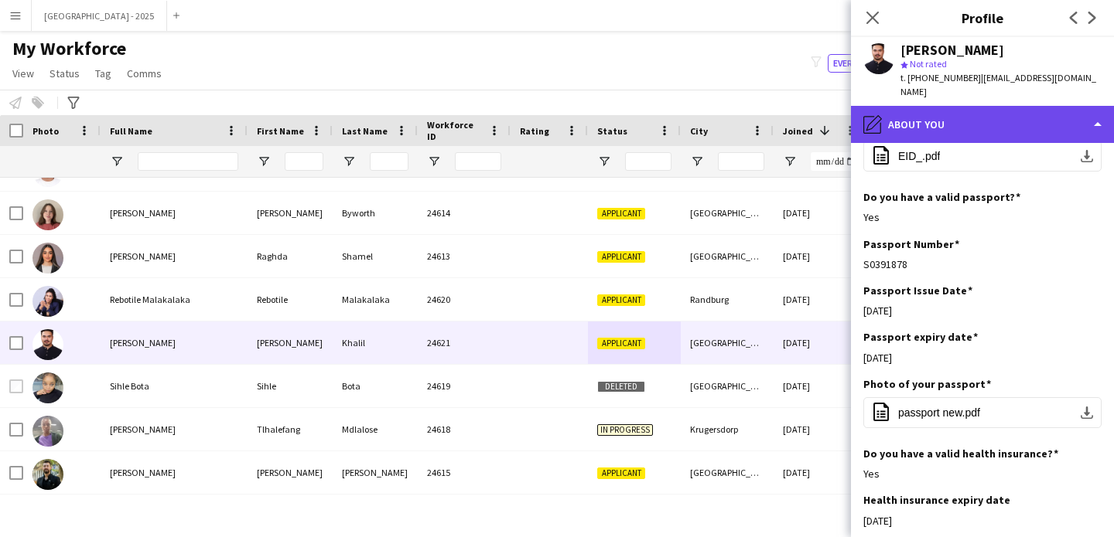
click at [949, 117] on div "pencil4 About you" at bounding box center [982, 124] width 263 height 37
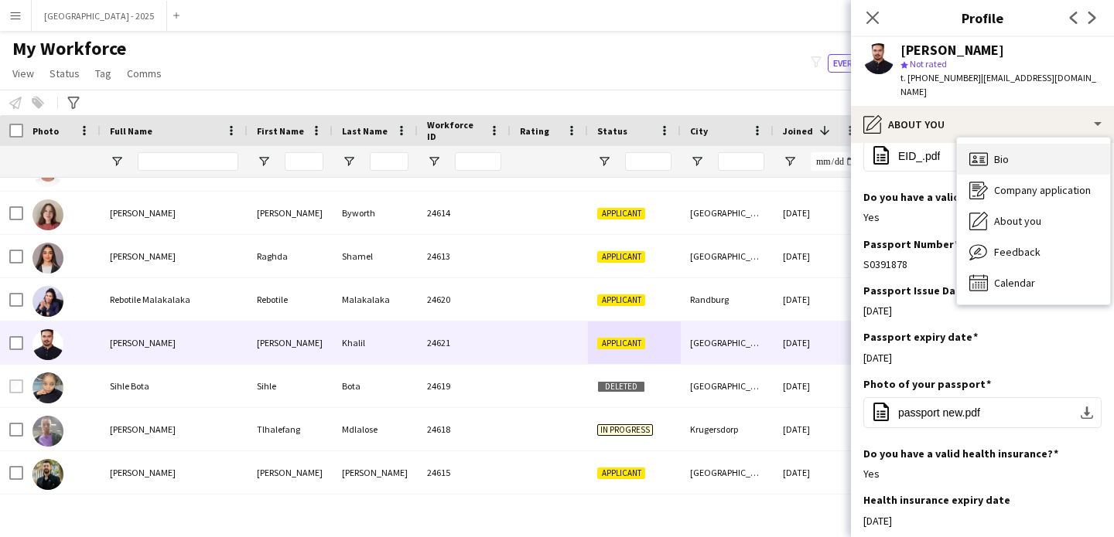
click at [988, 144] on div "Bio Bio" at bounding box center [1033, 159] width 153 height 31
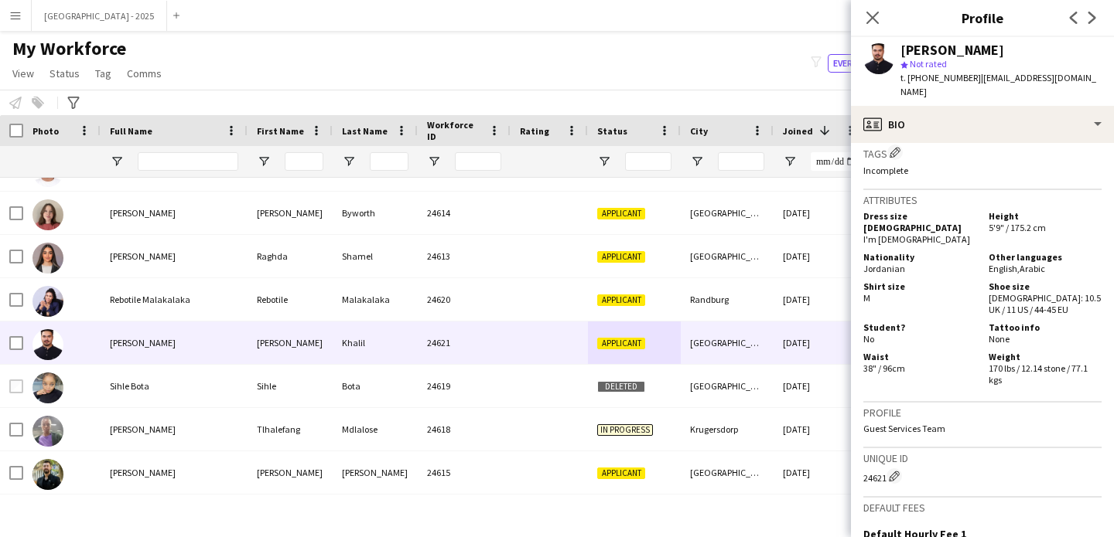
scroll to position [500, 0]
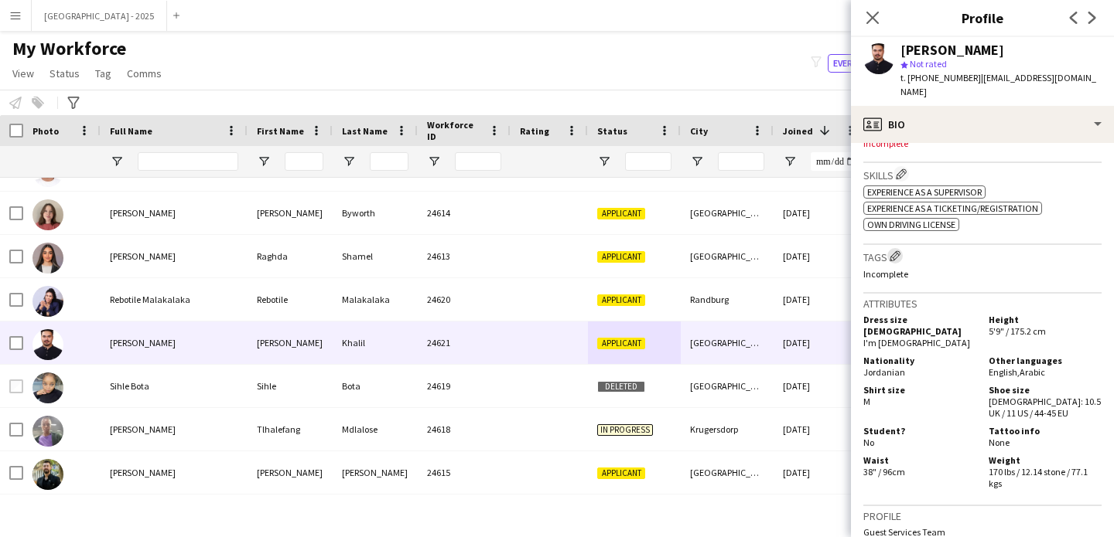
click at [900, 251] on app-icon "Edit crew company tags" at bounding box center [894, 256] width 11 height 11
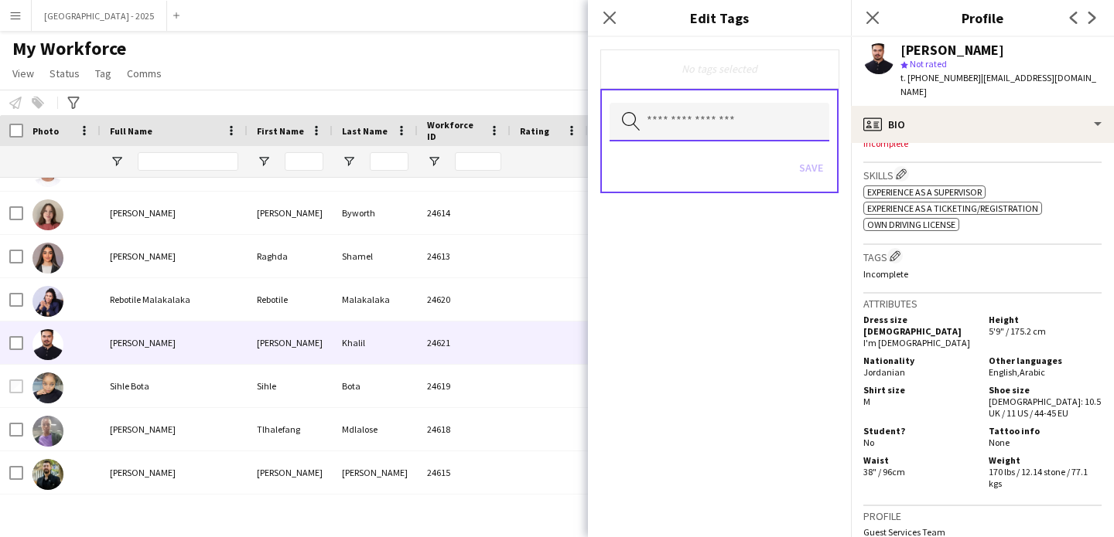
click at [715, 121] on input "text" at bounding box center [719, 122] width 220 height 39
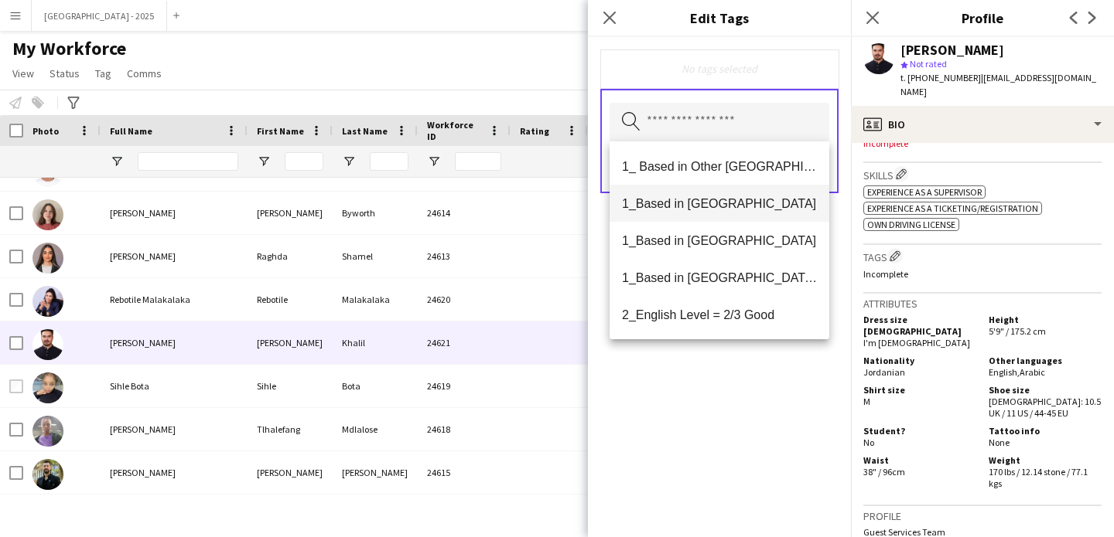
click at [729, 208] on span "1_Based in [GEOGRAPHIC_DATA]" at bounding box center [719, 203] width 195 height 15
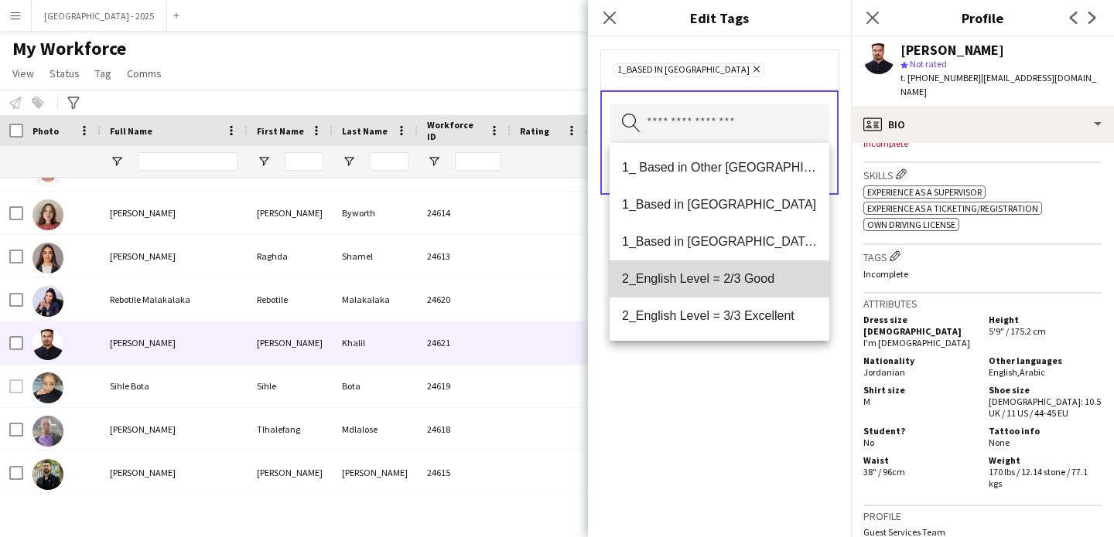
click at [749, 285] on span "2_English Level = 2/3 Good" at bounding box center [719, 278] width 195 height 15
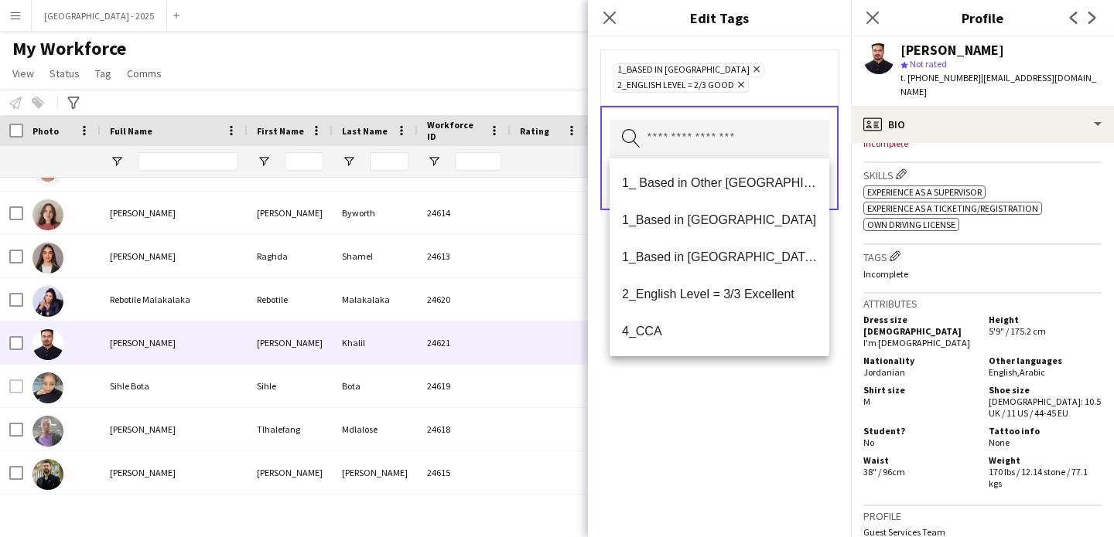
click at [762, 393] on div "1_Based in [GEOGRAPHIC_DATA] Remove 2_English Level = 2/3 Good Remove Search by…" at bounding box center [719, 287] width 263 height 500
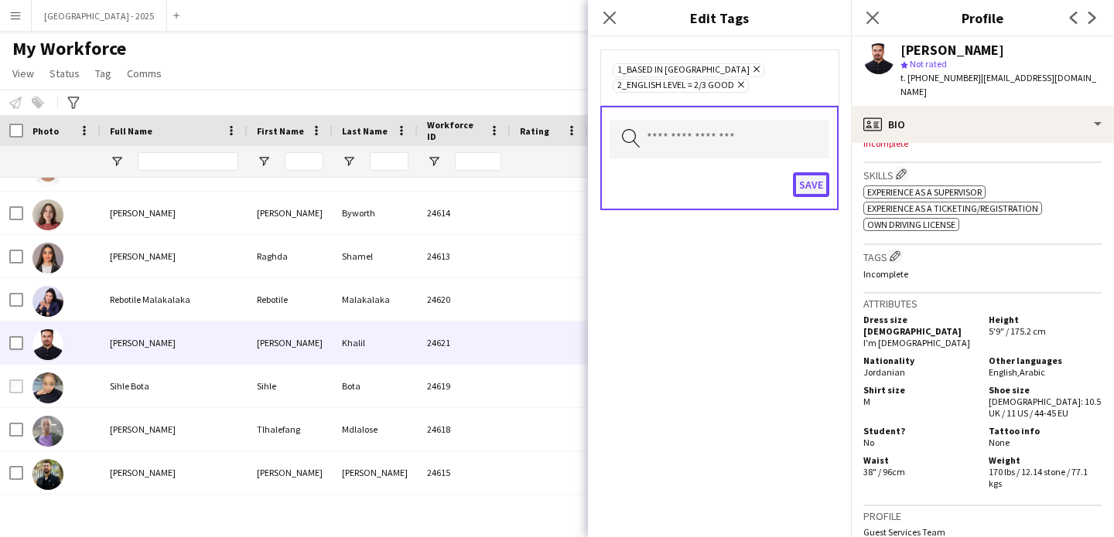
click at [814, 188] on button "Save" at bounding box center [811, 184] width 36 height 25
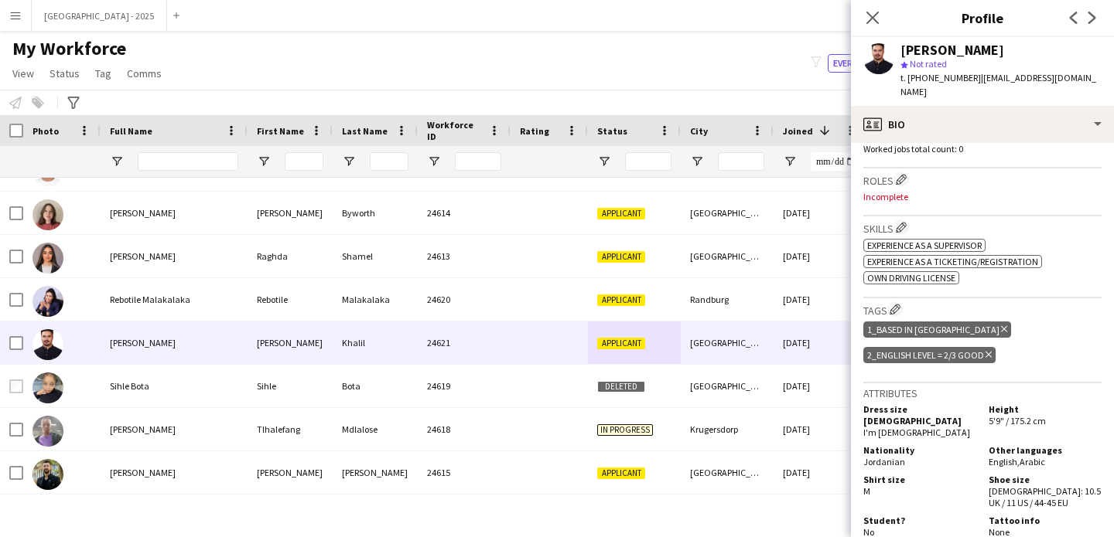
scroll to position [360, 0]
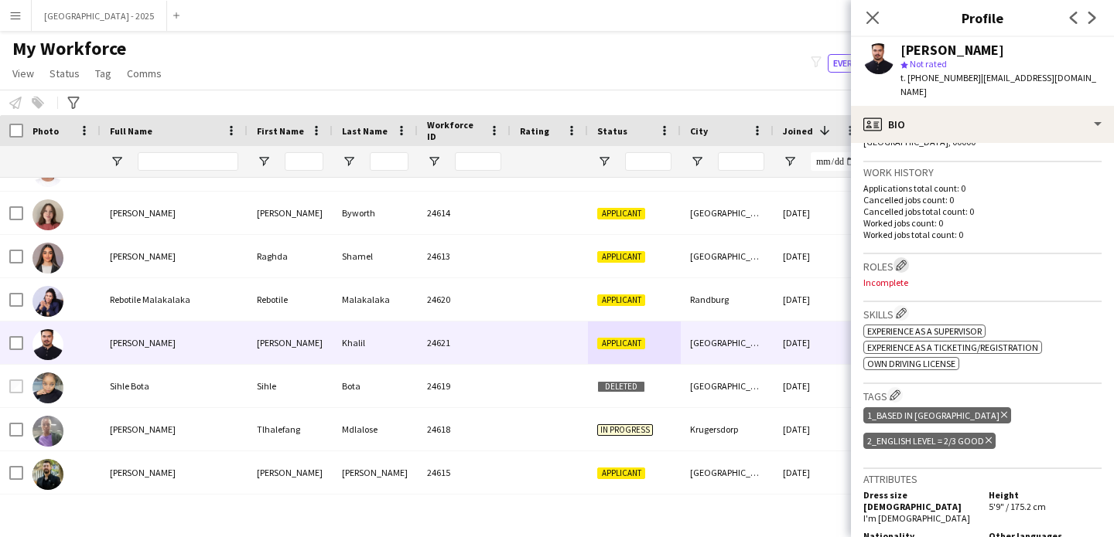
click at [902, 260] on app-icon "Edit crew company roles" at bounding box center [900, 265] width 11 height 11
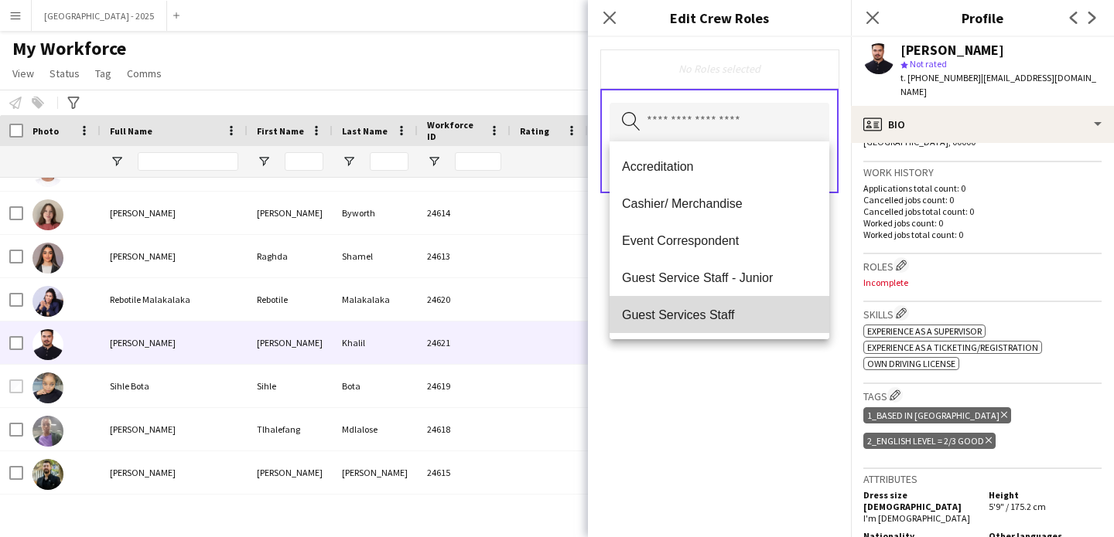
click at [750, 320] on span "Guest Services Staff" at bounding box center [719, 315] width 195 height 15
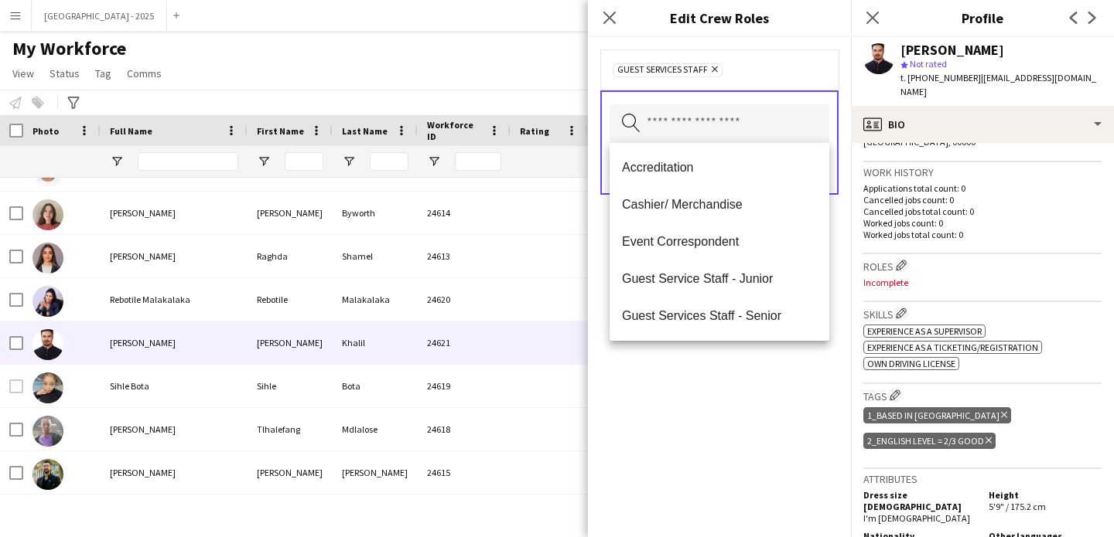
drag, startPoint x: 759, startPoint y: 391, endPoint x: 788, endPoint y: 287, distance: 107.5
click at [762, 381] on div "Guest Services Staff Remove Search by role type Save" at bounding box center [719, 287] width 263 height 500
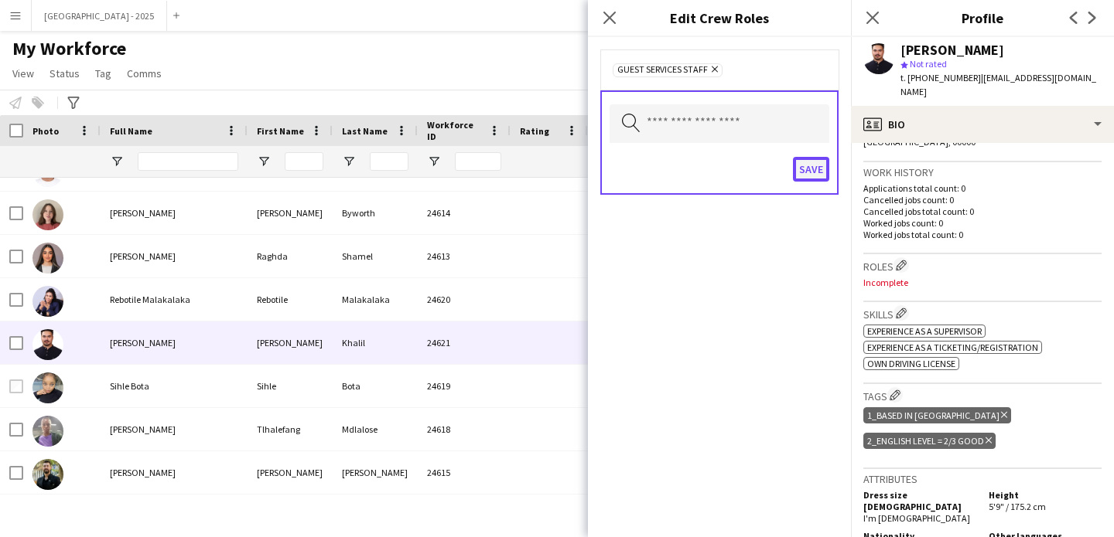
click at [810, 171] on button "Save" at bounding box center [811, 169] width 36 height 25
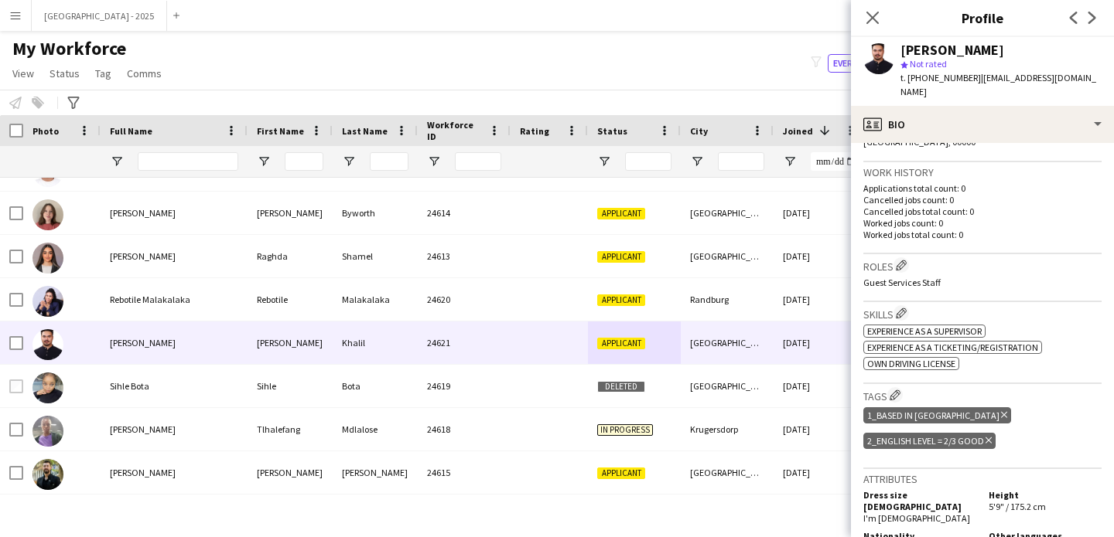
click at [986, 436] on icon "Delete tag" at bounding box center [988, 440] width 6 height 9
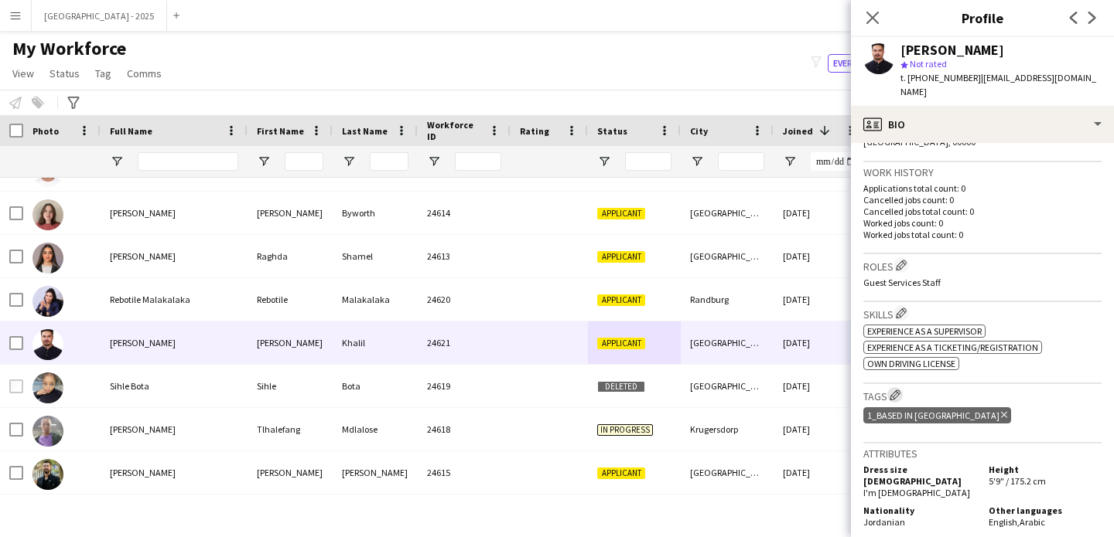
click at [900, 390] on app-icon "Edit crew company tags" at bounding box center [894, 395] width 11 height 11
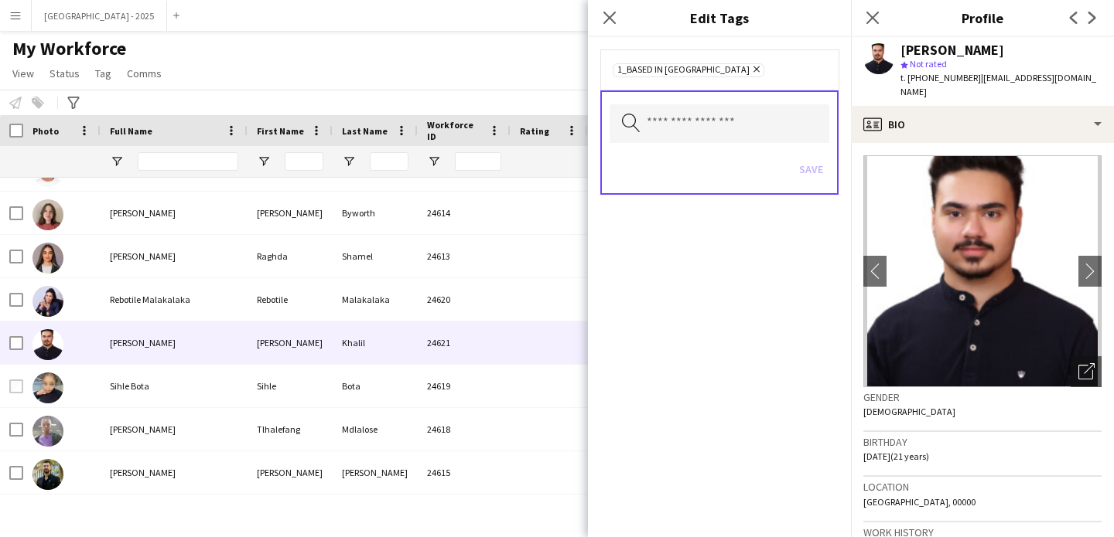
scroll to position [3, 0]
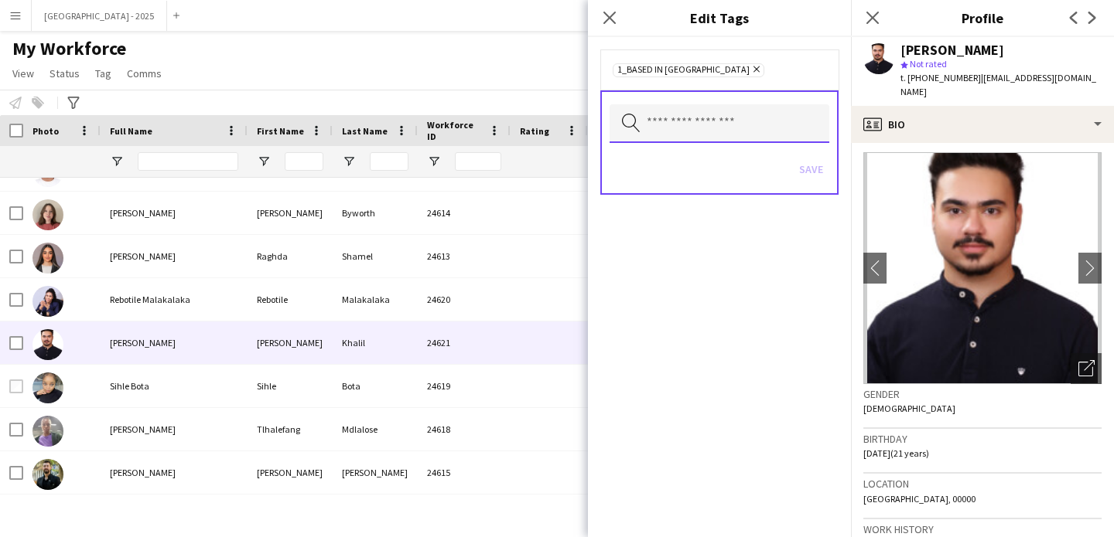
click at [709, 141] on input "text" at bounding box center [719, 123] width 220 height 39
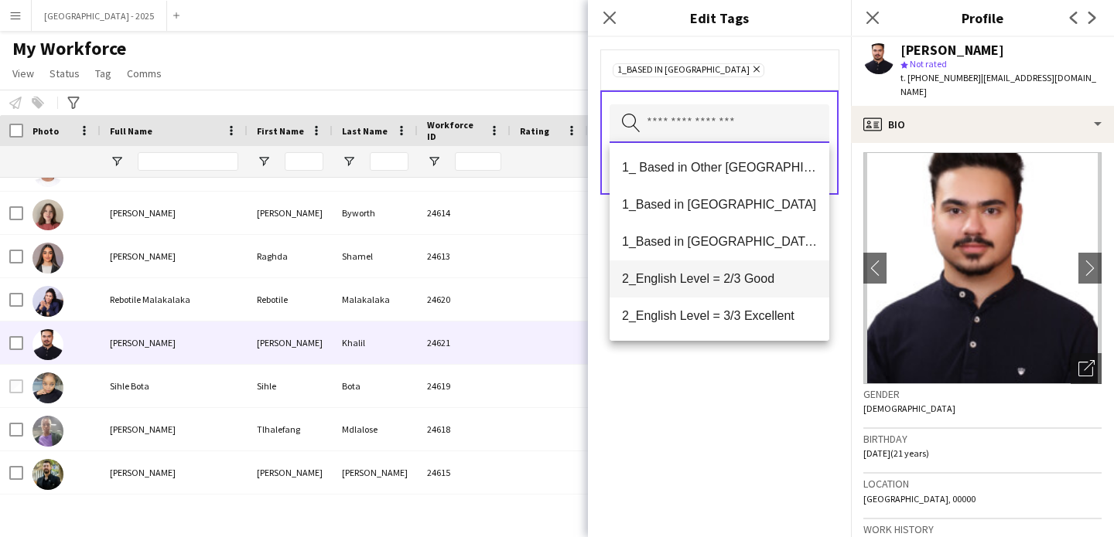
scroll to position [129, 0]
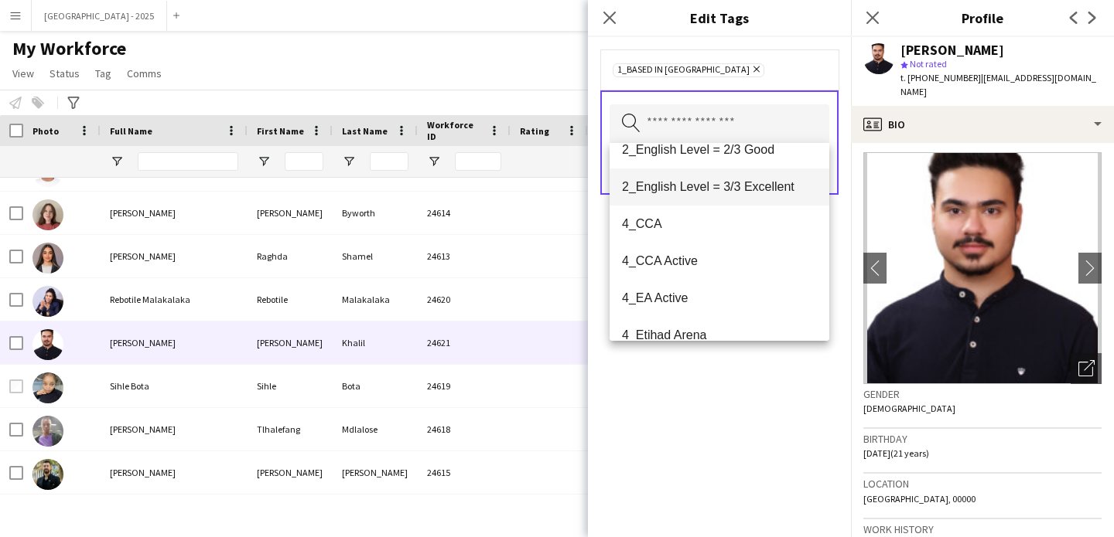
click at [747, 181] on span "2_English Level = 3/3 Excellent" at bounding box center [719, 186] width 195 height 15
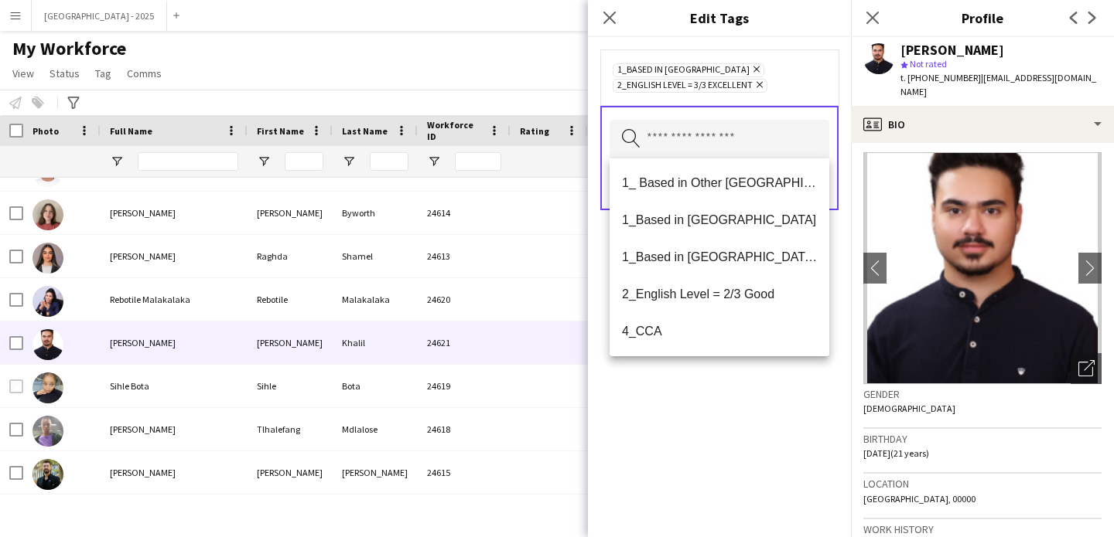
click at [750, 489] on div "1_Based in [GEOGRAPHIC_DATA] Remove 2_English Level = 3/3 Excellent Remove Sear…" at bounding box center [719, 287] width 263 height 500
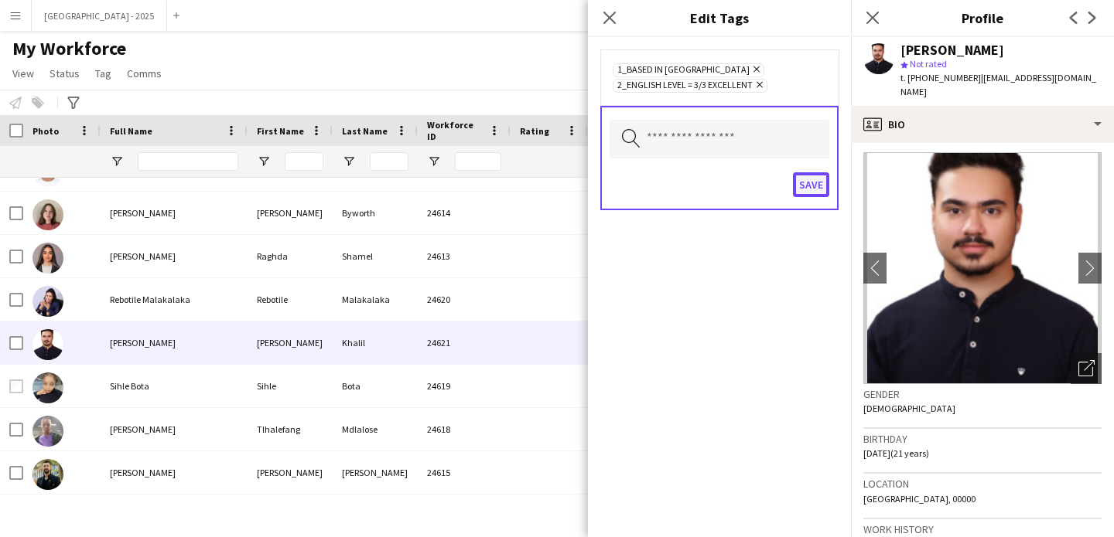
click at [814, 192] on button "Save" at bounding box center [811, 184] width 36 height 25
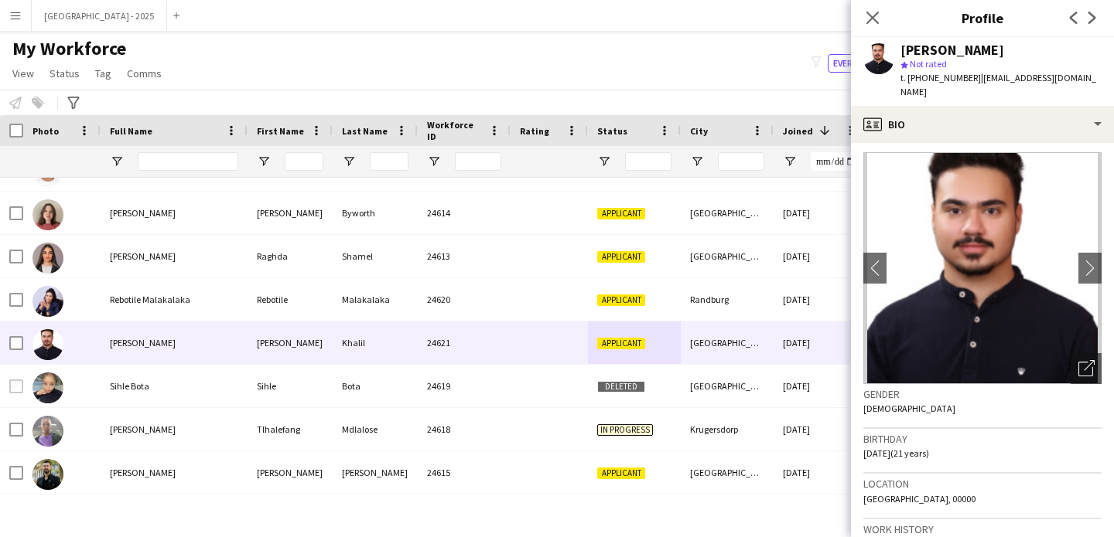
click at [884, 16] on div "Close pop-in" at bounding box center [872, 18] width 43 height 36
click at [880, 19] on app-icon "Close pop-in" at bounding box center [872, 18] width 22 height 22
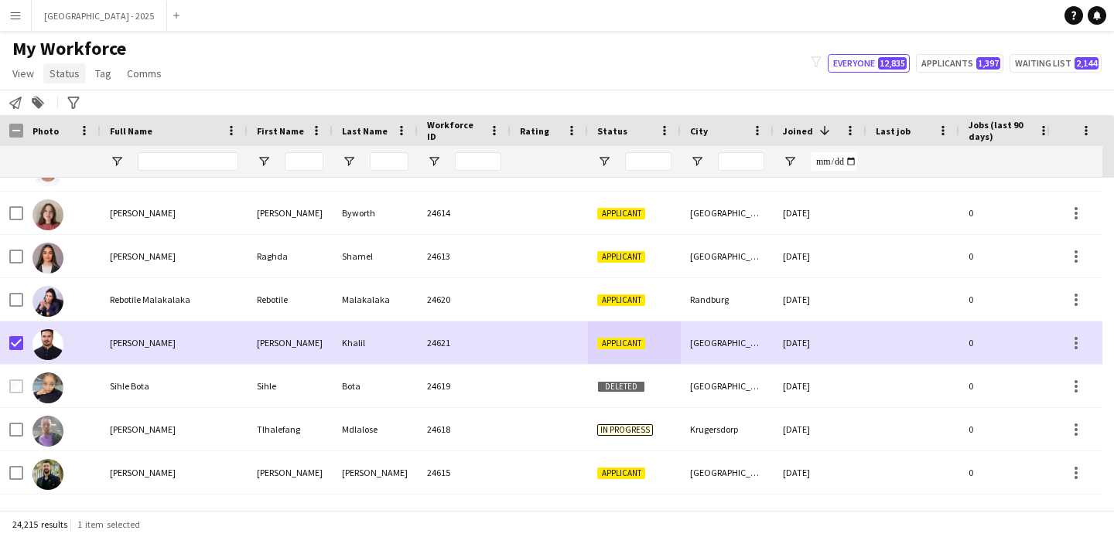
click at [80, 76] on link "Status" at bounding box center [64, 73] width 43 height 20
click at [80, 97] on link "Edit" at bounding box center [98, 106] width 108 height 32
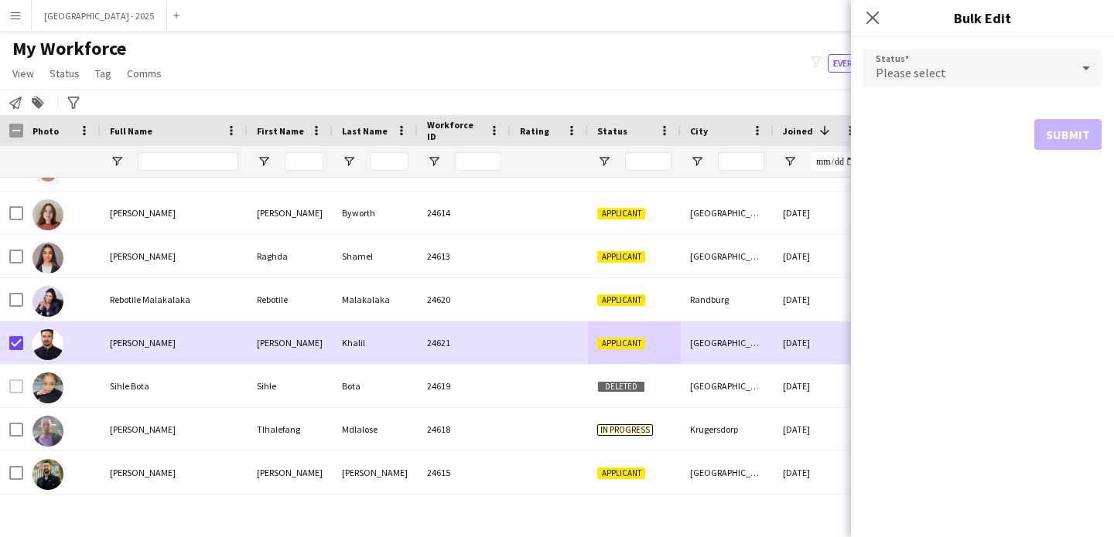
click at [965, 77] on div "Please select" at bounding box center [966, 67] width 207 height 37
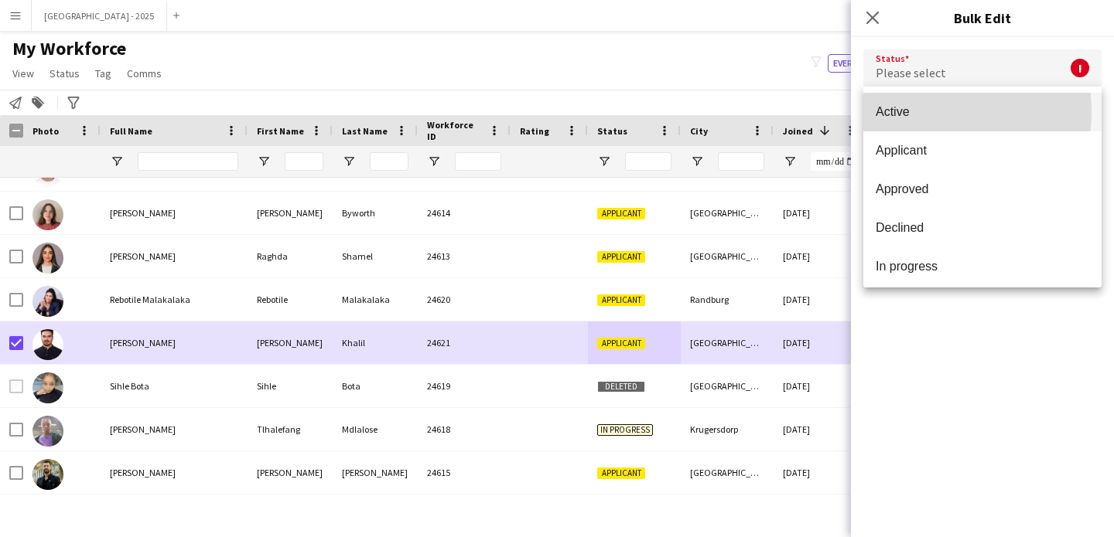
click at [931, 111] on span "Active" at bounding box center [981, 111] width 213 height 15
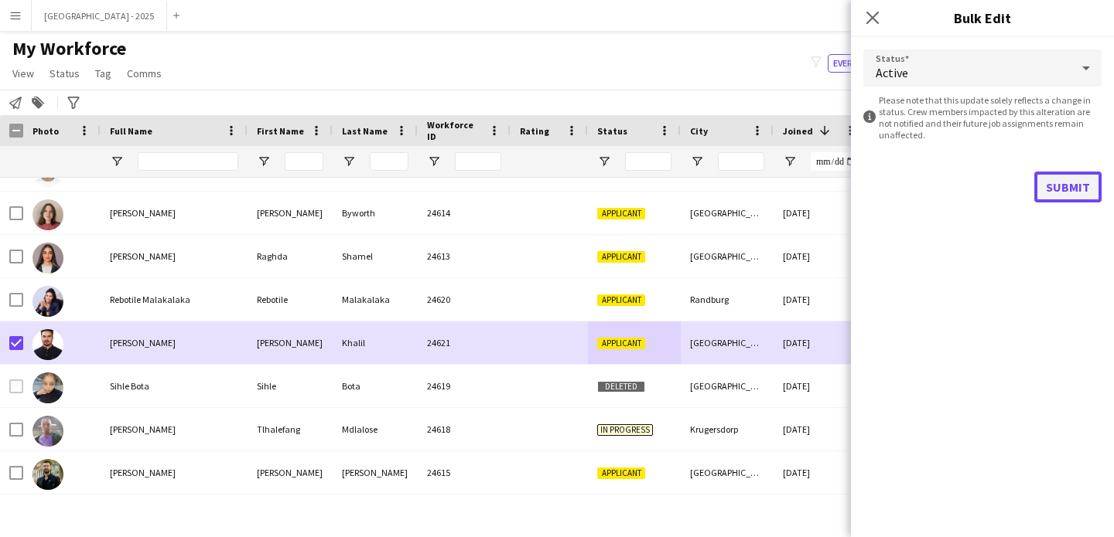
click at [1048, 175] on button "Submit" at bounding box center [1067, 187] width 67 height 31
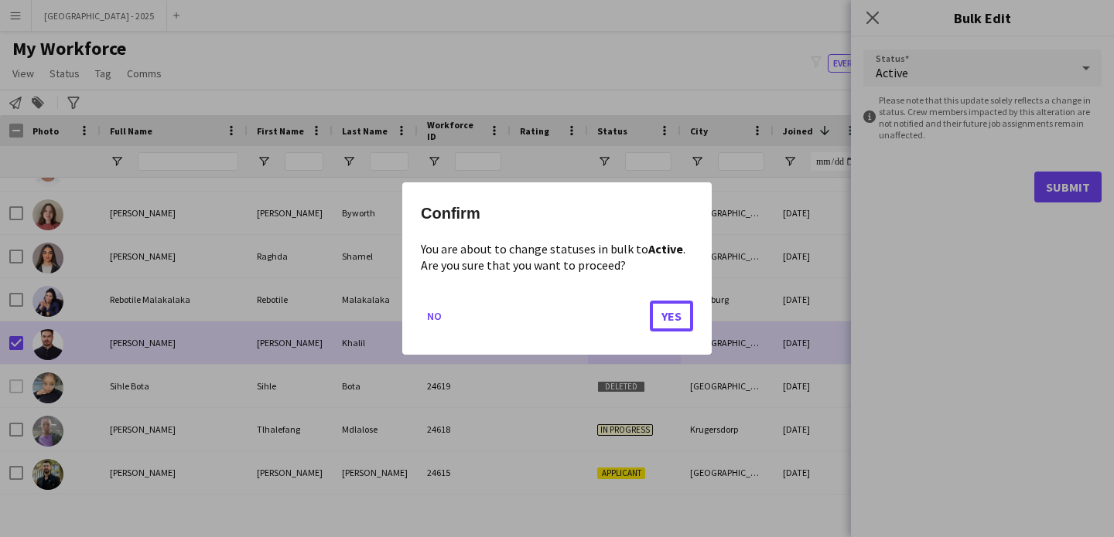
drag, startPoint x: 685, startPoint y: 318, endPoint x: 693, endPoint y: 316, distance: 7.9
click at [687, 319] on button "Yes" at bounding box center [671, 316] width 43 height 31
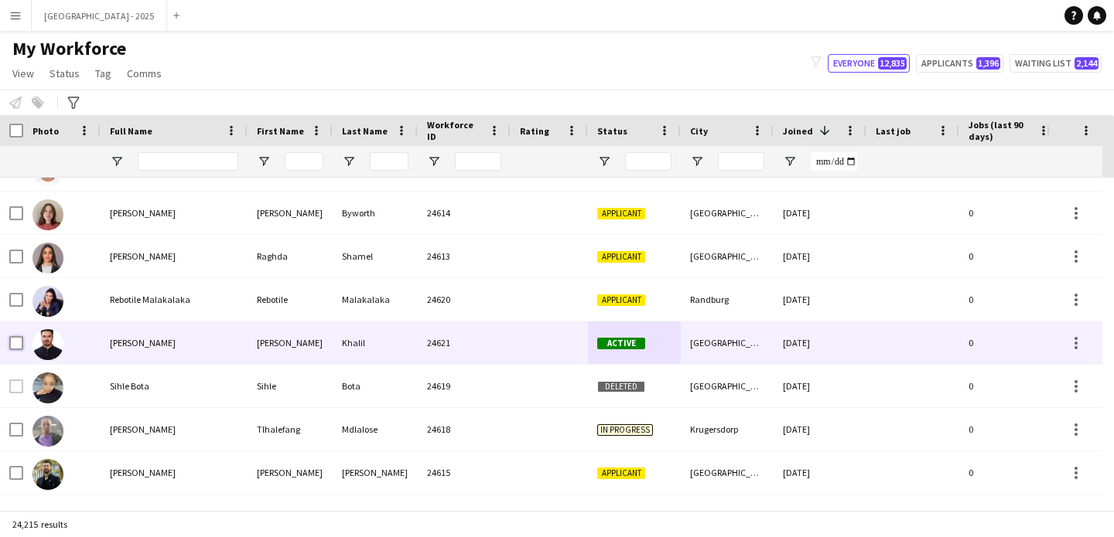
scroll to position [234, 0]
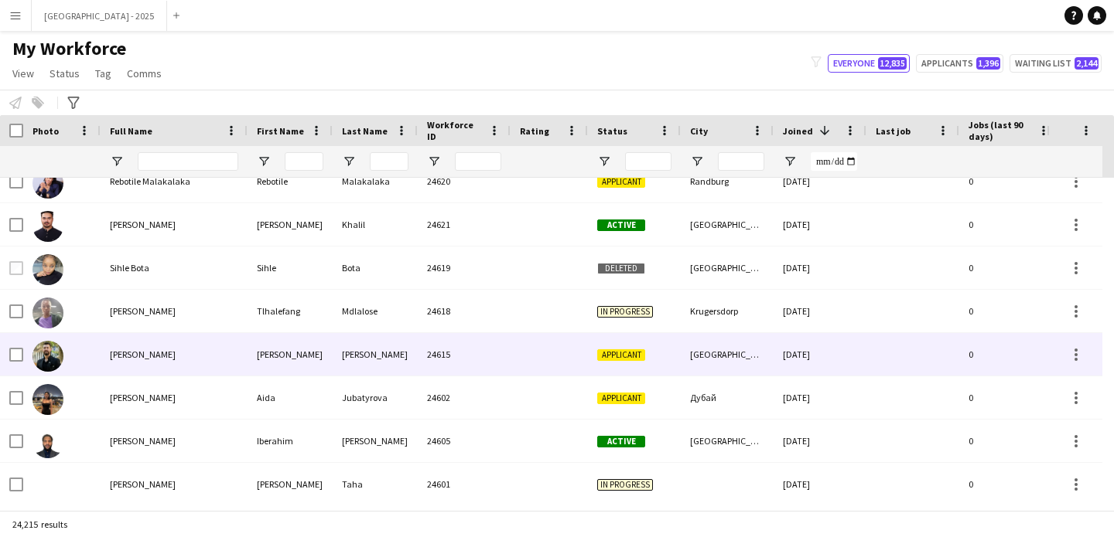
click at [243, 364] on div "[PERSON_NAME]" at bounding box center [174, 354] width 147 height 43
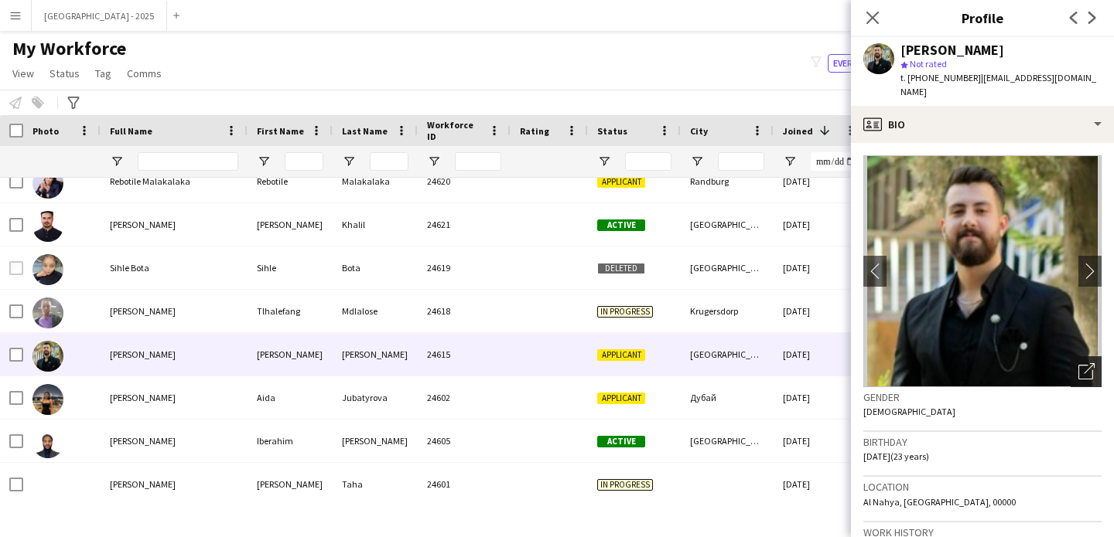
click at [1078, 374] on icon "Open photos pop-in" at bounding box center [1086, 371] width 16 height 16
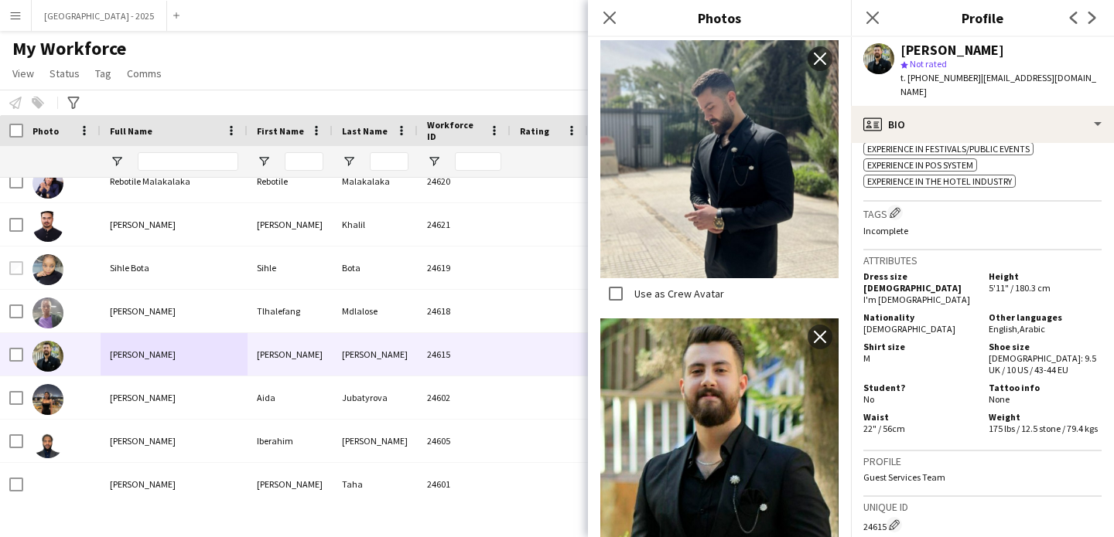
scroll to position [0, 0]
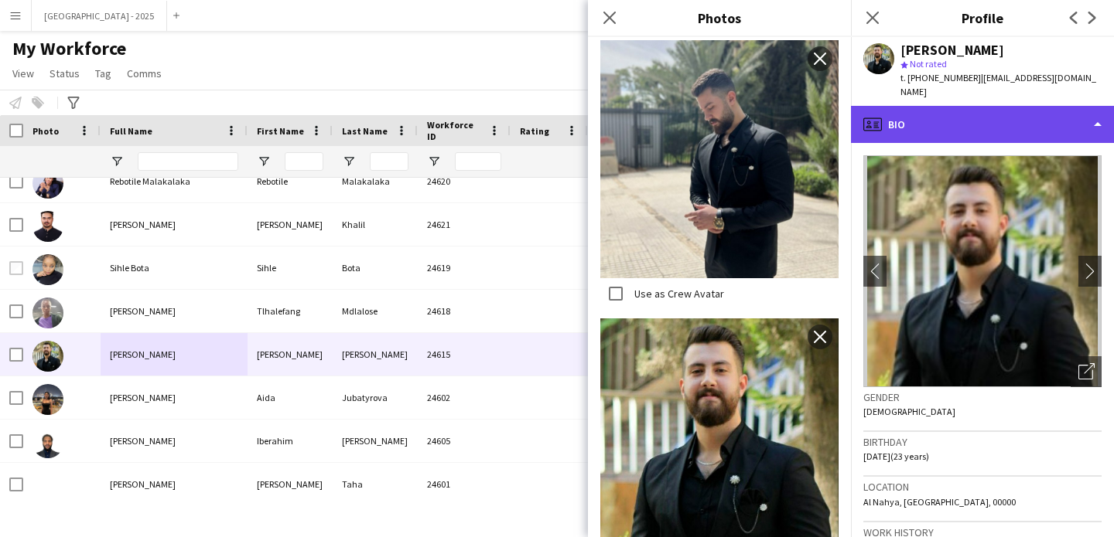
click at [926, 108] on div "profile Bio" at bounding box center [982, 124] width 263 height 37
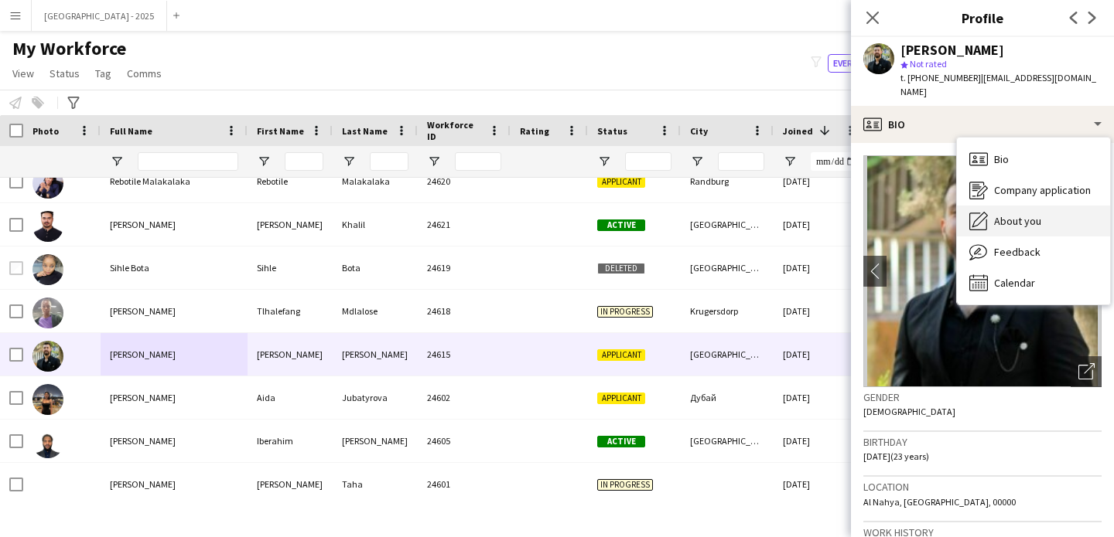
click at [987, 212] on div "About you About you" at bounding box center [1033, 221] width 153 height 31
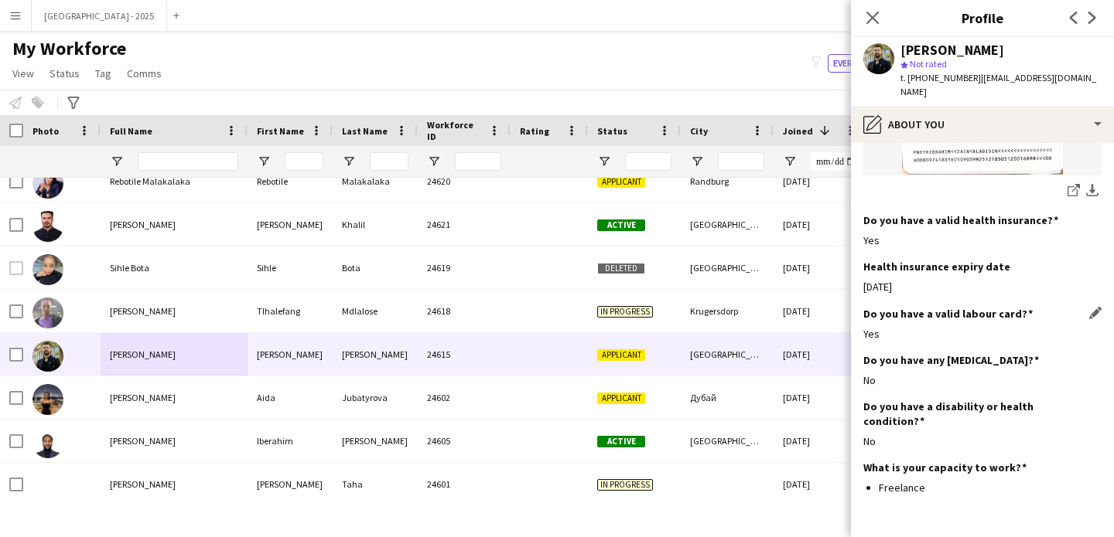
scroll to position [1794, 0]
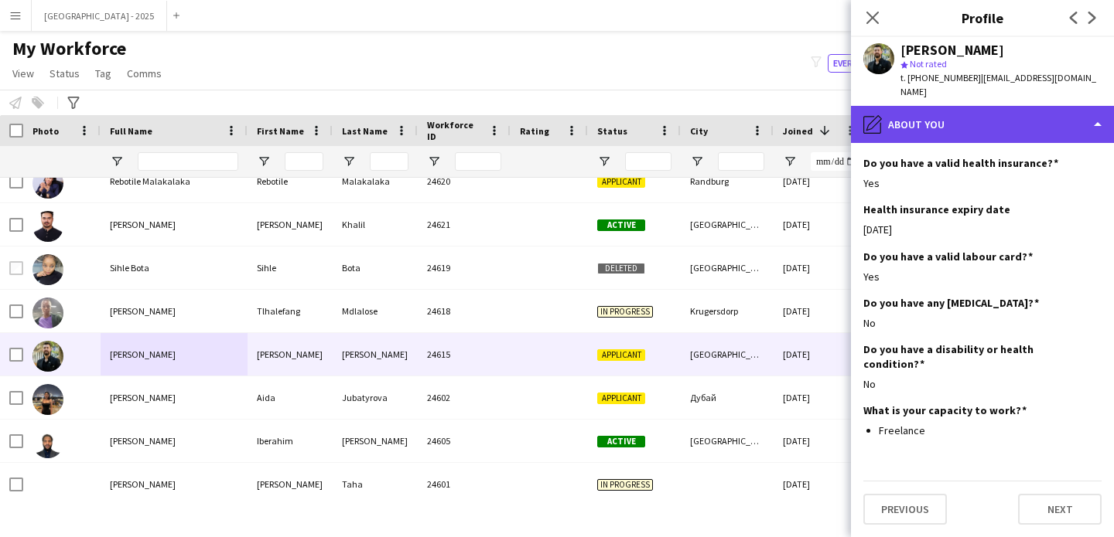
click at [926, 138] on div "pencil4 About you" at bounding box center [982, 124] width 263 height 37
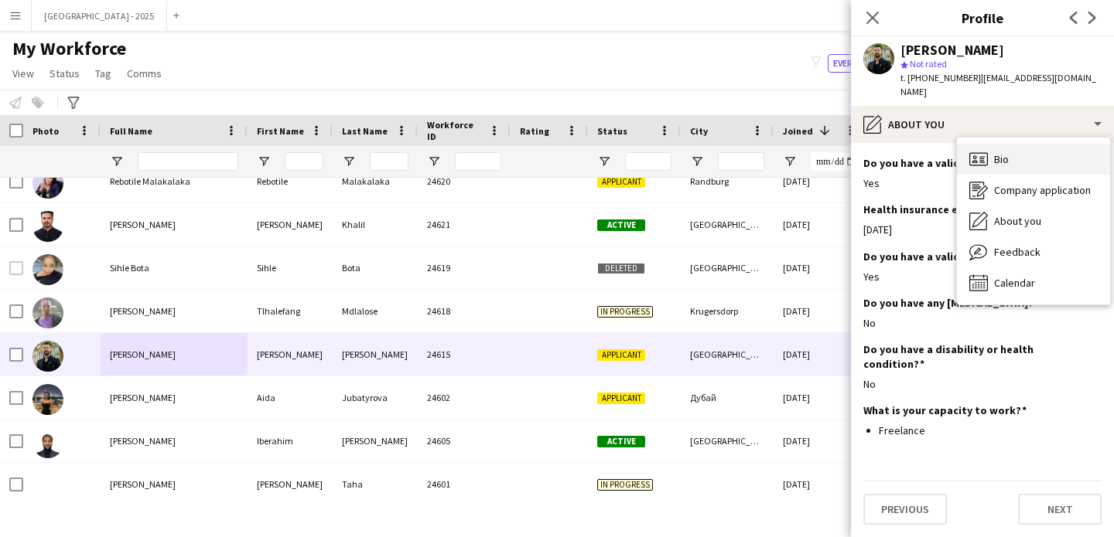
click at [978, 144] on div "Bio Bio" at bounding box center [1033, 159] width 153 height 31
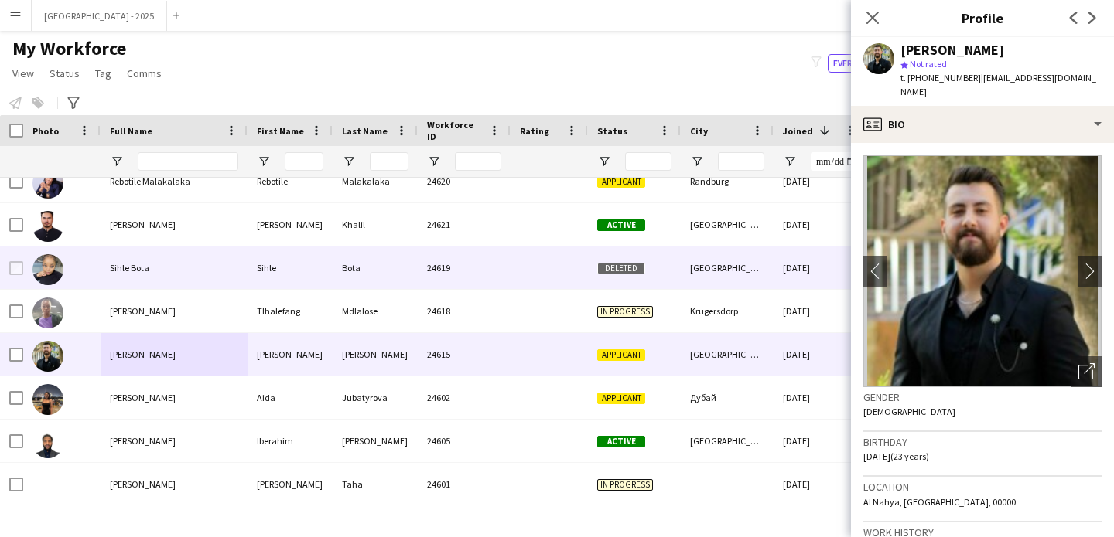
scroll to position [0, 0]
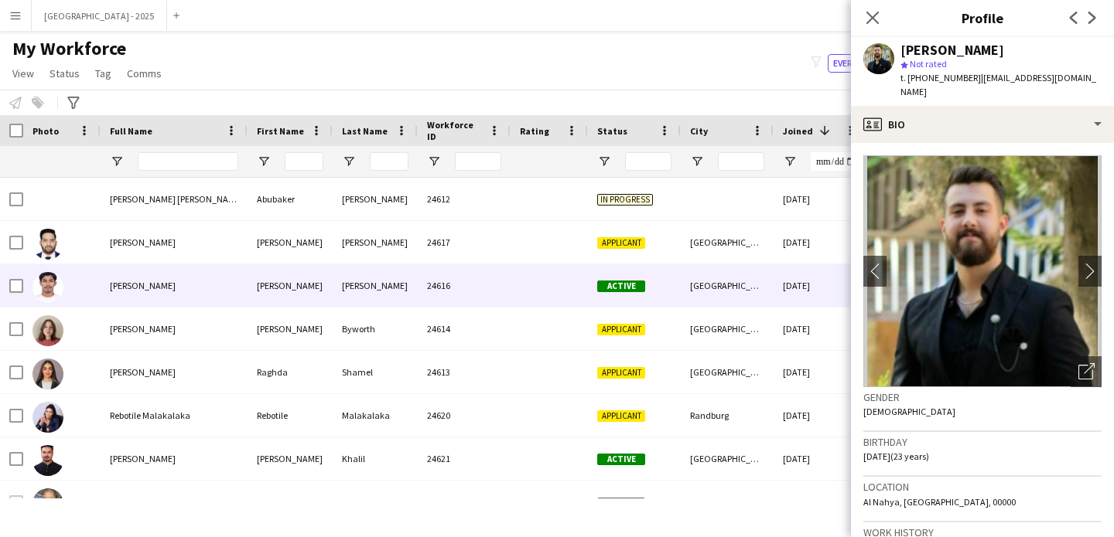
click at [438, 264] on div "24616" at bounding box center [464, 285] width 93 height 43
click at [673, 240] on div "Applicant" at bounding box center [634, 242] width 93 height 43
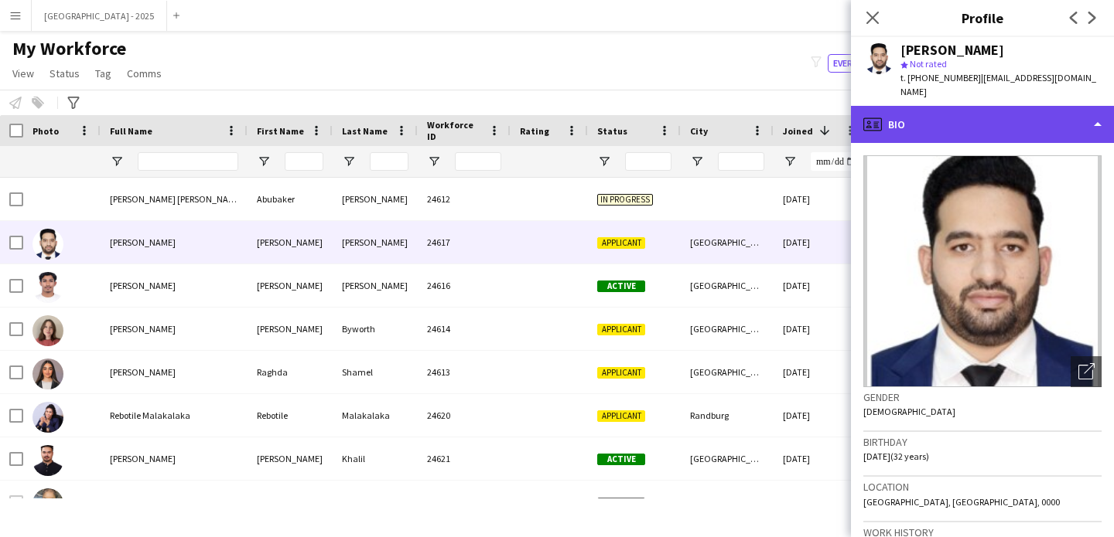
click at [1007, 107] on div "profile Bio" at bounding box center [982, 124] width 263 height 37
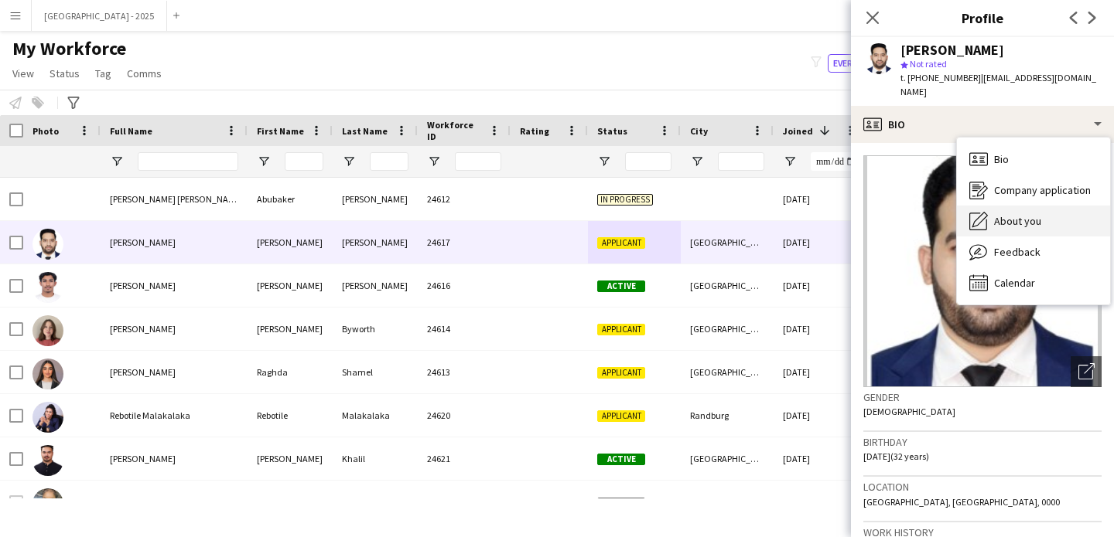
click at [1028, 214] on span "About you" at bounding box center [1017, 221] width 47 height 14
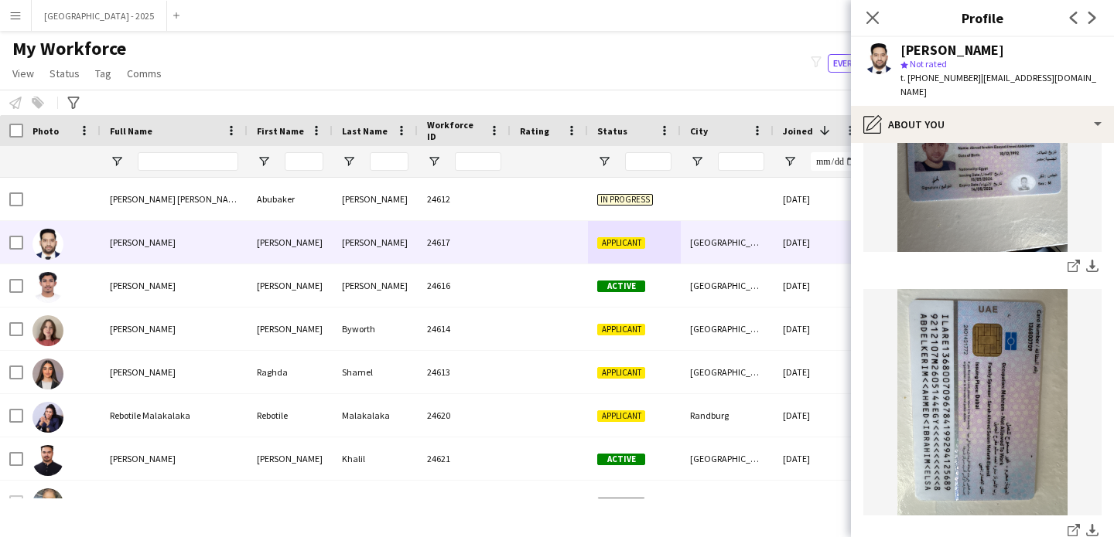
scroll to position [899, 0]
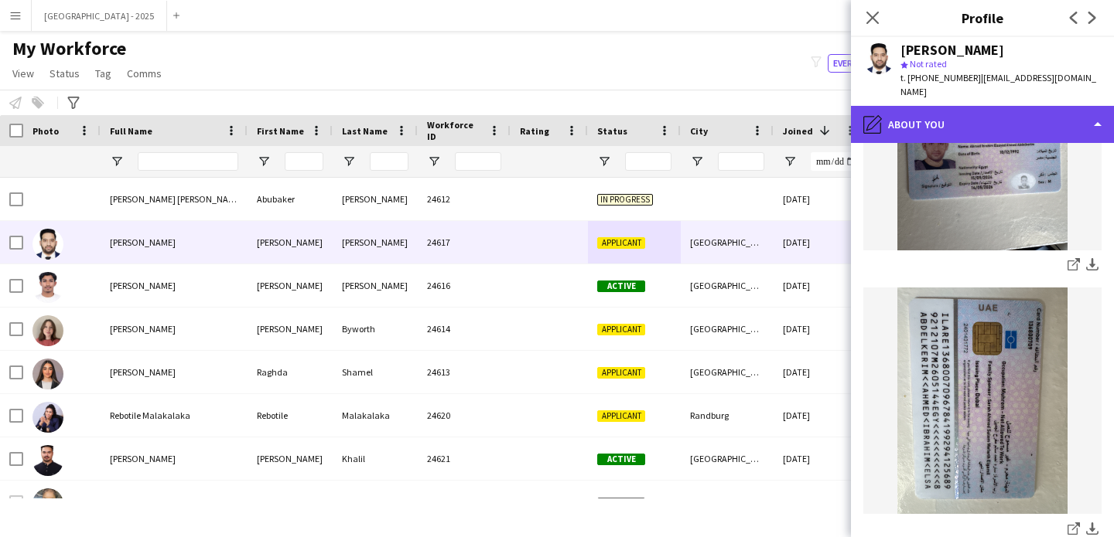
click at [970, 108] on div "pencil4 About you" at bounding box center [982, 124] width 263 height 37
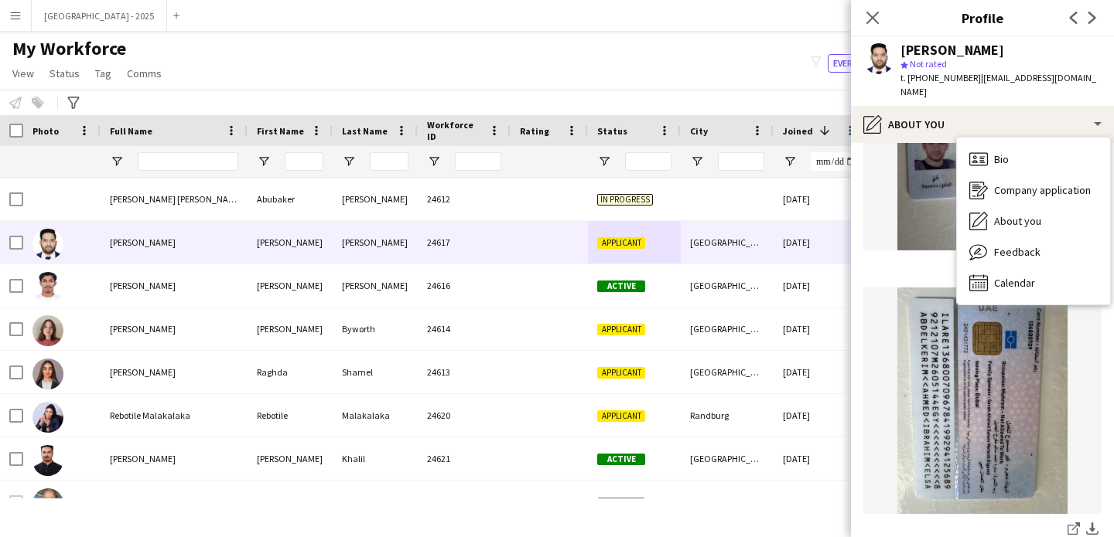
click at [888, 238] on div "share-external-link-1 download-bottom share-external-link-1 download-bottom" at bounding box center [982, 282] width 238 height 516
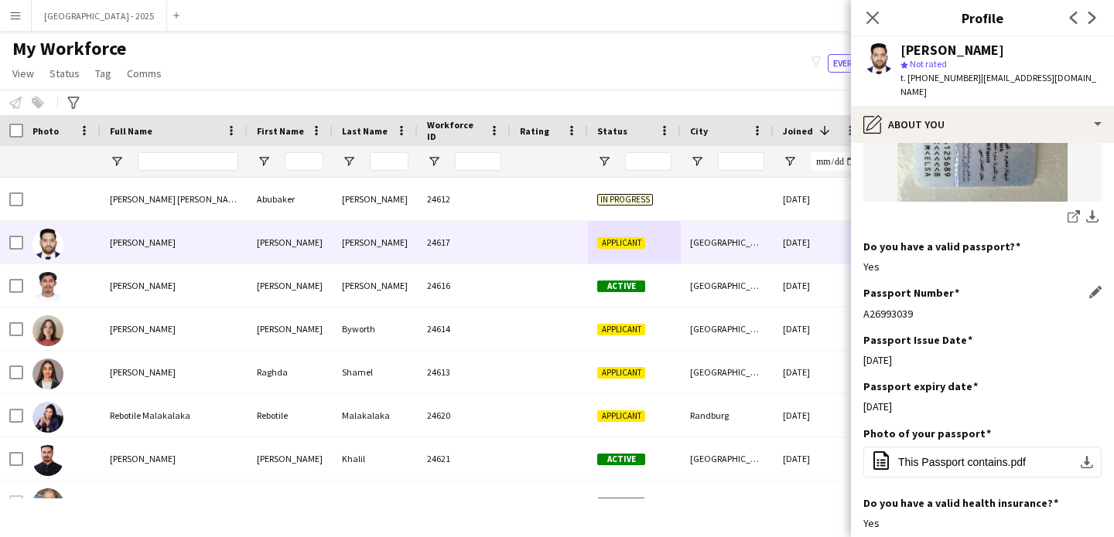
scroll to position [1234, 0]
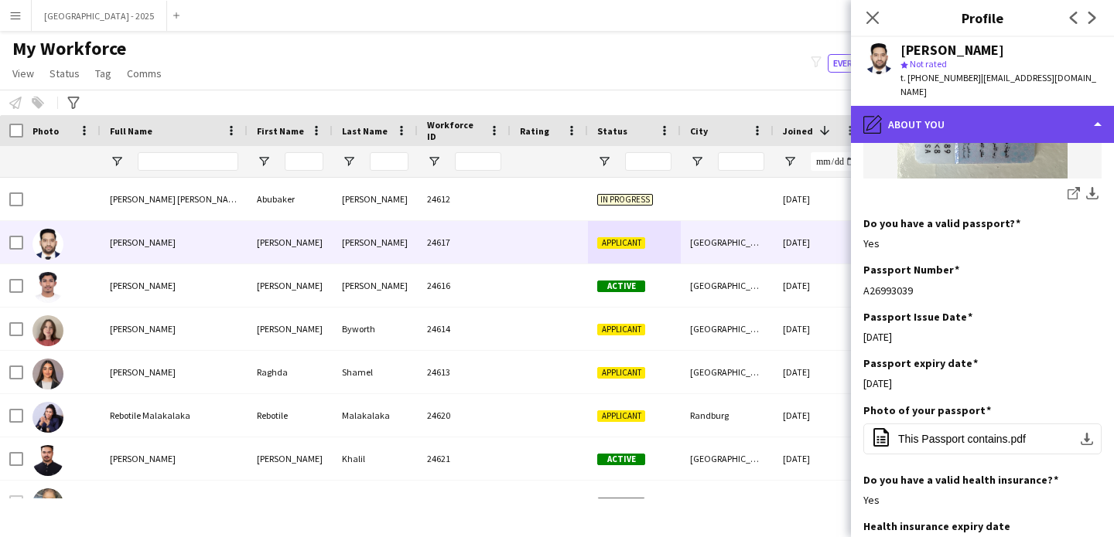
click at [909, 119] on div "pencil4 About you" at bounding box center [982, 124] width 263 height 37
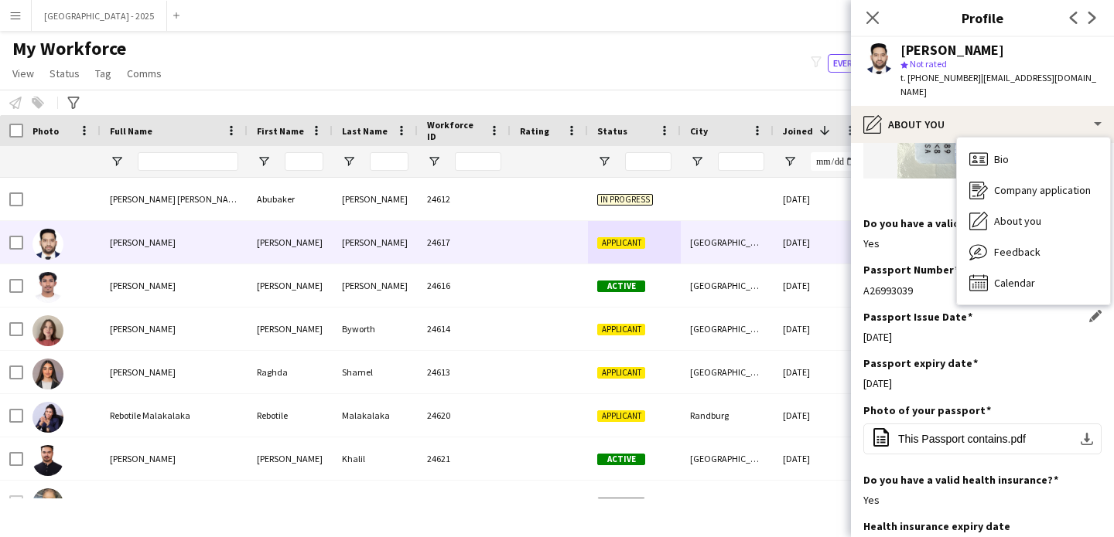
click at [938, 330] on div "[DATE]" at bounding box center [982, 337] width 238 height 14
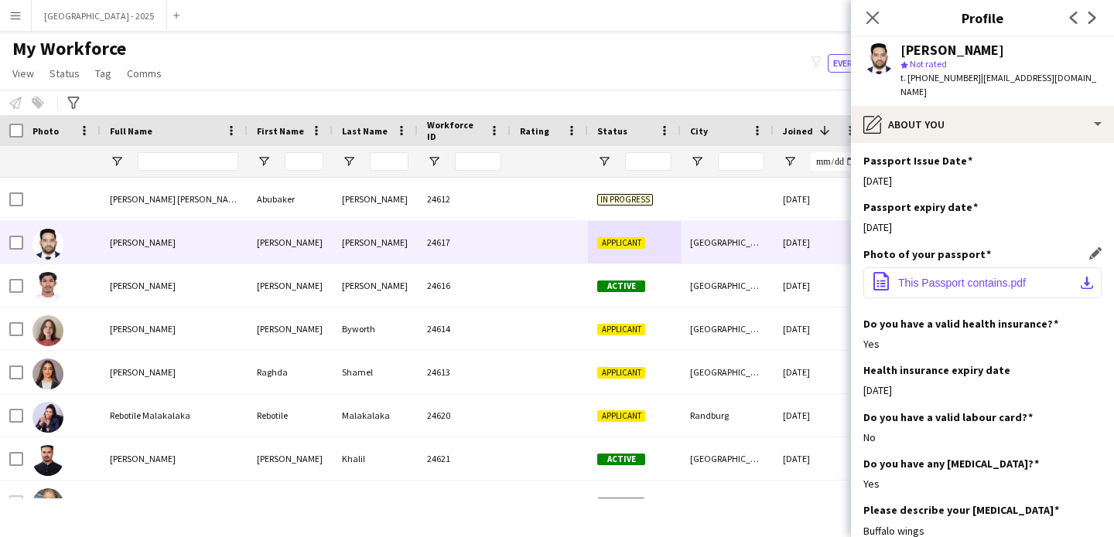
scroll to position [1414, 0]
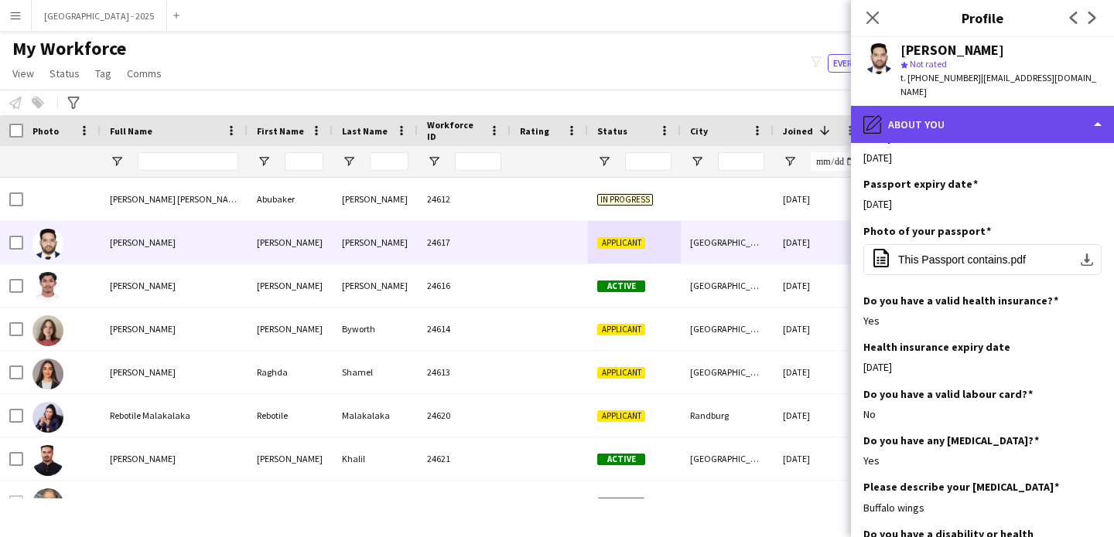
click at [963, 121] on div "pencil4 About you" at bounding box center [982, 124] width 263 height 37
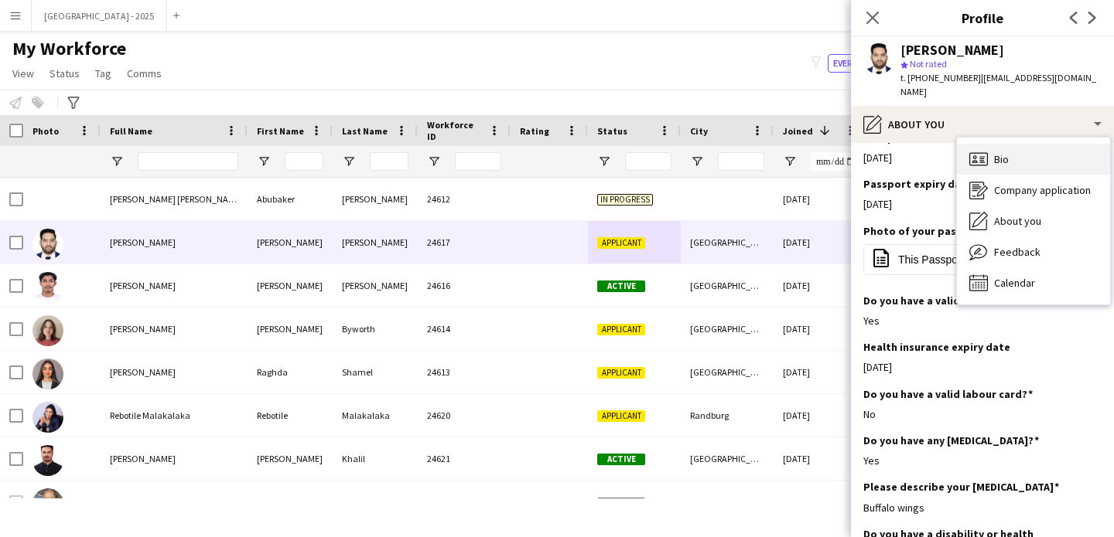
click at [977, 150] on icon "Bio" at bounding box center [978, 159] width 19 height 19
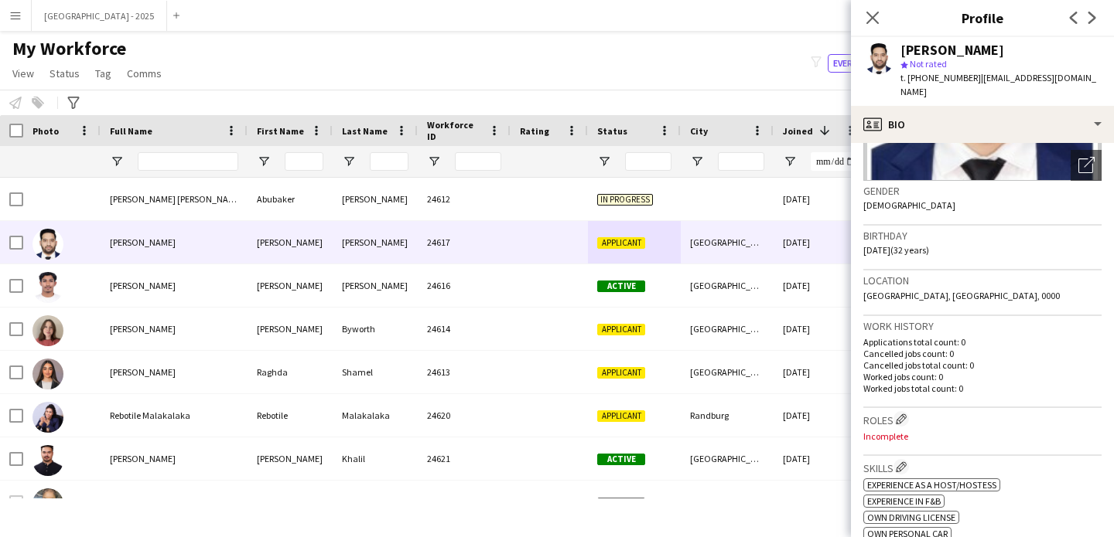
scroll to position [327, 0]
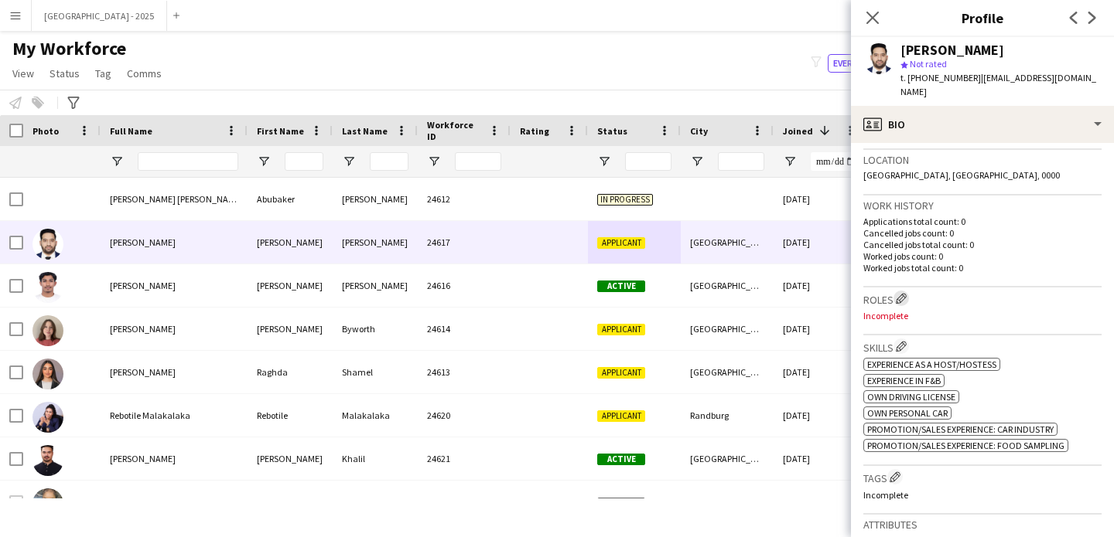
click at [906, 293] on app-icon "Edit crew company roles" at bounding box center [900, 298] width 11 height 11
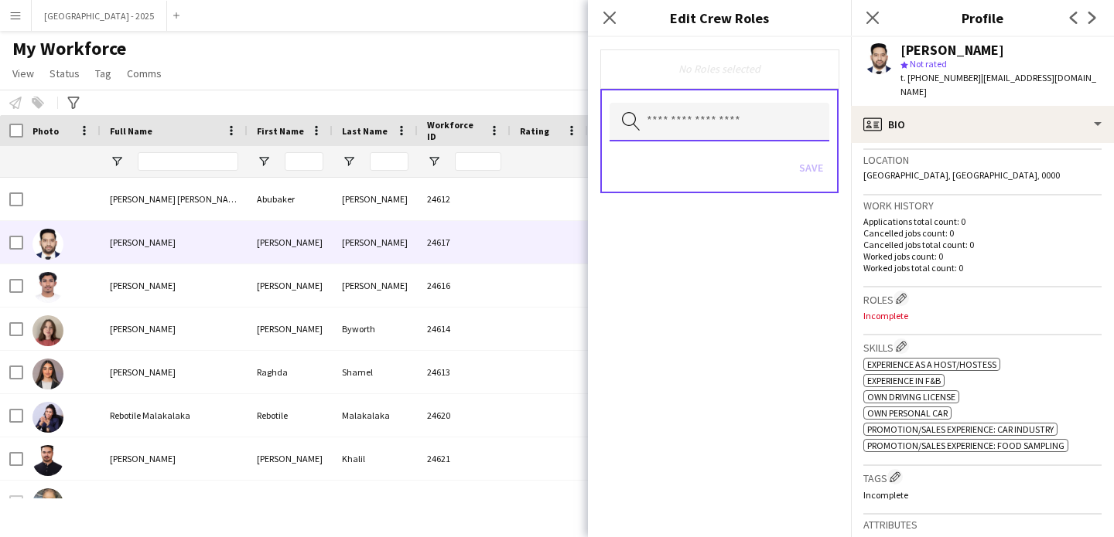
click at [759, 125] on input "text" at bounding box center [719, 122] width 220 height 39
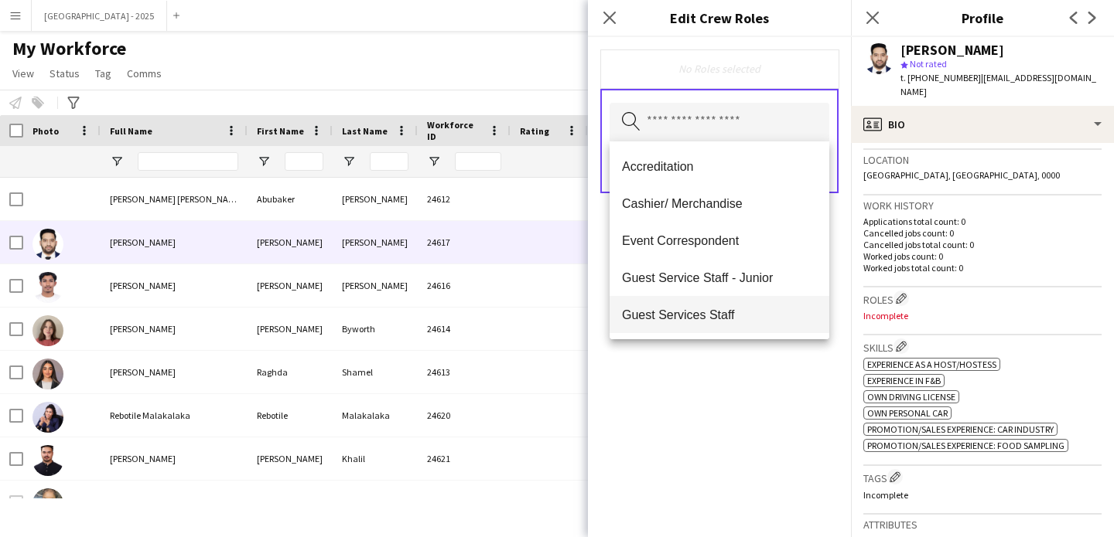
click at [739, 300] on mat-option "Guest Services Staff" at bounding box center [719, 314] width 220 height 37
click at [760, 356] on div "Guest Services Staff Remove Search by role type Save" at bounding box center [719, 287] width 263 height 500
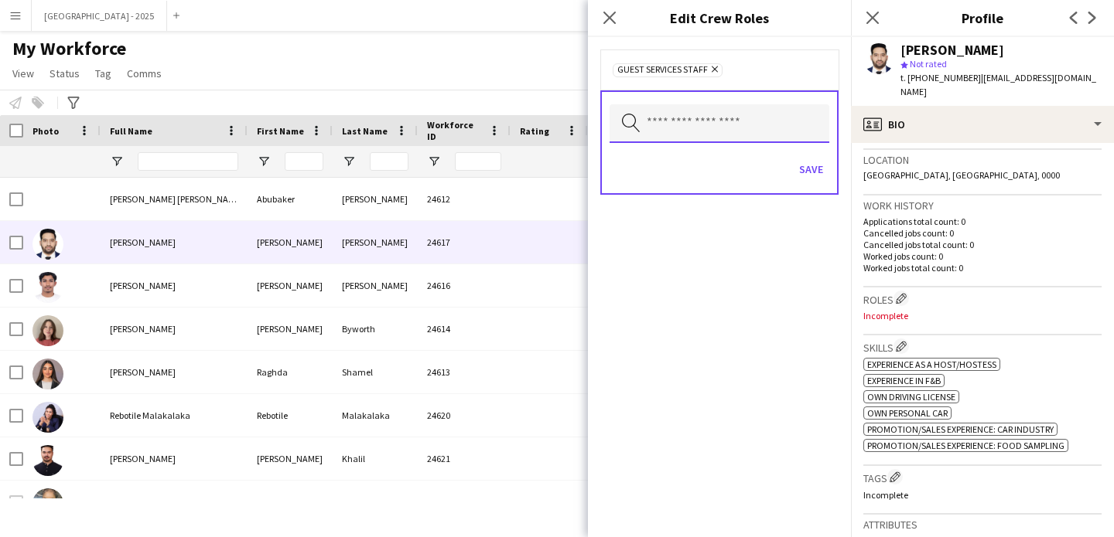
click at [811, 131] on input "text" at bounding box center [719, 123] width 220 height 39
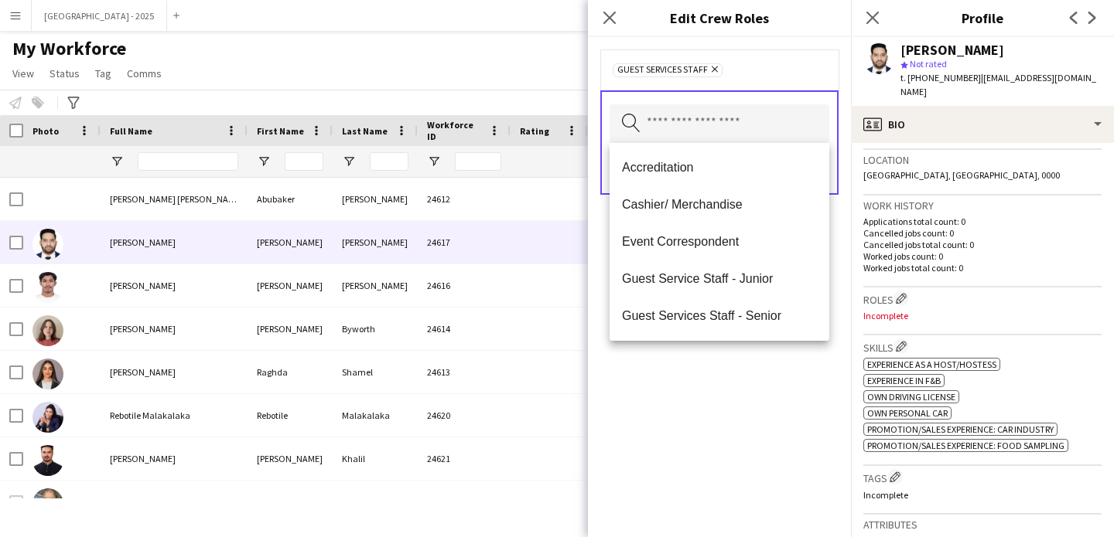
click at [805, 178] on mat-option "Accreditation" at bounding box center [719, 167] width 220 height 37
click at [688, 70] on icon "Remove" at bounding box center [687, 69] width 10 height 10
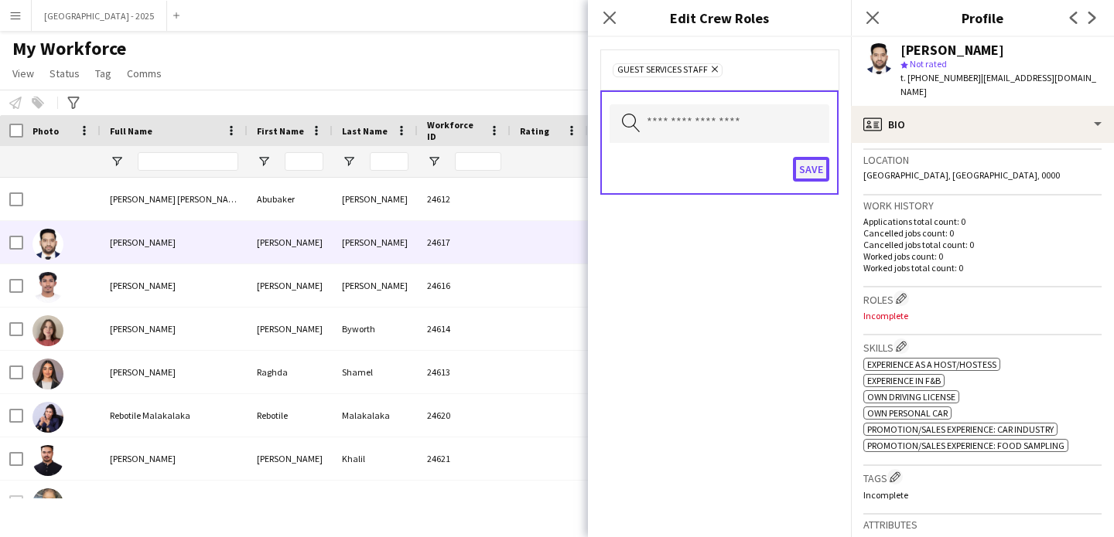
click at [800, 174] on button "Save" at bounding box center [811, 169] width 36 height 25
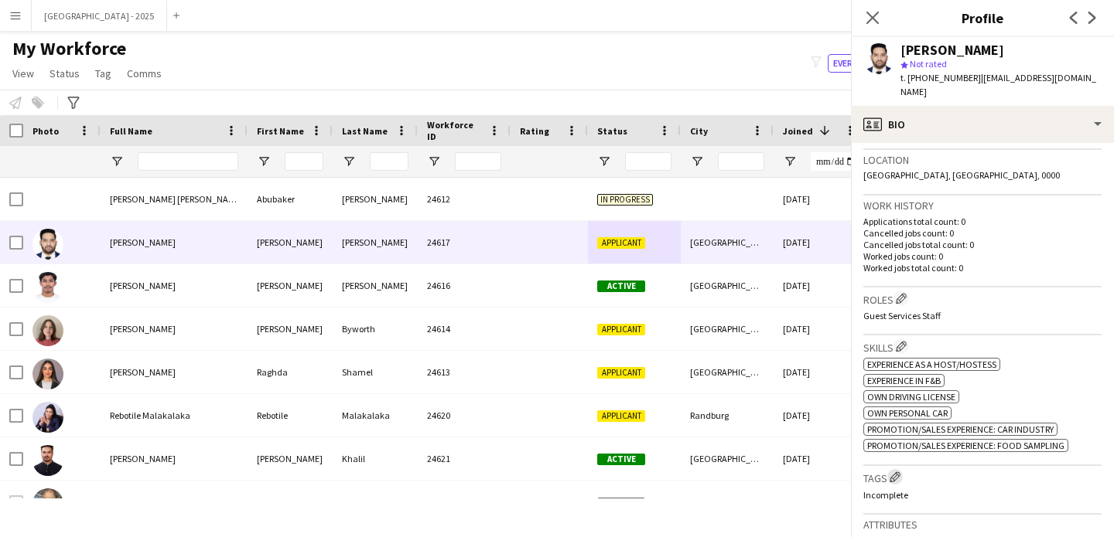
click at [897, 472] on app-icon "Edit crew company tags" at bounding box center [894, 477] width 11 height 11
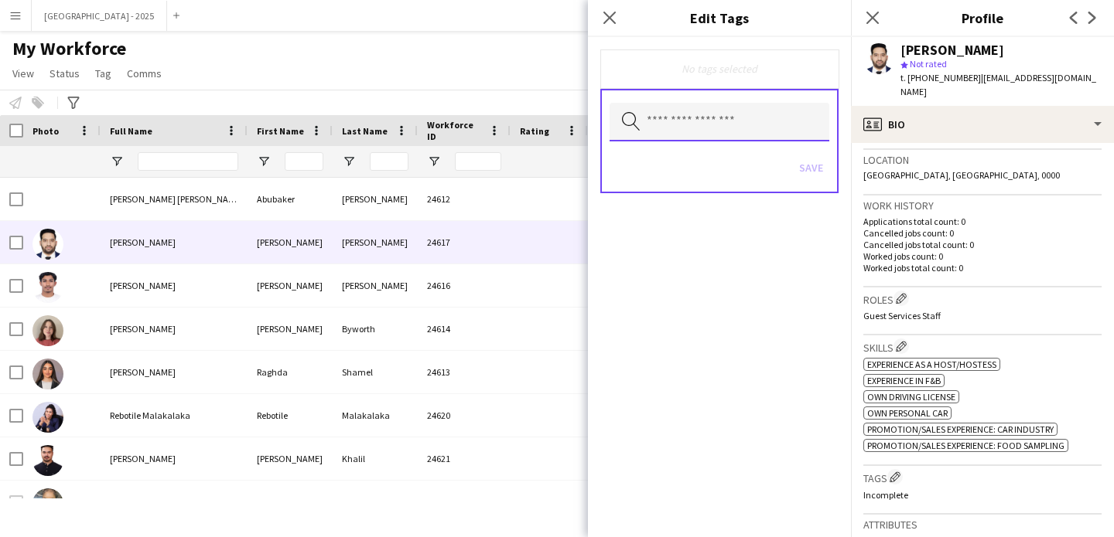
click at [708, 134] on input "text" at bounding box center [719, 122] width 220 height 39
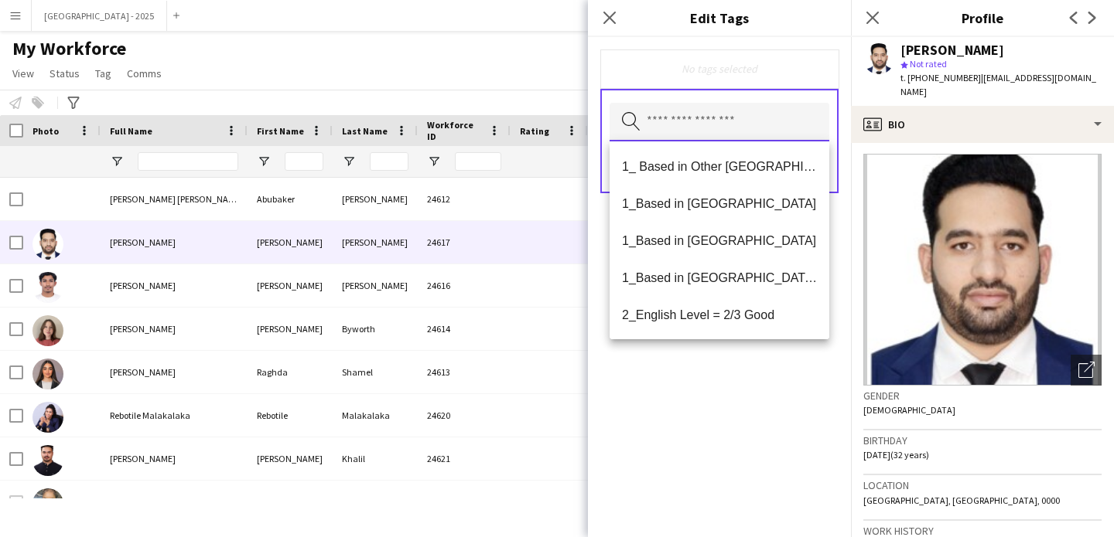
scroll to position [0, 0]
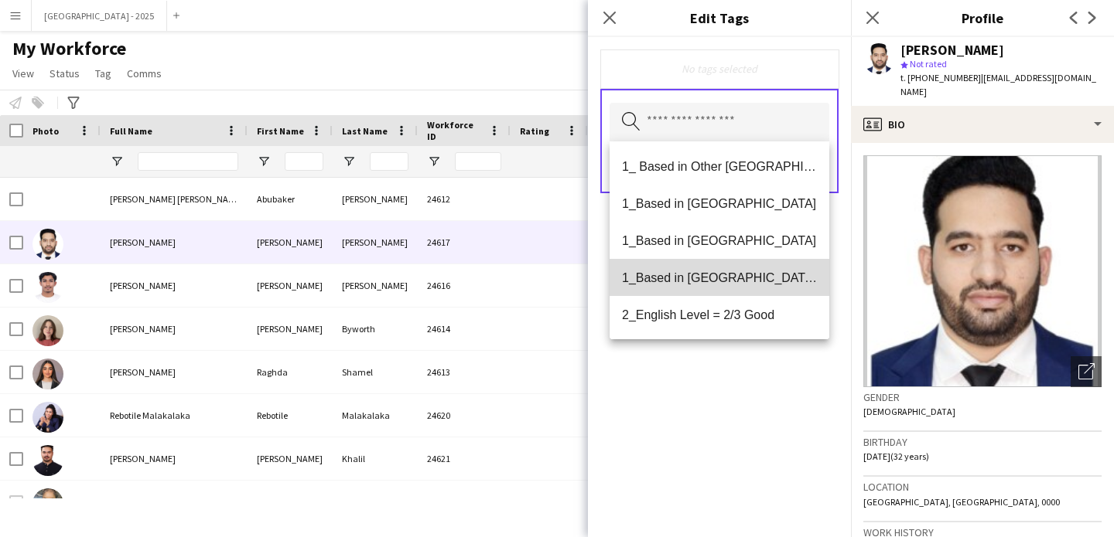
click at [754, 279] on span "1_Based in [GEOGRAPHIC_DATA]/[GEOGRAPHIC_DATA]/Ajman" at bounding box center [719, 278] width 195 height 15
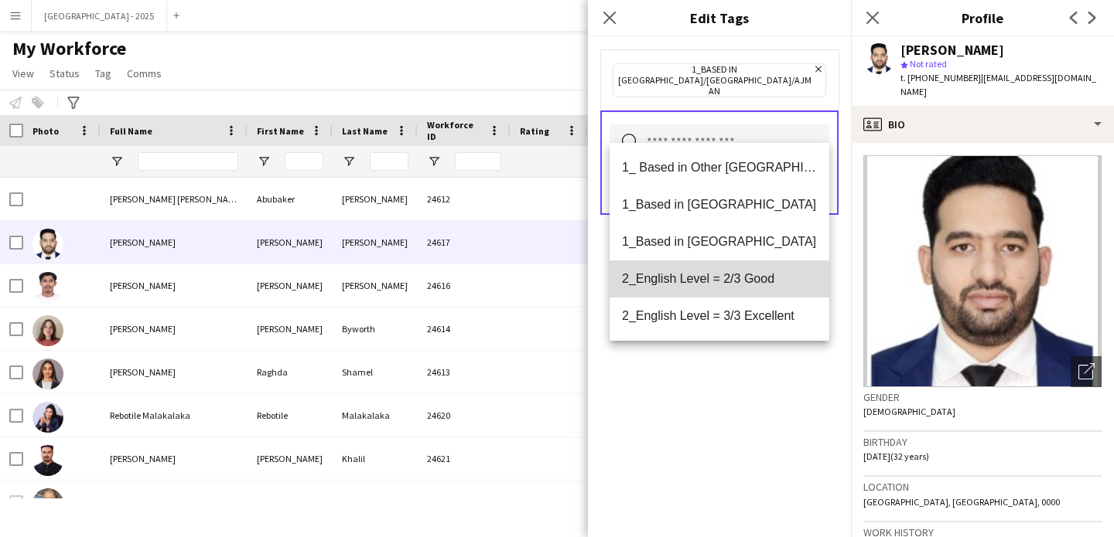
click at [729, 293] on mat-option "2_English Level = 2/3 Good" at bounding box center [719, 279] width 220 height 37
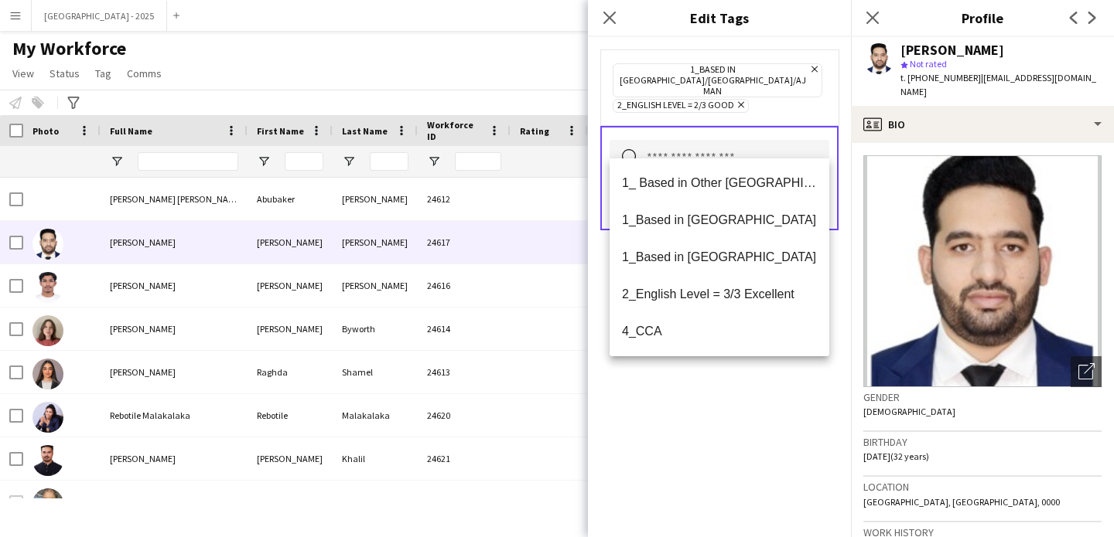
drag, startPoint x: 738, startPoint y: 410, endPoint x: 737, endPoint y: 382, distance: 27.8
click at [738, 410] on div "1_Based in [GEOGRAPHIC_DATA]/[GEOGRAPHIC_DATA]/Ajman Remove 2_English Level = 2…" at bounding box center [719, 287] width 263 height 500
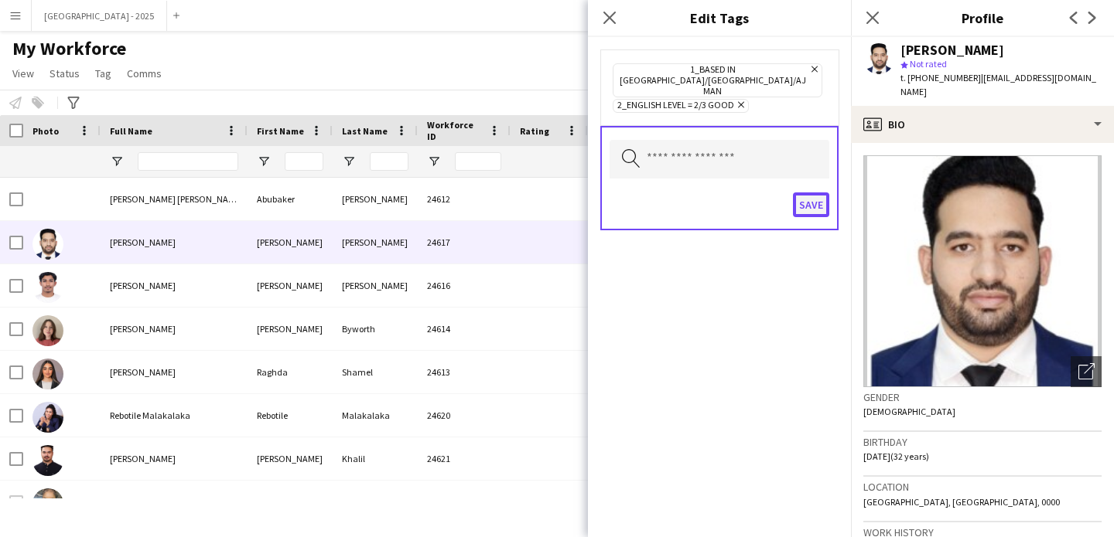
click at [796, 193] on button "Save" at bounding box center [811, 205] width 36 height 25
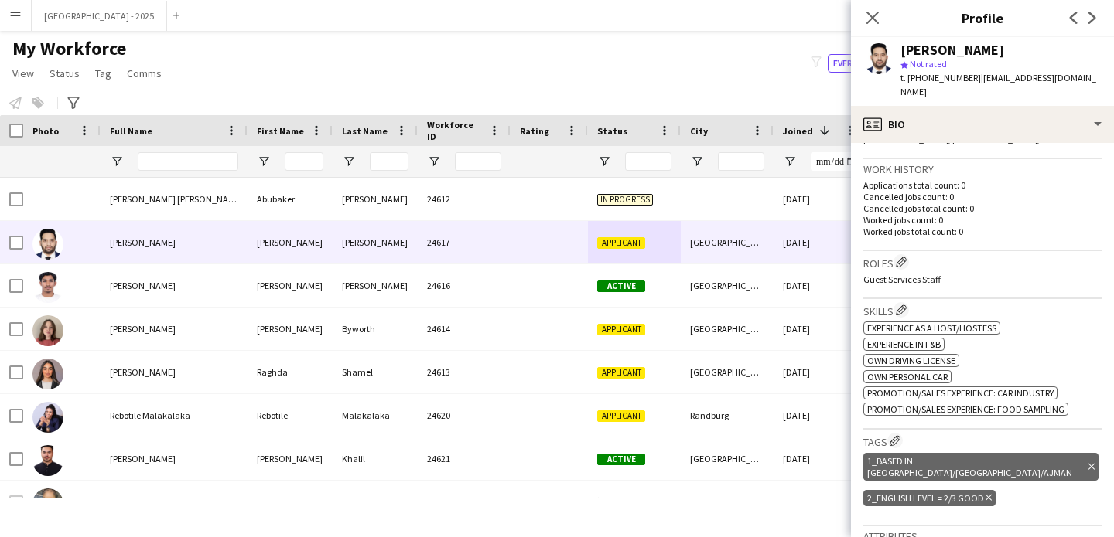
scroll to position [446, 0]
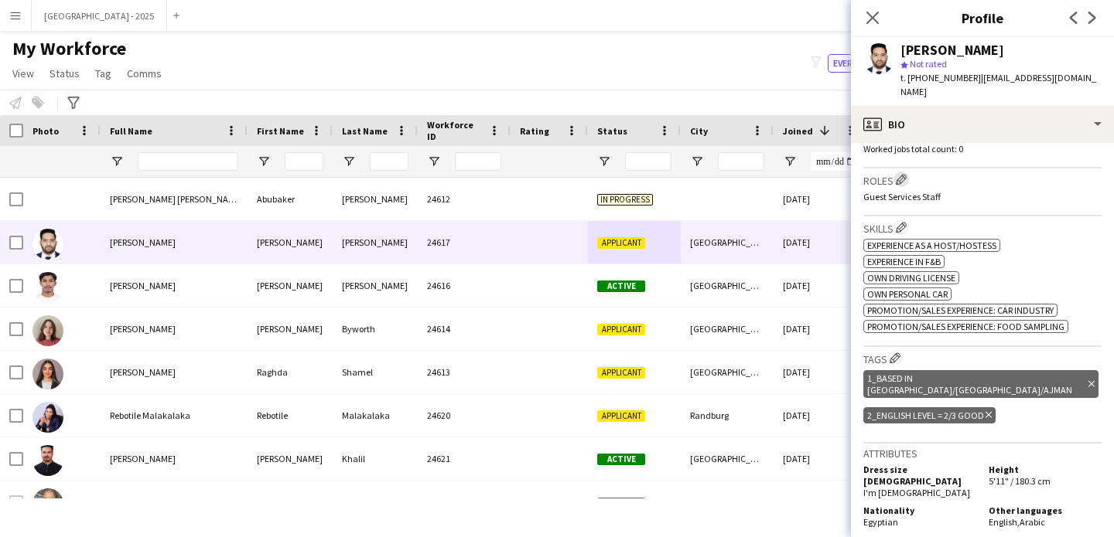
click at [905, 172] on button "Edit crew company roles" at bounding box center [900, 179] width 15 height 15
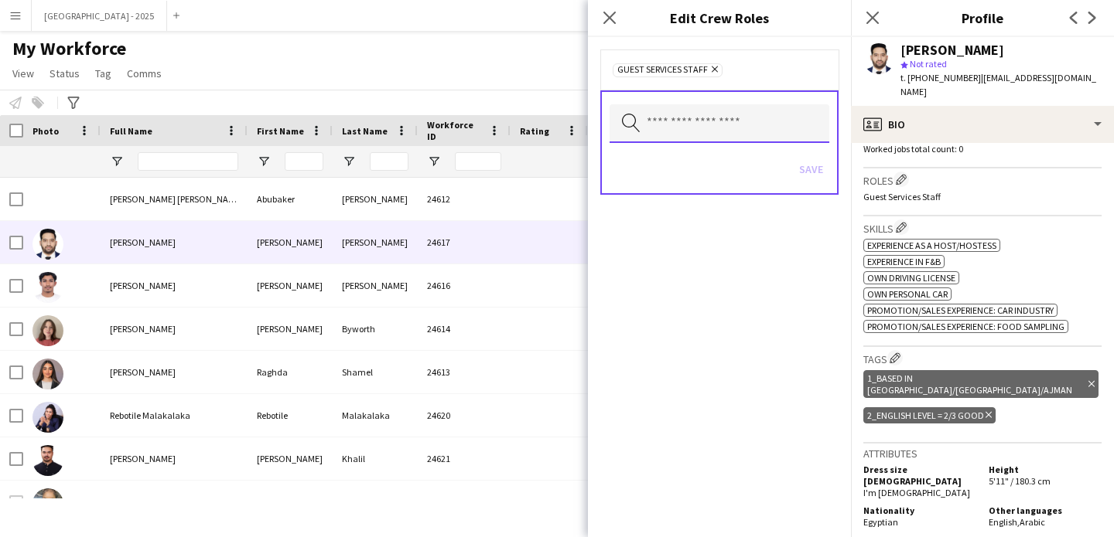
click at [703, 107] on input "text" at bounding box center [719, 123] width 220 height 39
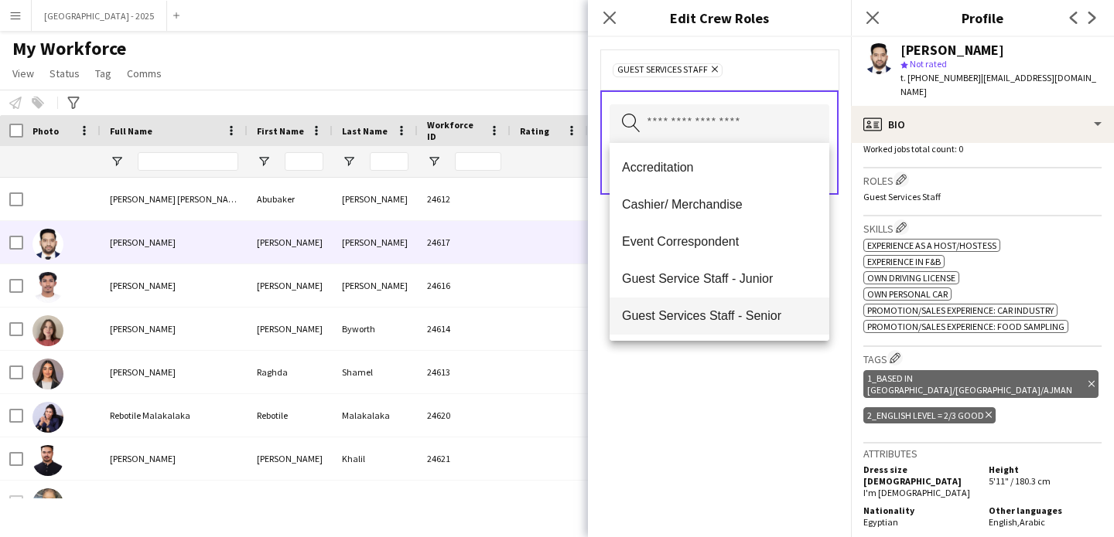
click at [738, 306] on mat-option "Guest Services Staff - Senior" at bounding box center [719, 316] width 220 height 37
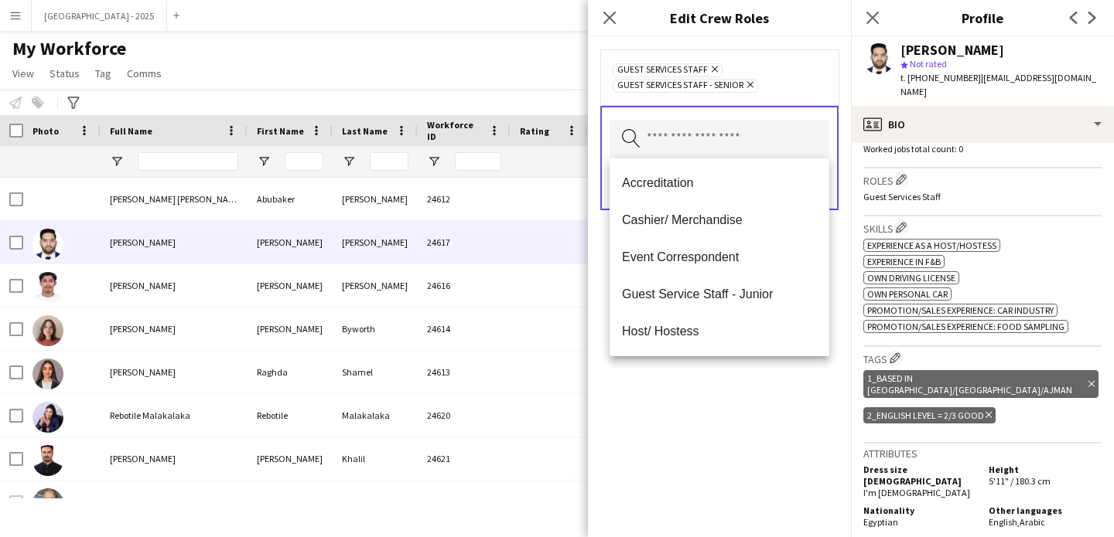
click at [733, 387] on div "Guest Services Staff Remove Guest Services Staff - Senior Remove Search by role…" at bounding box center [719, 287] width 263 height 500
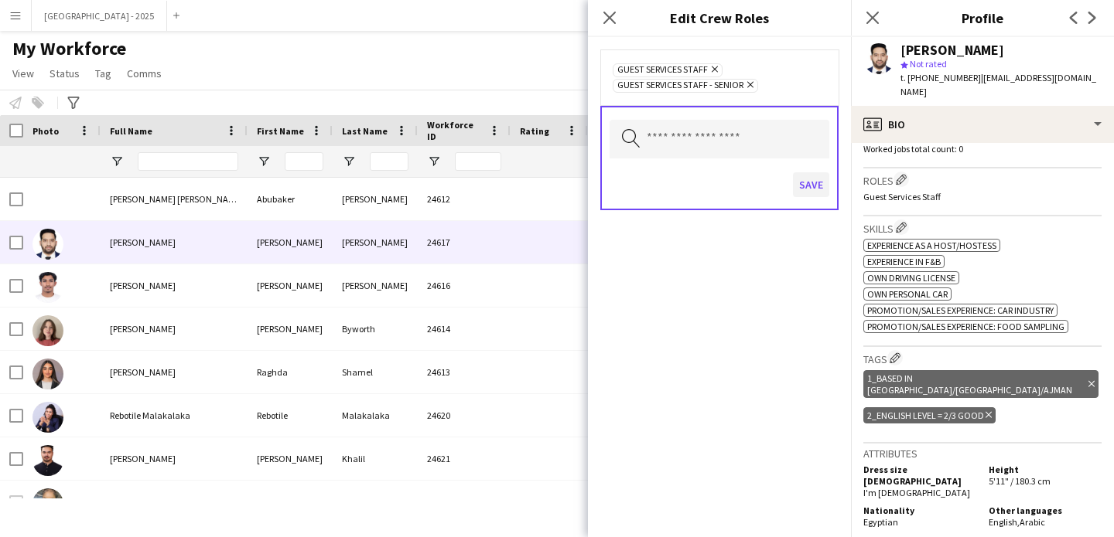
click at [807, 200] on div "Save" at bounding box center [719, 187] width 220 height 44
click at [807, 192] on button "Save" at bounding box center [811, 184] width 36 height 25
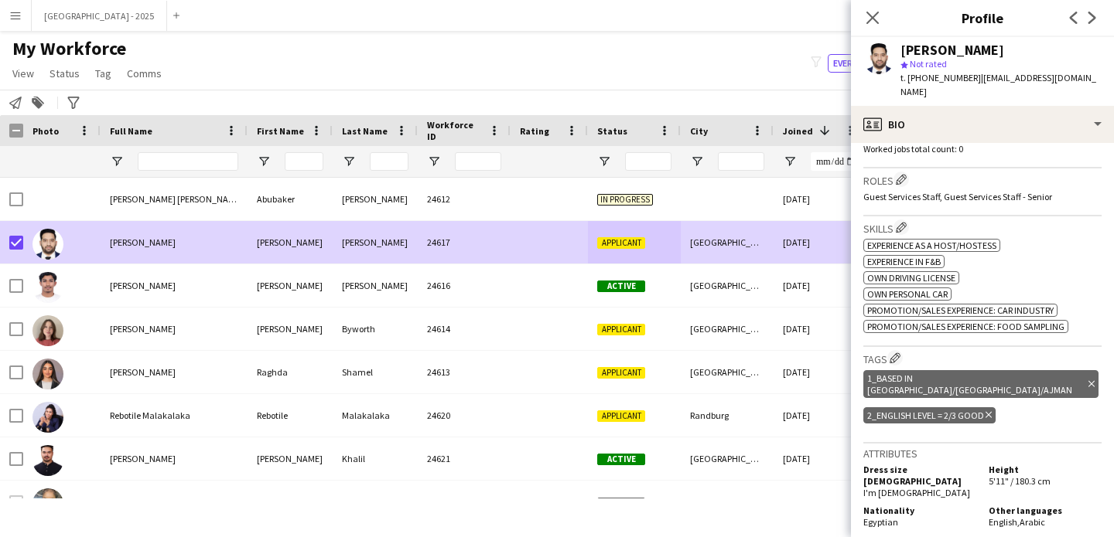
click at [63, 73] on span "Status" at bounding box center [64, 74] width 30 height 14
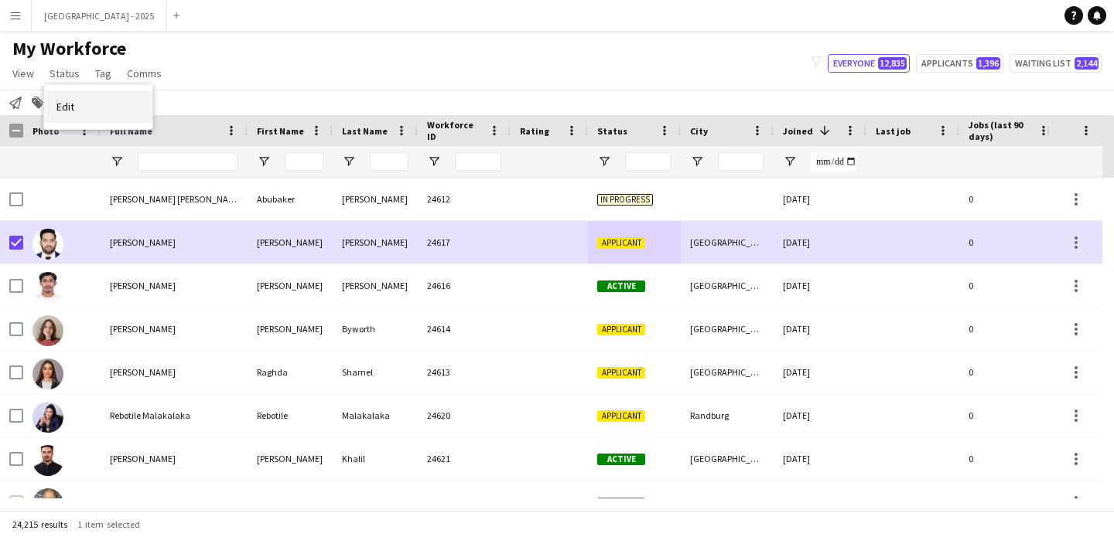
click at [94, 114] on link "Edit" at bounding box center [98, 106] width 108 height 32
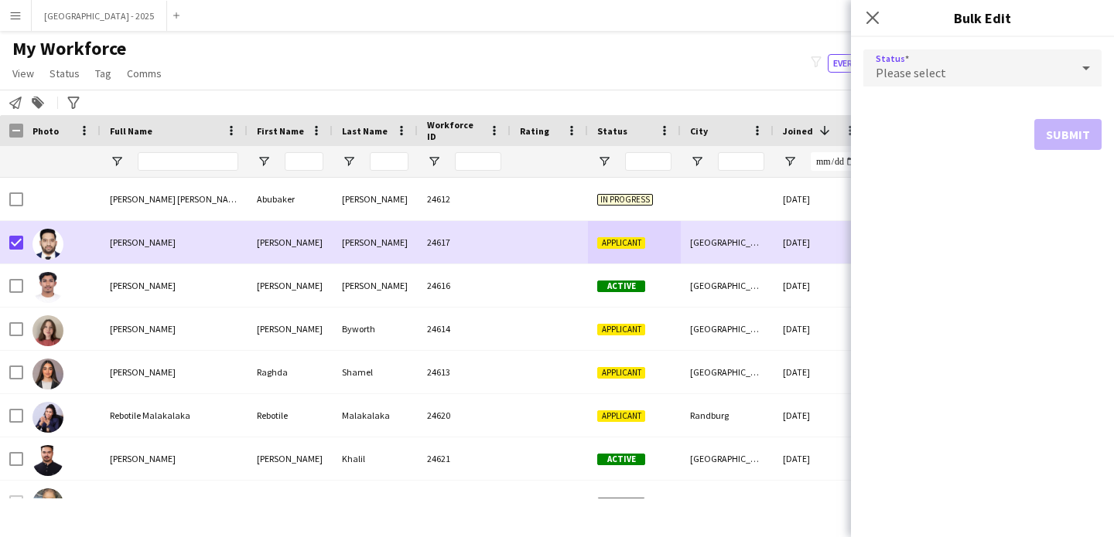
click at [927, 84] on div "Please select" at bounding box center [966, 67] width 207 height 37
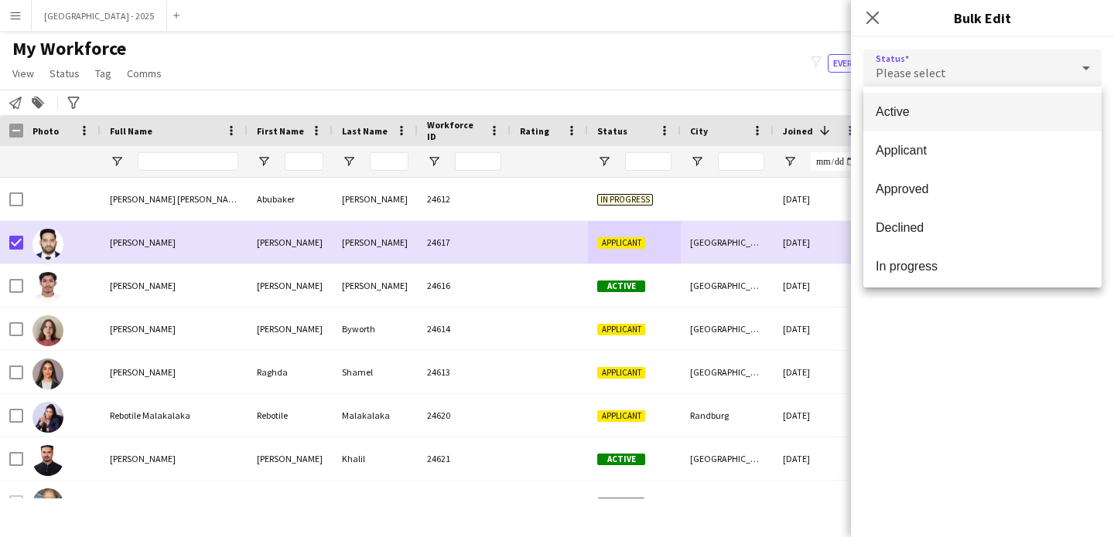
click at [916, 129] on mat-option "Active" at bounding box center [982, 112] width 238 height 39
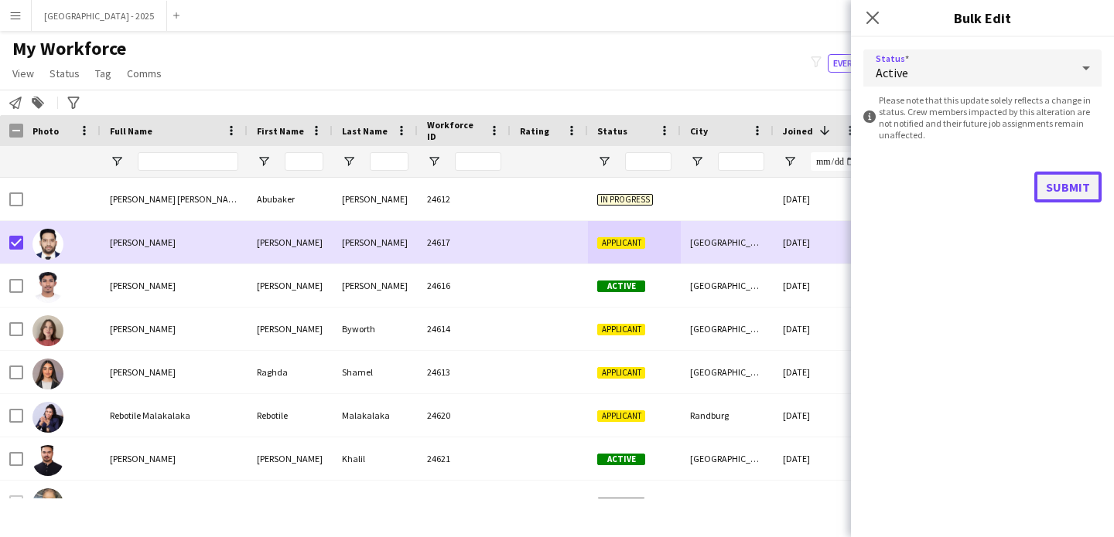
click at [1078, 184] on button "Submit" at bounding box center [1067, 187] width 67 height 31
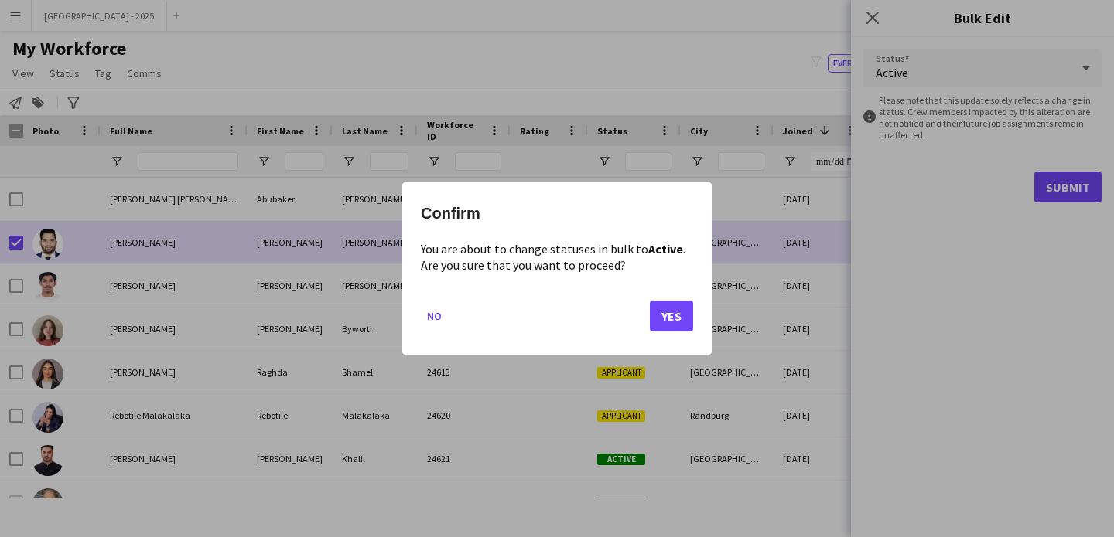
click at [650, 347] on mat-dialog-actions "No Yes" at bounding box center [557, 322] width 272 height 66
click at [658, 326] on button "Yes" at bounding box center [671, 316] width 43 height 31
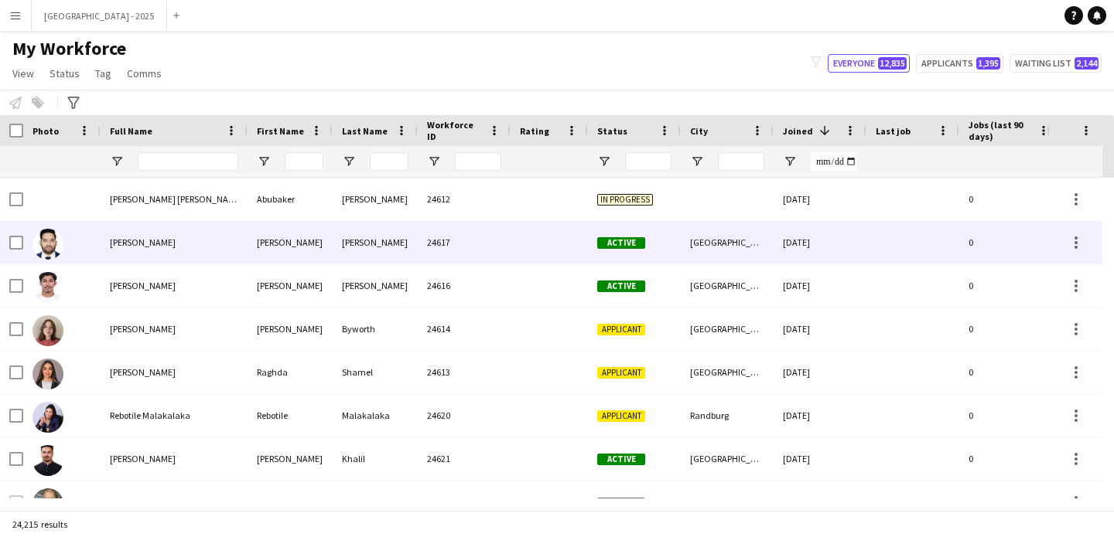
click at [254, 251] on div "[PERSON_NAME]" at bounding box center [289, 242] width 85 height 43
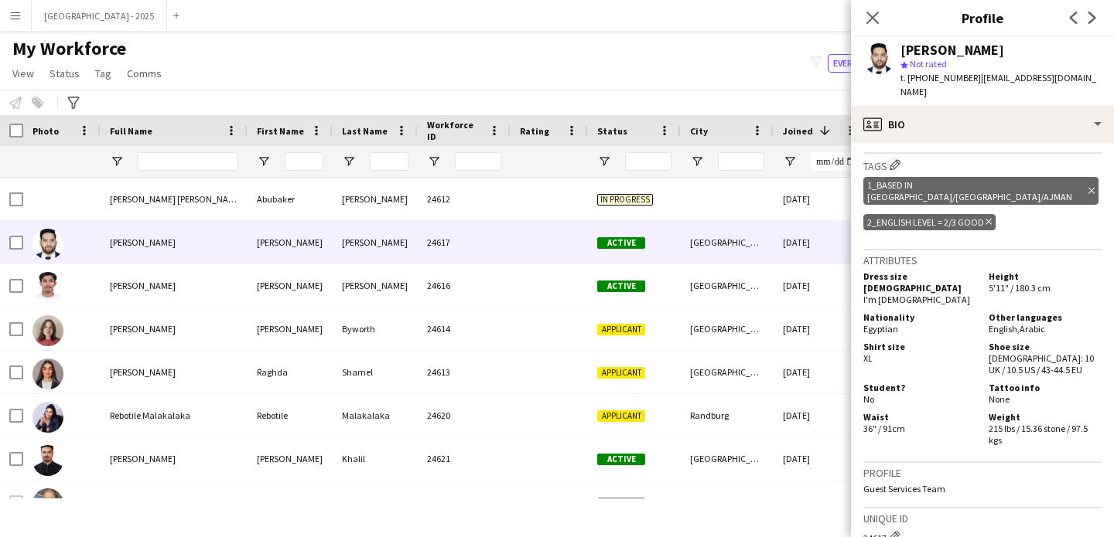
scroll to position [561, 0]
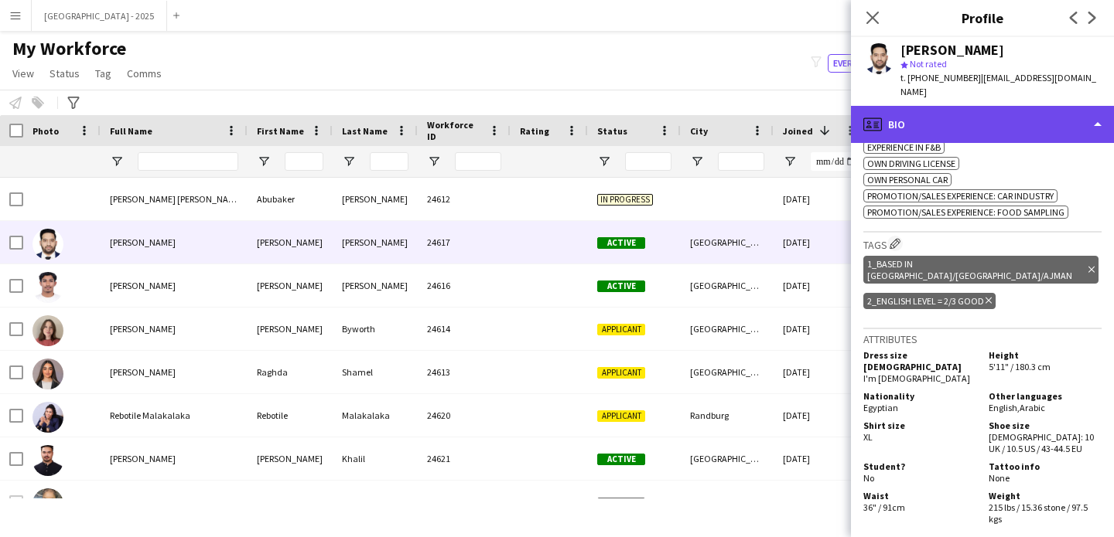
click at [994, 119] on div "profile Bio" at bounding box center [982, 124] width 263 height 37
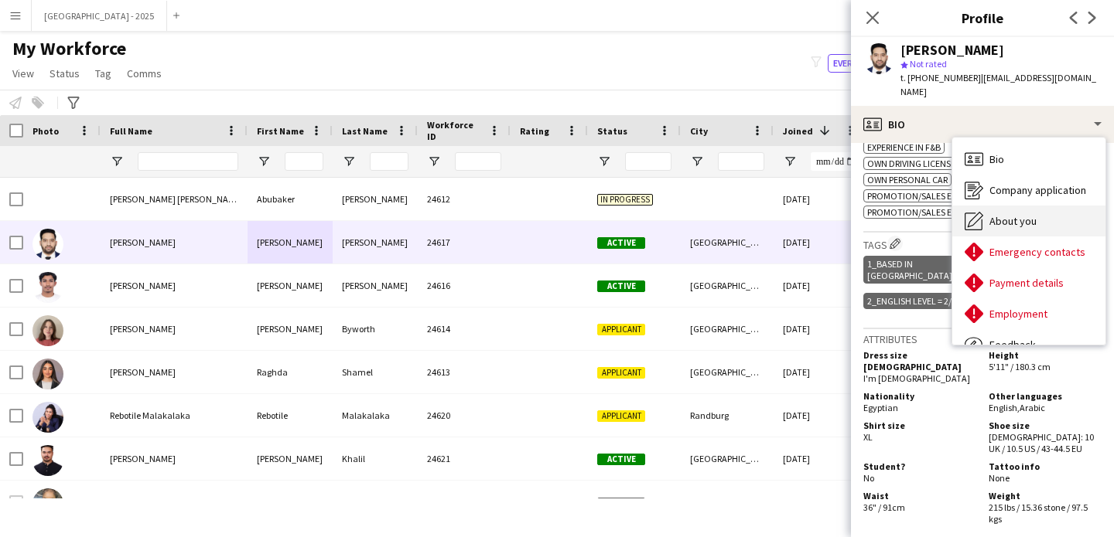
click at [1036, 206] on div "About you About you" at bounding box center [1028, 221] width 153 height 31
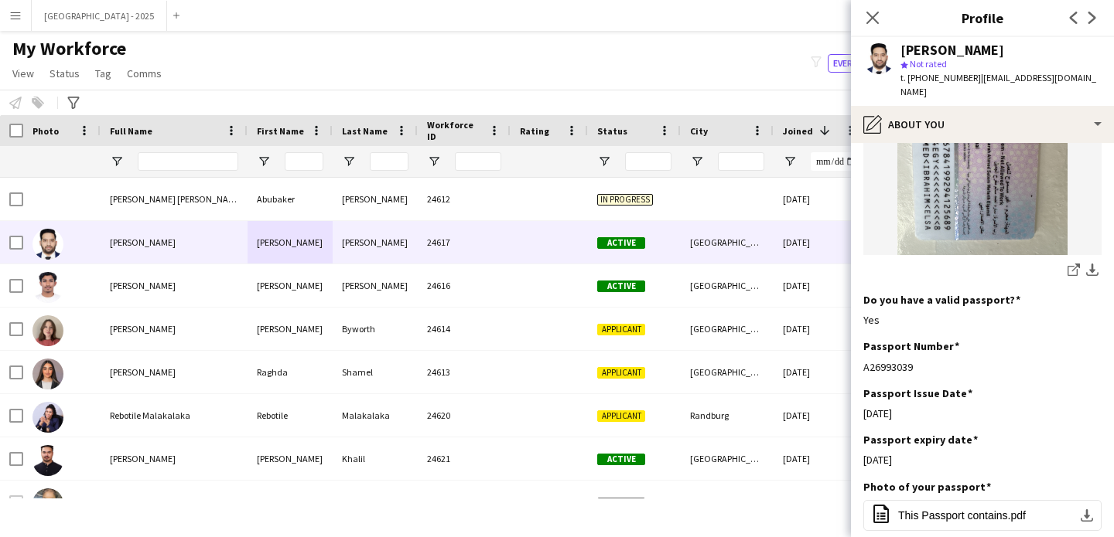
scroll to position [1570, 0]
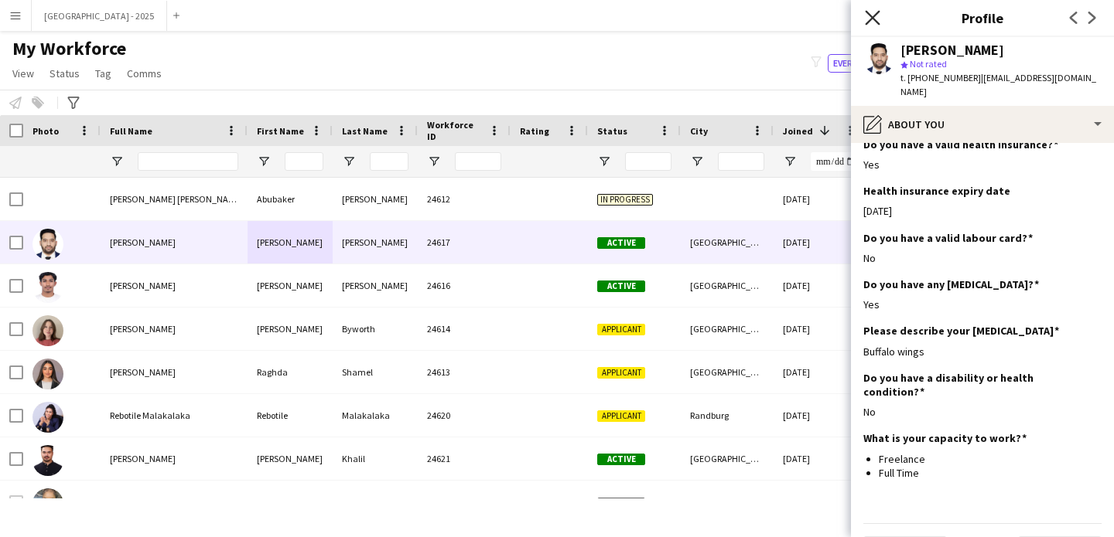
click at [875, 19] on icon "Close pop-in" at bounding box center [872, 17] width 15 height 15
